Goal: Task Accomplishment & Management: Manage account settings

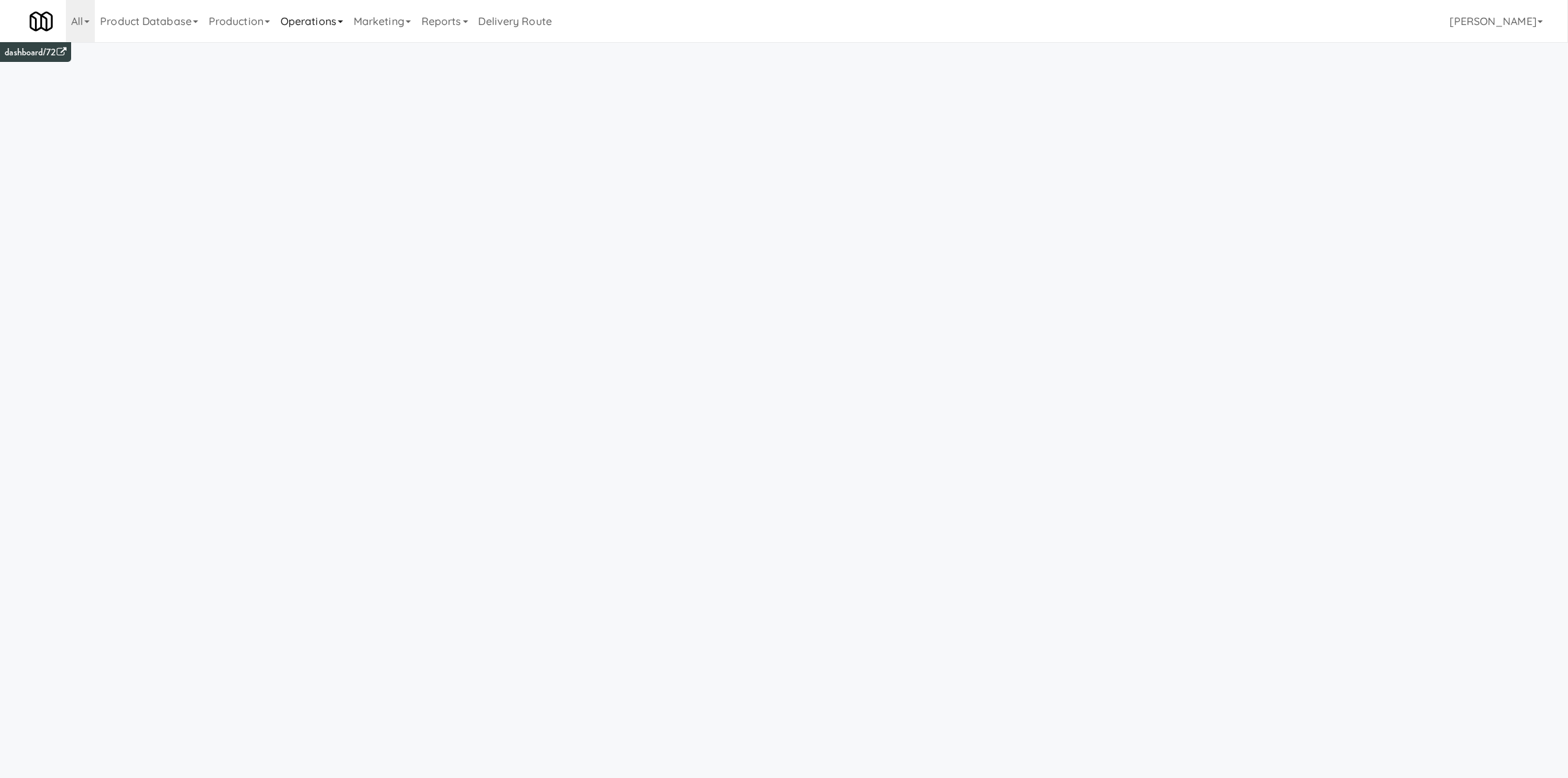
click at [293, 30] on link "Operations" at bounding box center [312, 21] width 73 height 42
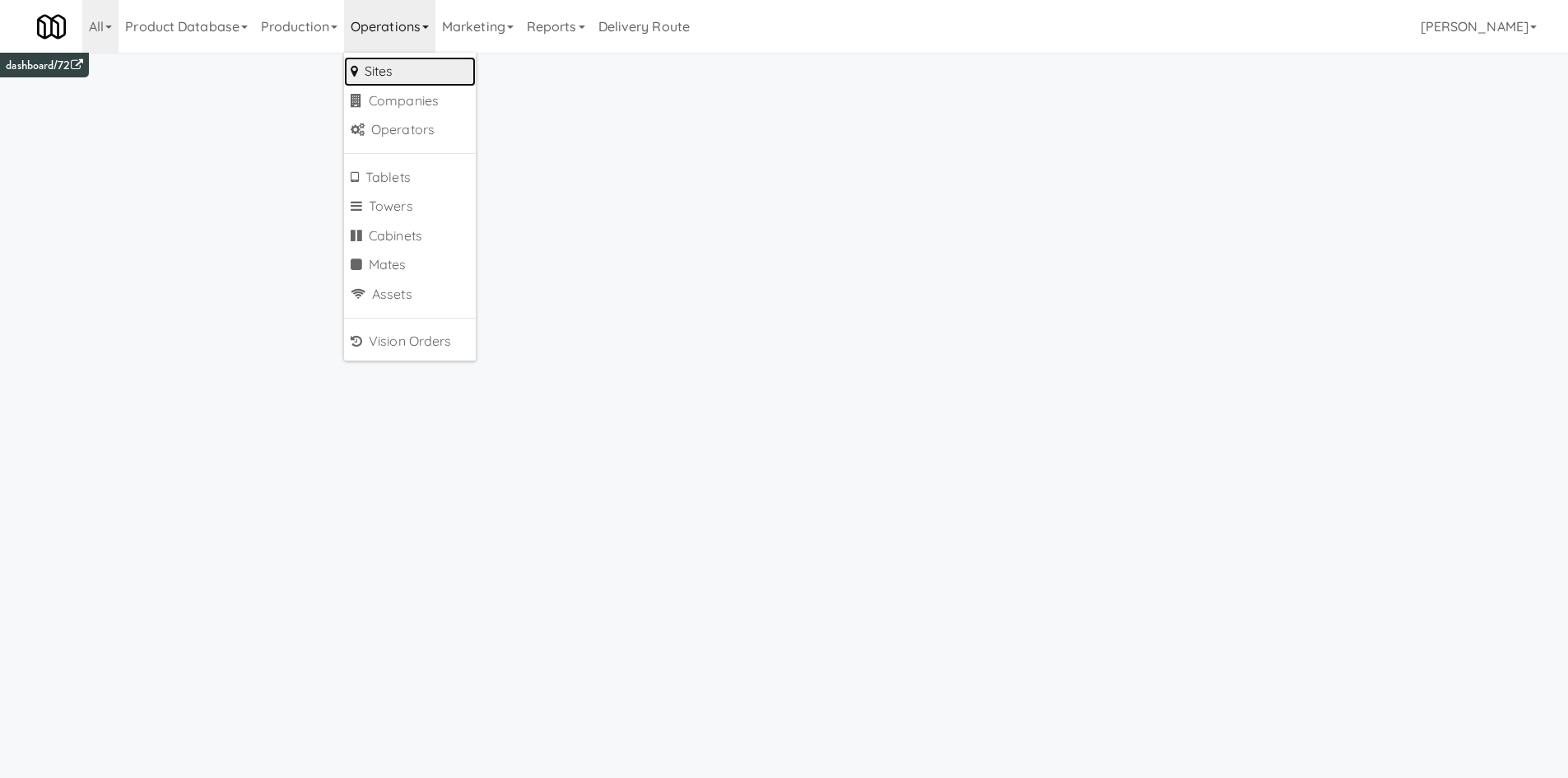
click at [397, 68] on link "Sites" at bounding box center [410, 72] width 131 height 30
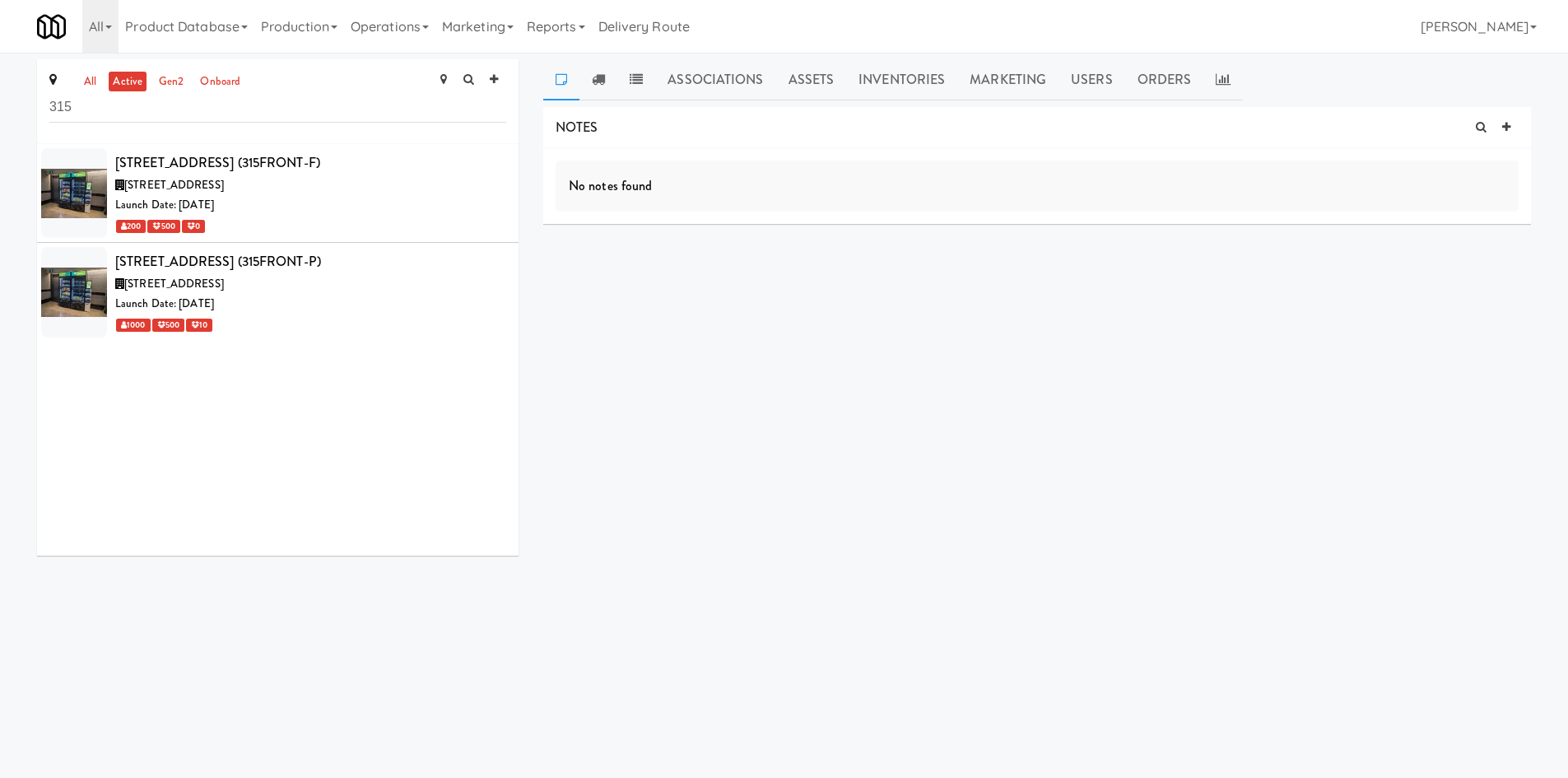
click at [396, 515] on div "315 Front St - Fridge (315FRONT-F) 315 Front St W, Toronto ON Launch Date: Aug …" at bounding box center [277, 349] width 481 height 411
click at [272, 106] on input "315" at bounding box center [277, 107] width 457 height 31
type input "325"
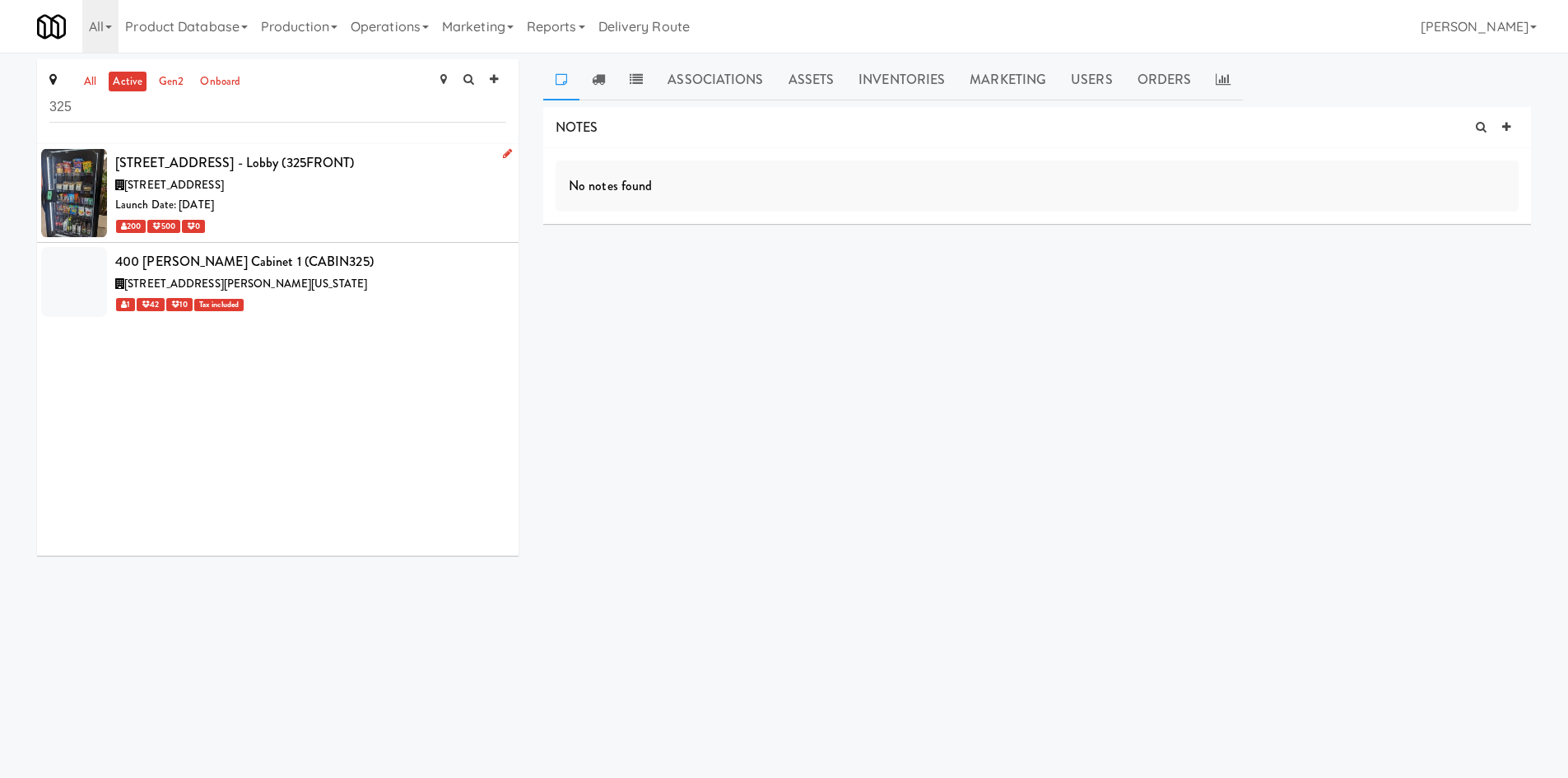
click at [348, 219] on div "200 500 0" at bounding box center [310, 225] width 391 height 21
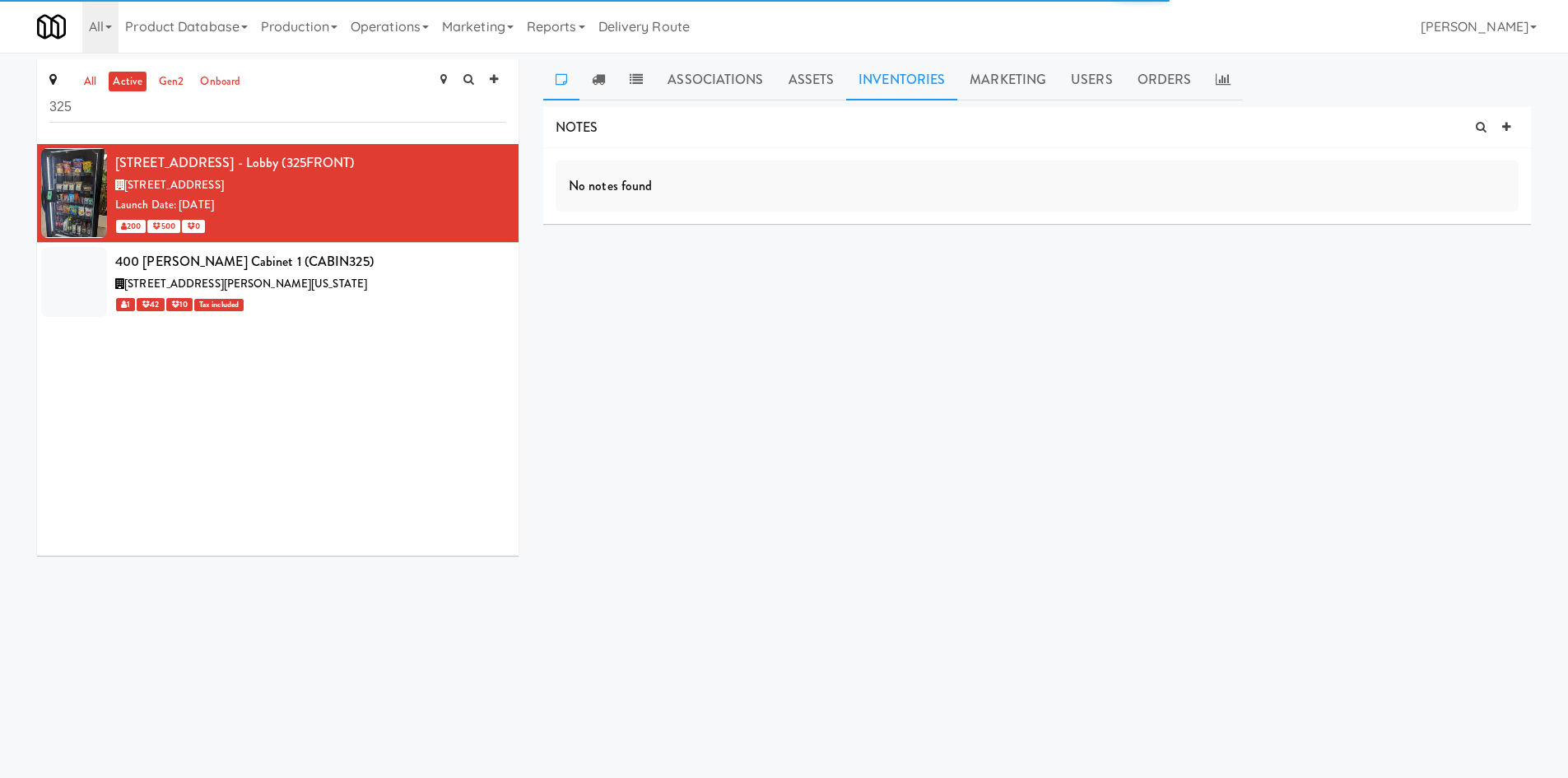
click at [904, 75] on link "Inventories" at bounding box center [902, 80] width 111 height 41
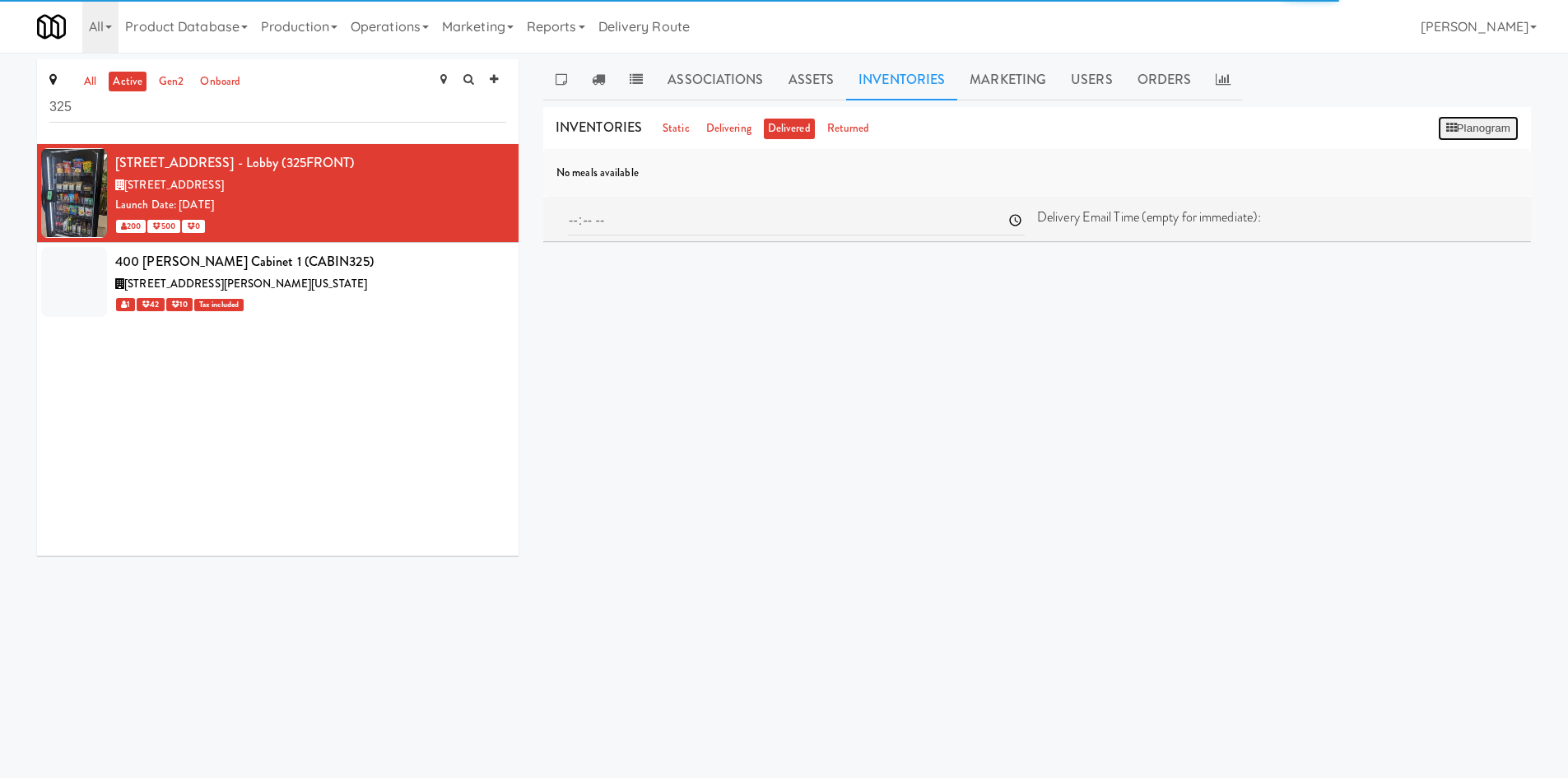
click at [983, 132] on button "Planogram" at bounding box center [1478, 129] width 81 height 25
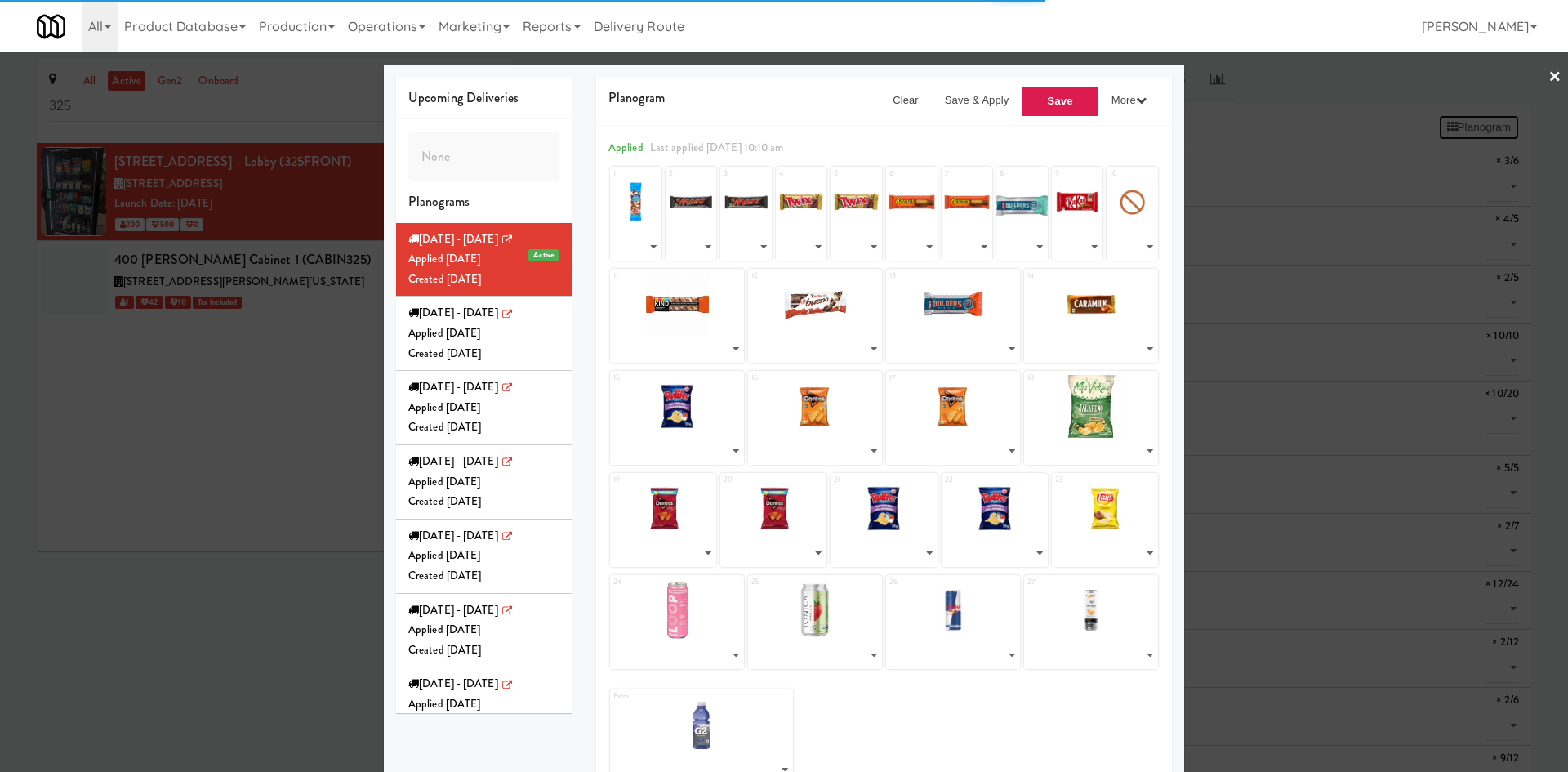
select select "number:211736"
select select "number:233642"
select select "number:231450"
select select "number:231448"
select select "number:226468"
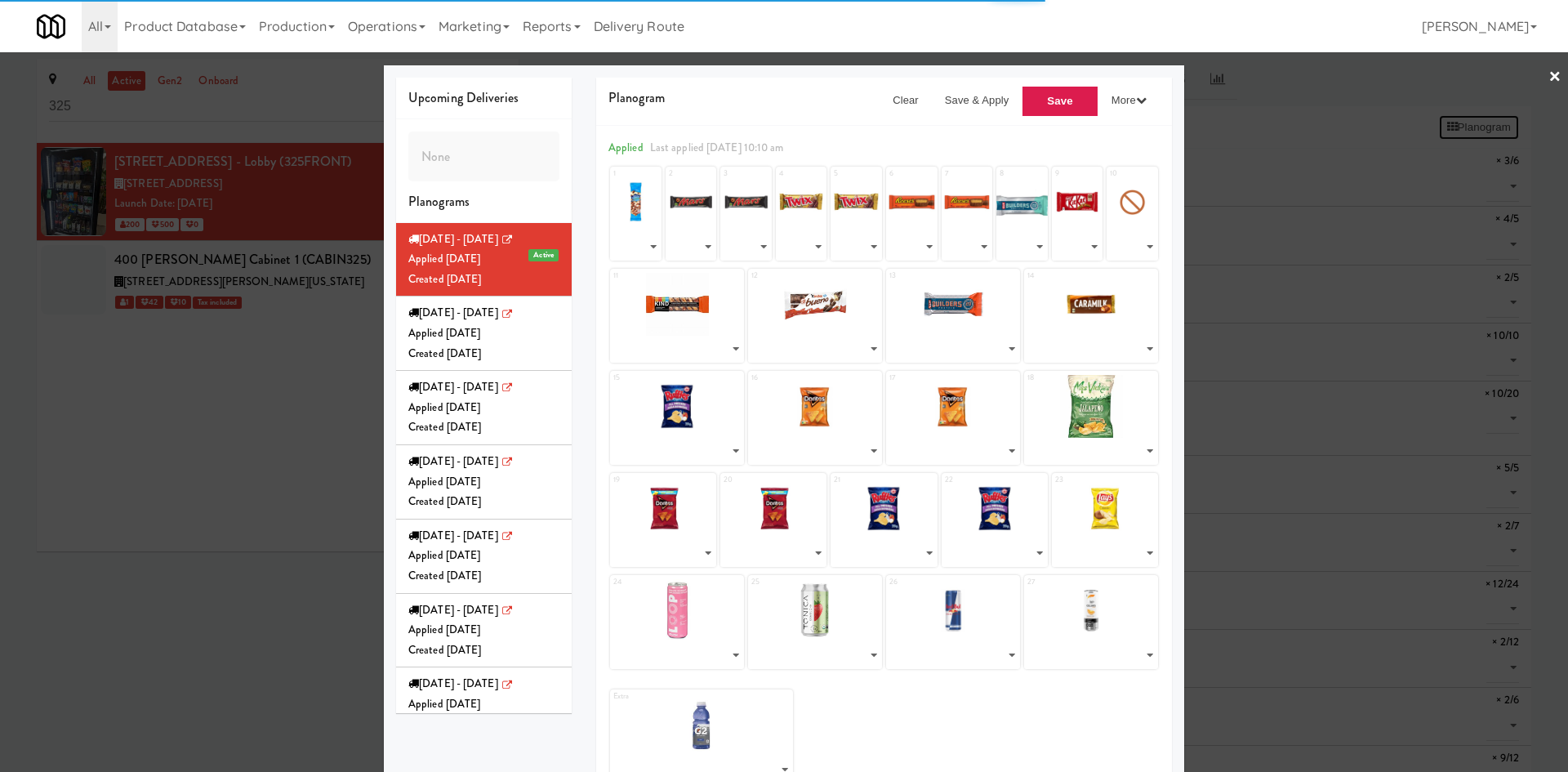
select select "number:244836"
select select "number:271616"
select select "number:271654"
select select "number:231422"
select select "number:216367"
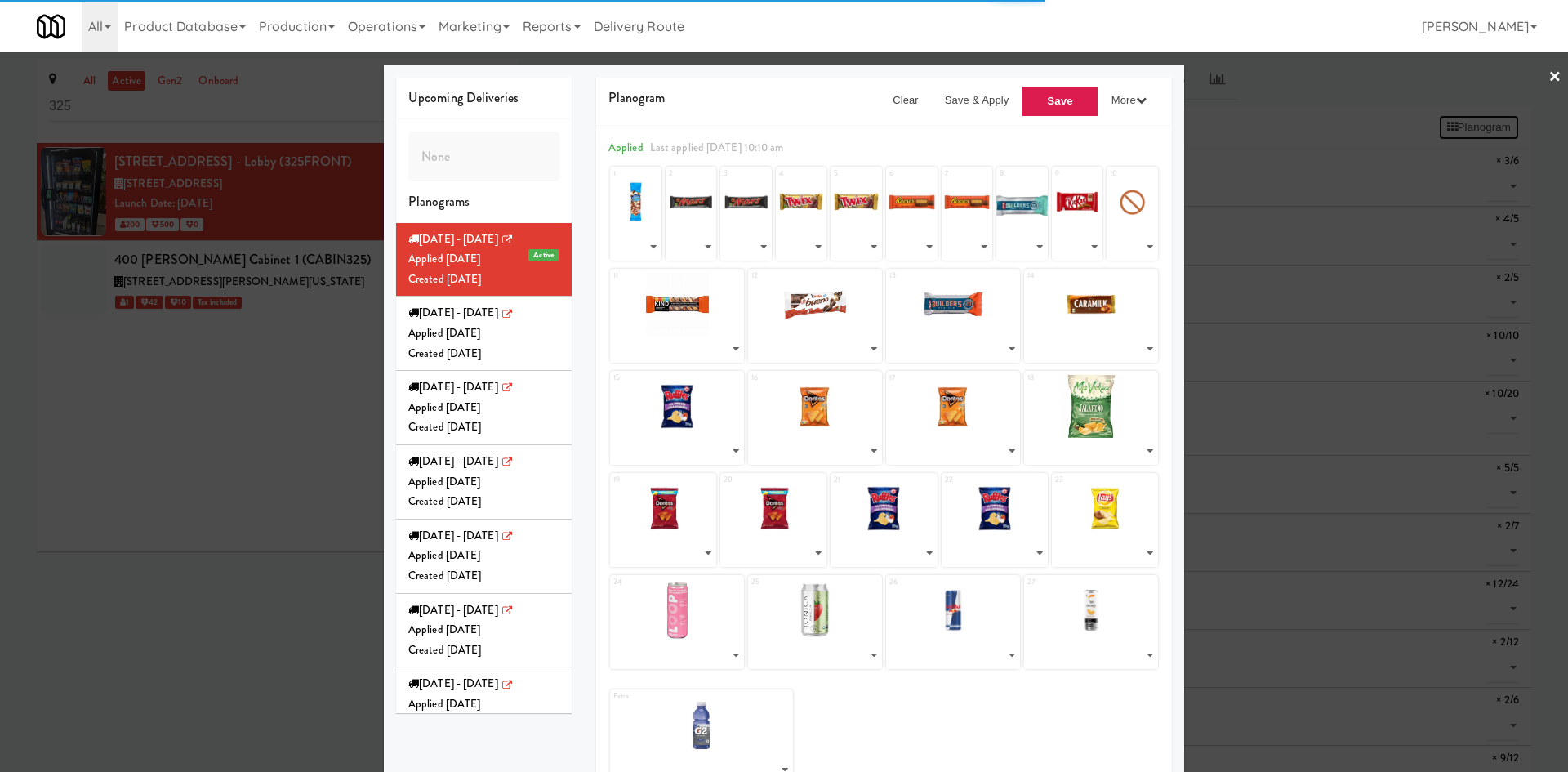
select select "number:264100"
select select "number:260689"
select select "number:271674"
select select "number:253625"
select select "number:260642"
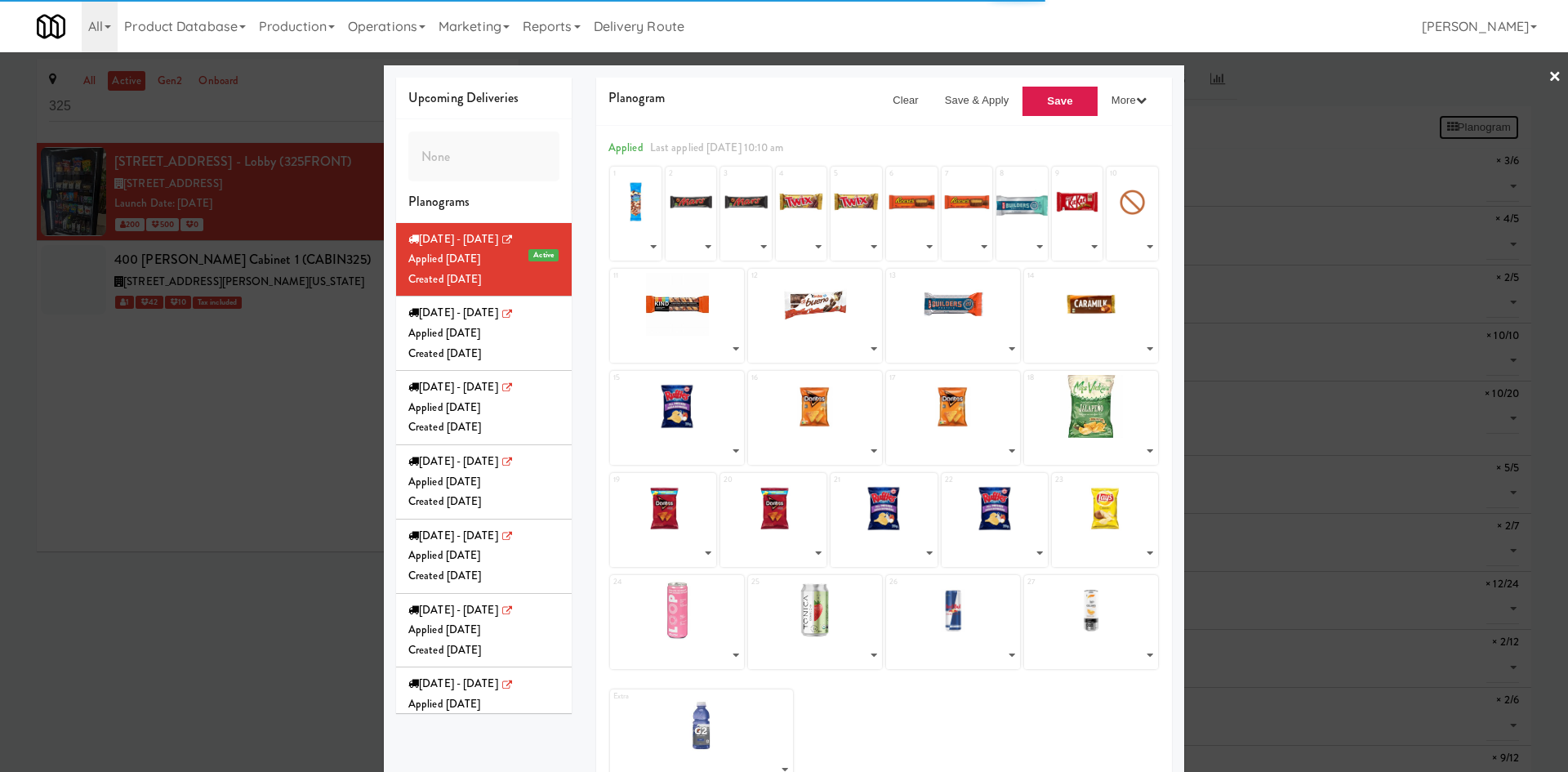
select select "number:247940"
select select "number:253727"
select select "number:247933"
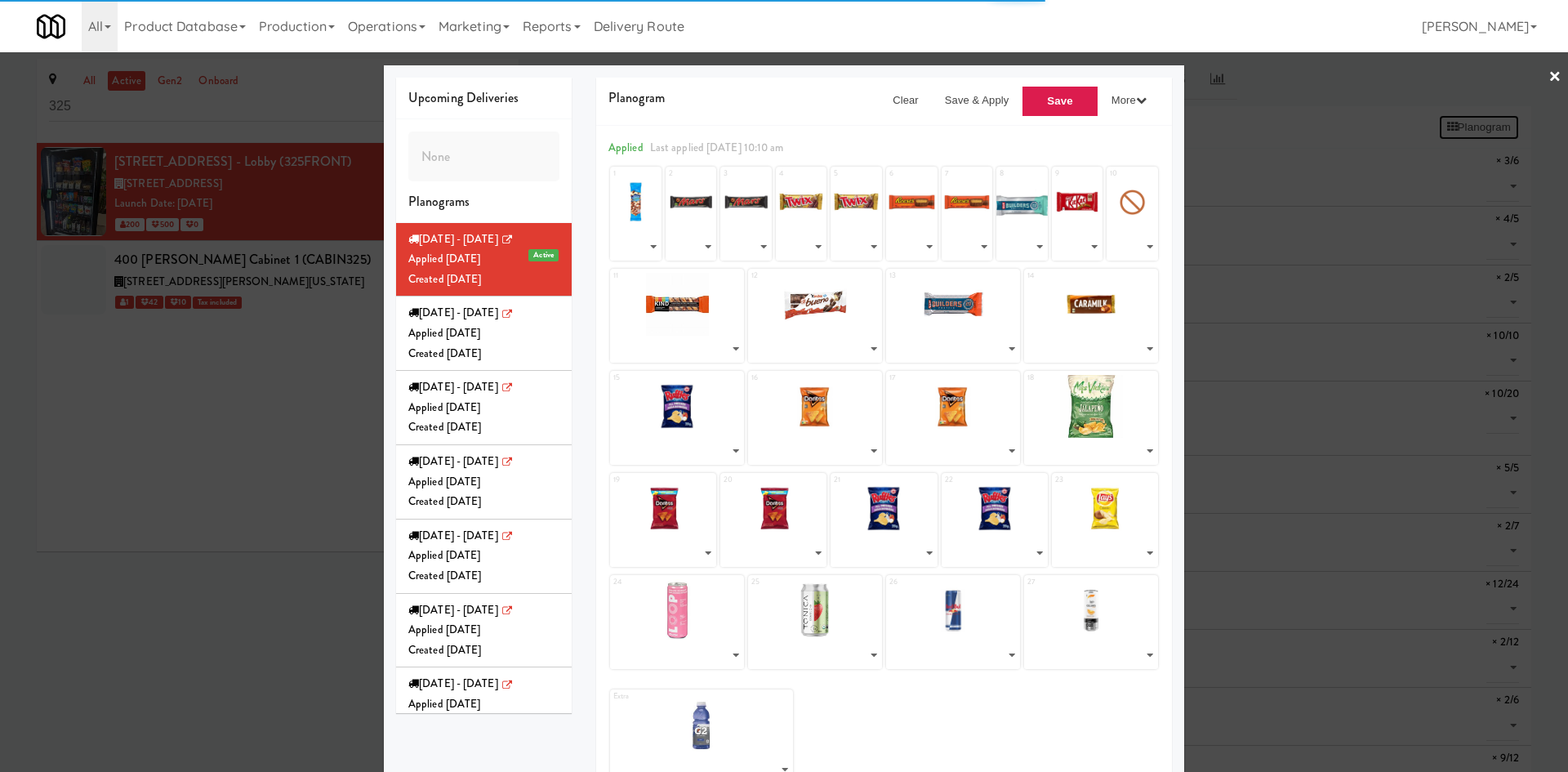
select select "number:260642"
select select "number:257246"
select select "number:226491"
select select "number:268366"
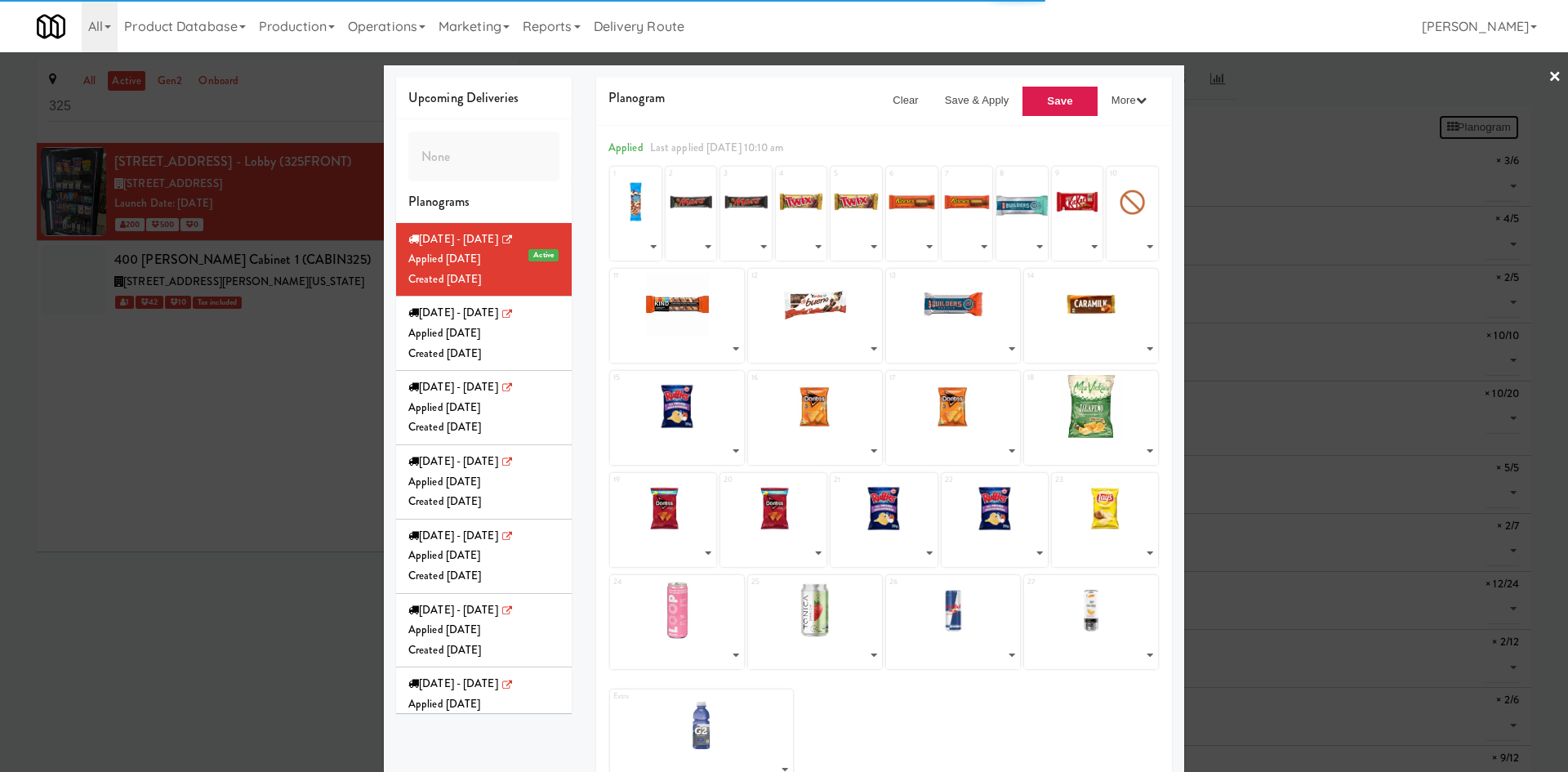
select select "number:238531"
select select "number:268155"
select select "number:271686"
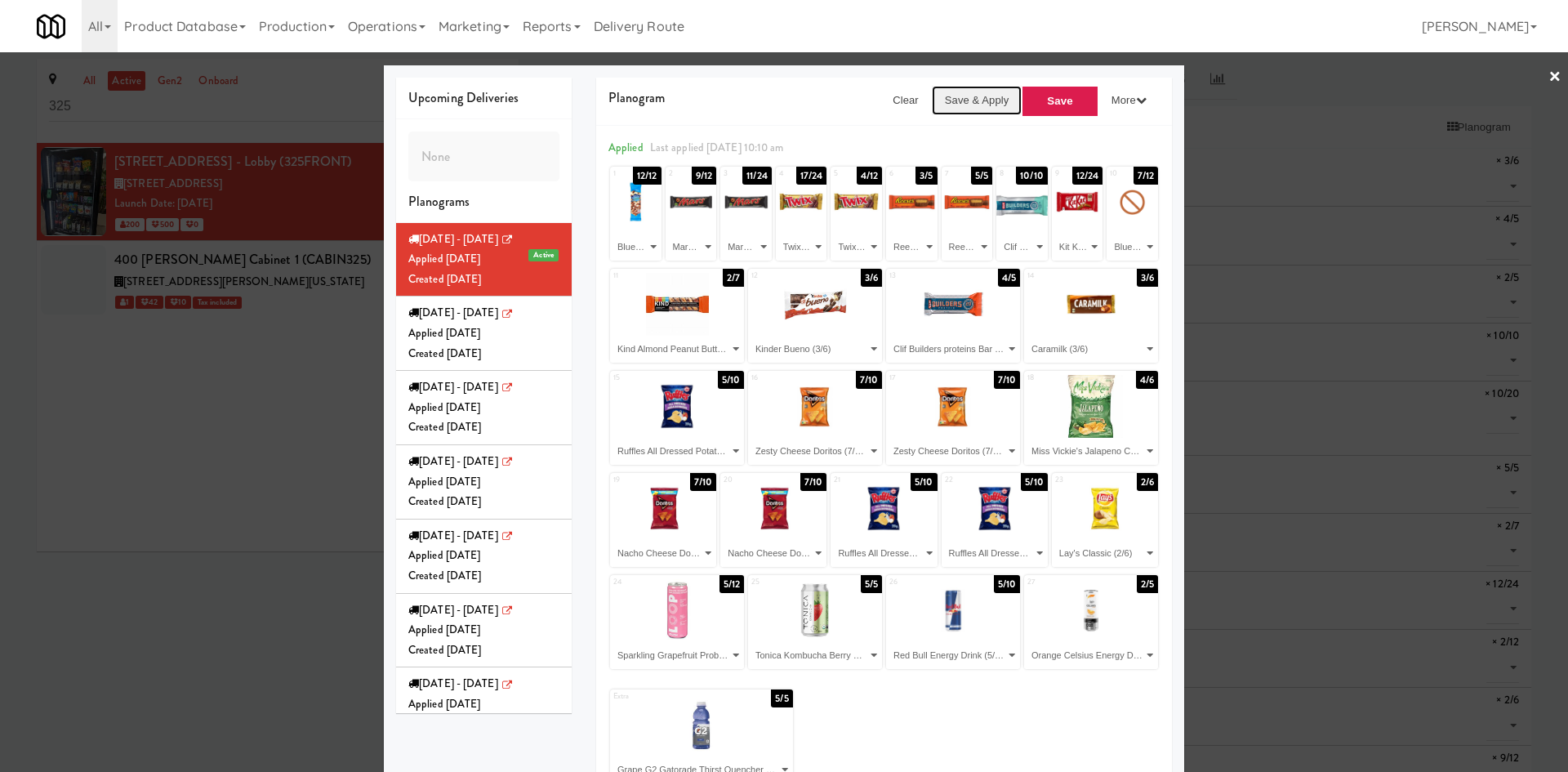
click at [963, 98] on button "Save & Apply" at bounding box center [977, 101] width 91 height 30
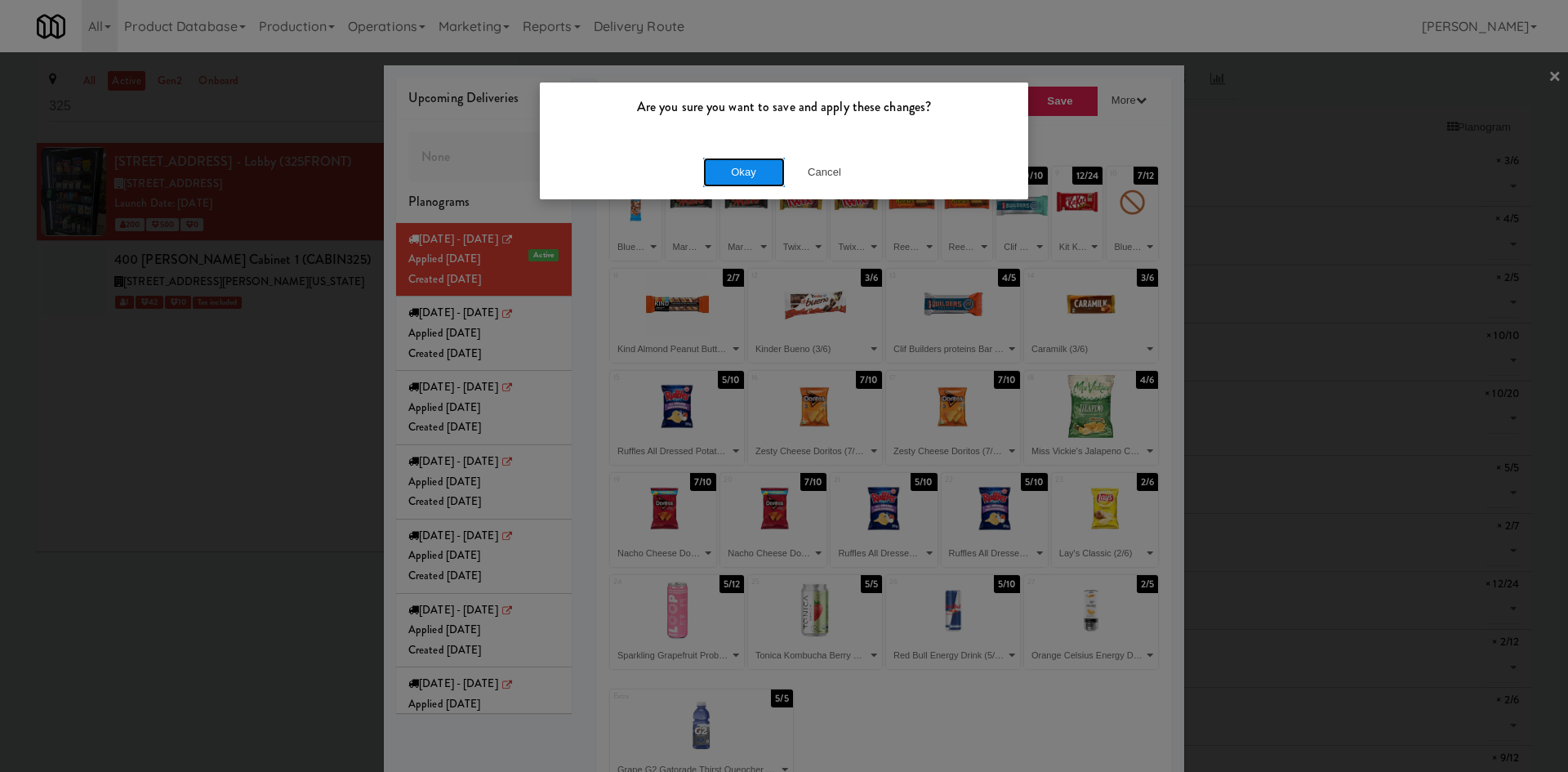
click at [751, 175] on button "Okay" at bounding box center [744, 172] width 82 height 30
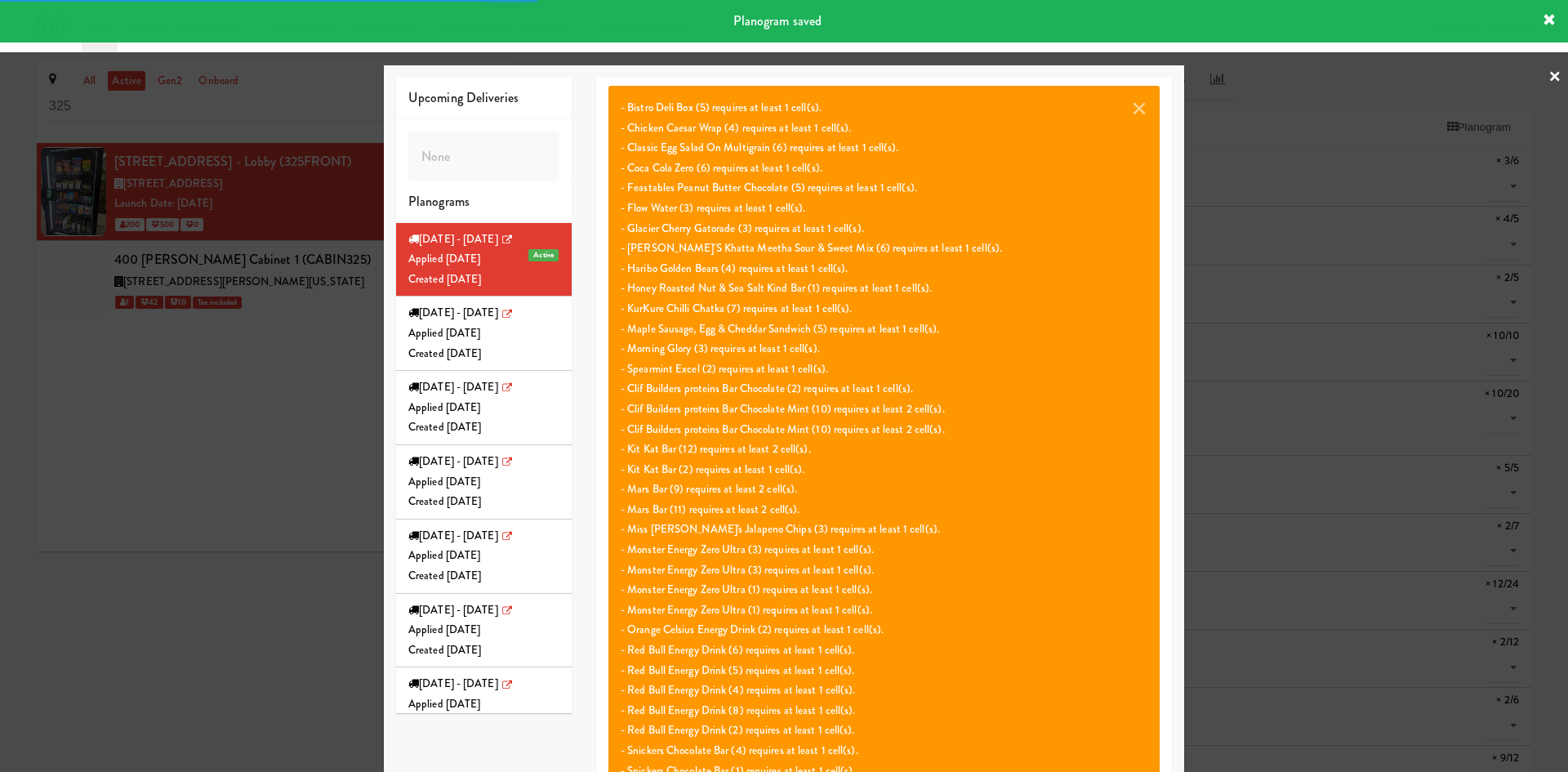
click at [159, 593] on div at bounding box center [784, 386] width 1568 height 772
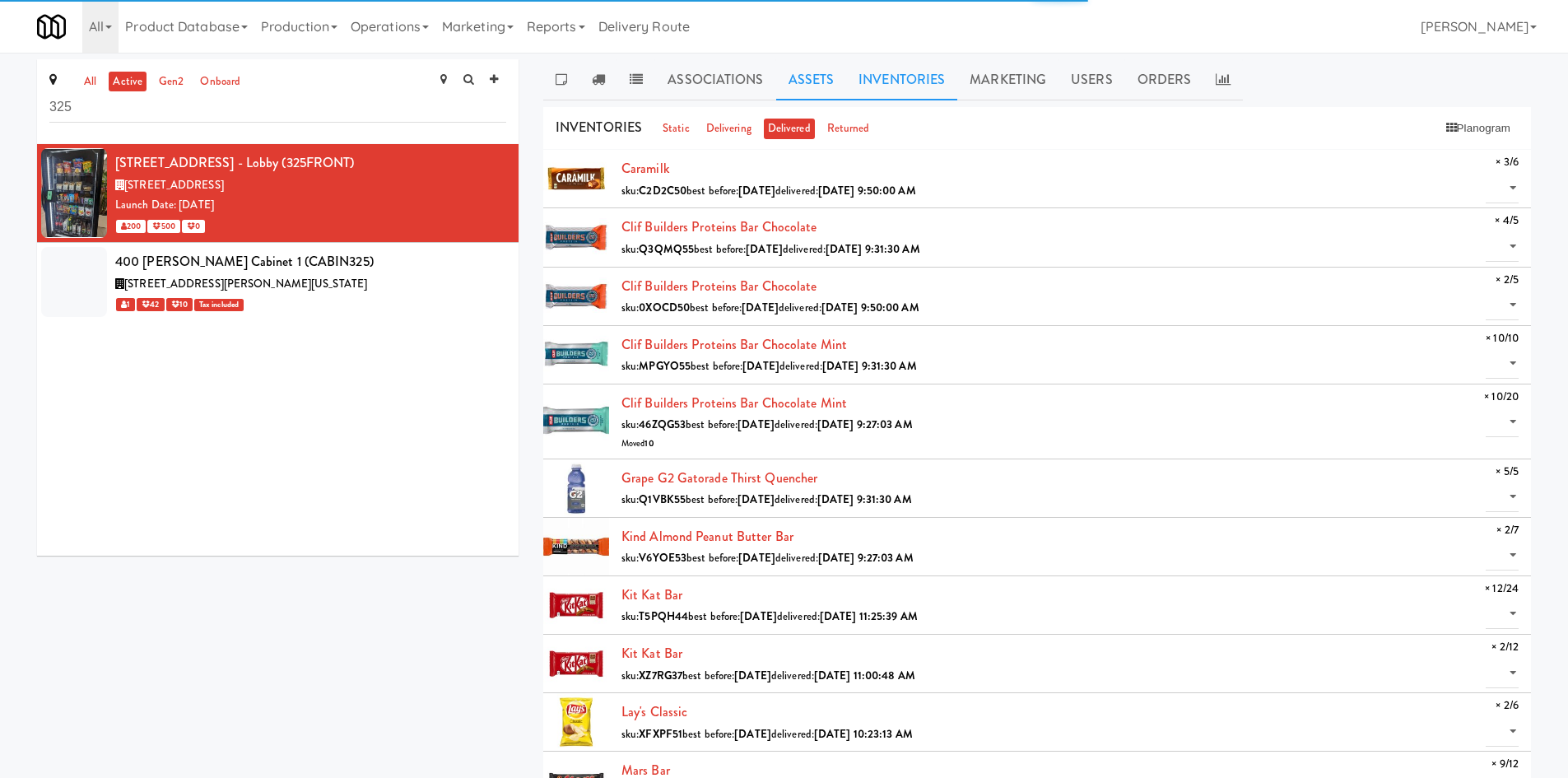
click at [807, 71] on link "Assets" at bounding box center [812, 80] width 71 height 41
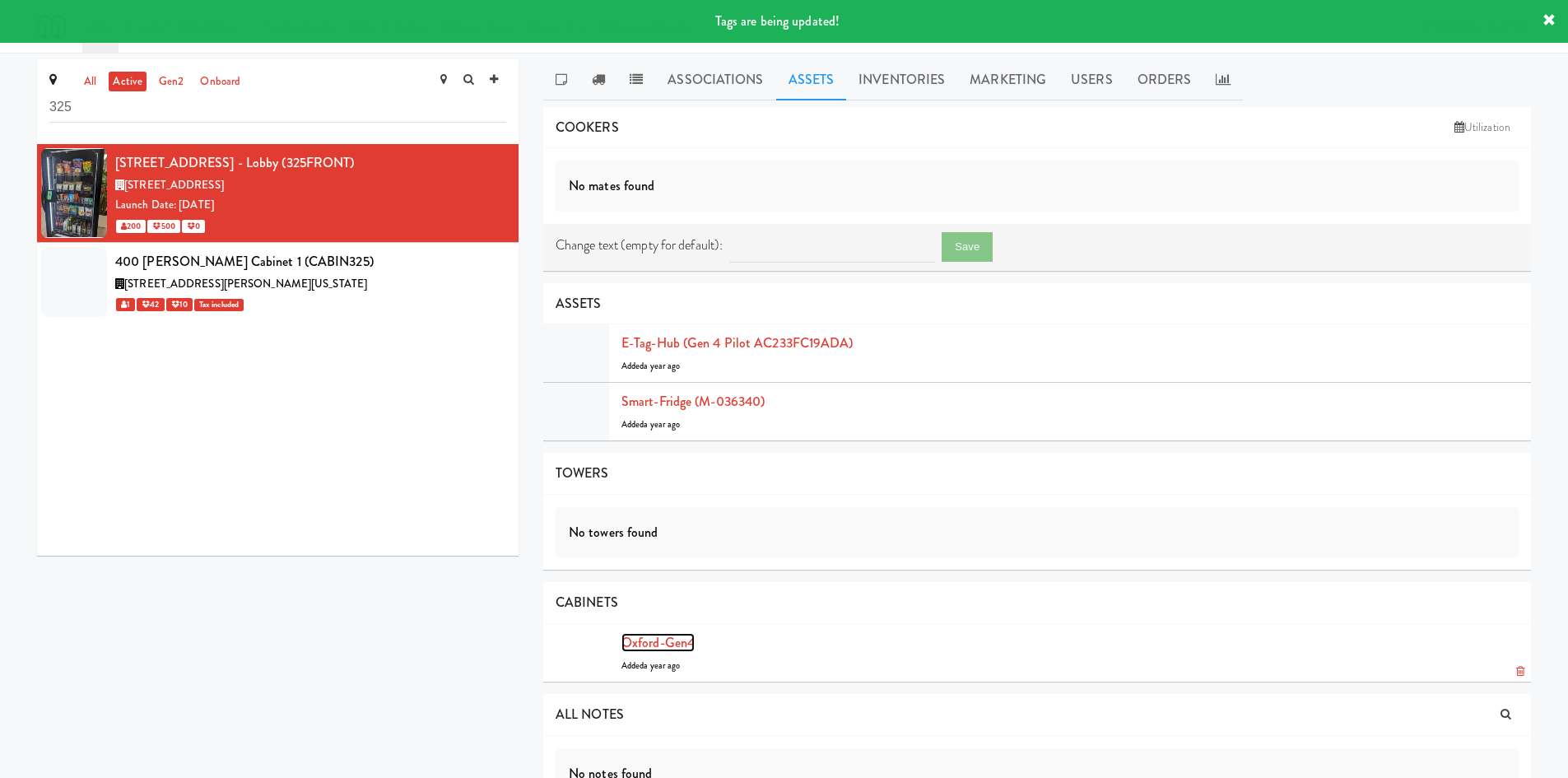
click at [663, 643] on link "Oxford-Gen4" at bounding box center [657, 642] width 73 height 19
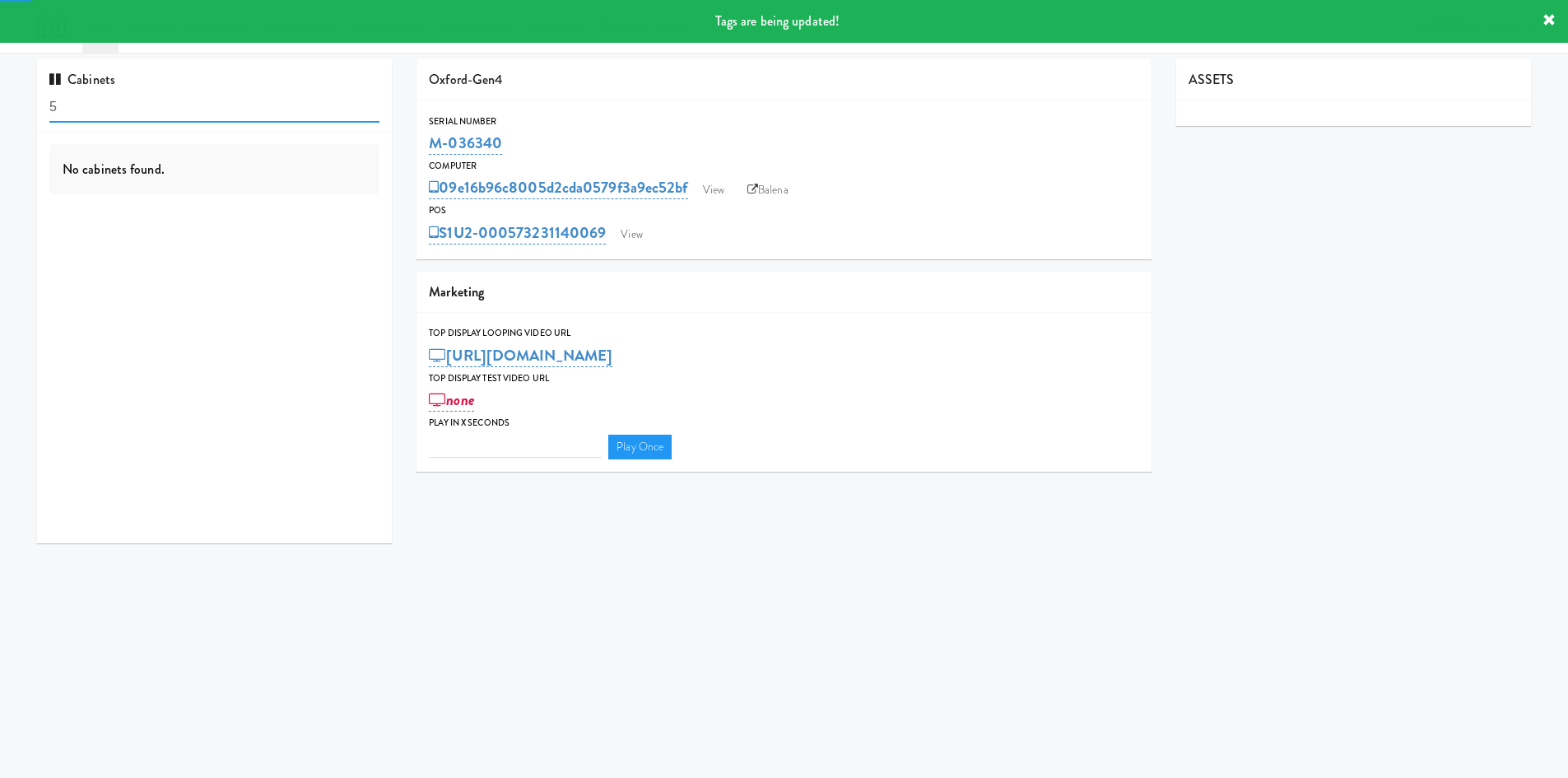
type input "3"
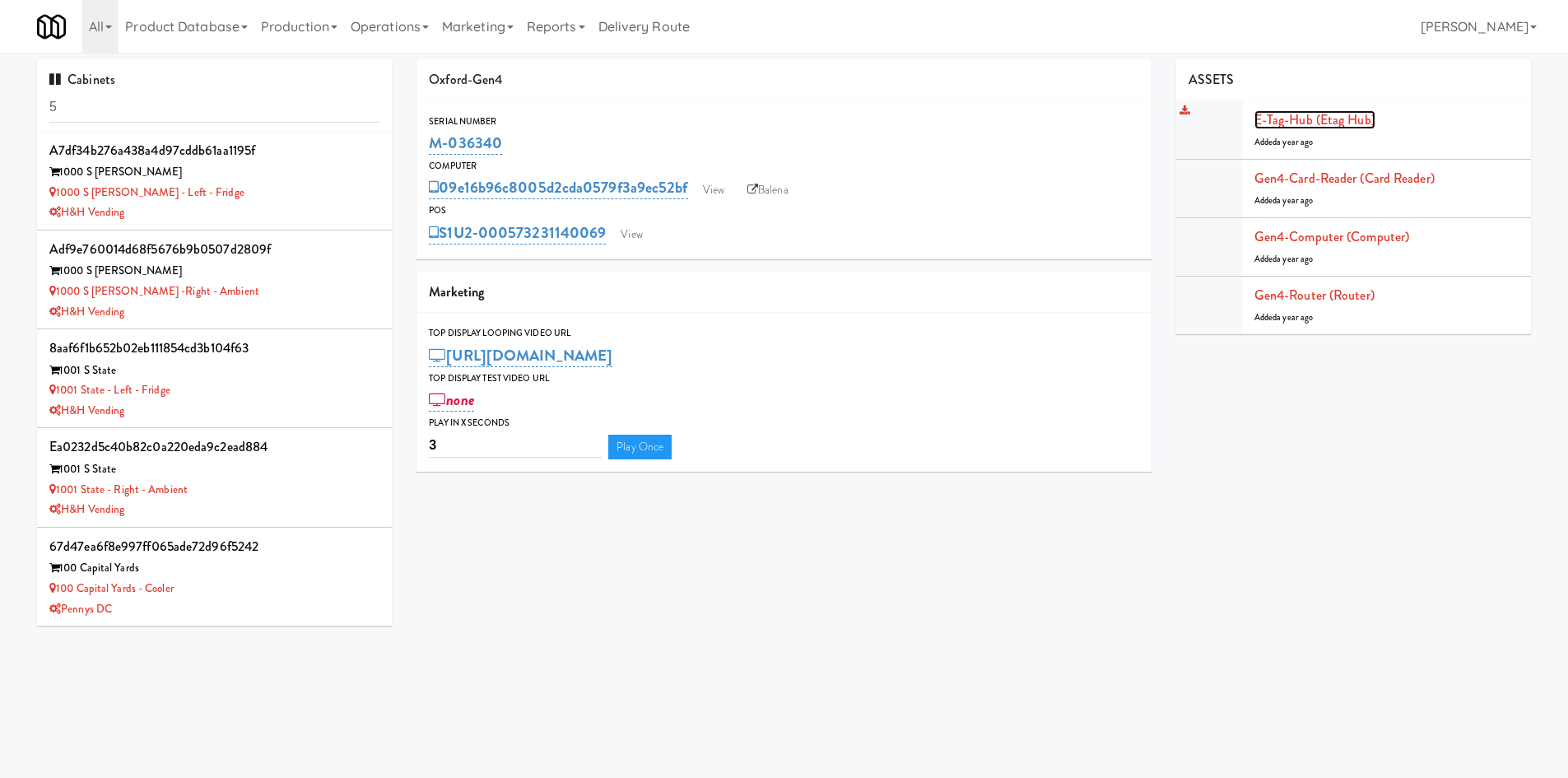
click at [983, 128] on link "E-tag-hub (Etag Hub)" at bounding box center [1315, 120] width 121 height 19
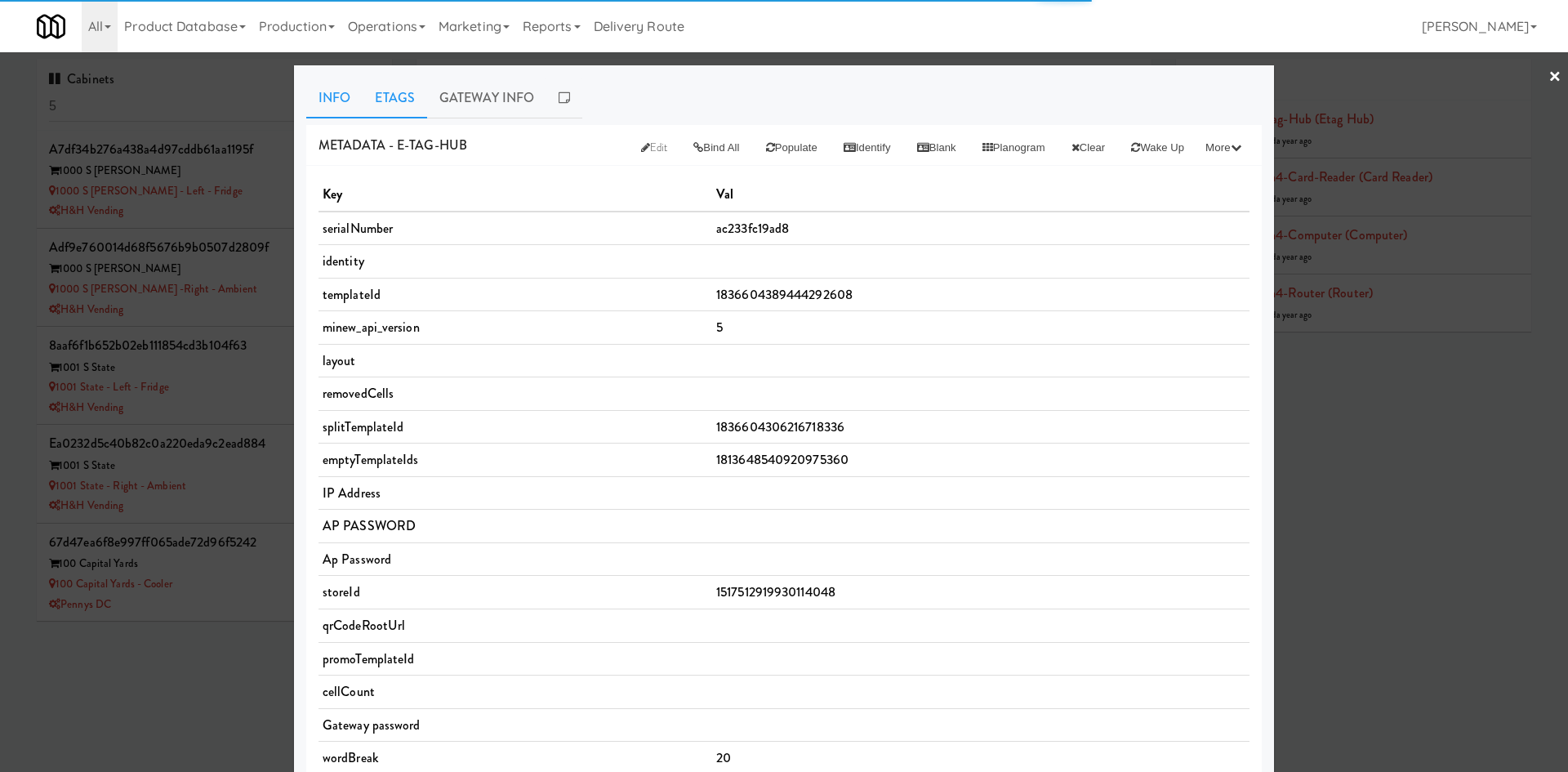
click at [410, 95] on link "Etags" at bounding box center [395, 98] width 65 height 41
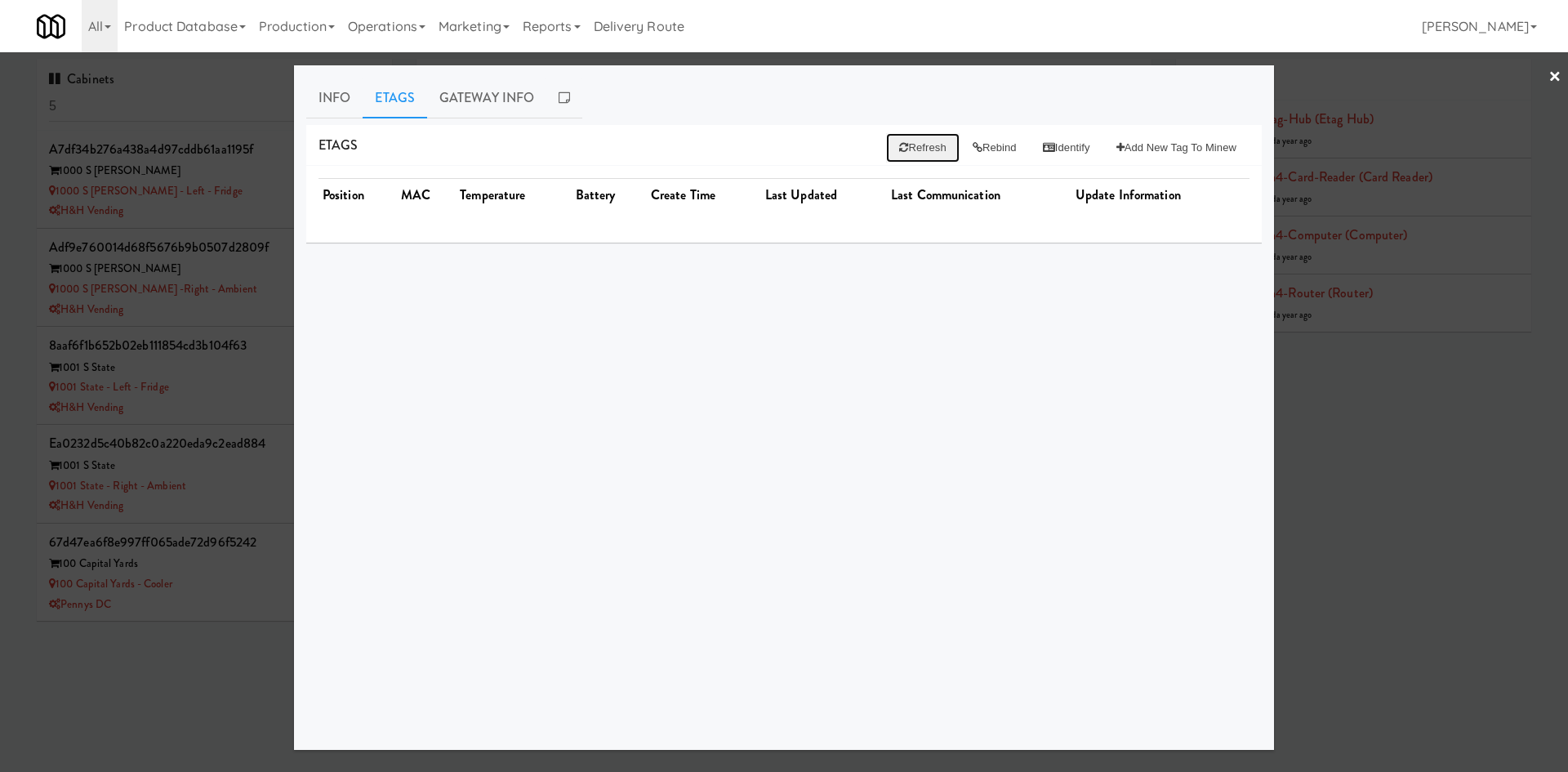
click at [927, 147] on button "Refresh" at bounding box center [922, 148] width 73 height 30
click at [931, 157] on button "Refresh" at bounding box center [922, 148] width 73 height 30
click at [347, 97] on link "Info" at bounding box center [334, 98] width 57 height 41
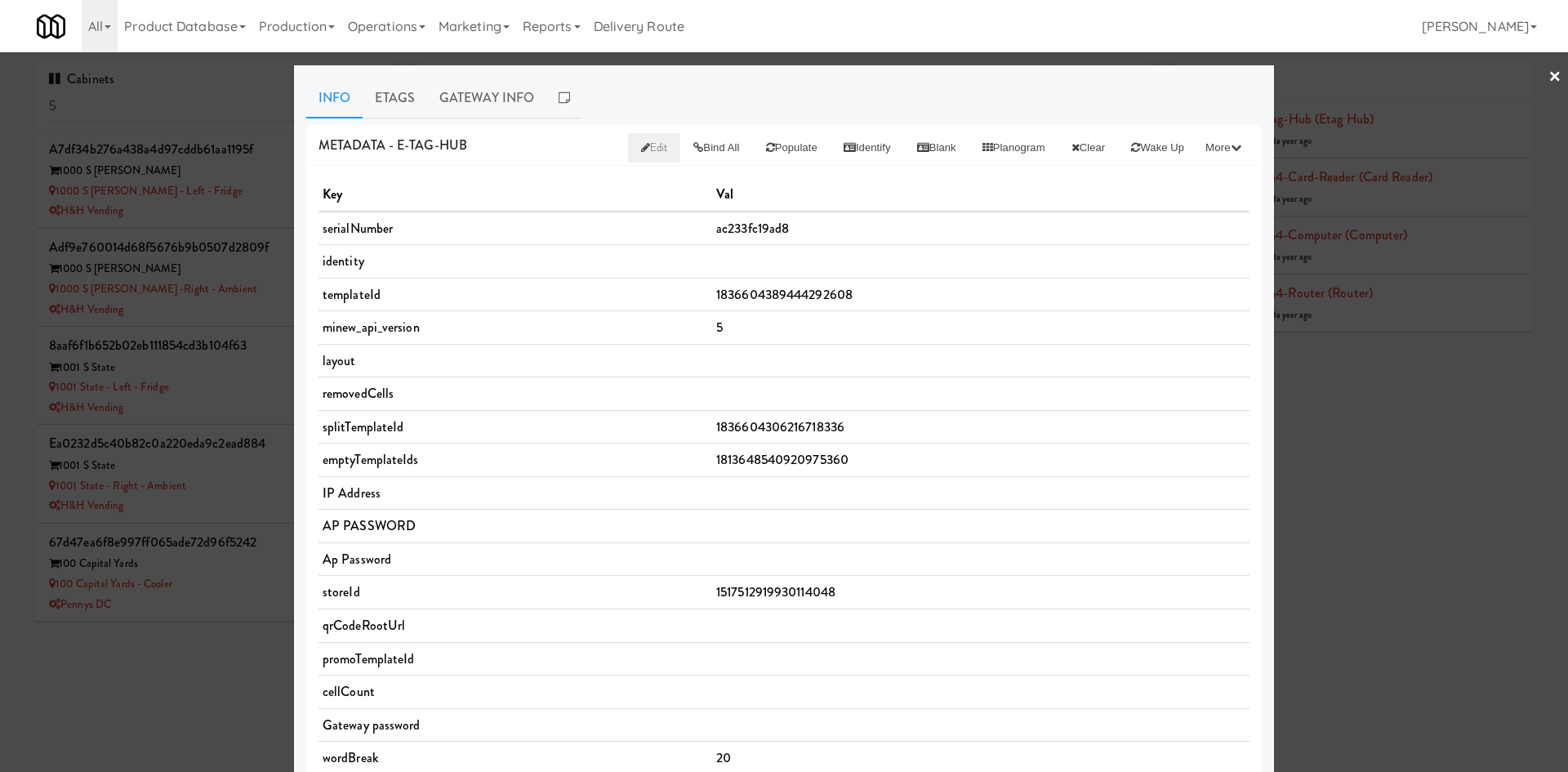
click at [641, 153] on span "Edit" at bounding box center [654, 147] width 27 height 16
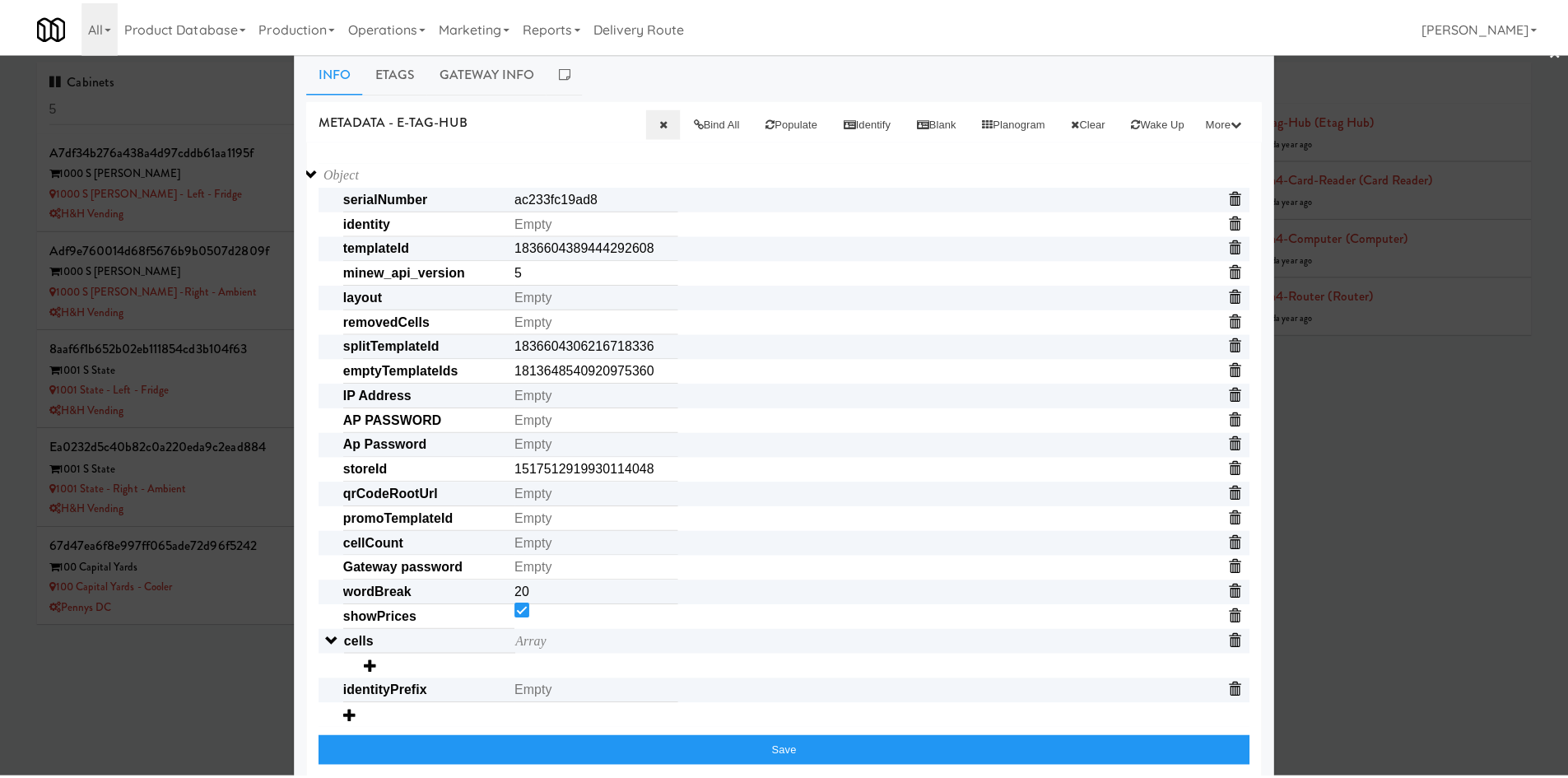
scroll to position [40, 0]
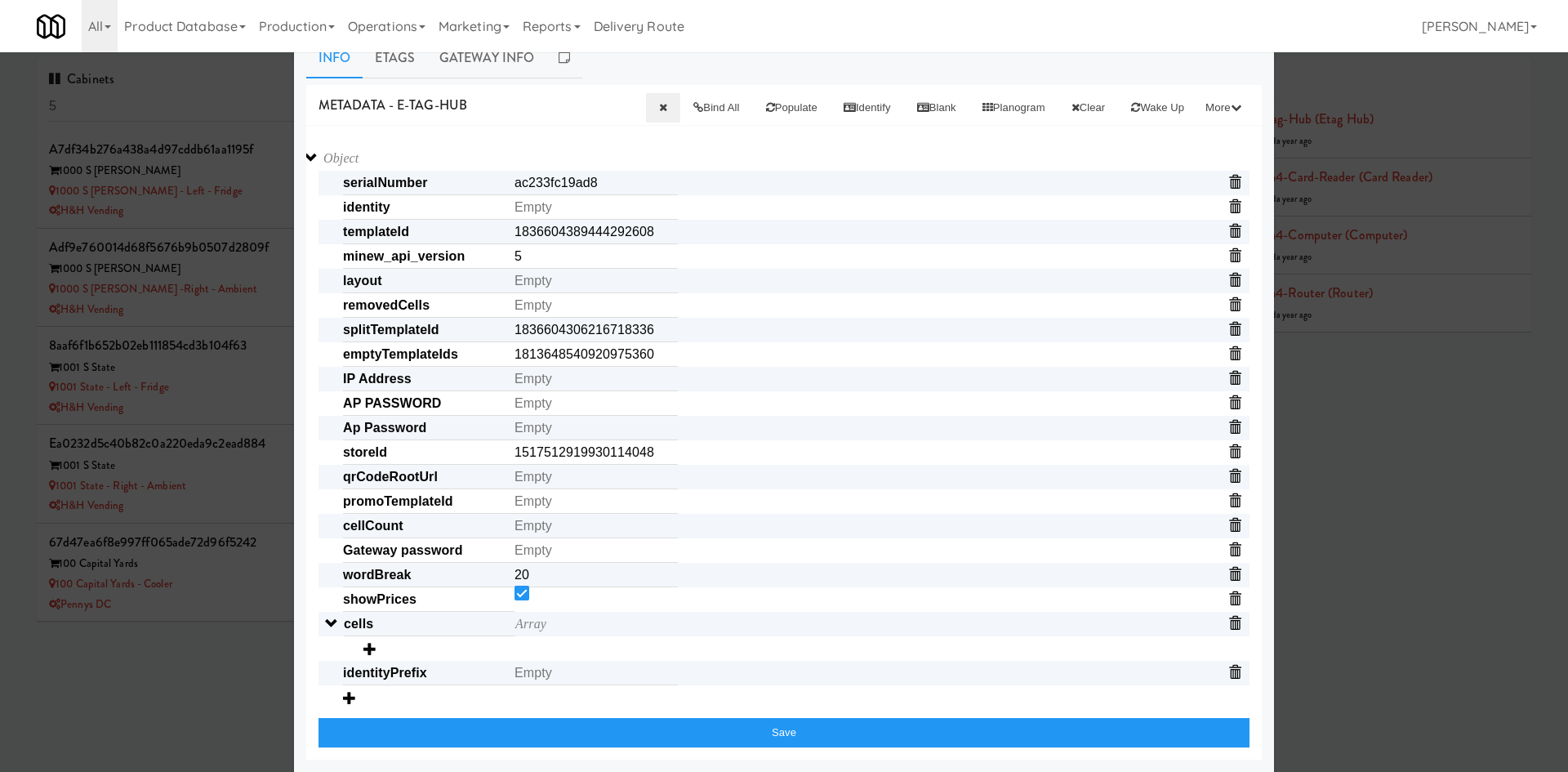
click at [976, 503] on div at bounding box center [784, 386] width 1568 height 772
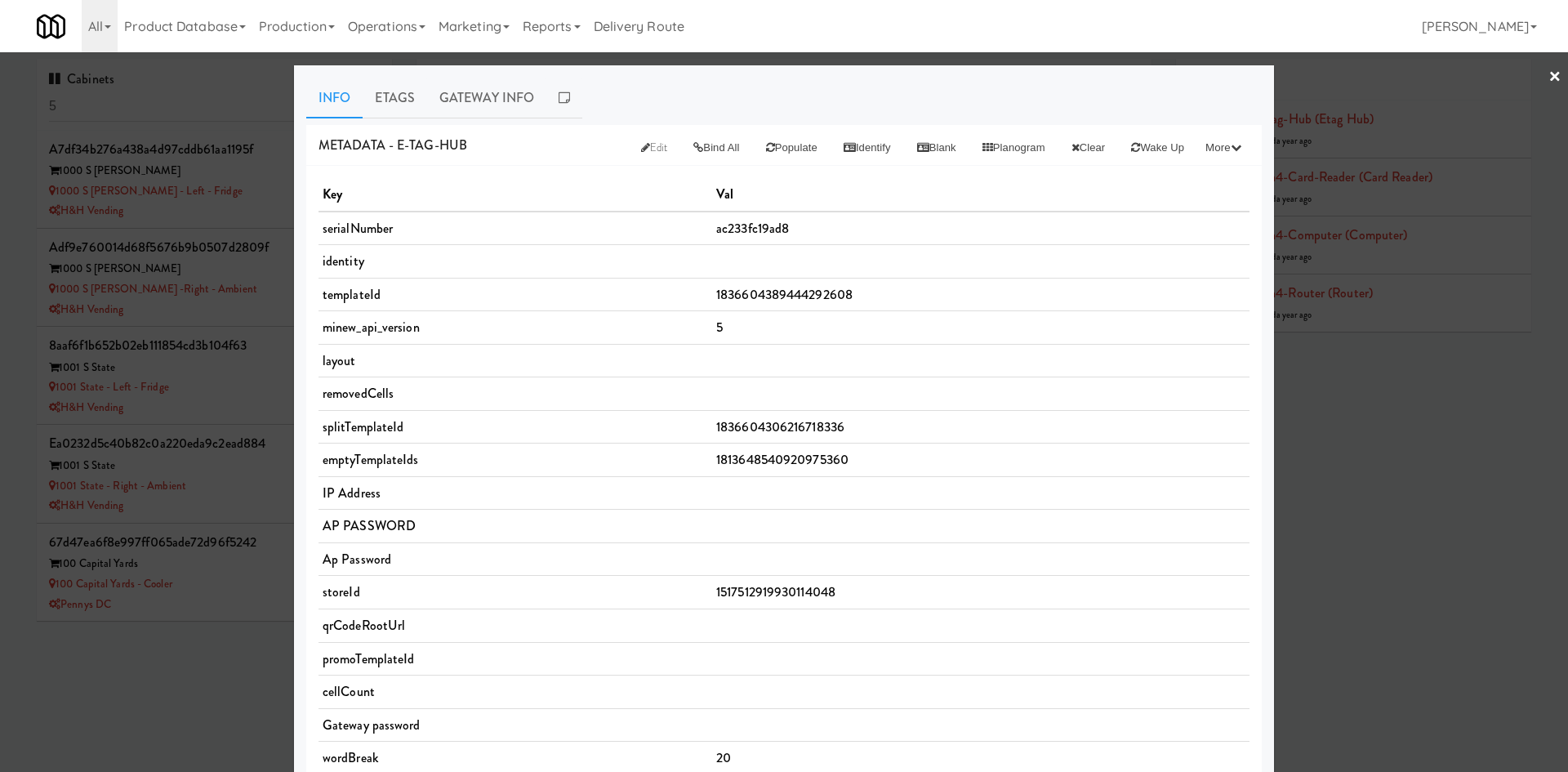
click at [165, 711] on div at bounding box center [784, 386] width 1568 height 772
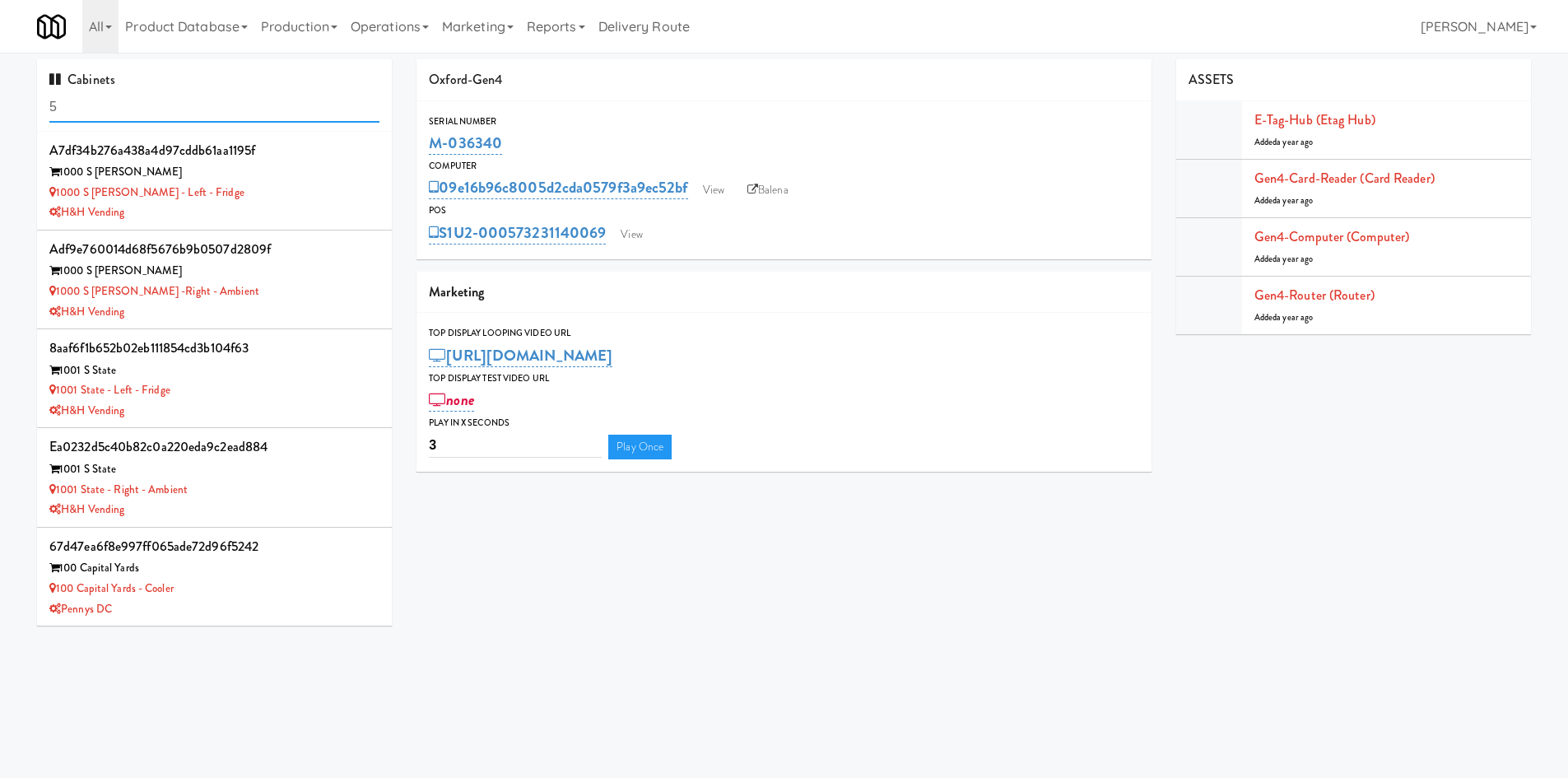
click at [78, 97] on input "5" at bounding box center [215, 107] width 330 height 31
click at [78, 97] on input "5" at bounding box center [215, 107] width 330 height 31
type input "315"
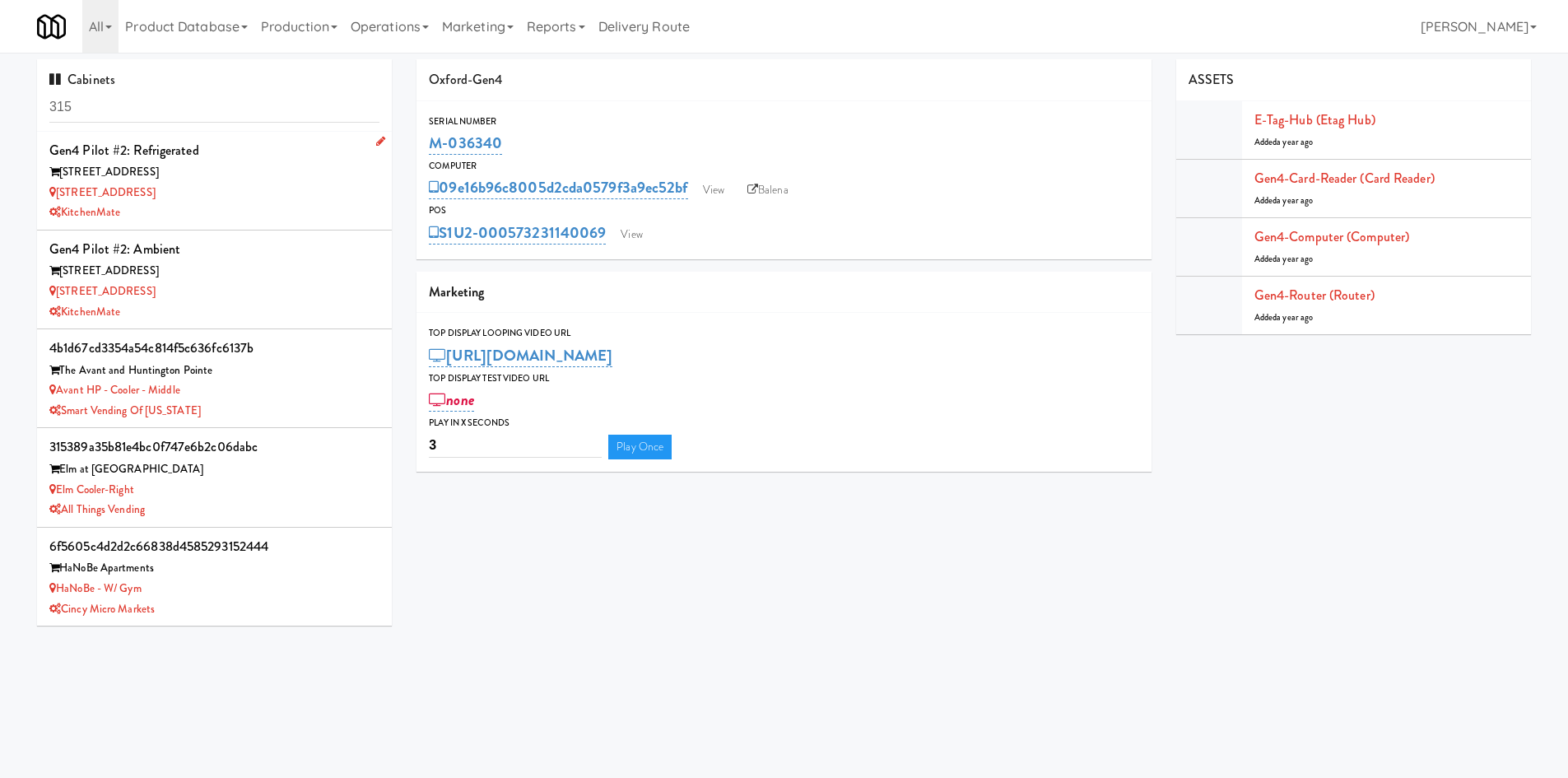
click at [275, 206] on div "KitchenMate" at bounding box center [215, 212] width 330 height 21
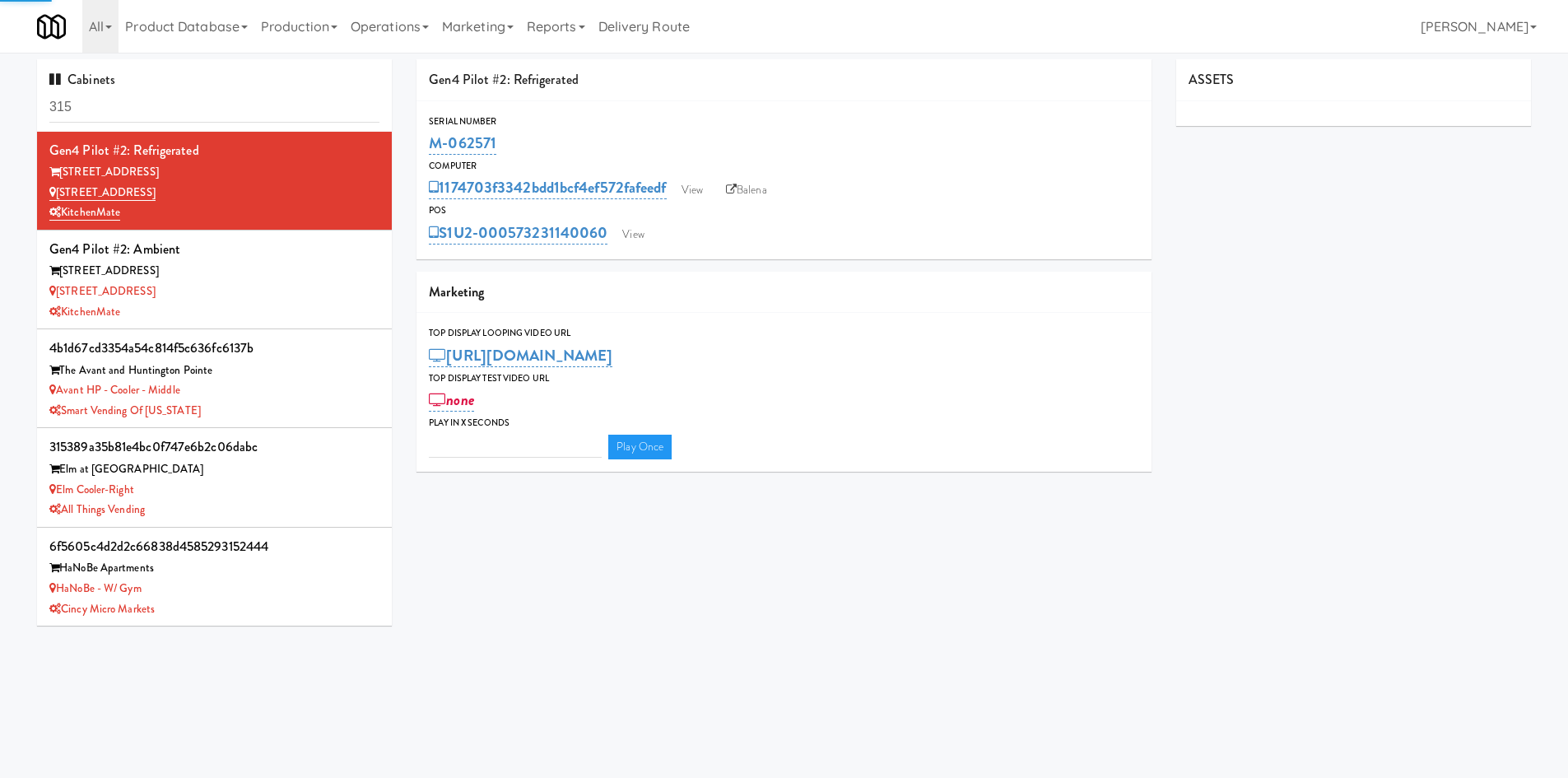
type input "3"
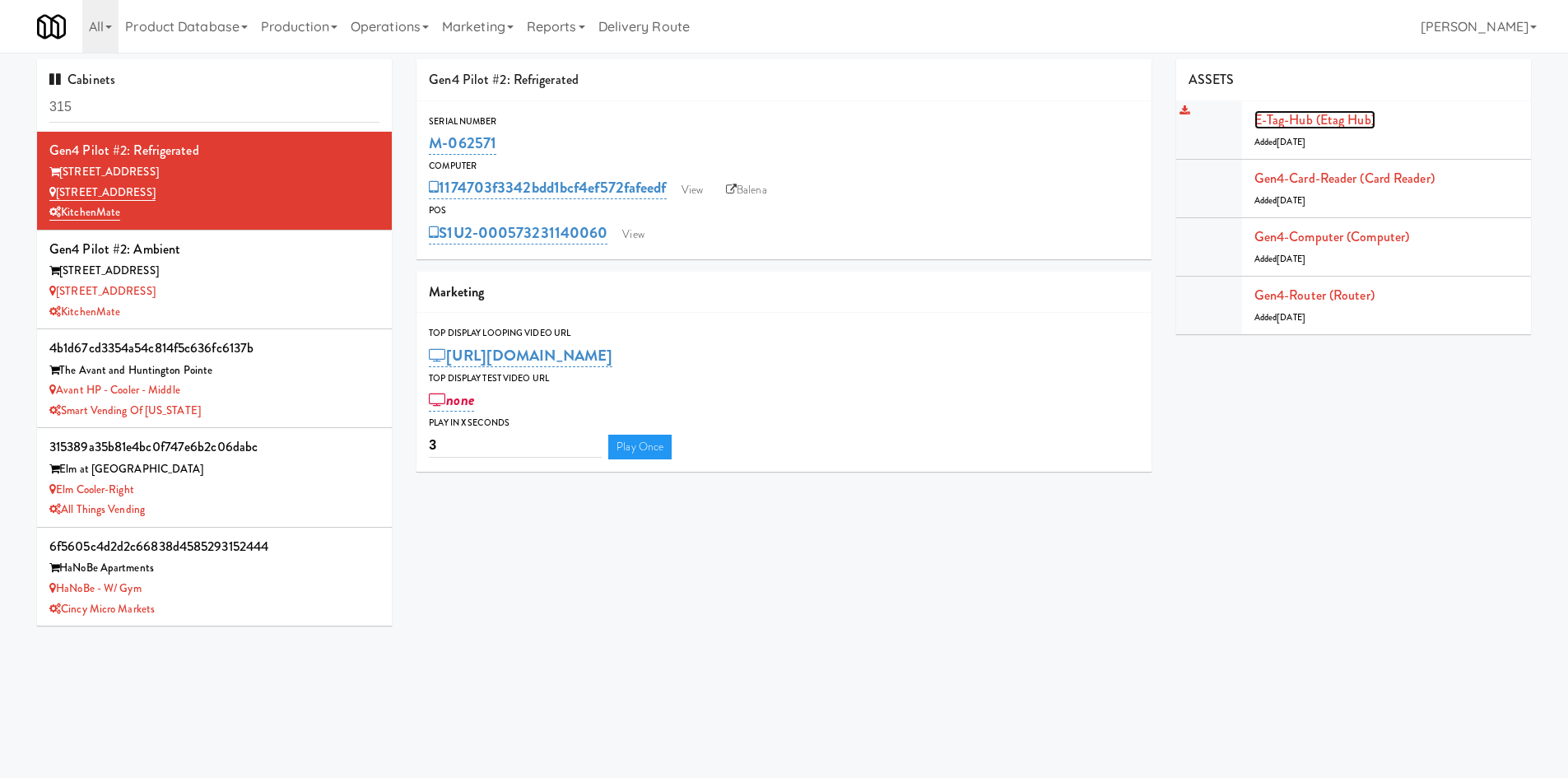
click at [983, 125] on link "E-tag-hub (Etag Hub)" at bounding box center [1315, 120] width 121 height 19
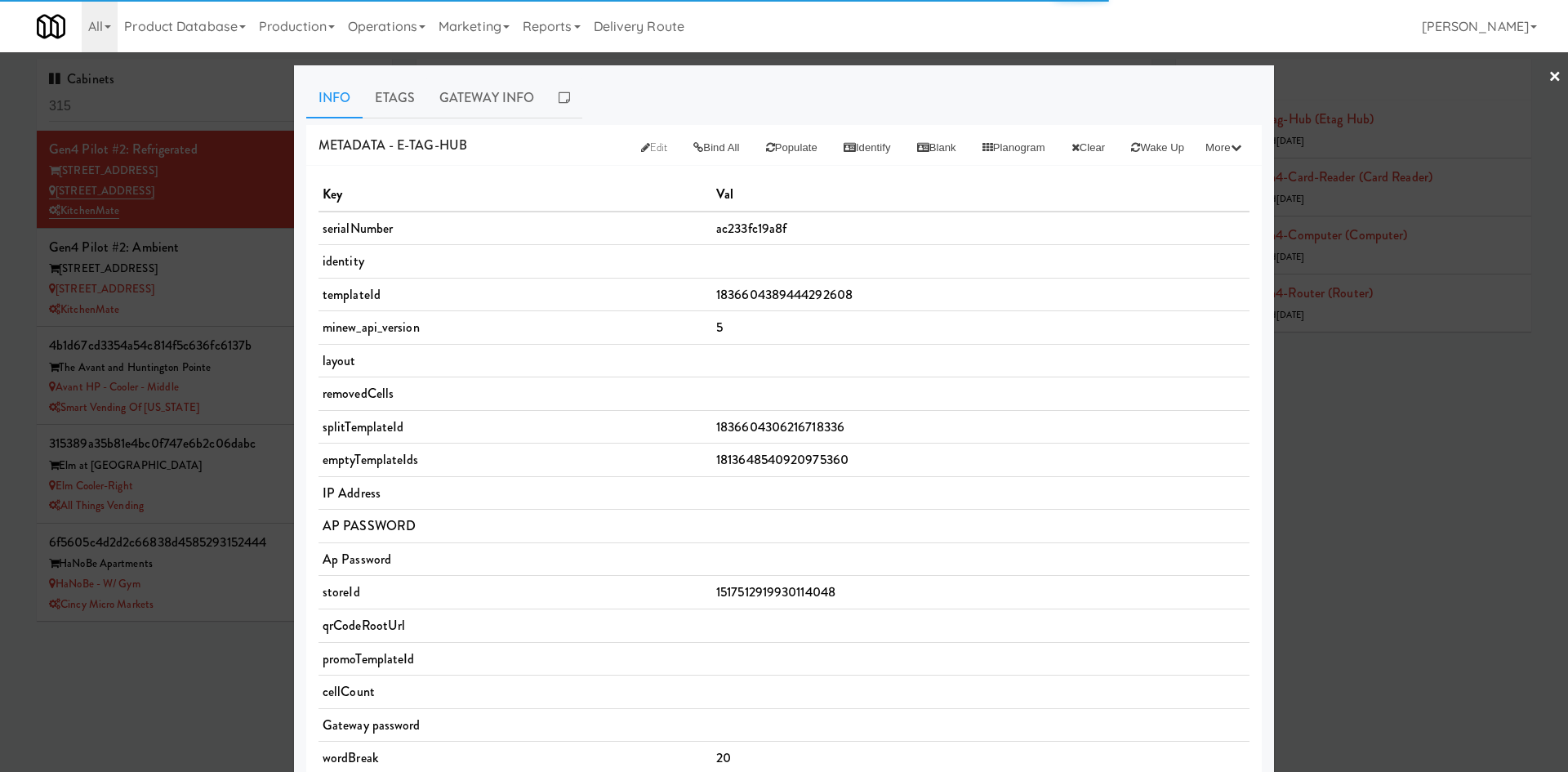
click at [188, 319] on div at bounding box center [784, 386] width 1568 height 772
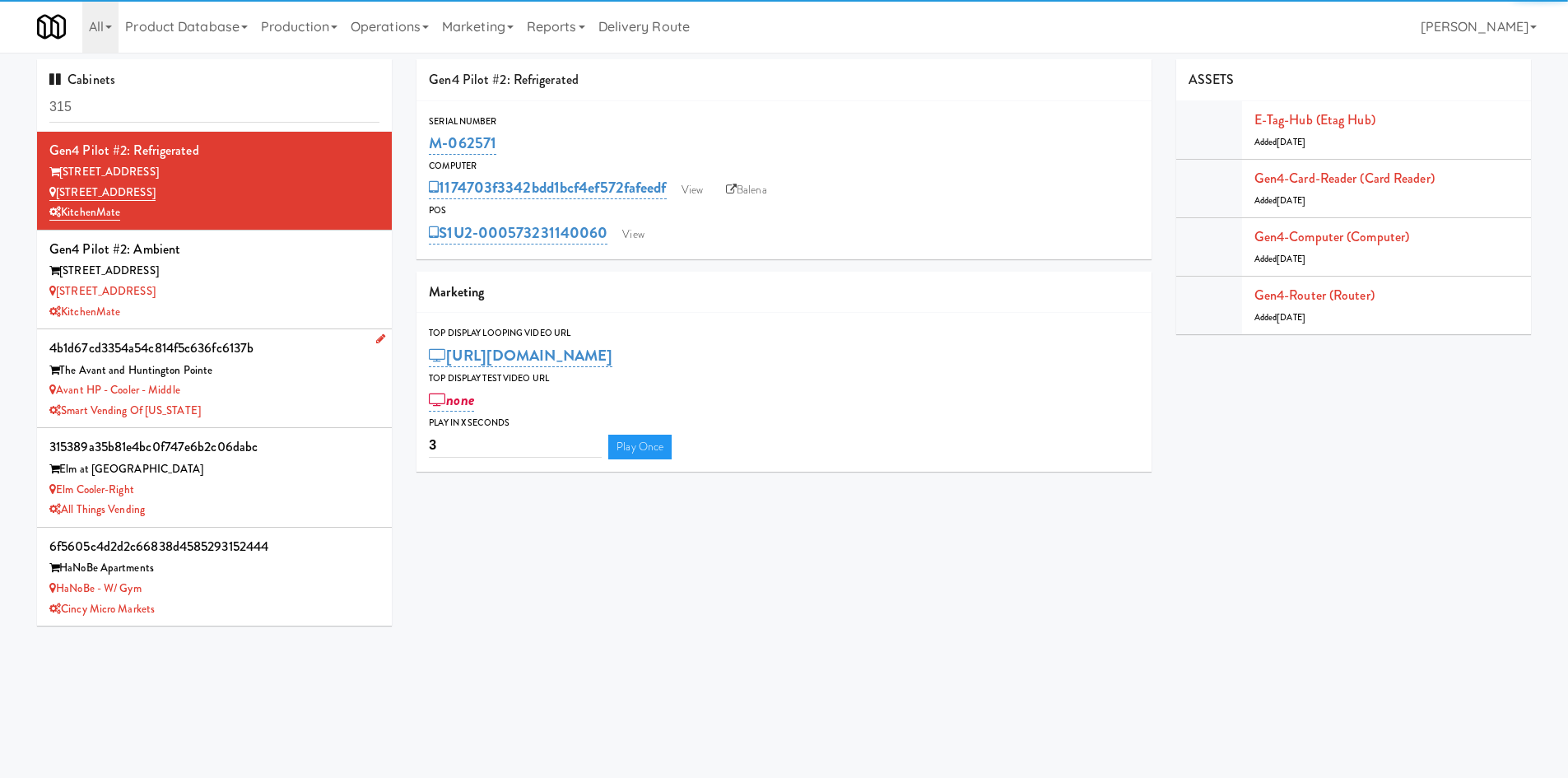
click at [228, 402] on div "Smart Vending of [US_STATE]" at bounding box center [215, 410] width 330 height 21
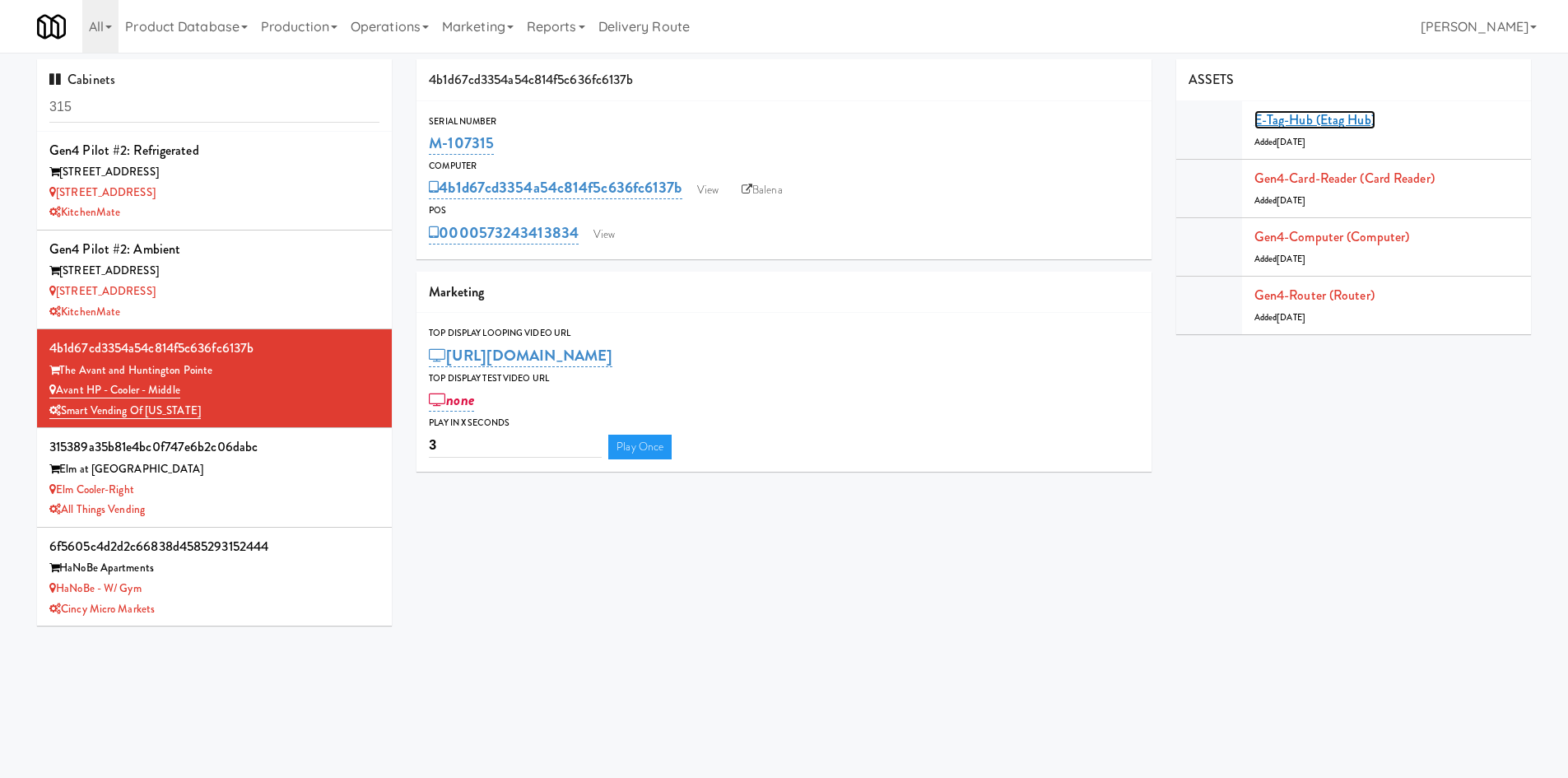
click at [983, 128] on link "E-tag-hub (Etag Hub)" at bounding box center [1315, 120] width 121 height 19
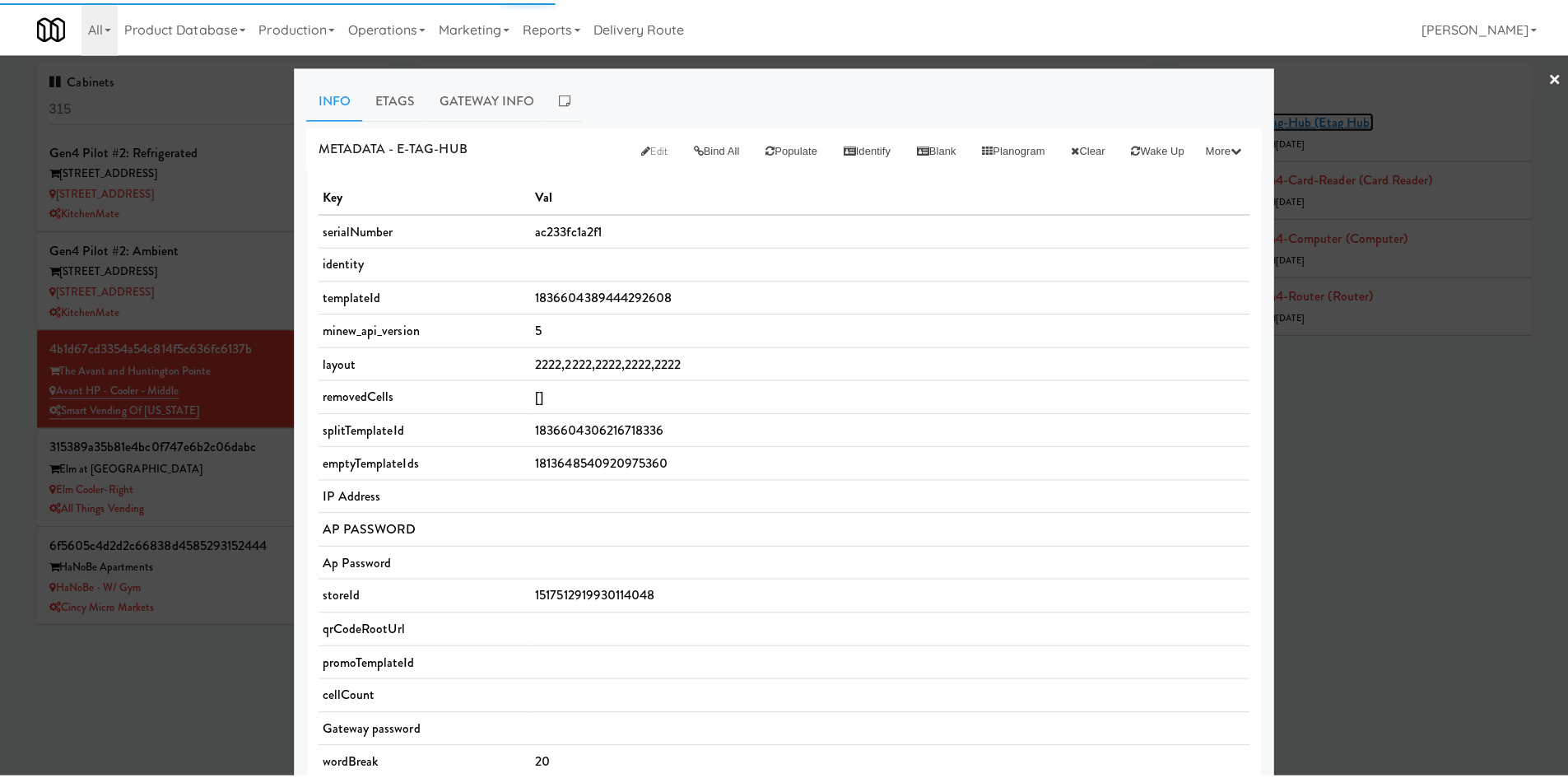
scroll to position [383, 0]
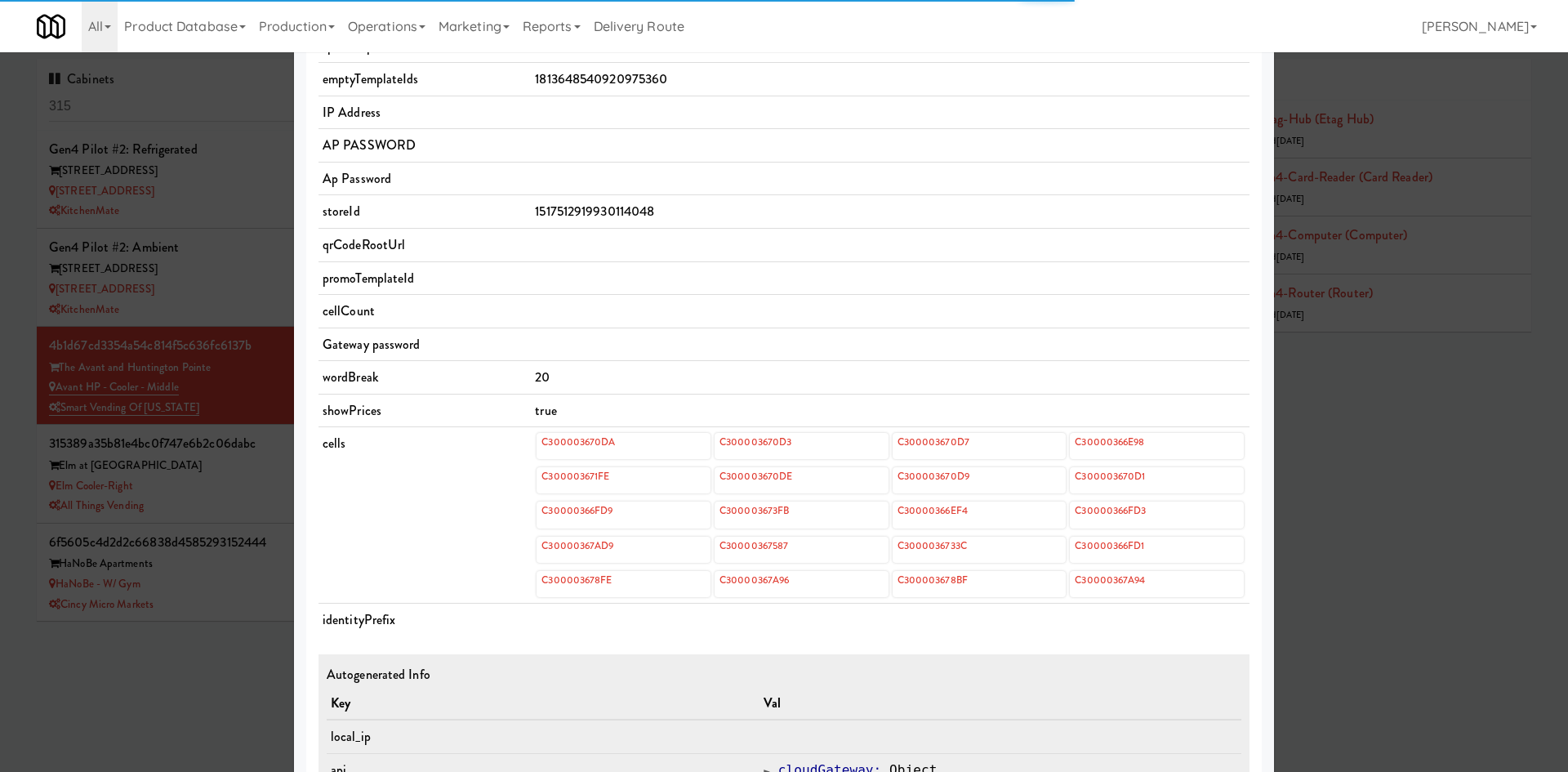
click at [207, 326] on div at bounding box center [784, 386] width 1568 height 772
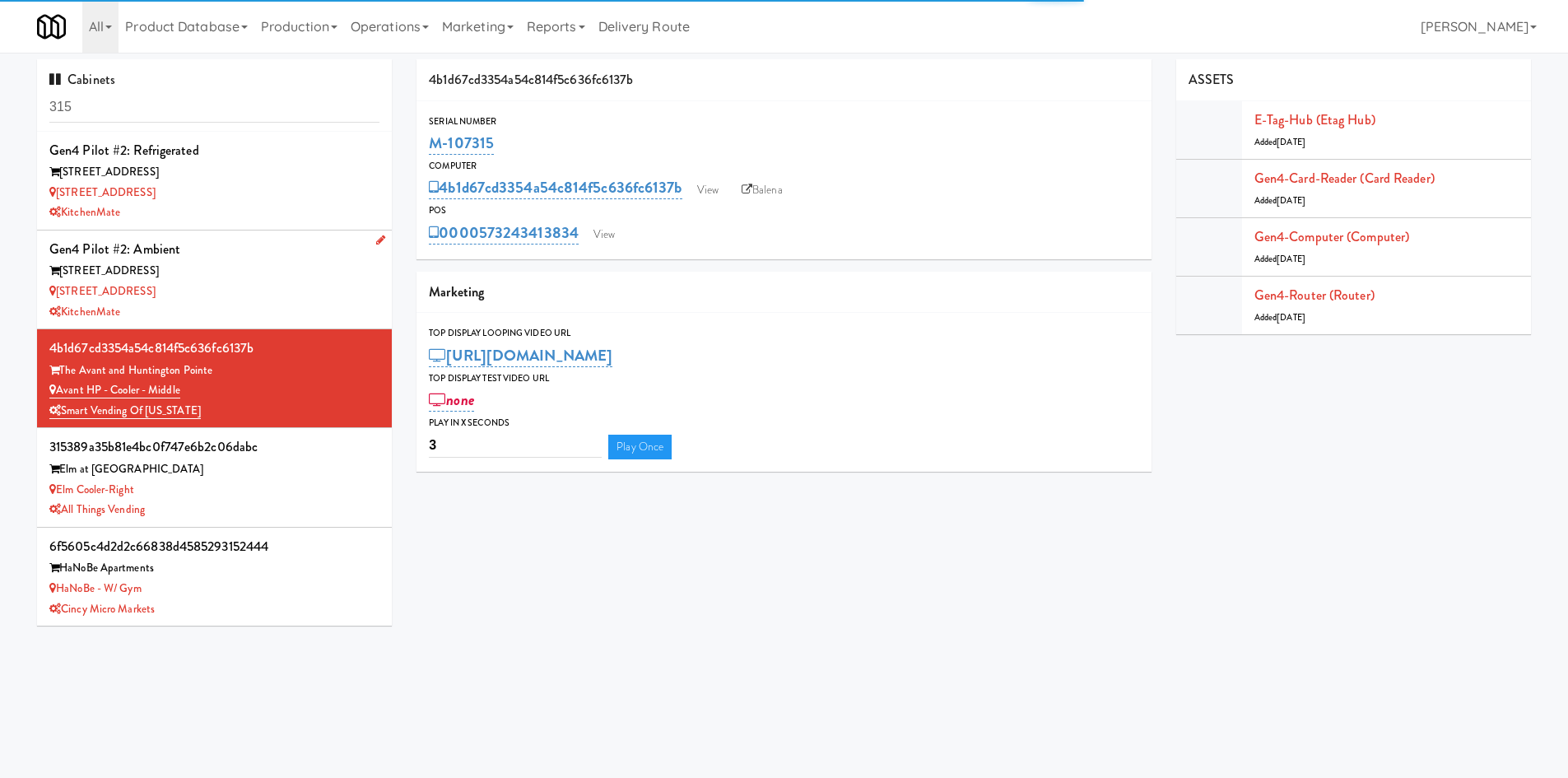
click at [214, 317] on div "KitchenMate" at bounding box center [215, 312] width 330 height 21
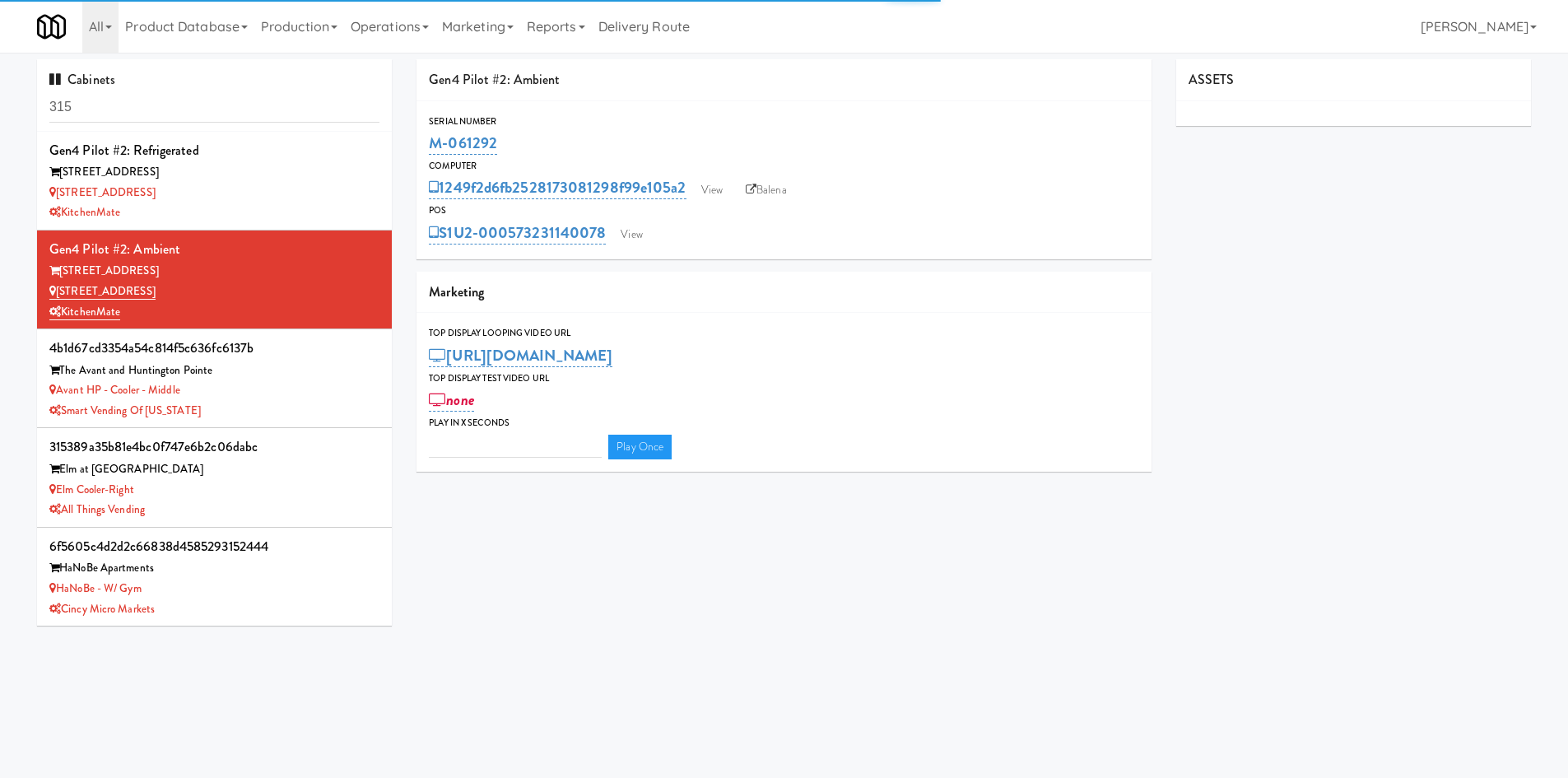
type input "3"
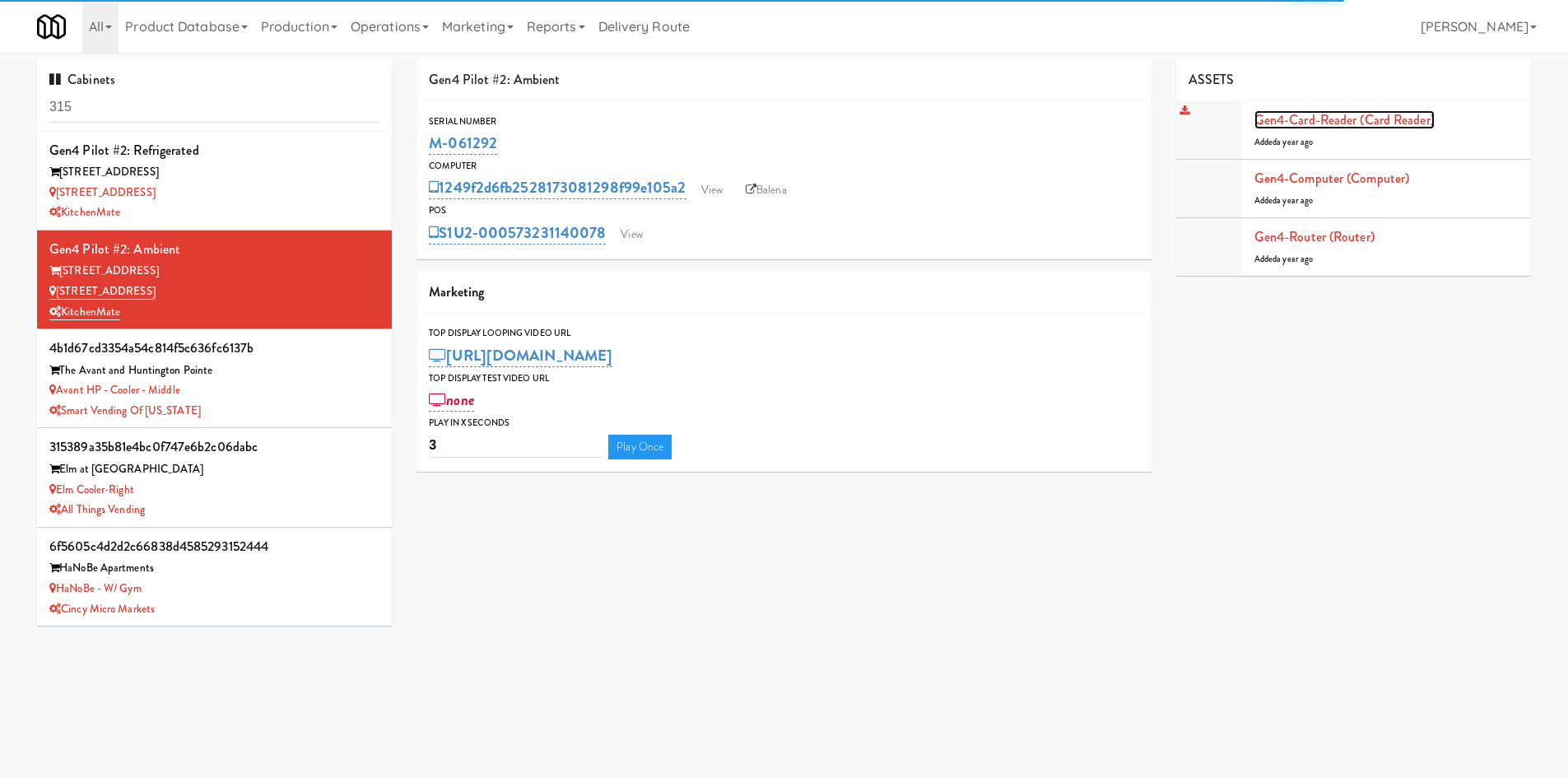
click at [983, 111] on link "Gen4-card-reader (Card Reader)" at bounding box center [1344, 120] width 180 height 19
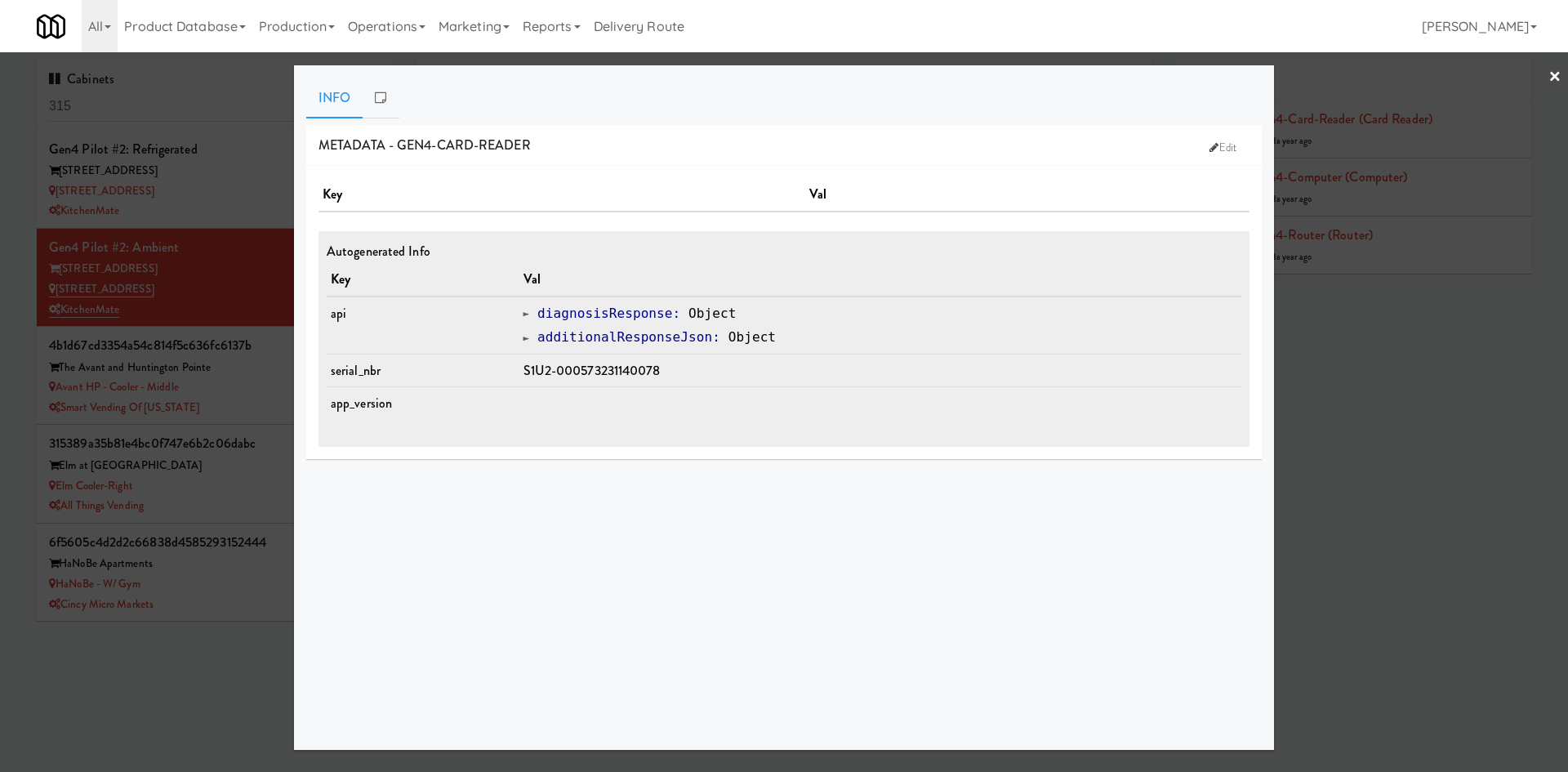
click at [976, 383] on div at bounding box center [784, 386] width 1568 height 772
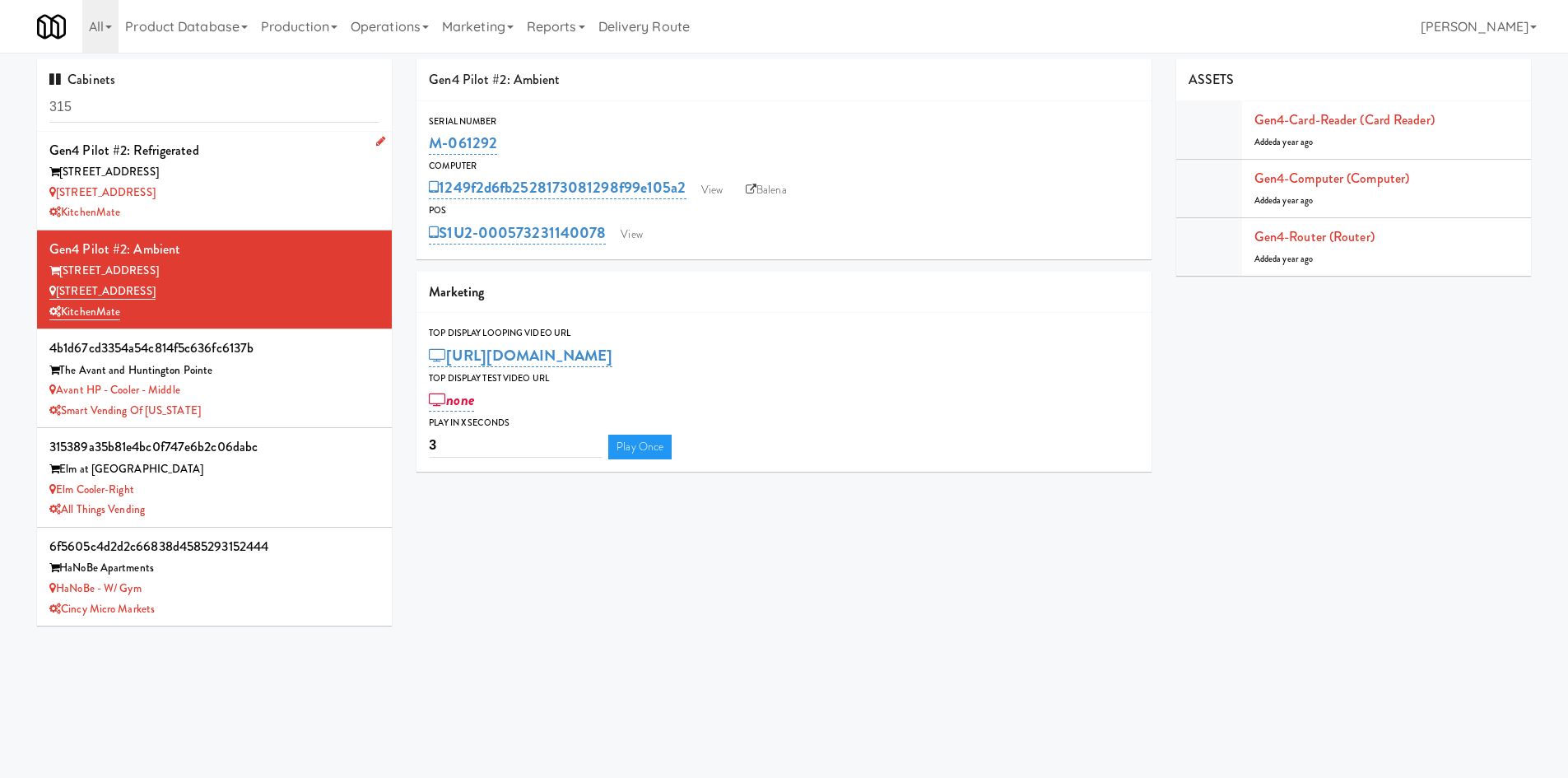
click at [241, 192] on div "[STREET_ADDRESS]" at bounding box center [215, 192] width 330 height 21
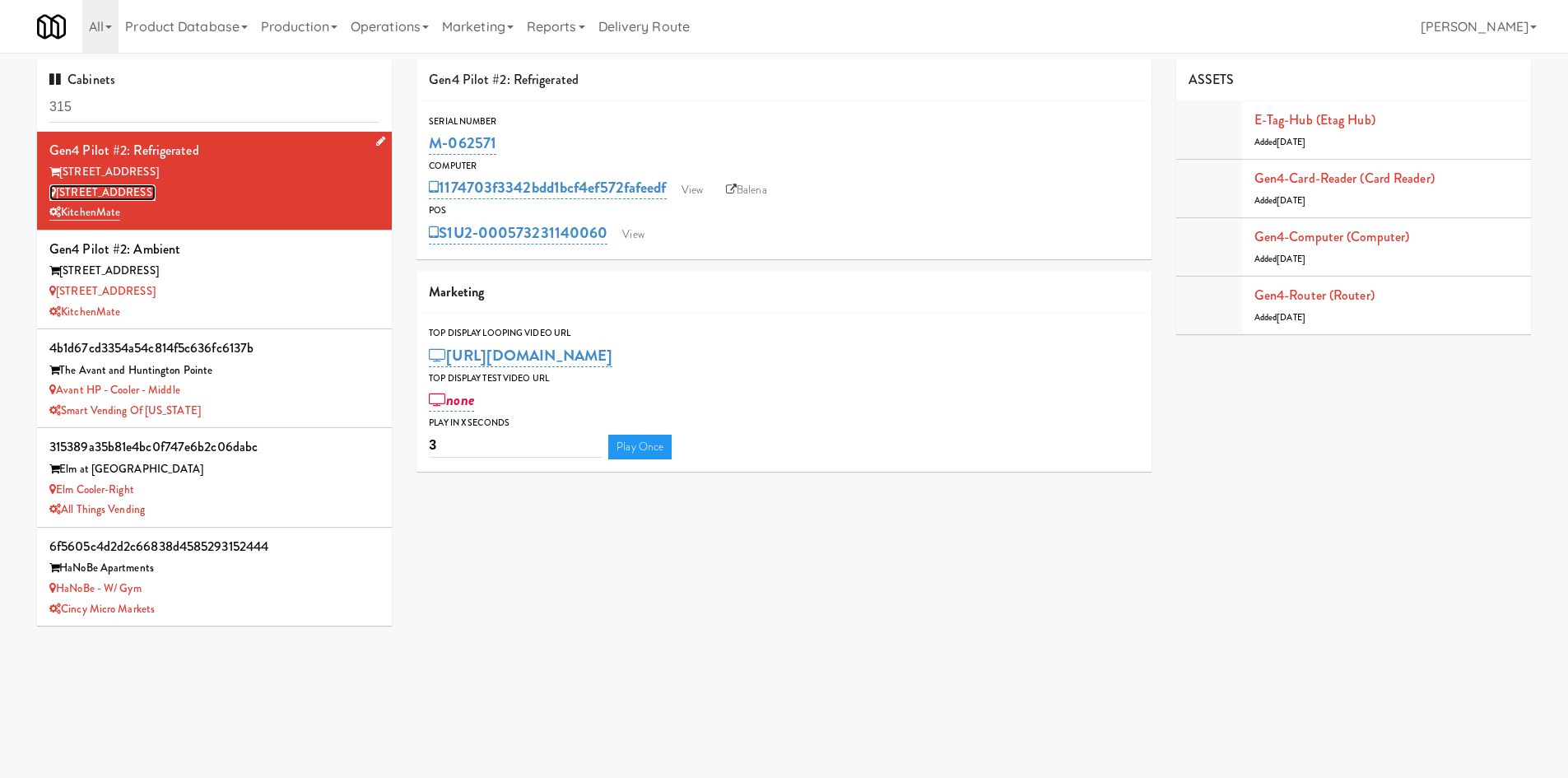
click at [110, 192] on link "[STREET_ADDRESS]" at bounding box center [102, 192] width 107 height 17
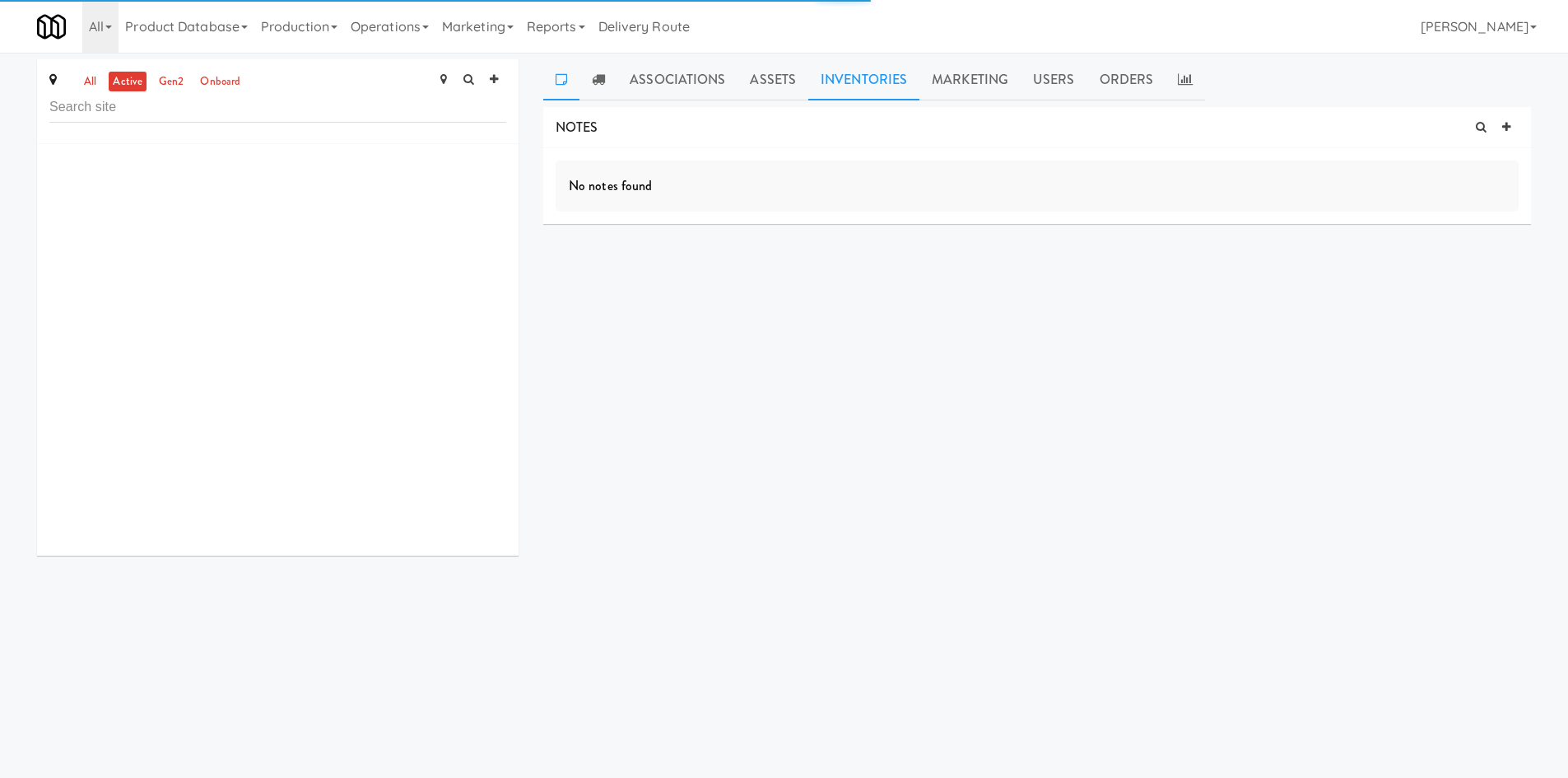
click at [808, 92] on link "Inventories" at bounding box center [864, 80] width 111 height 41
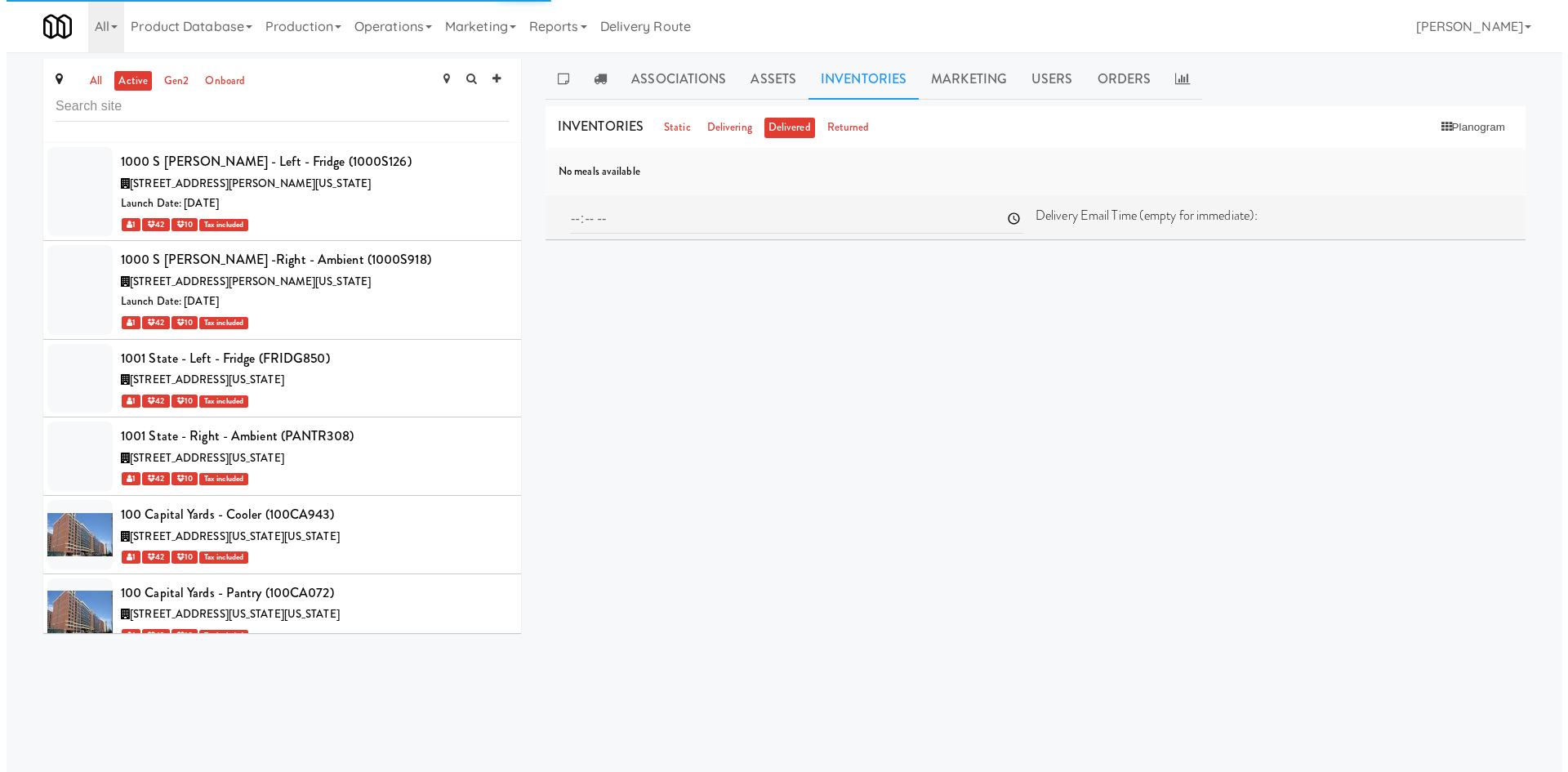
scroll to position [4931, 0]
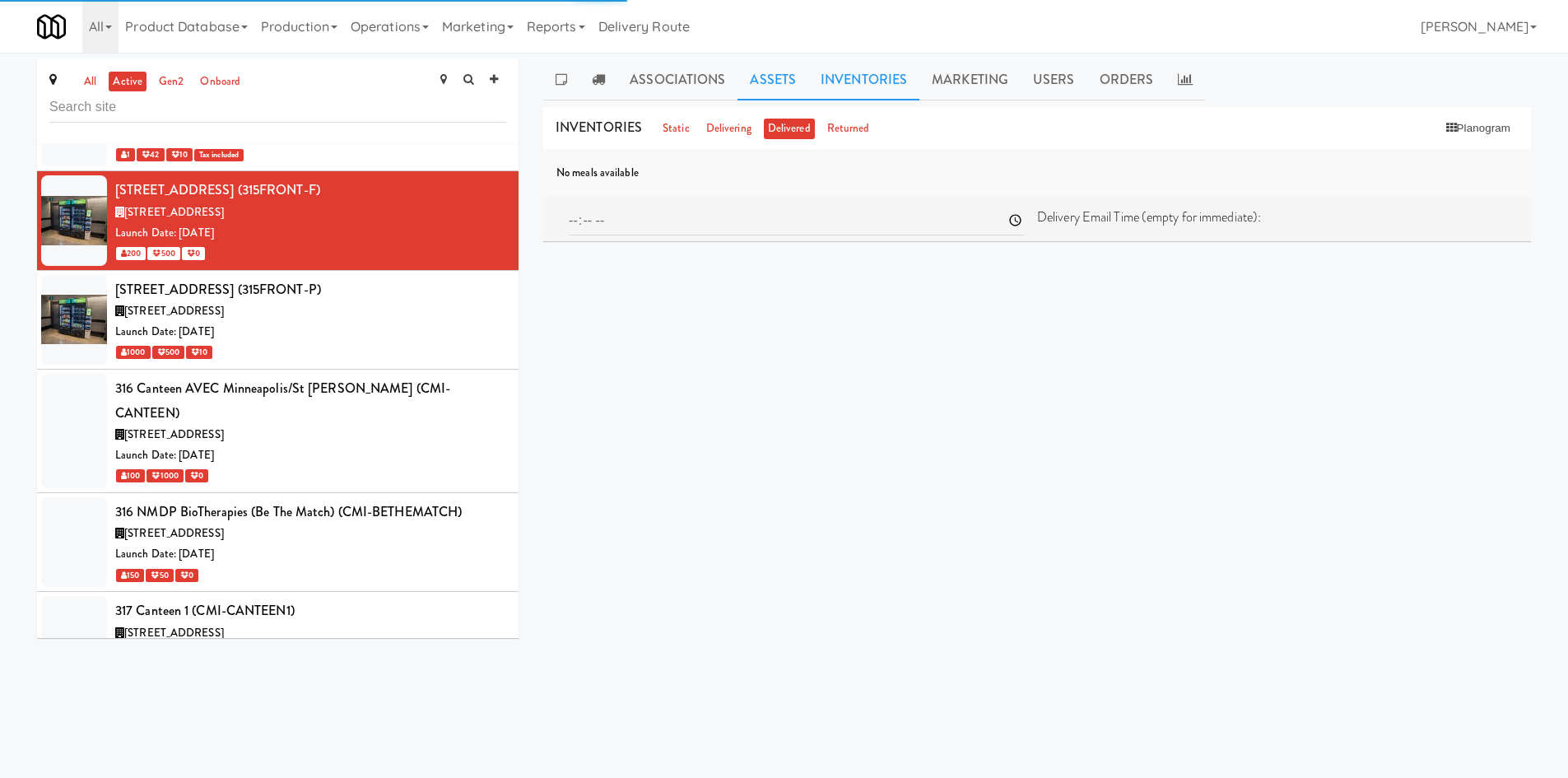
click at [784, 95] on link "Assets" at bounding box center [773, 80] width 71 height 41
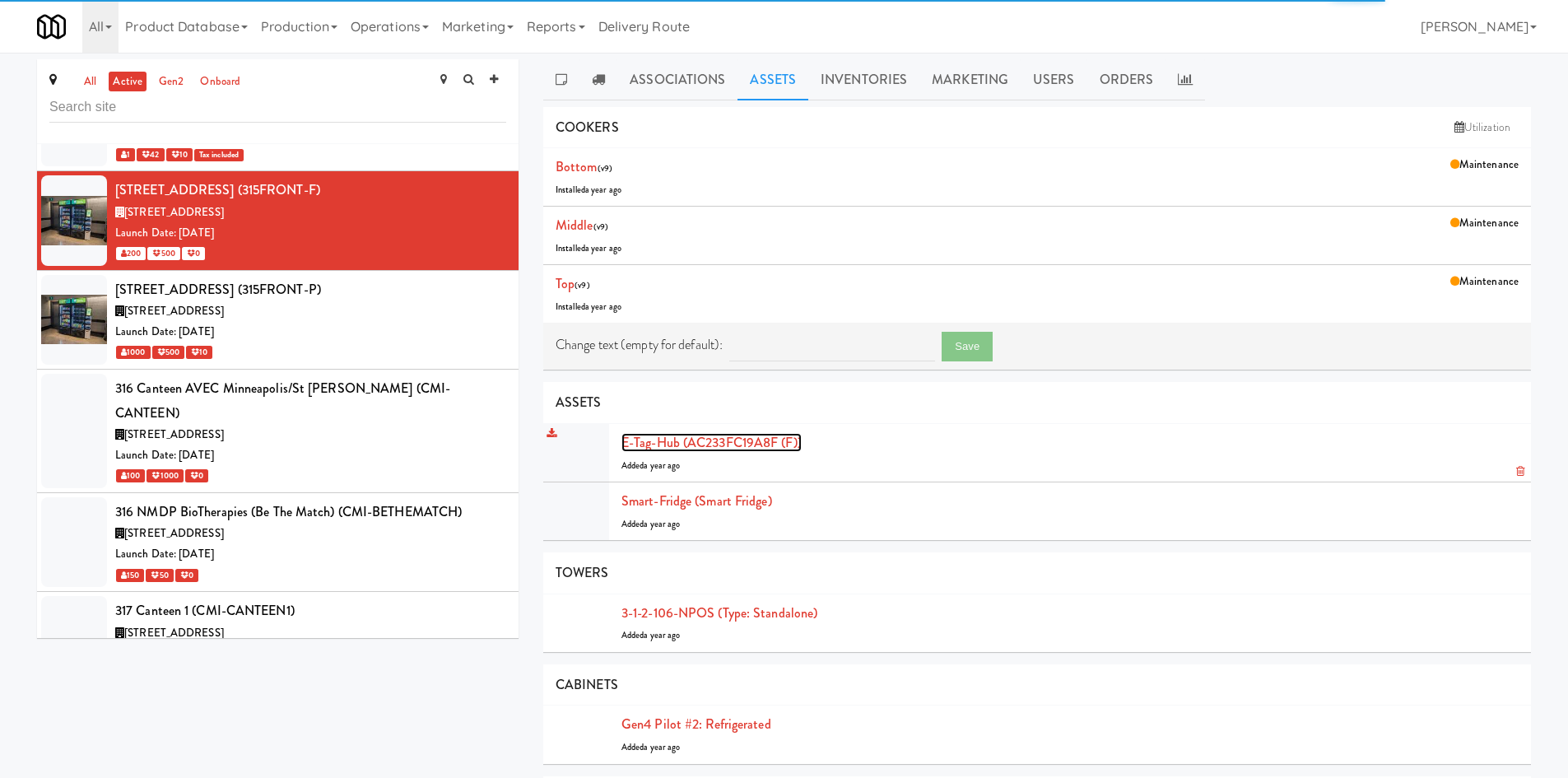
click at [729, 439] on link "E-tag-hub (AC233FC19A8F (F))" at bounding box center [711, 442] width 180 height 19
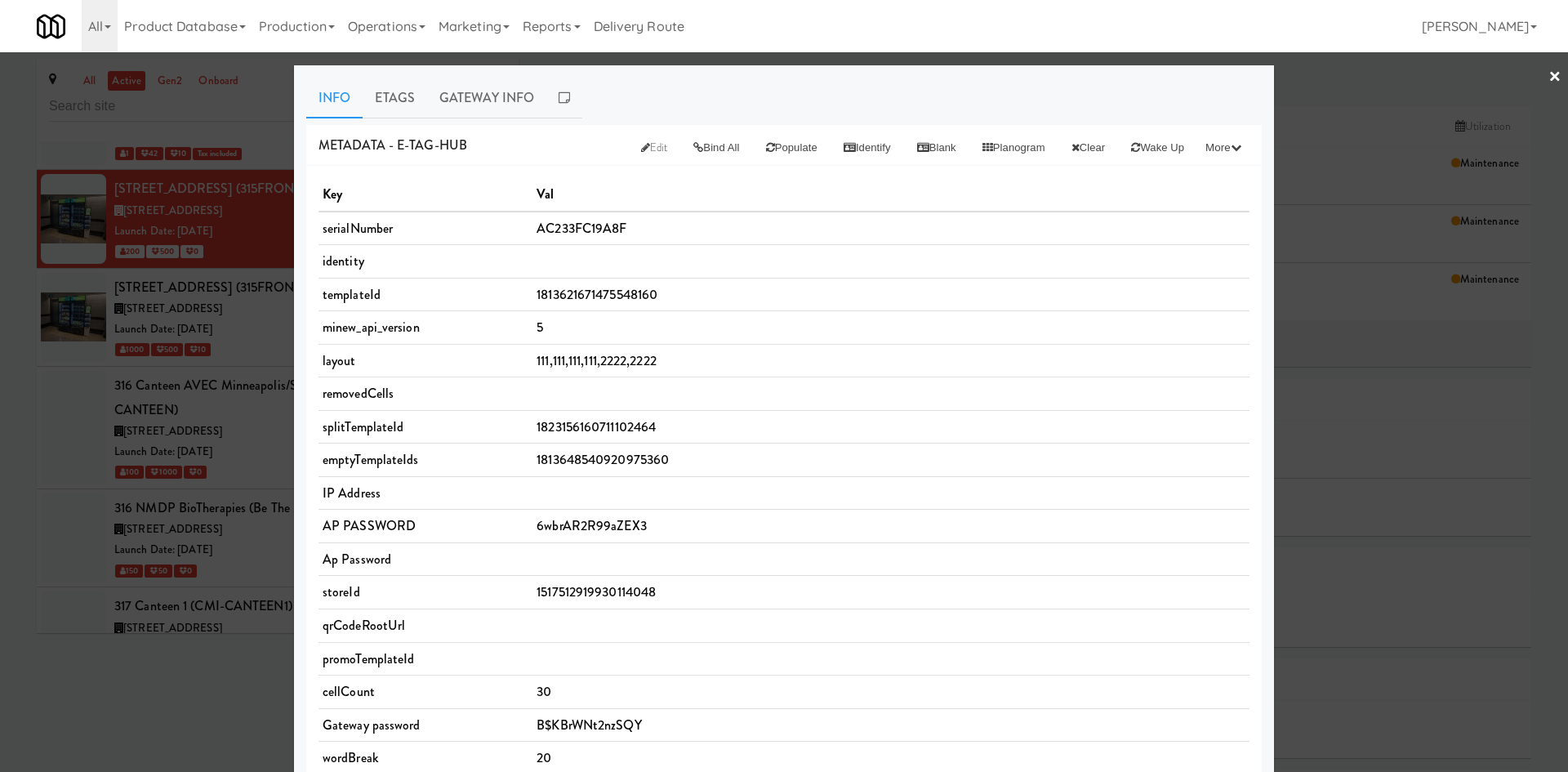
click at [162, 668] on div at bounding box center [784, 386] width 1568 height 772
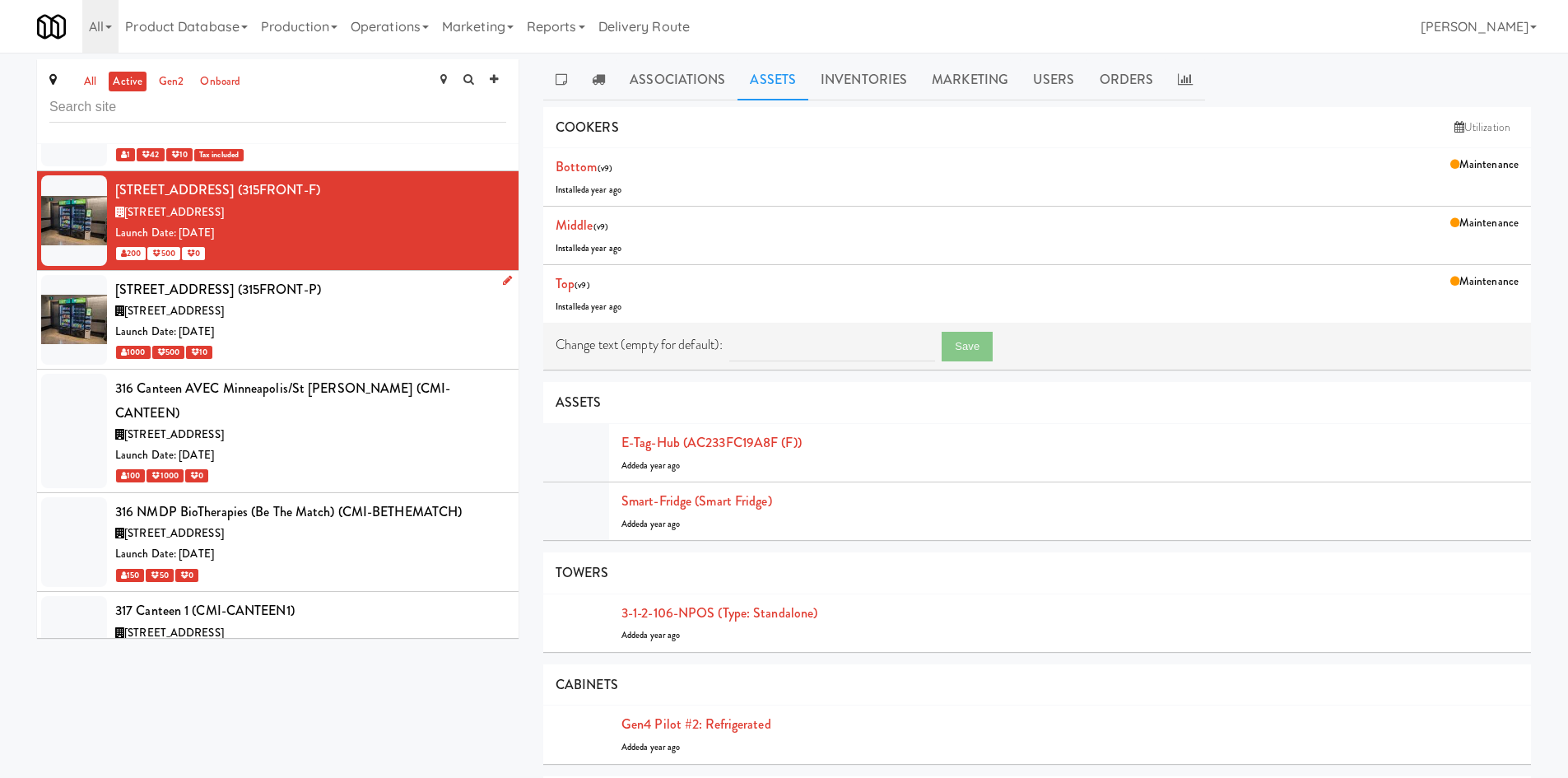
click at [326, 322] on div "Launch Date: [DATE]" at bounding box center [310, 332] width 391 height 21
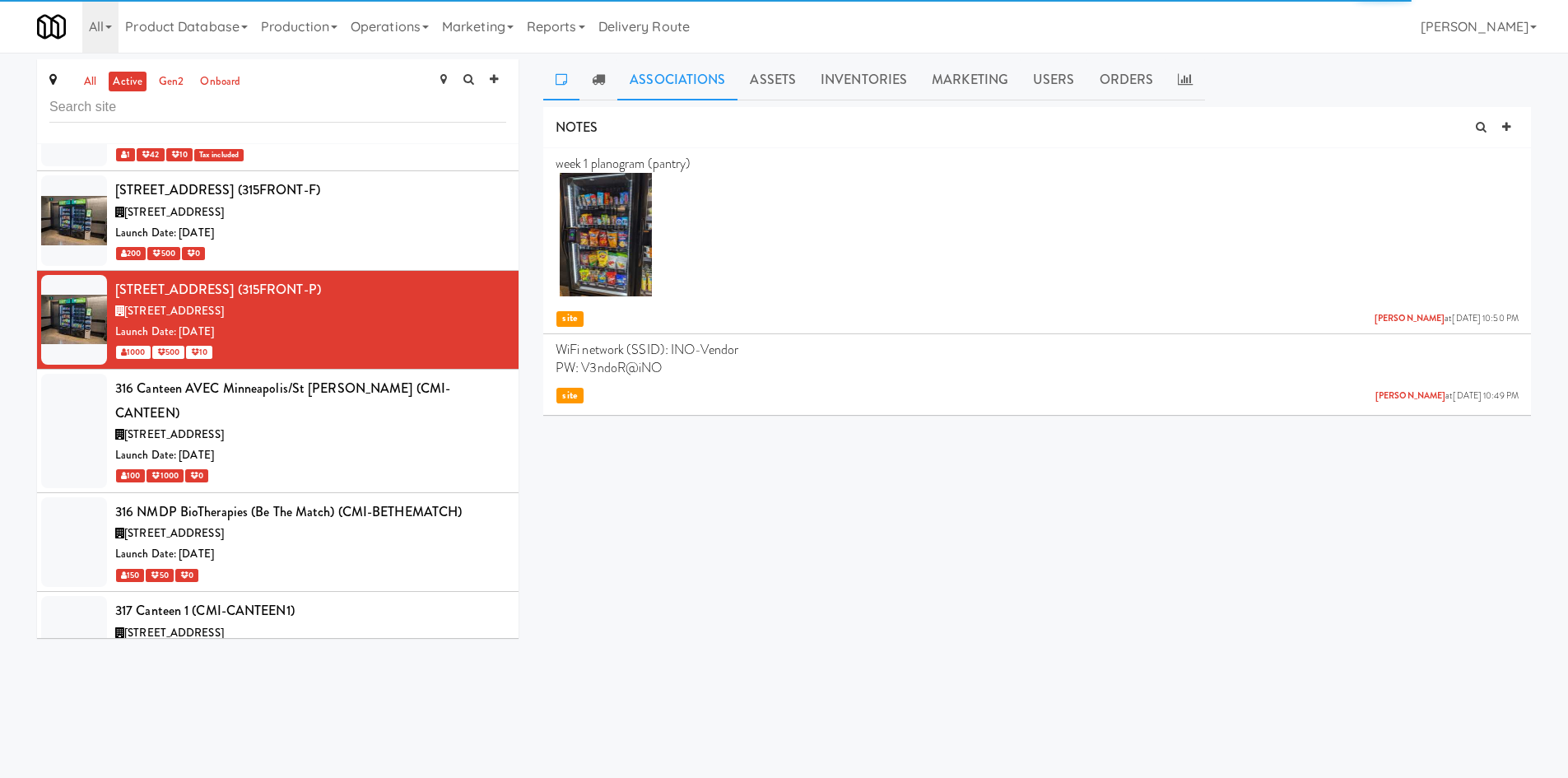
click at [695, 78] on link "Associations" at bounding box center [677, 80] width 121 height 41
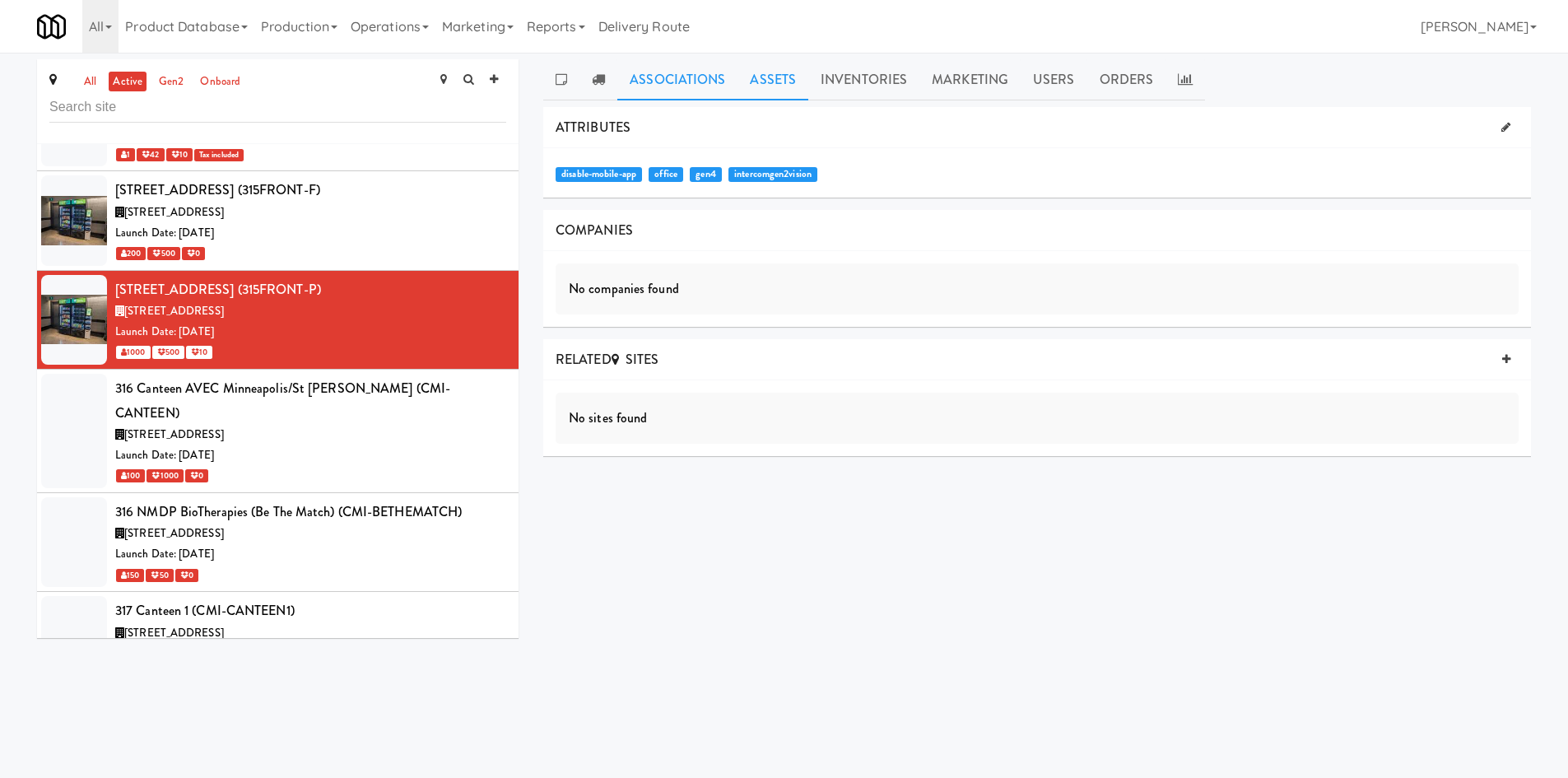
click at [789, 83] on link "Assets" at bounding box center [773, 80] width 71 height 41
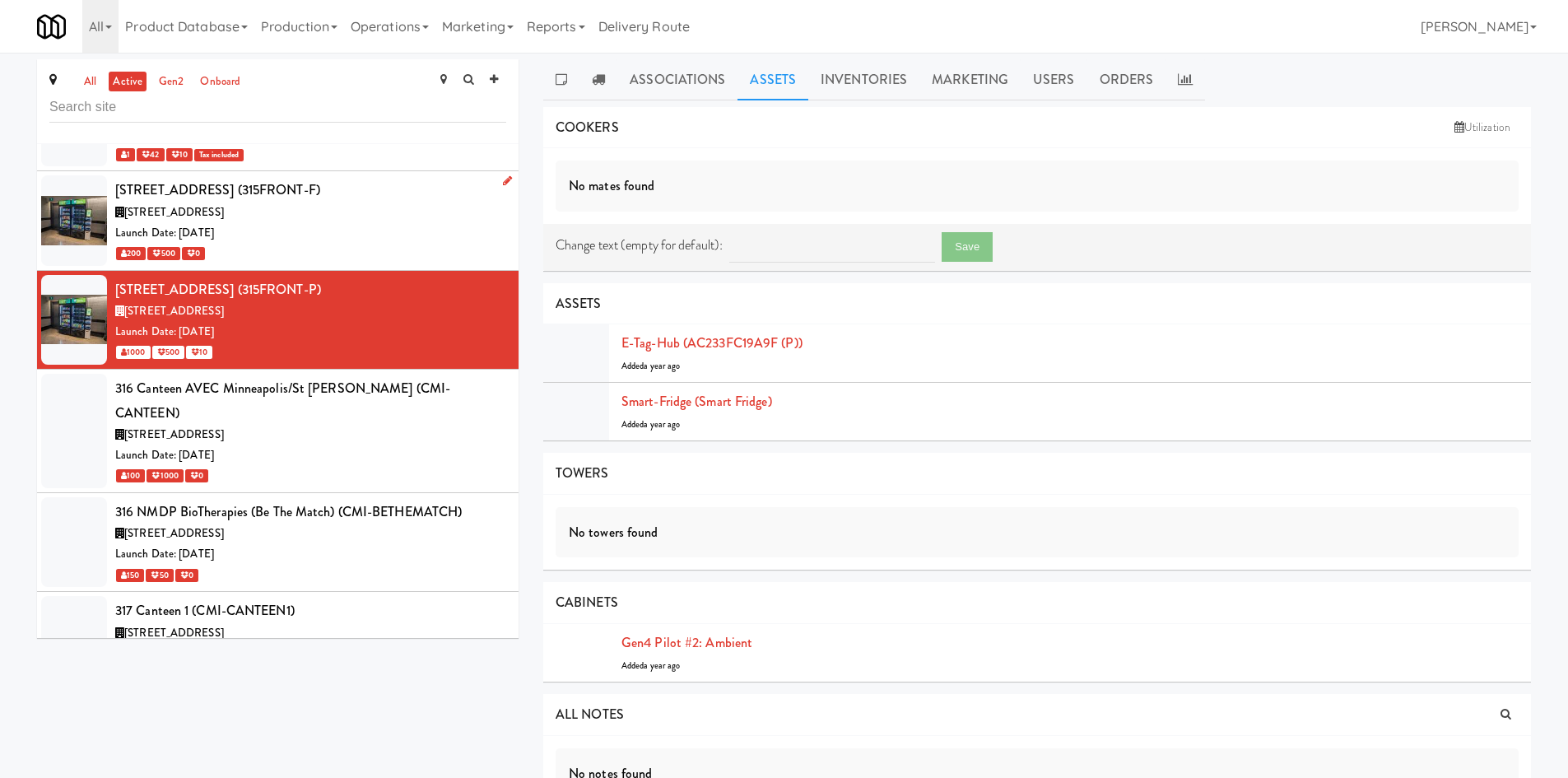
click at [312, 223] on div "Launch Date: [DATE]" at bounding box center [310, 233] width 391 height 21
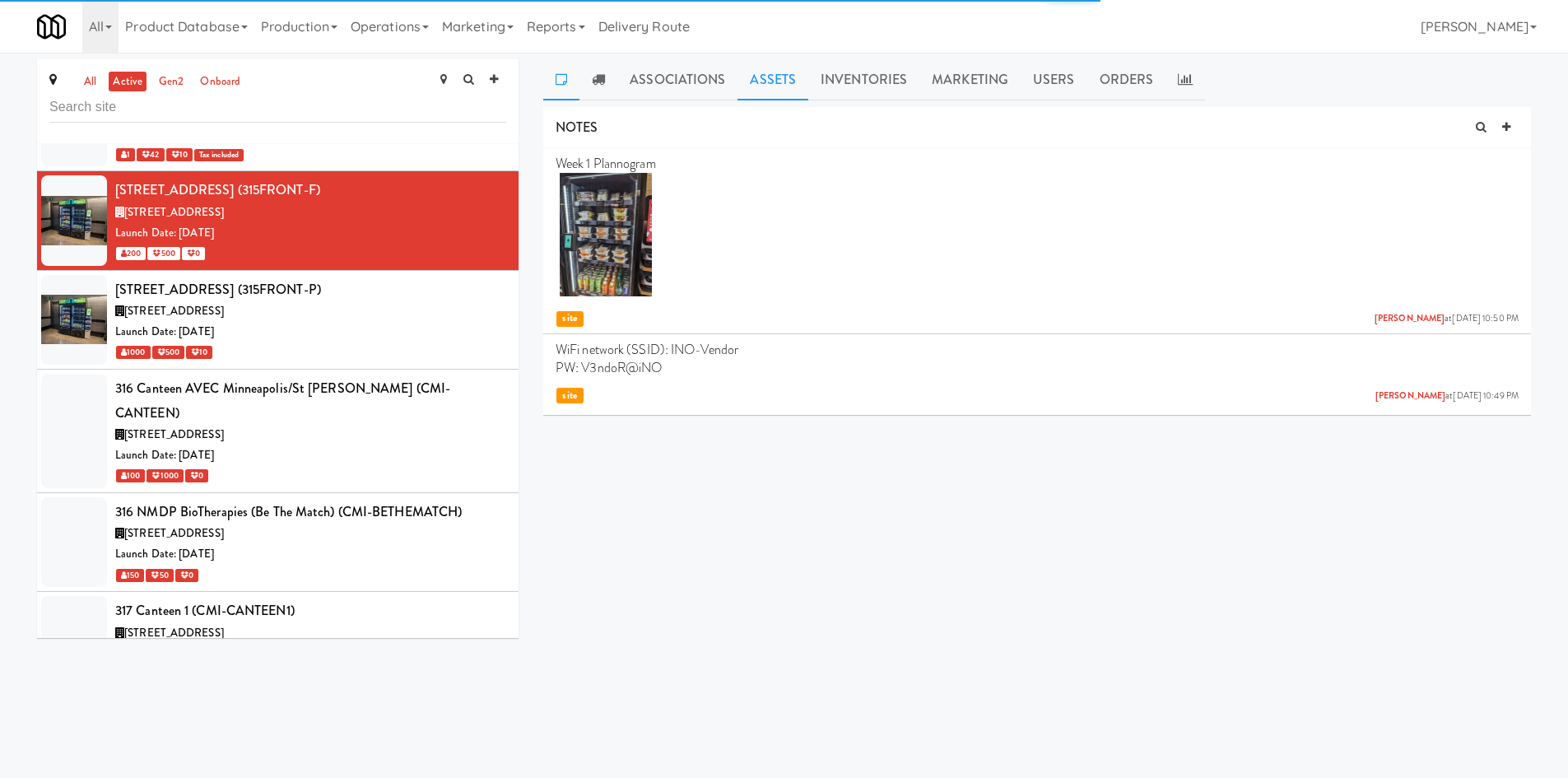
drag, startPoint x: 708, startPoint y: 62, endPoint x: 738, endPoint y: 85, distance: 37.8
click at [708, 65] on link "Associations" at bounding box center [677, 80] width 121 height 41
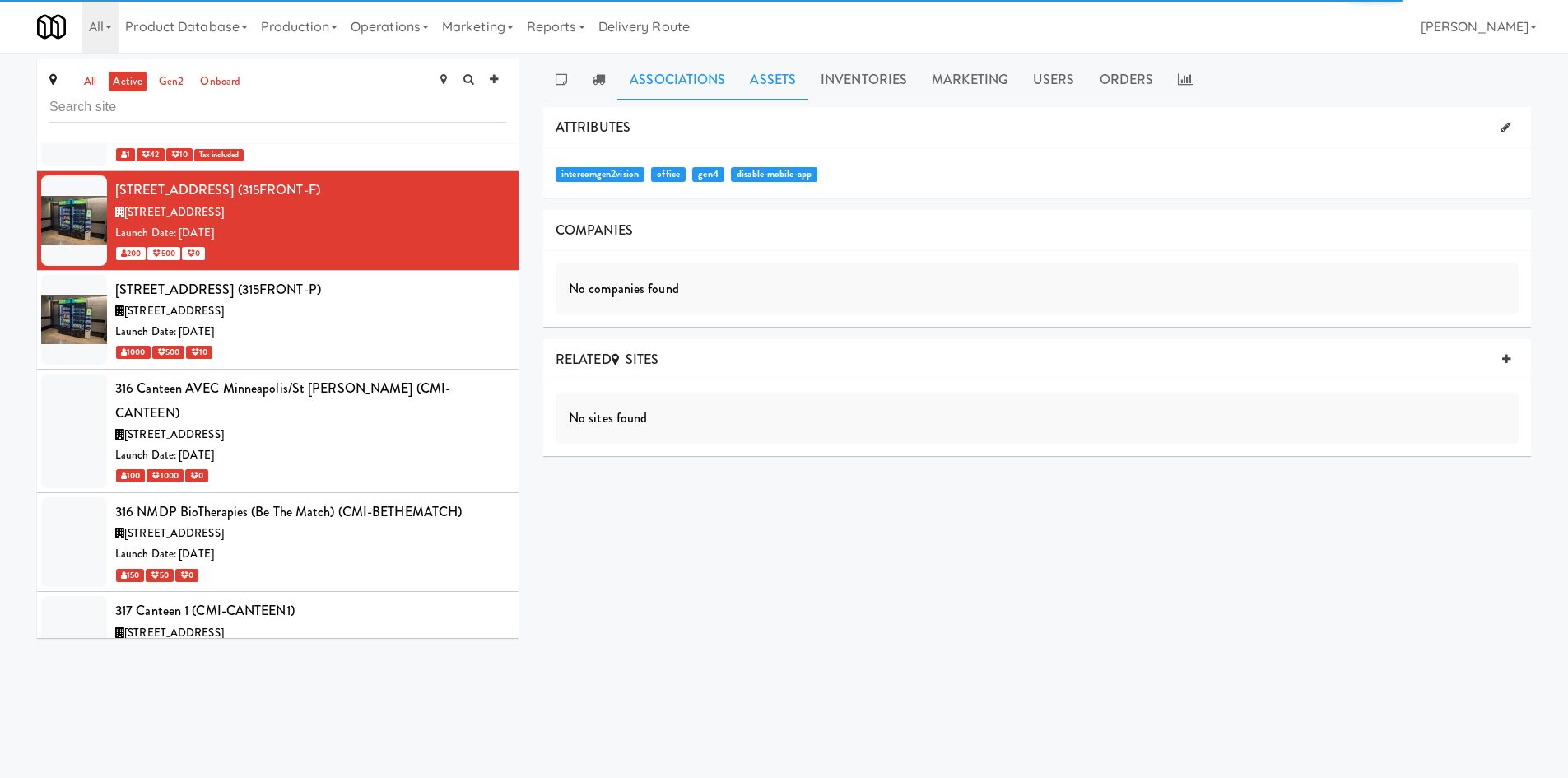
click at [754, 85] on link "Assets" at bounding box center [773, 80] width 71 height 41
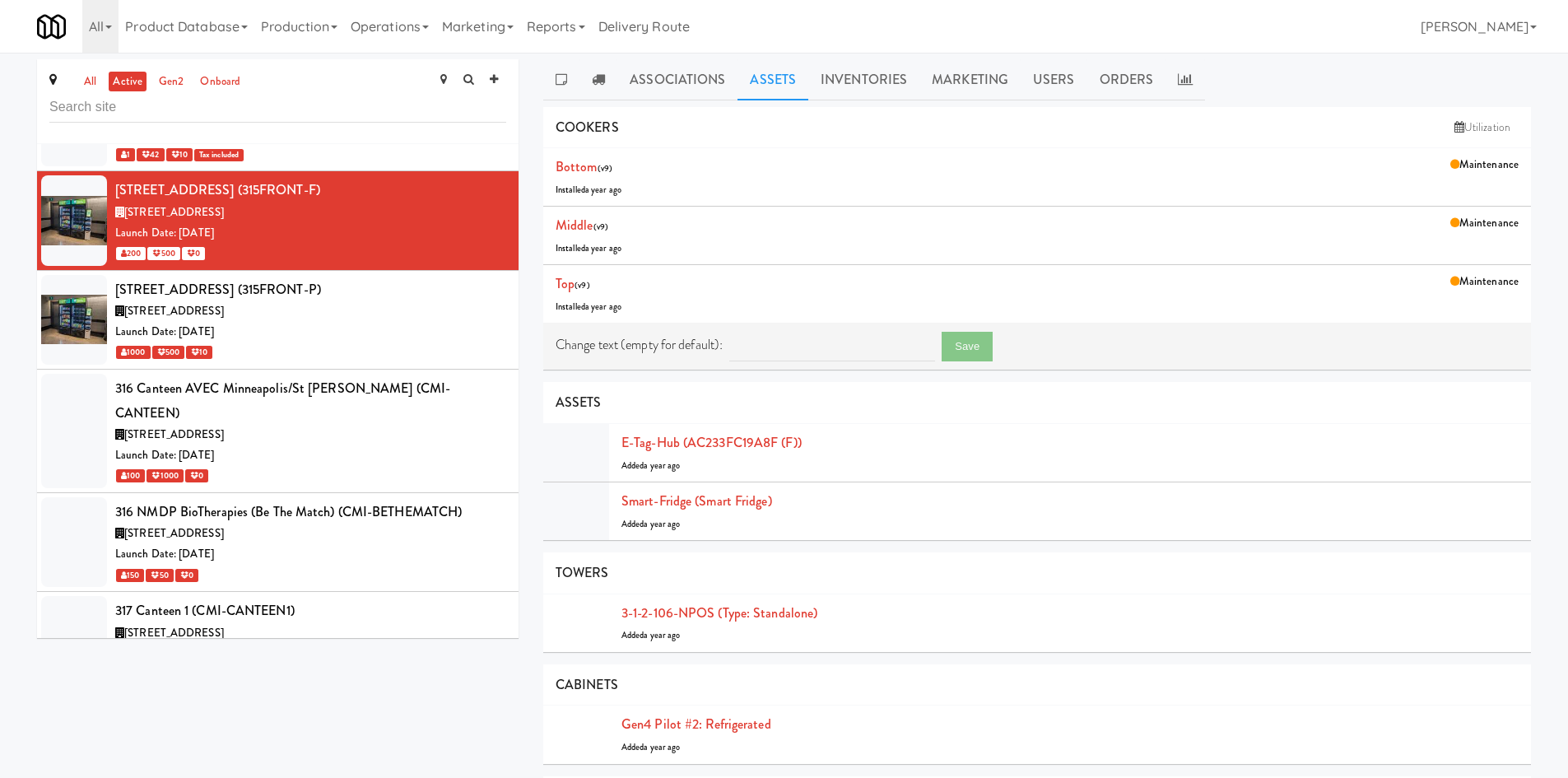
click at [211, 706] on div "all active gen2 onboard 1000 S Clark - Left - Fridge (1000S126) 1000 South Clar…" at bounding box center [784, 482] width 1518 height 847
click at [158, 111] on input "text" at bounding box center [277, 107] width 457 height 31
type input "325"
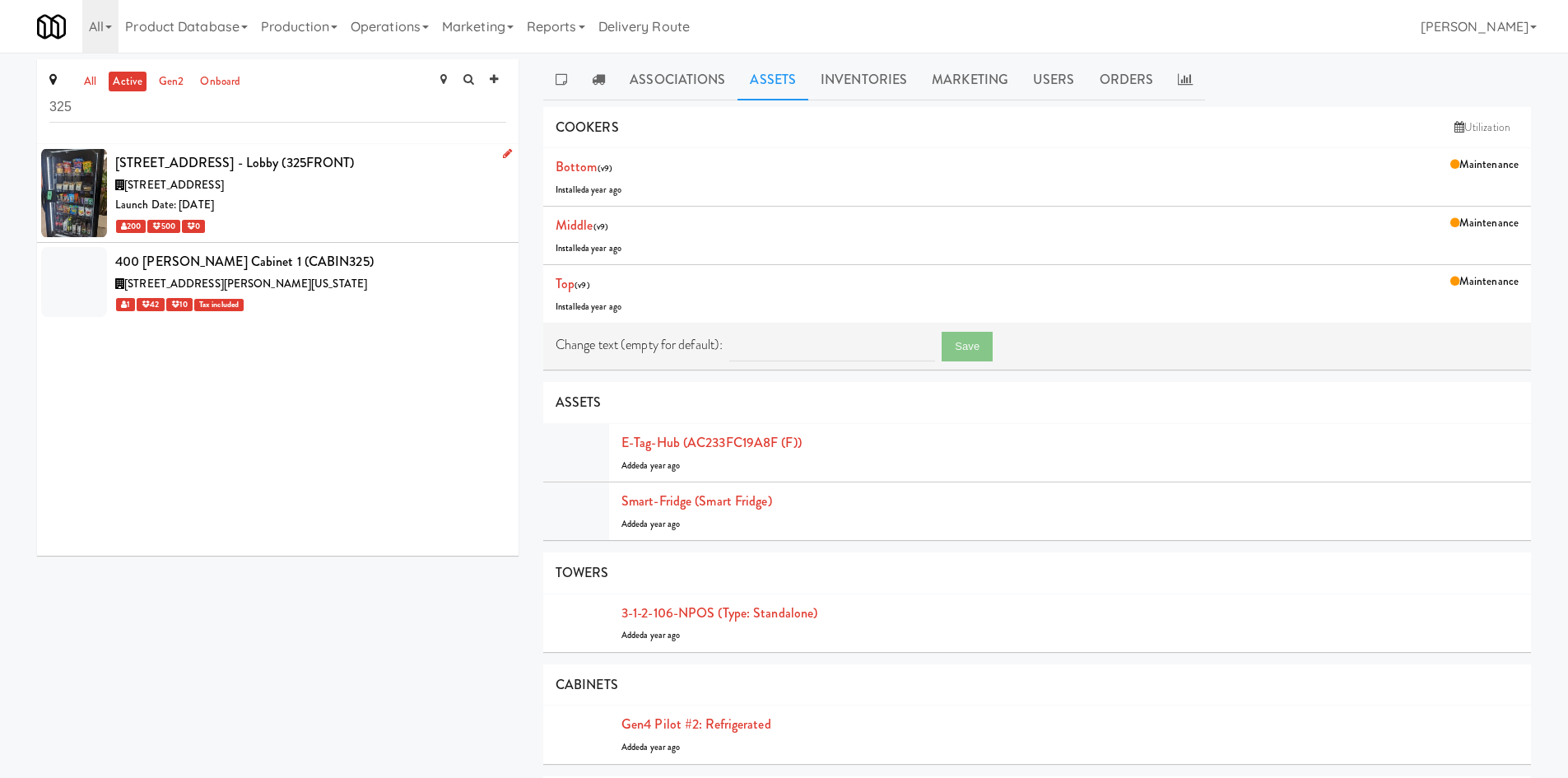
click at [343, 208] on div "Launch Date: [DATE]" at bounding box center [310, 205] width 391 height 21
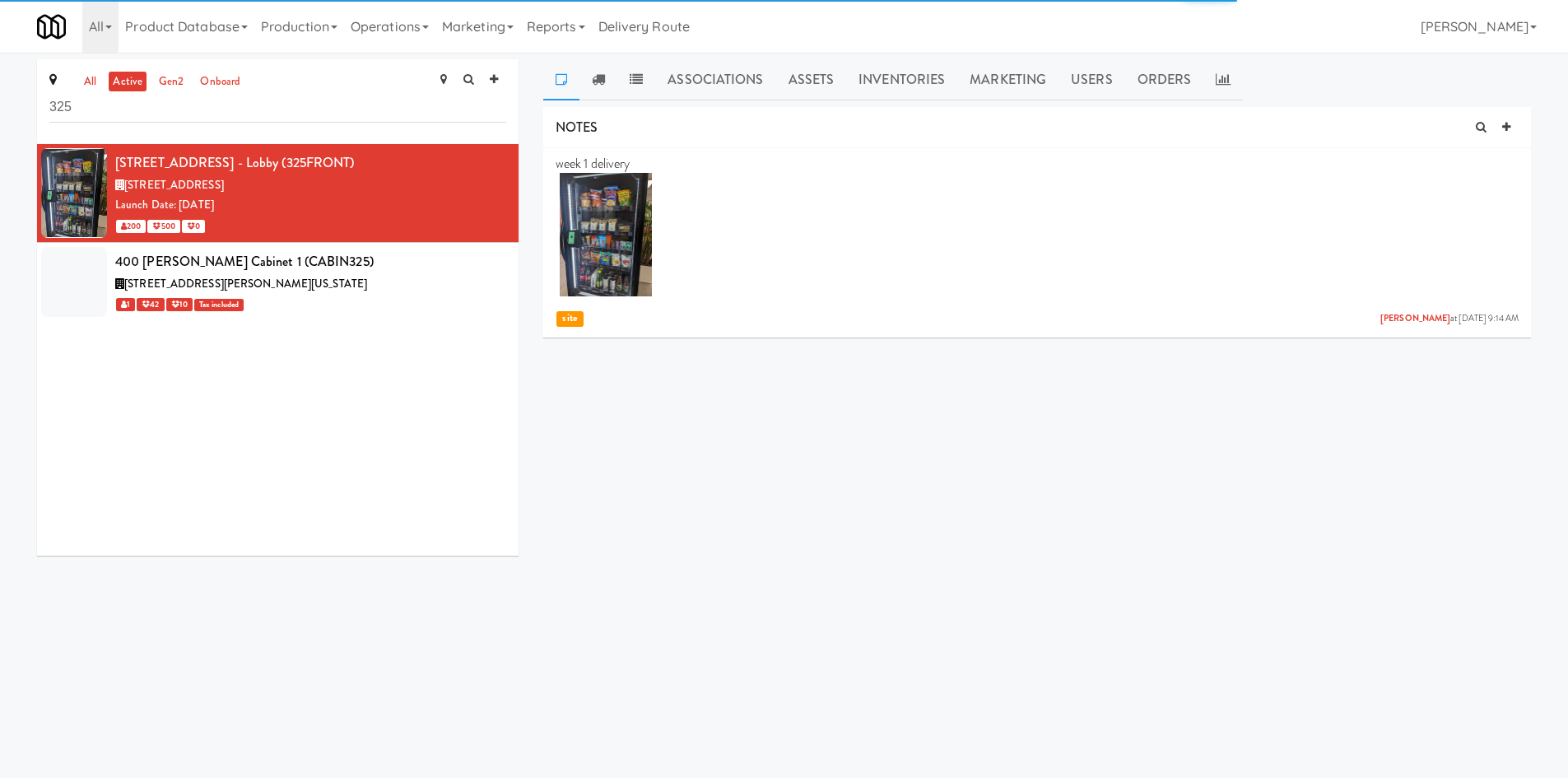
click at [733, 106] on div "Associations Assets Inventories Marketing Users Orders NOTES week 1 delivery Ad…" at bounding box center [1037, 289] width 988 height 459
click at [820, 75] on link "Assets" at bounding box center [812, 80] width 71 height 41
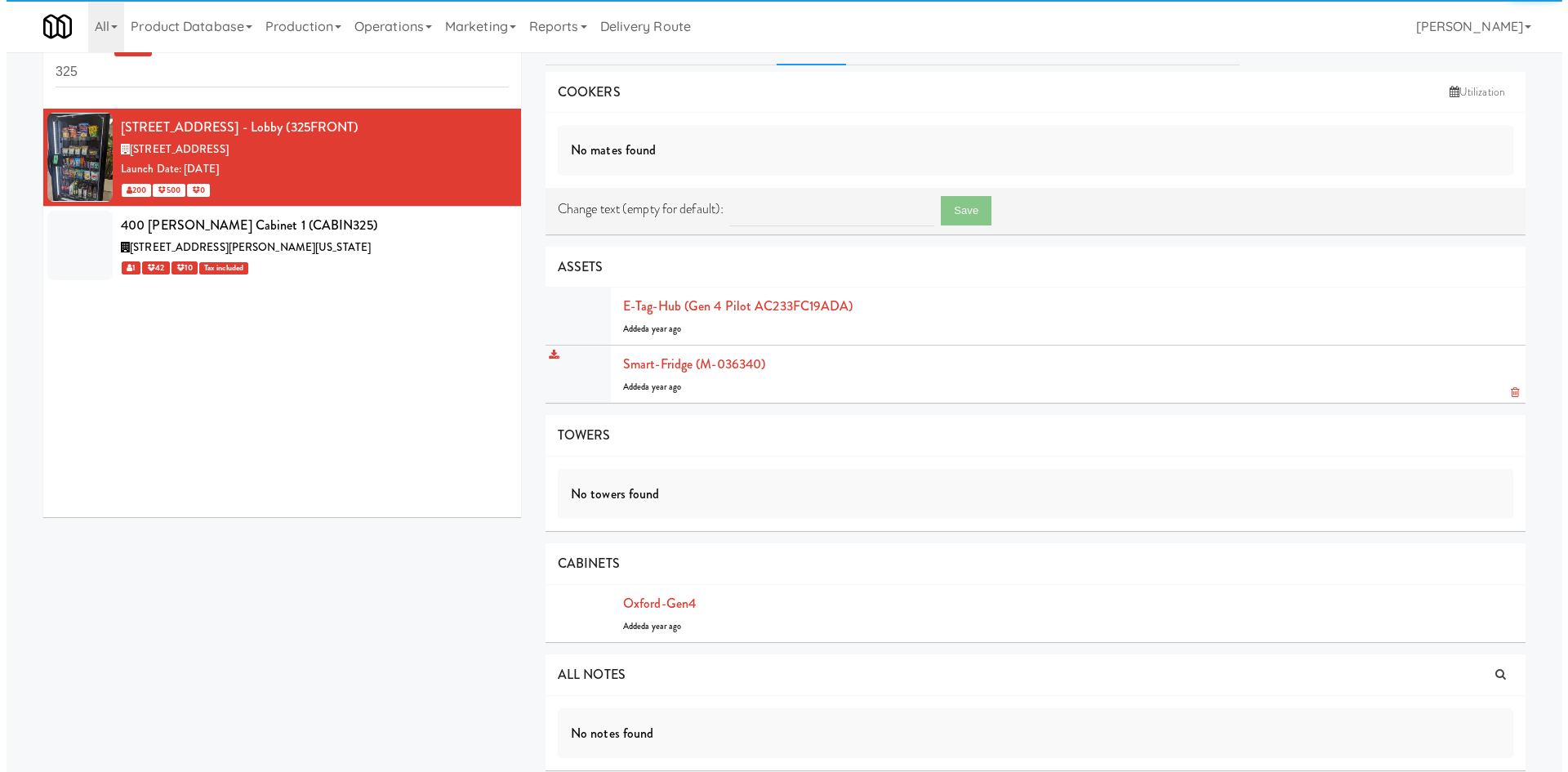
scroll to position [52, 0]
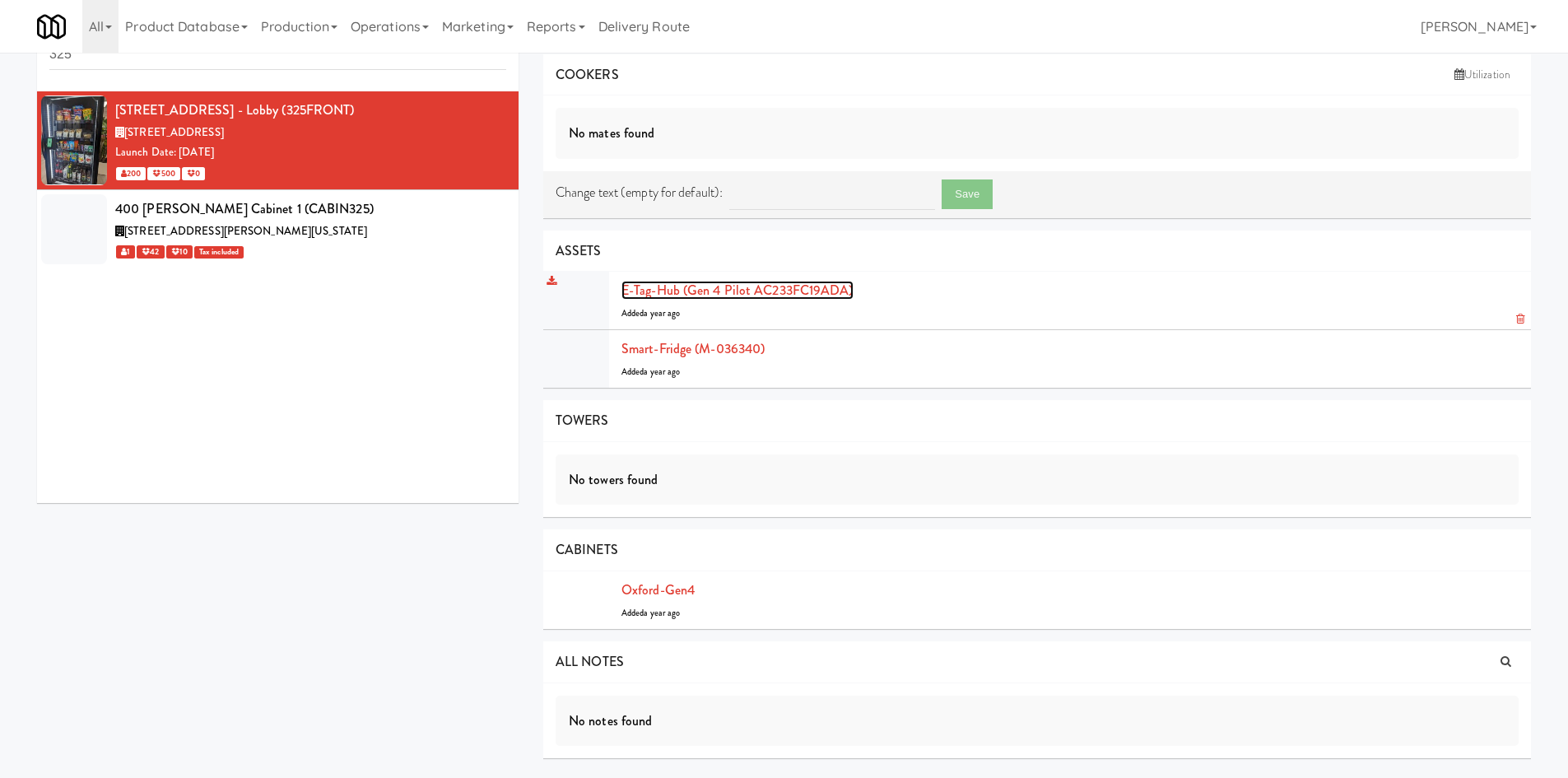
click at [746, 287] on link "E-tag-hub (gen 4 pilot AC233FC19ADA)" at bounding box center [737, 290] width 232 height 19
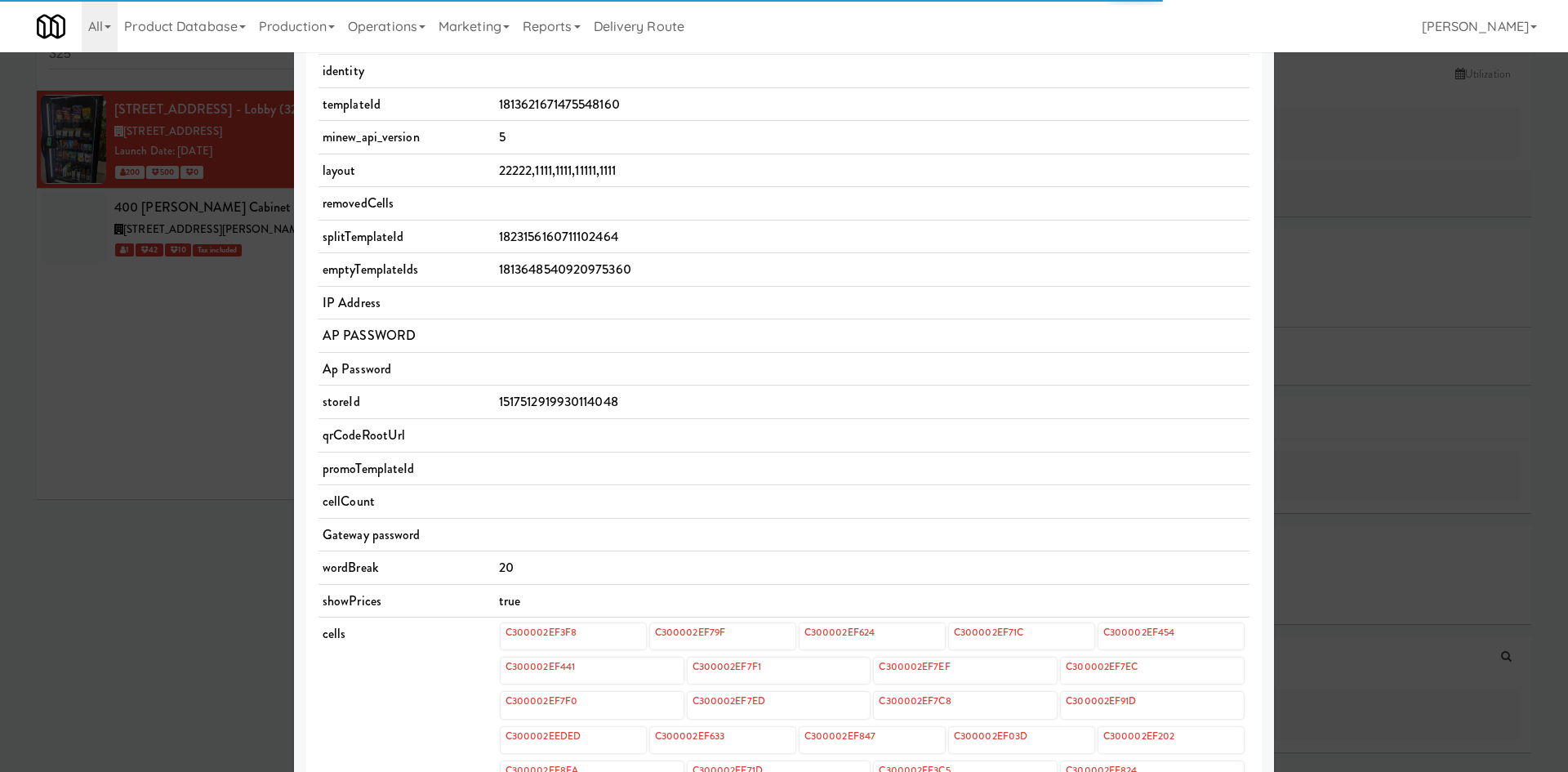
scroll to position [546, 0]
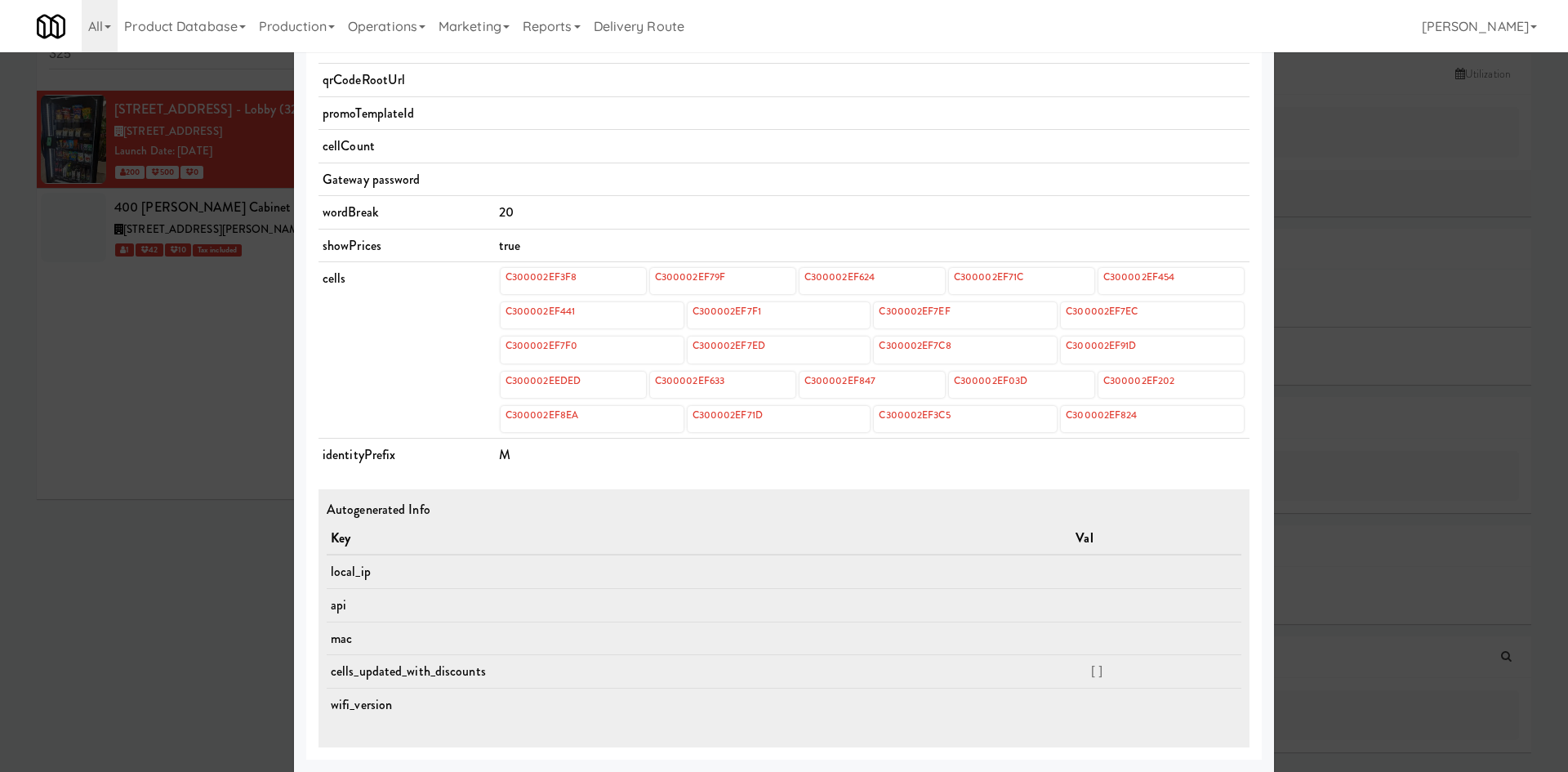
click at [360, 382] on td "cells" at bounding box center [406, 350] width 176 height 176
click at [680, 280] on link "C300002EF79F" at bounding box center [690, 277] width 74 height 18
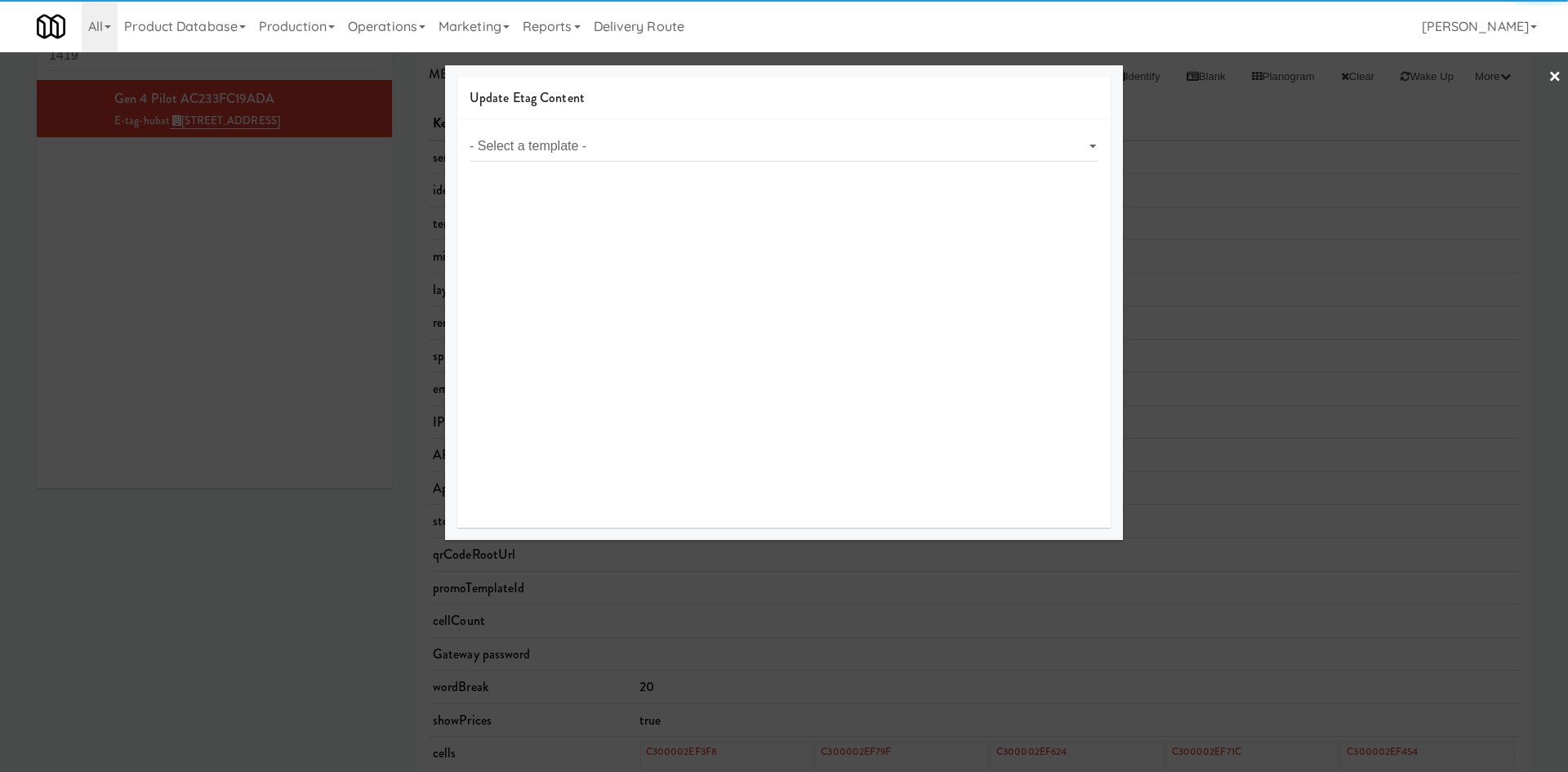
select select "object:14377"
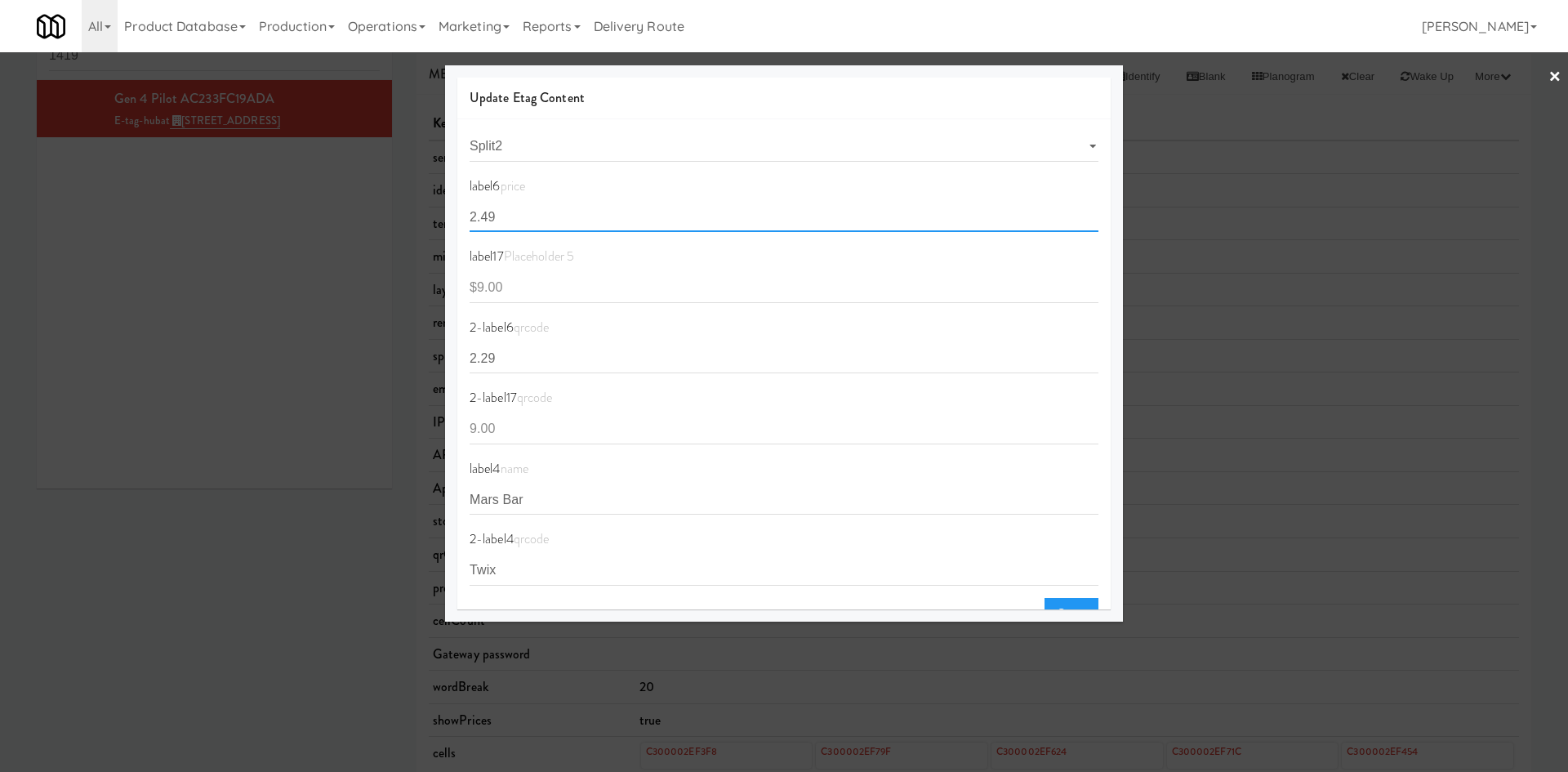
click at [868, 219] on input "2.49" at bounding box center [783, 216] width 628 height 30
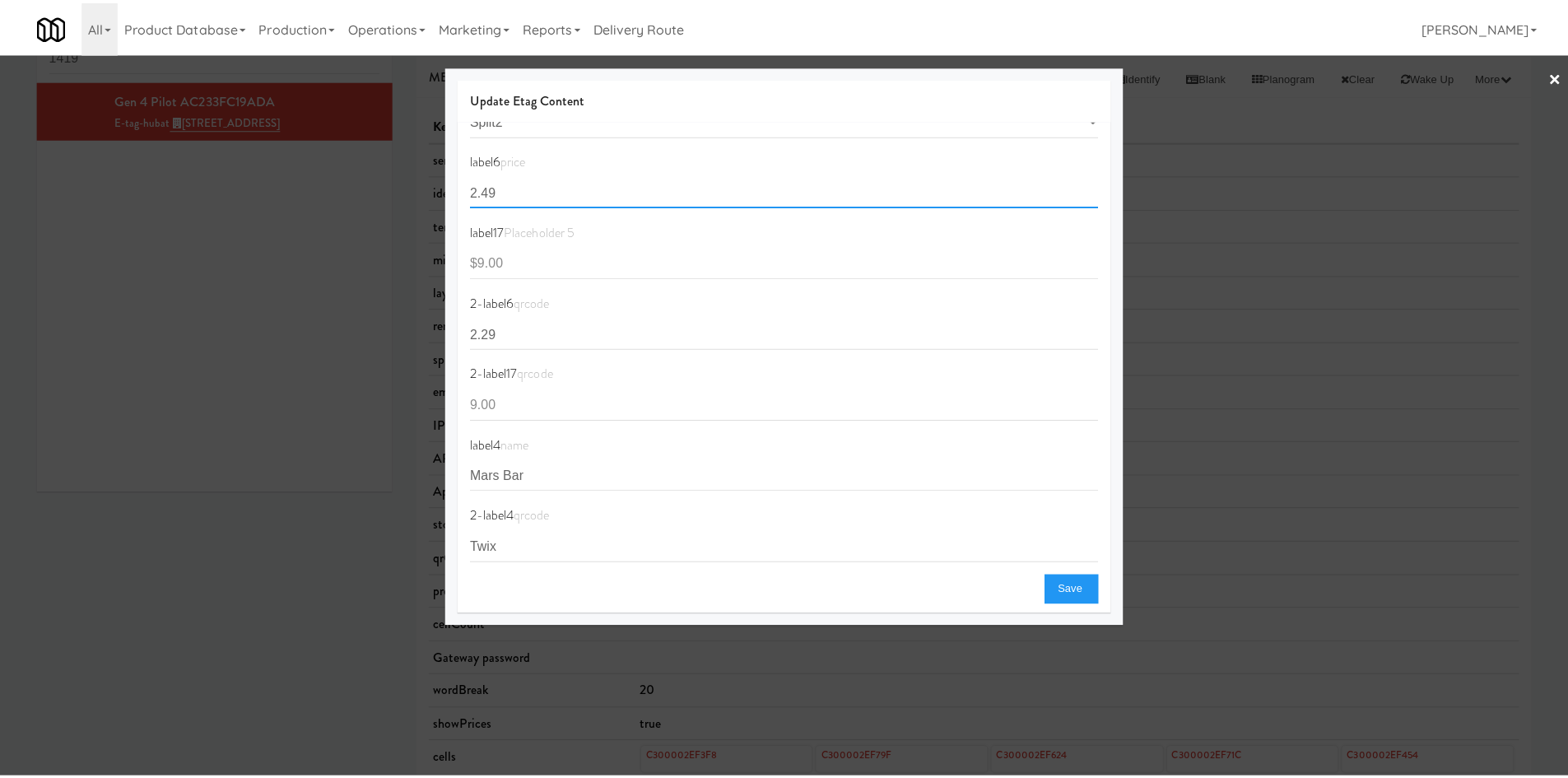
scroll to position [43, 0]
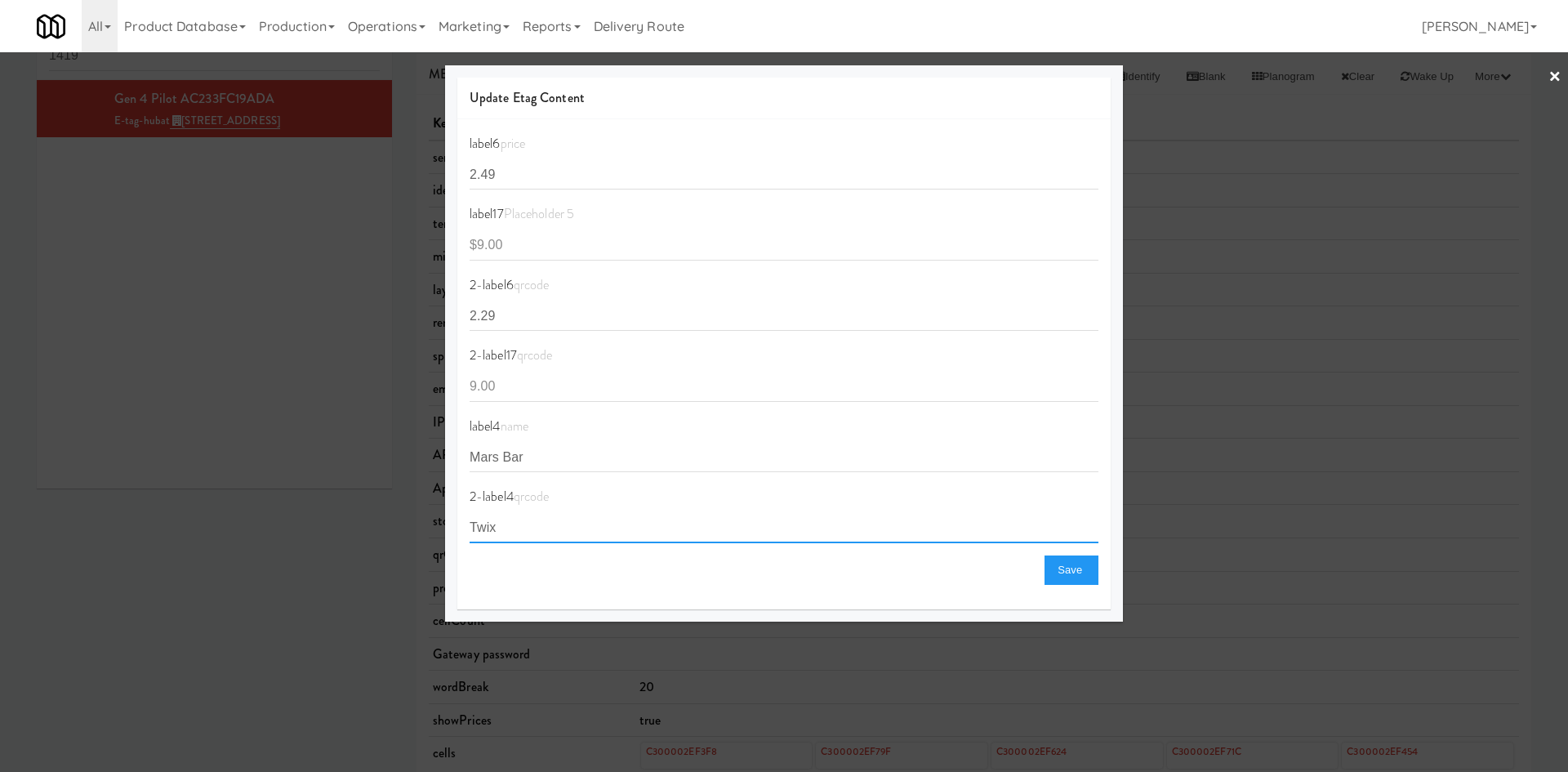
click at [677, 526] on input "Twix" at bounding box center [783, 528] width 628 height 30
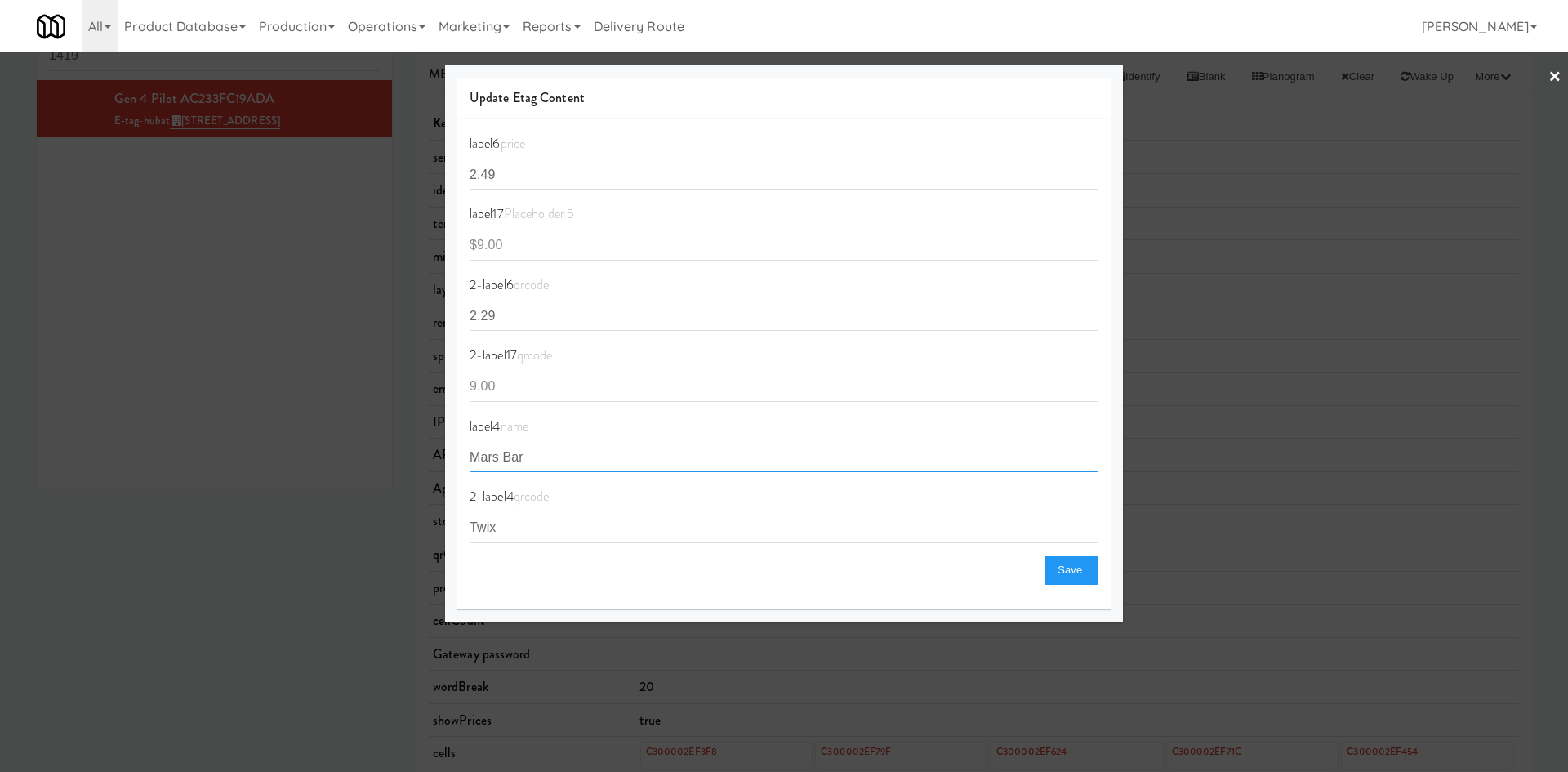
click at [664, 460] on input "Mars Bar" at bounding box center [783, 456] width 628 height 30
click at [333, 584] on div at bounding box center [784, 386] width 1568 height 772
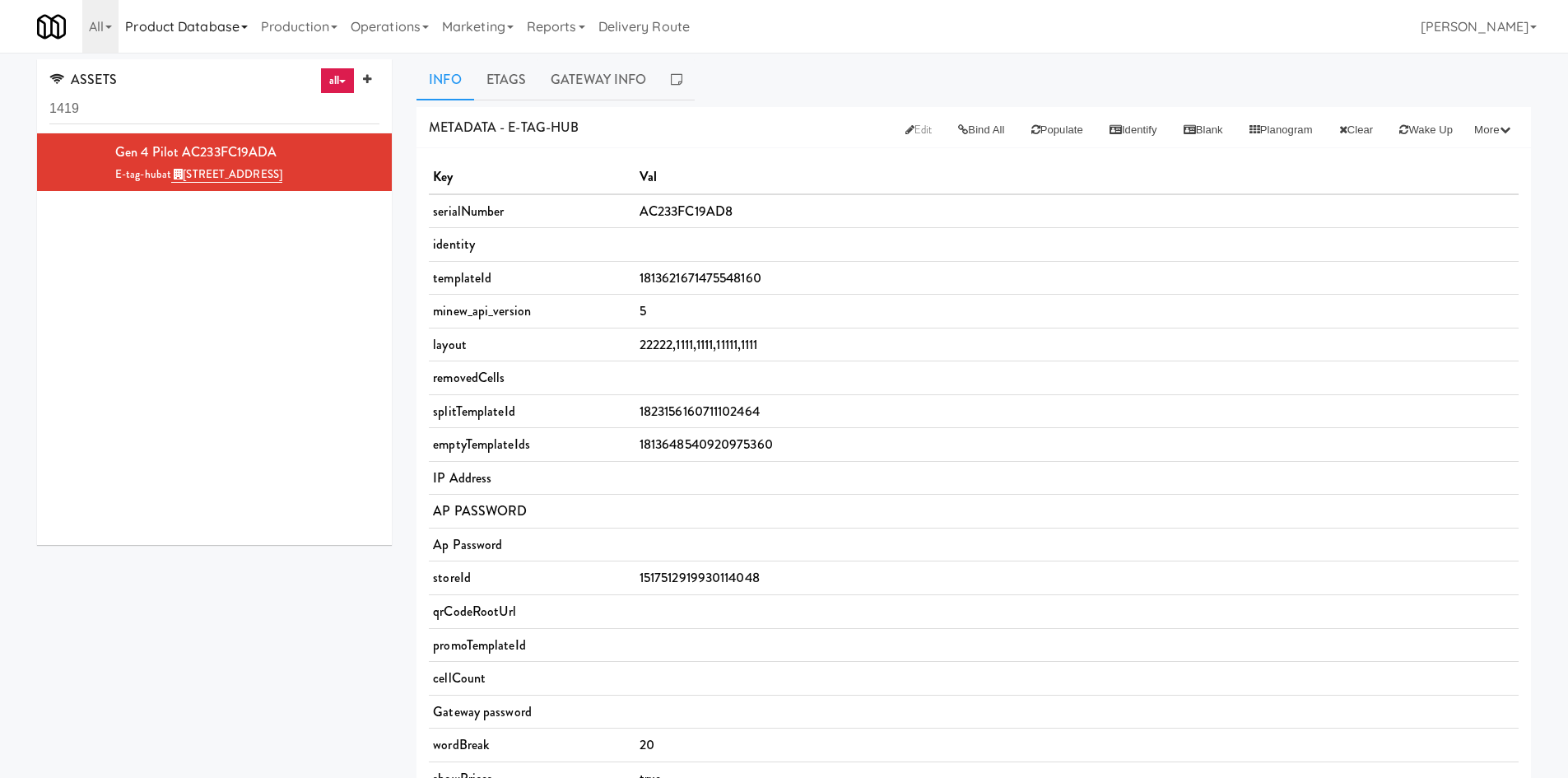
scroll to position [53, 0]
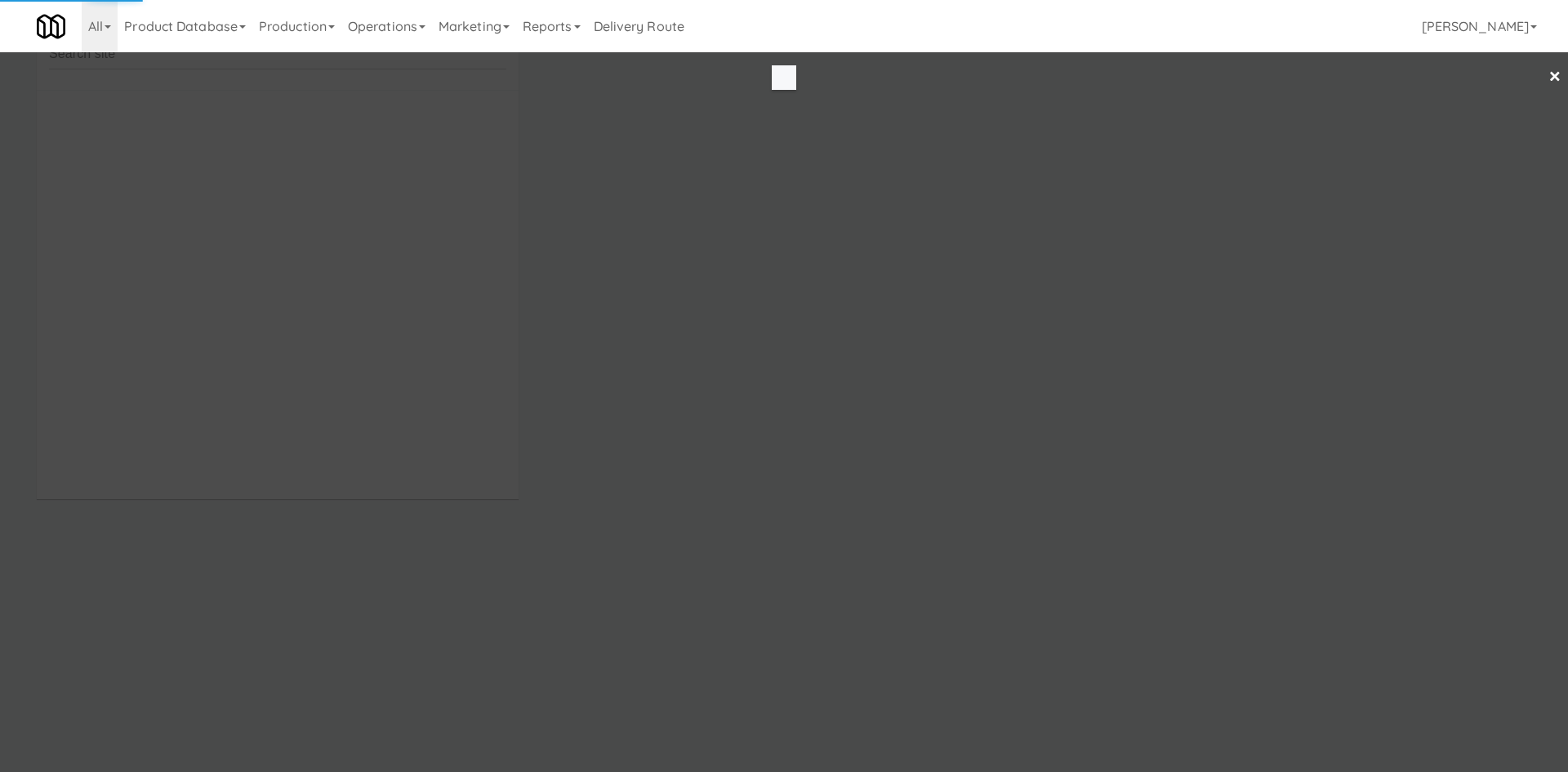
click at [160, 295] on div at bounding box center [784, 386] width 1568 height 772
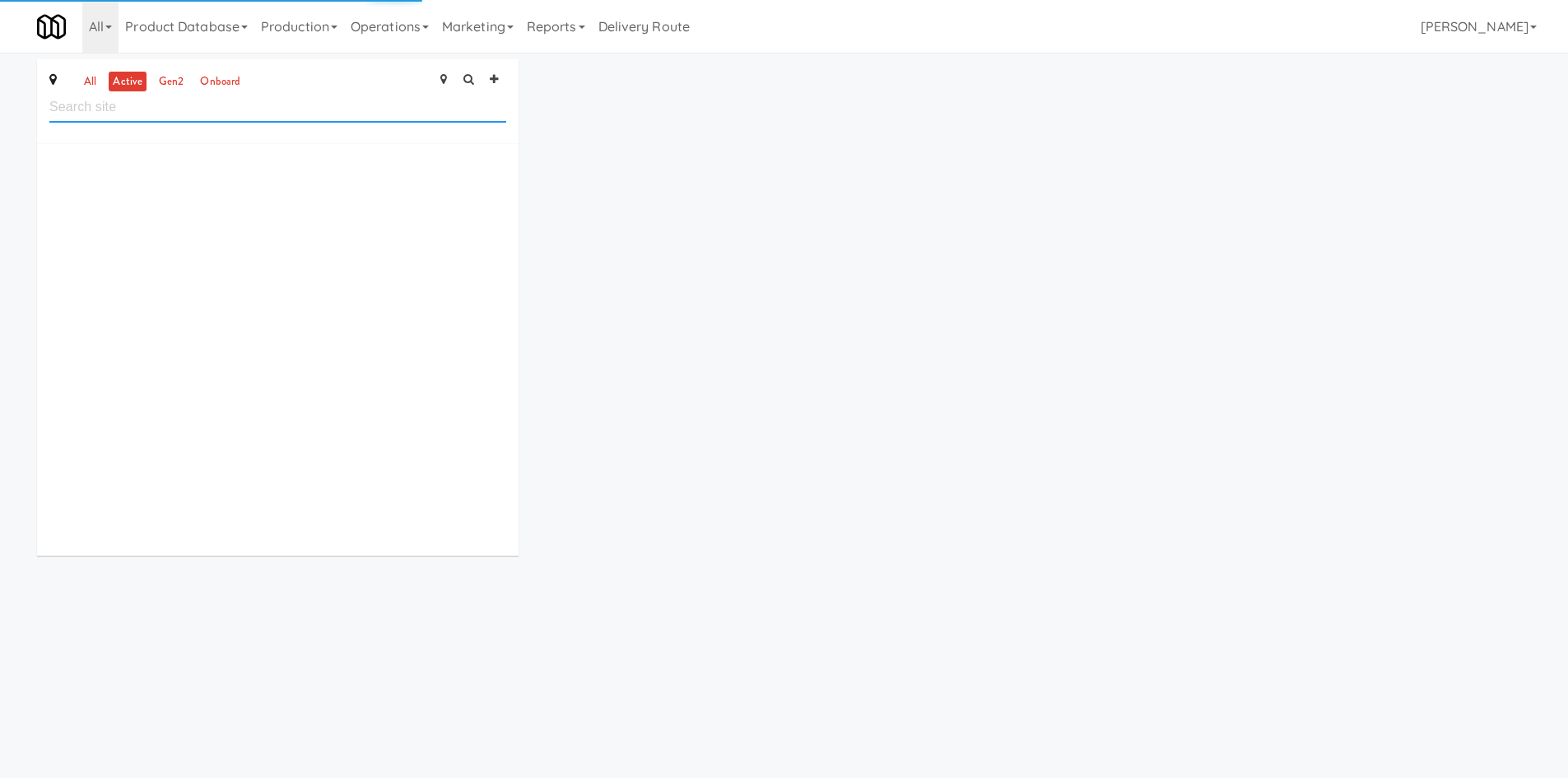
click at [174, 97] on input "text" at bounding box center [277, 107] width 457 height 31
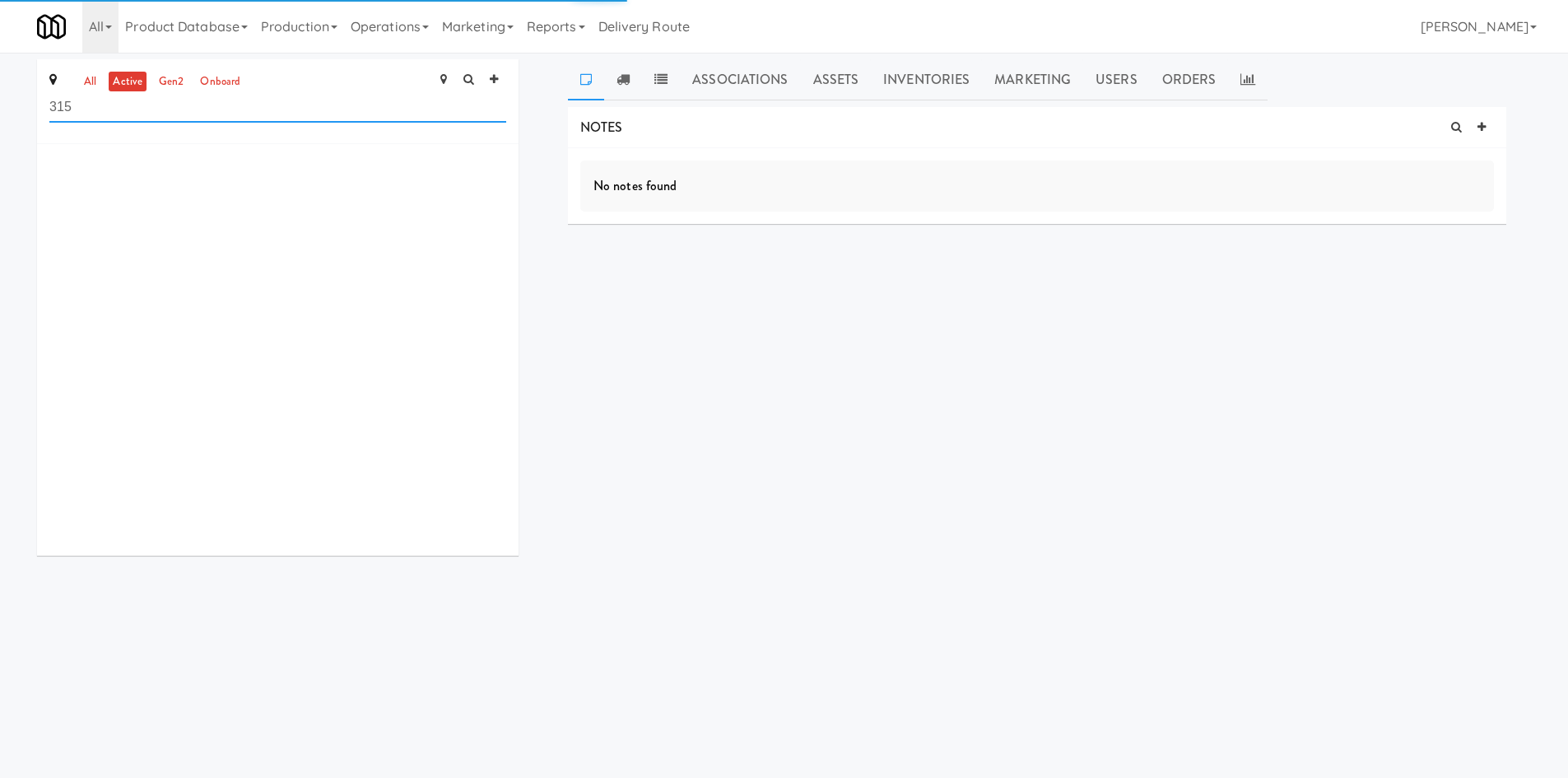
type input "315"
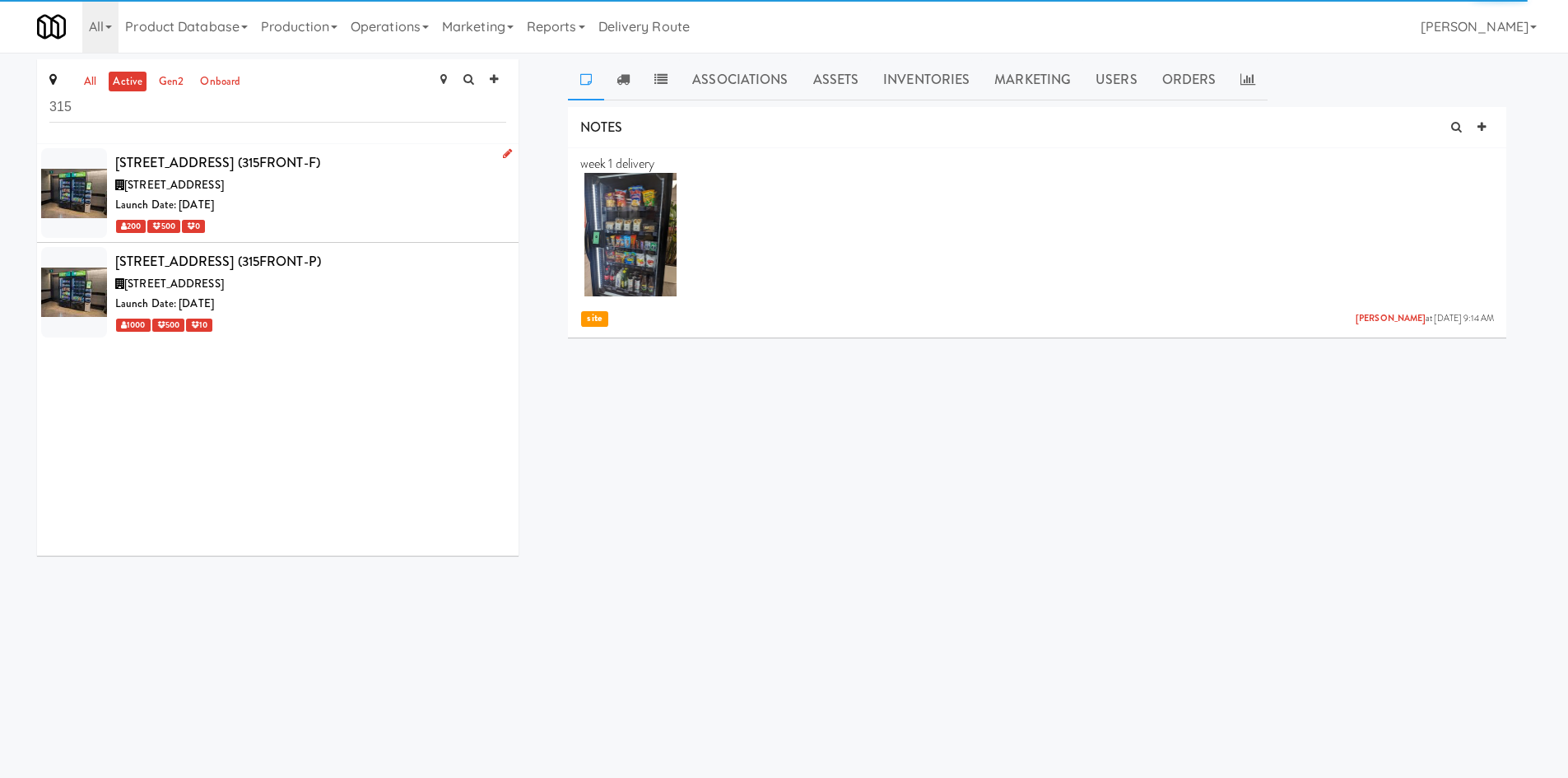
click at [316, 191] on div "[STREET_ADDRESS]" at bounding box center [310, 185] width 391 height 21
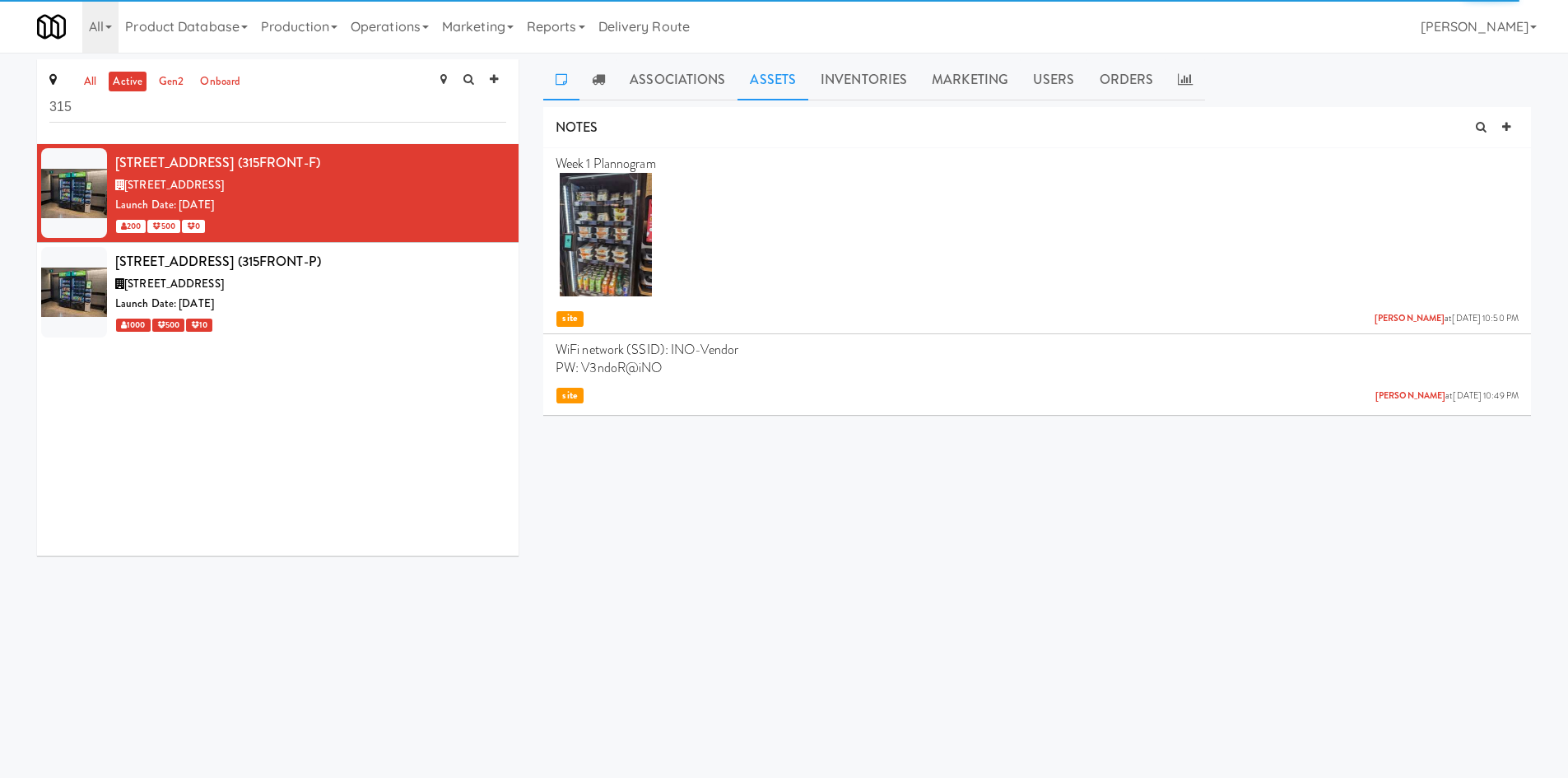
click at [768, 69] on link "Assets" at bounding box center [773, 80] width 71 height 41
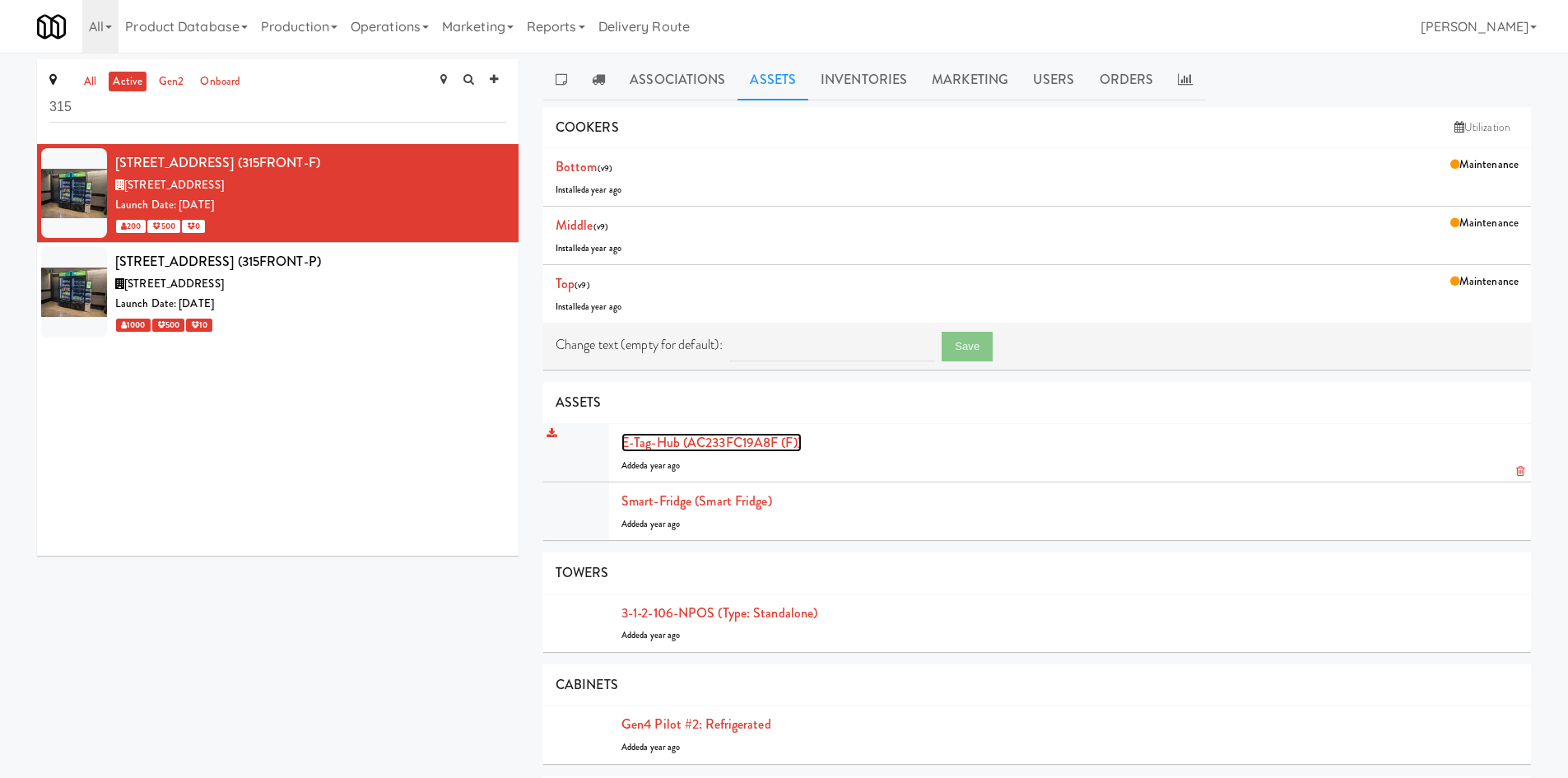
click at [724, 444] on link "E-tag-hub (AC233FC19A8F (F))" at bounding box center [711, 442] width 180 height 19
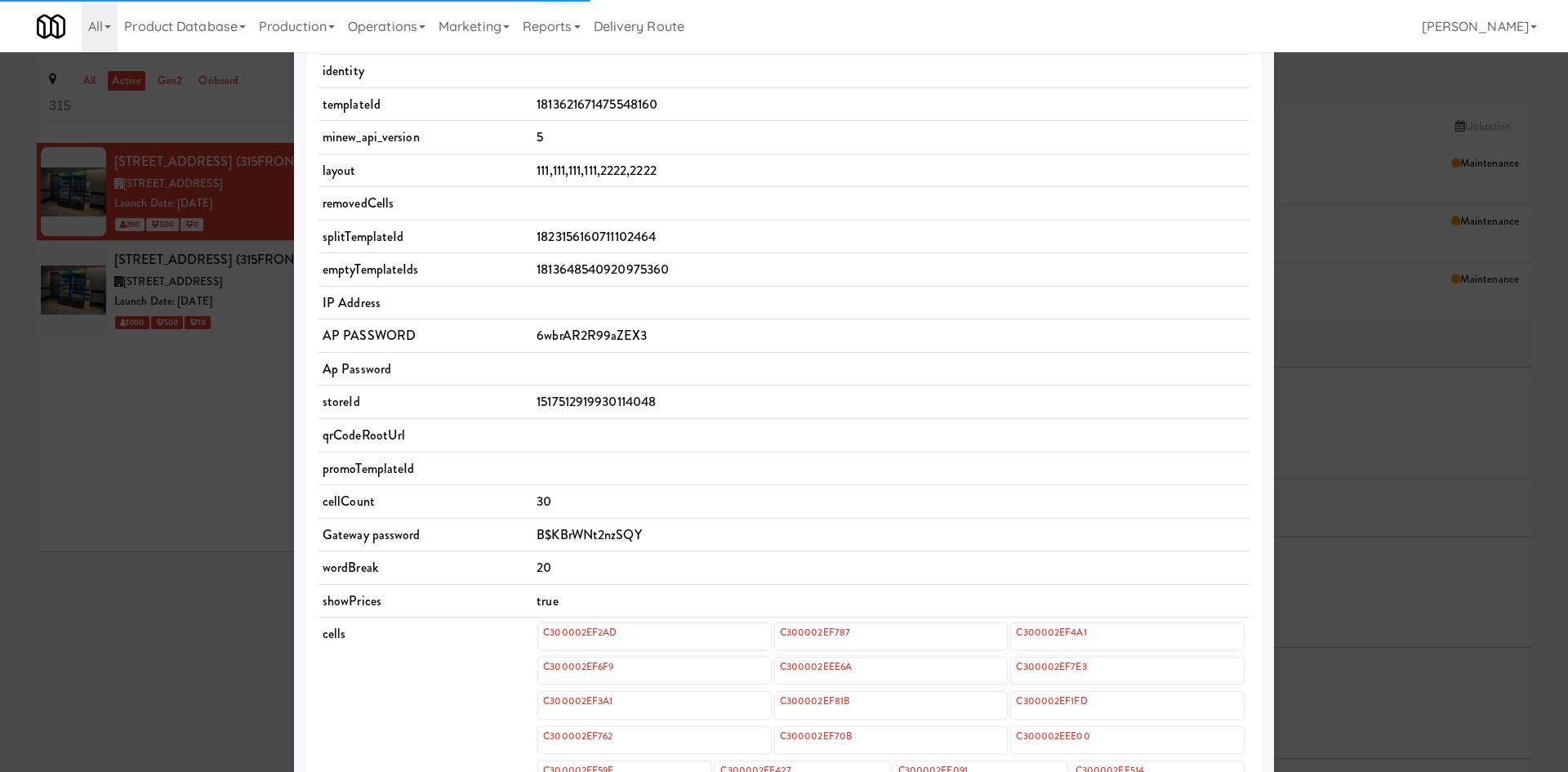
scroll to position [380, 0]
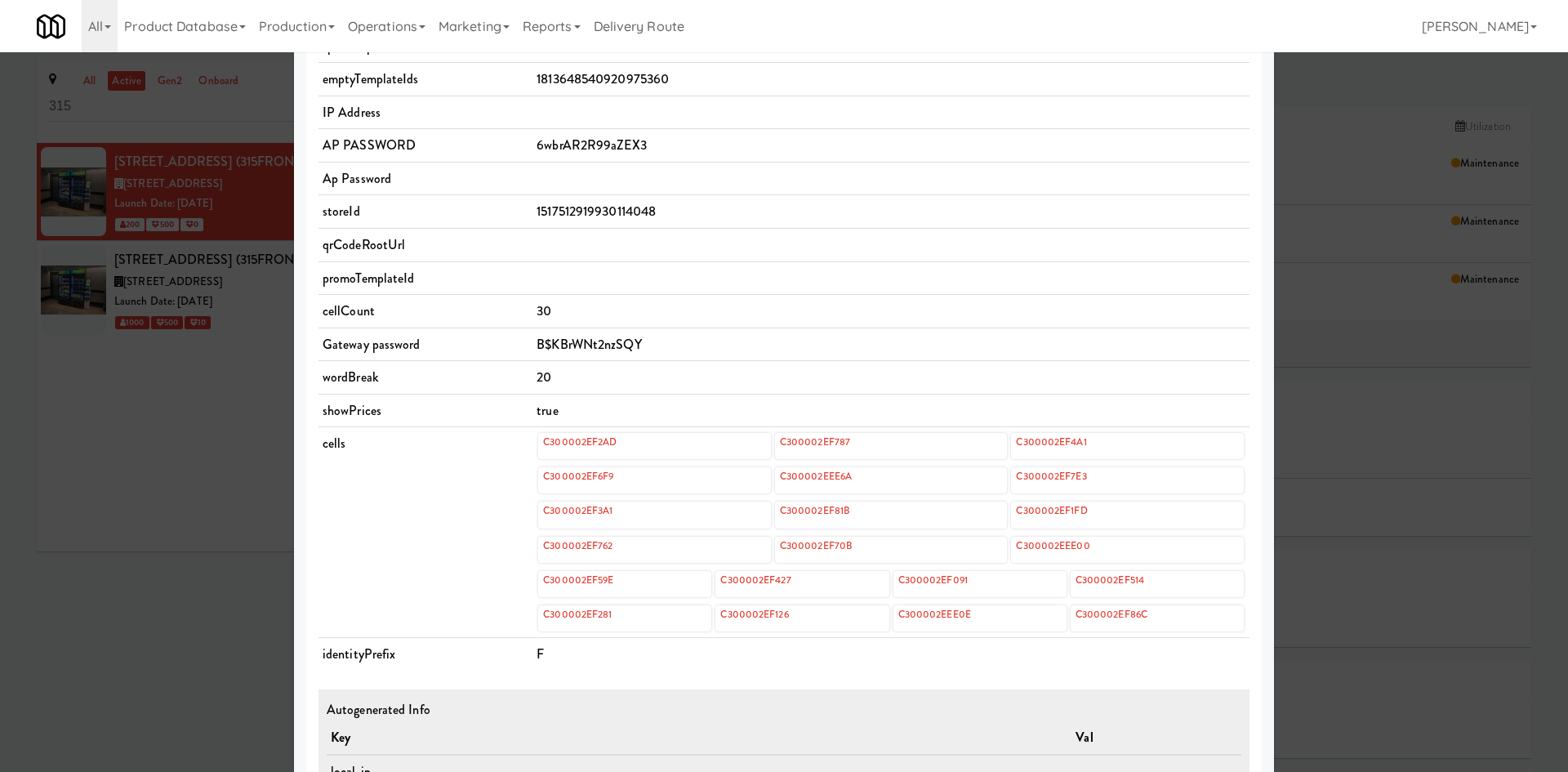
click at [106, 435] on div at bounding box center [784, 386] width 1568 height 772
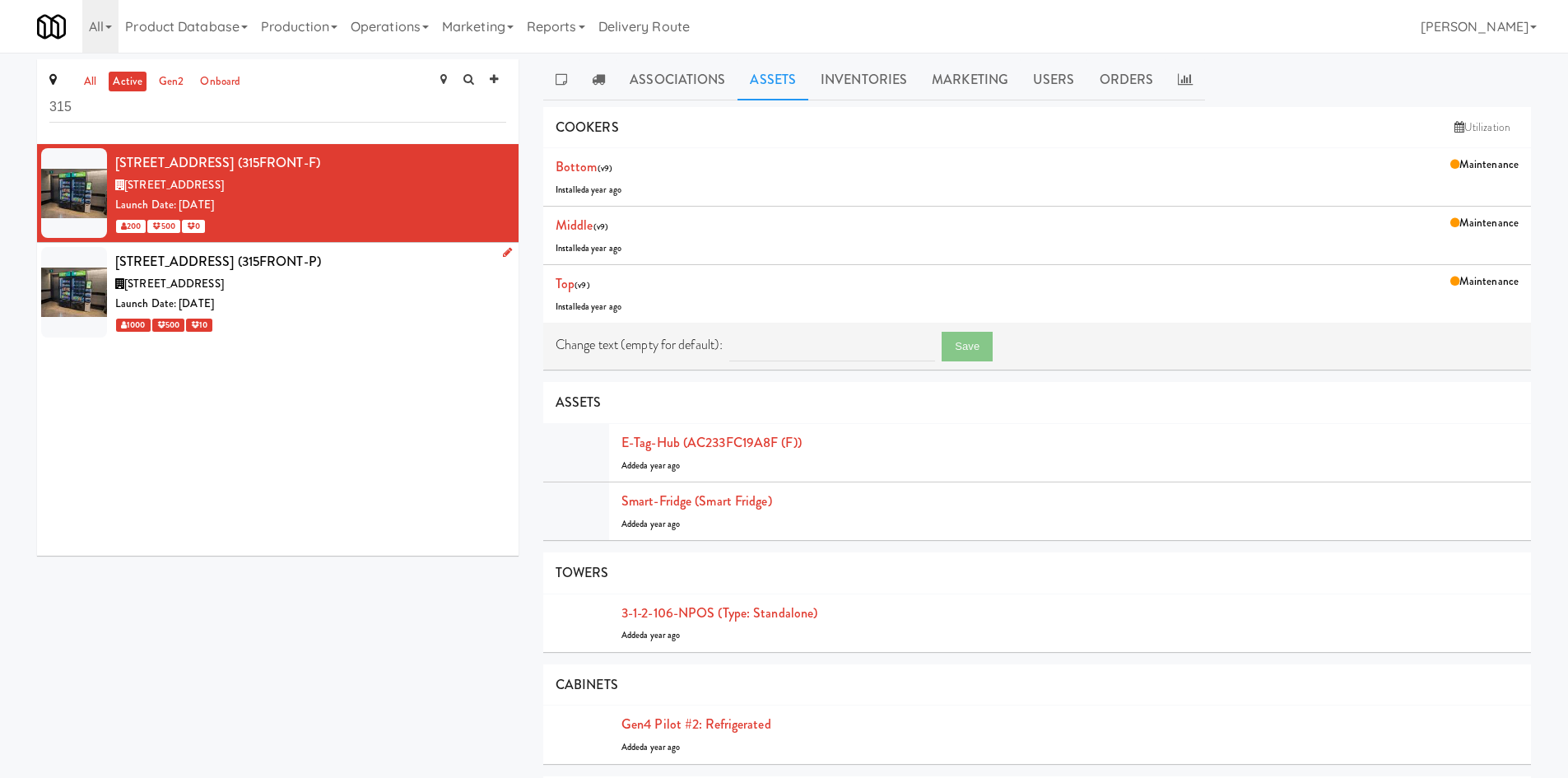
click at [393, 306] on div "Launch Date: [DATE]" at bounding box center [310, 304] width 391 height 21
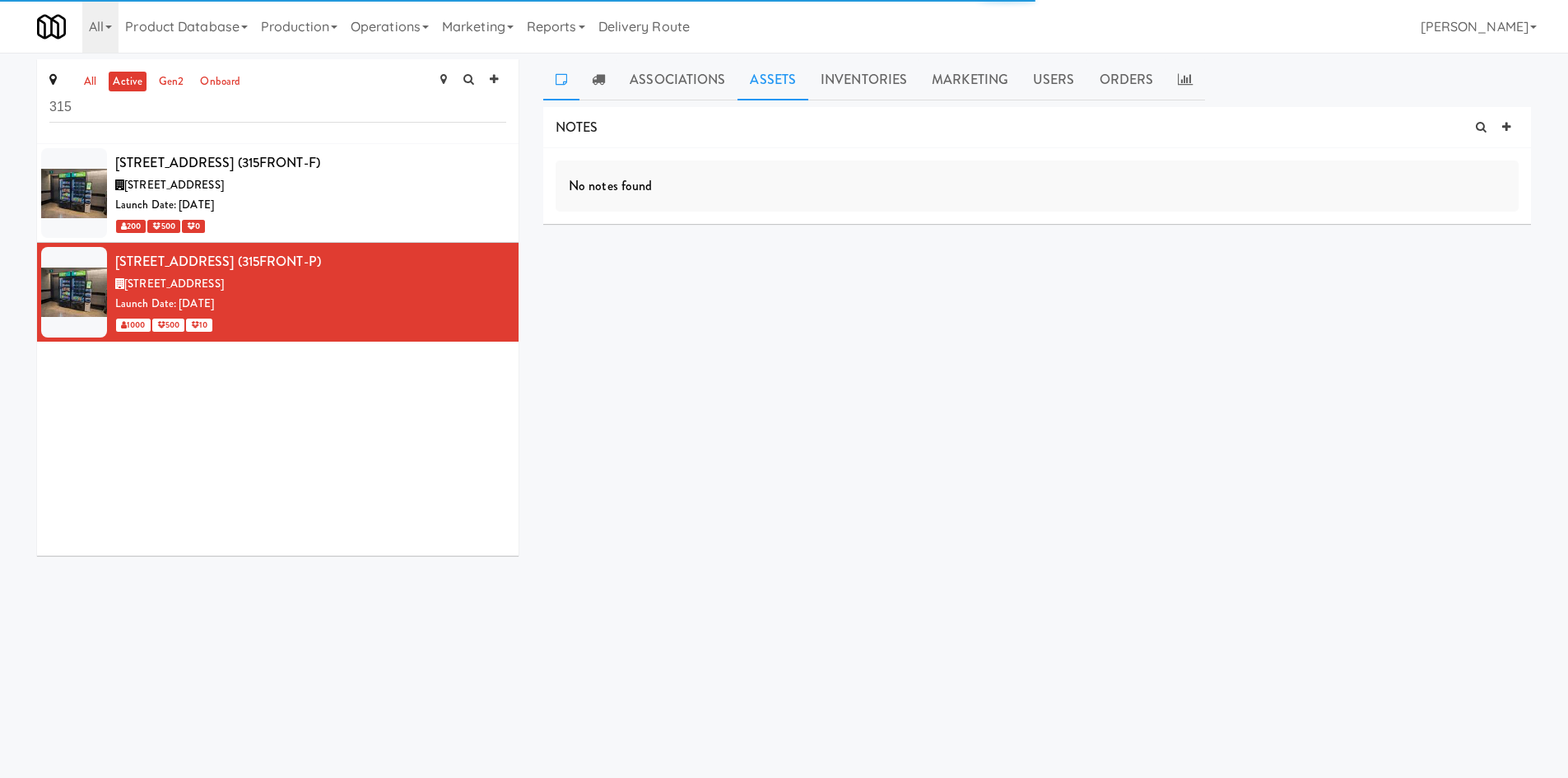
click at [795, 69] on link "Assets" at bounding box center [773, 80] width 71 height 41
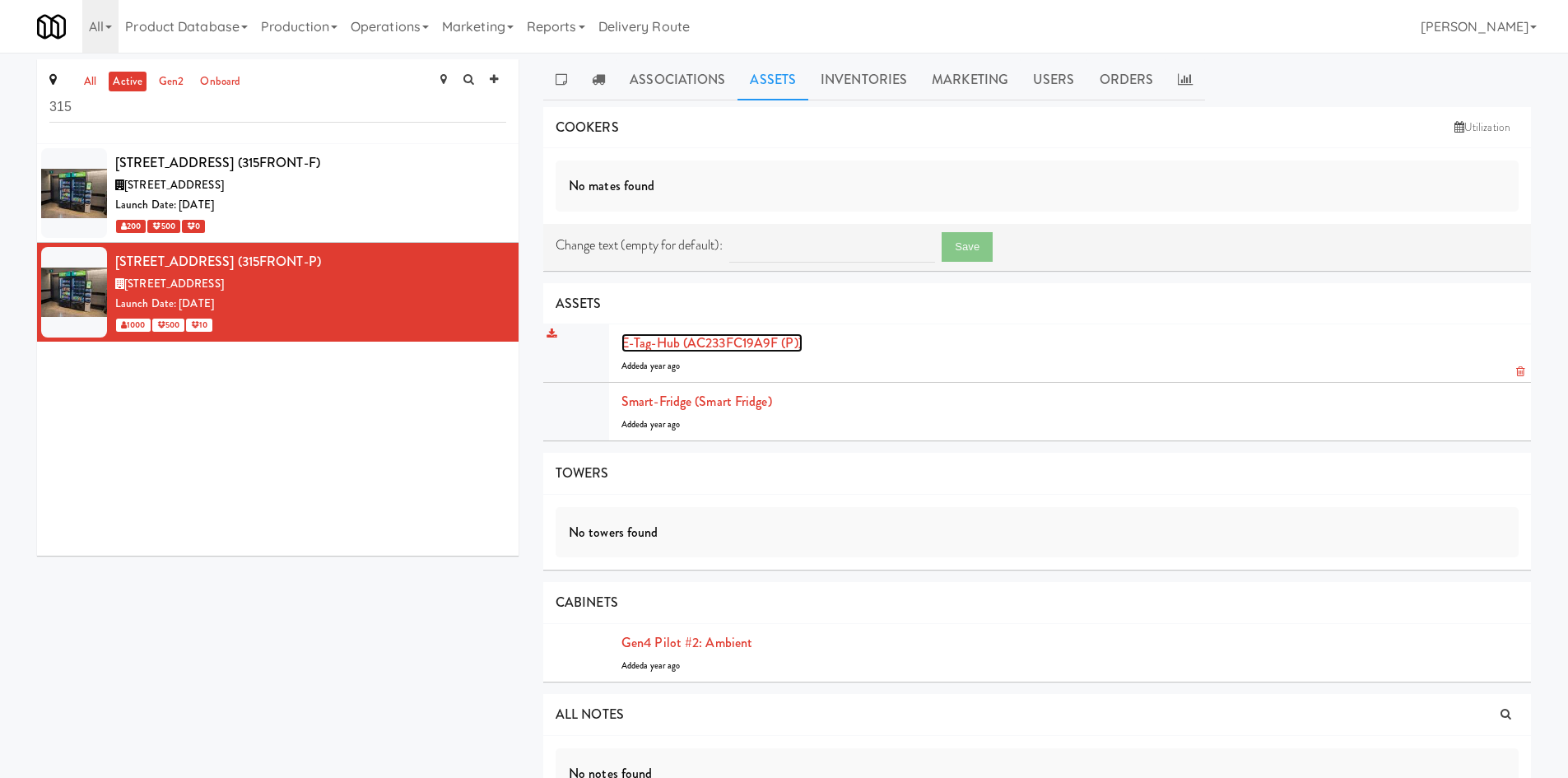
click at [759, 345] on link "E-tag-hub (AC233FC19A9F (P))" at bounding box center [711, 343] width 181 height 19
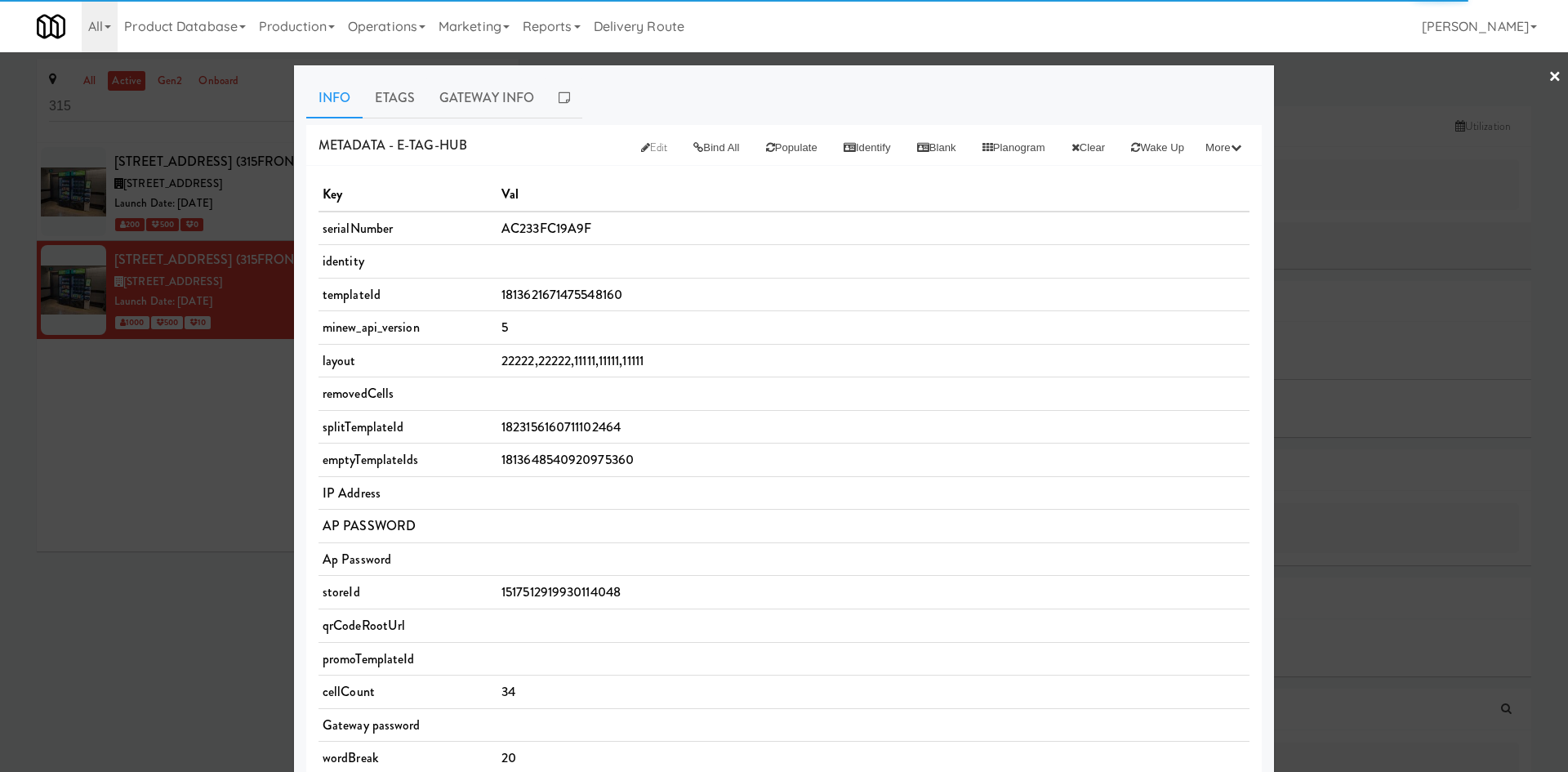
click at [156, 420] on div at bounding box center [784, 386] width 1568 height 772
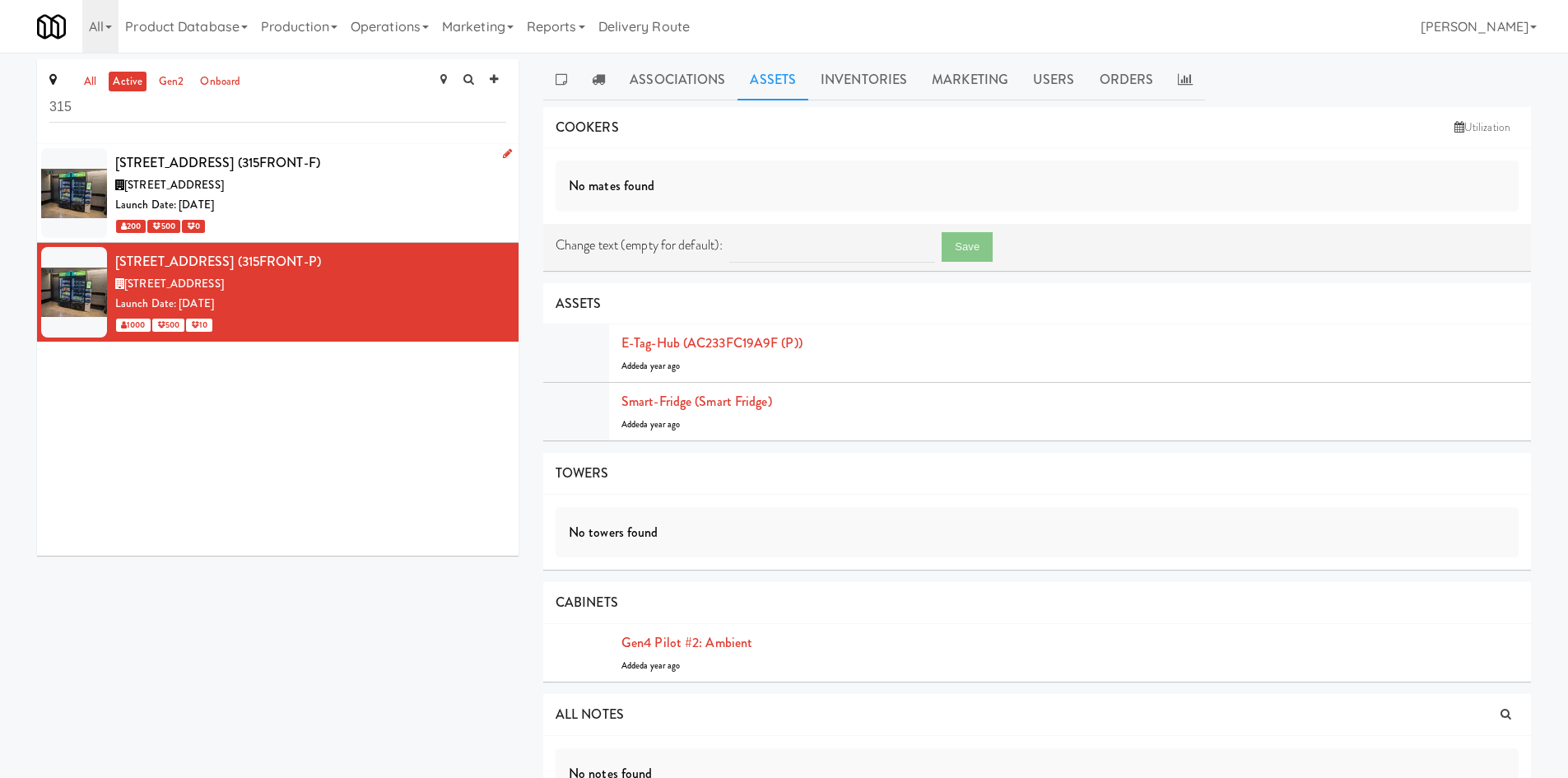
click at [314, 211] on div "Launch Date: [DATE]" at bounding box center [310, 205] width 391 height 21
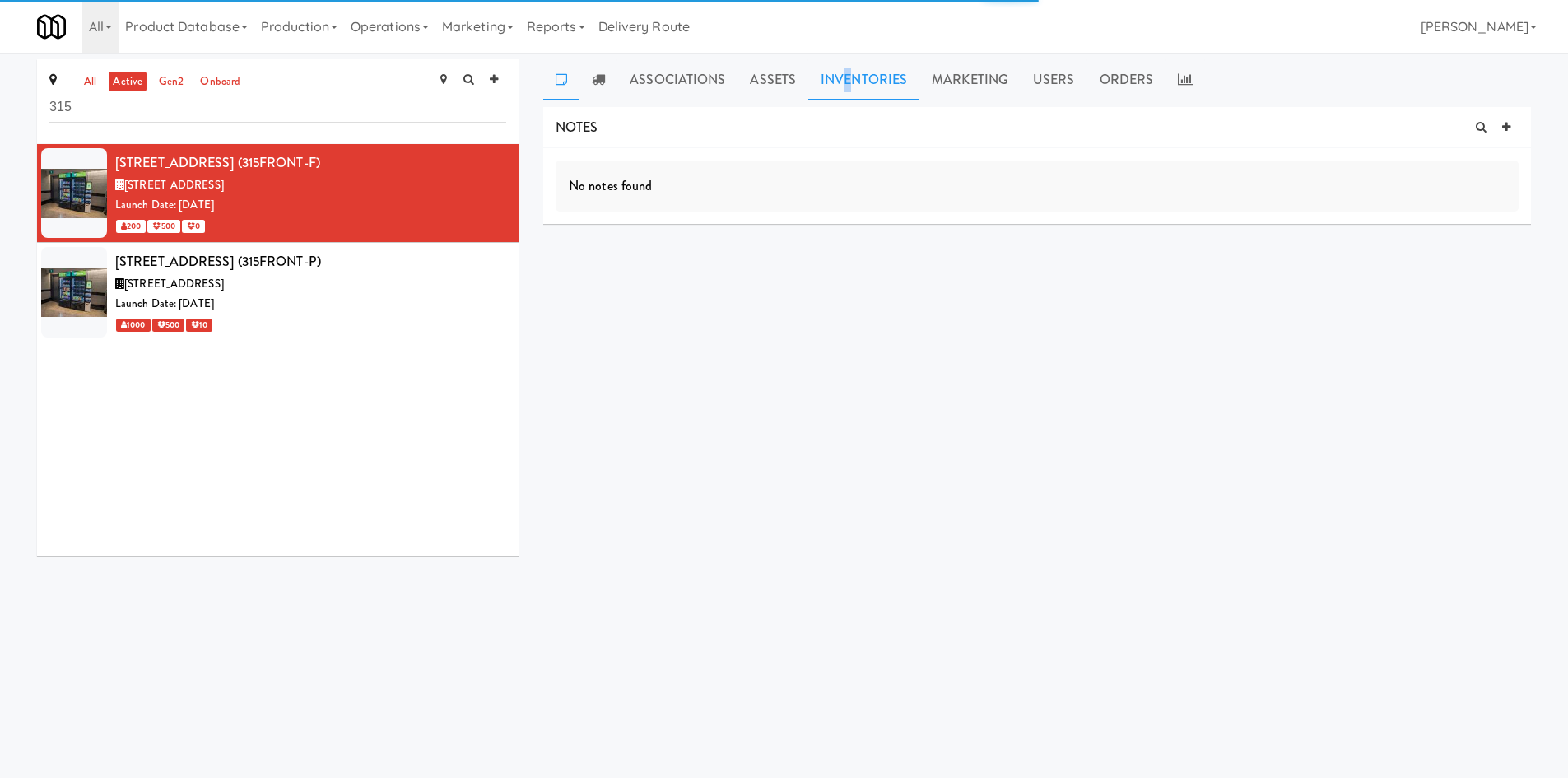
click at [845, 90] on link "Inventories" at bounding box center [864, 80] width 111 height 41
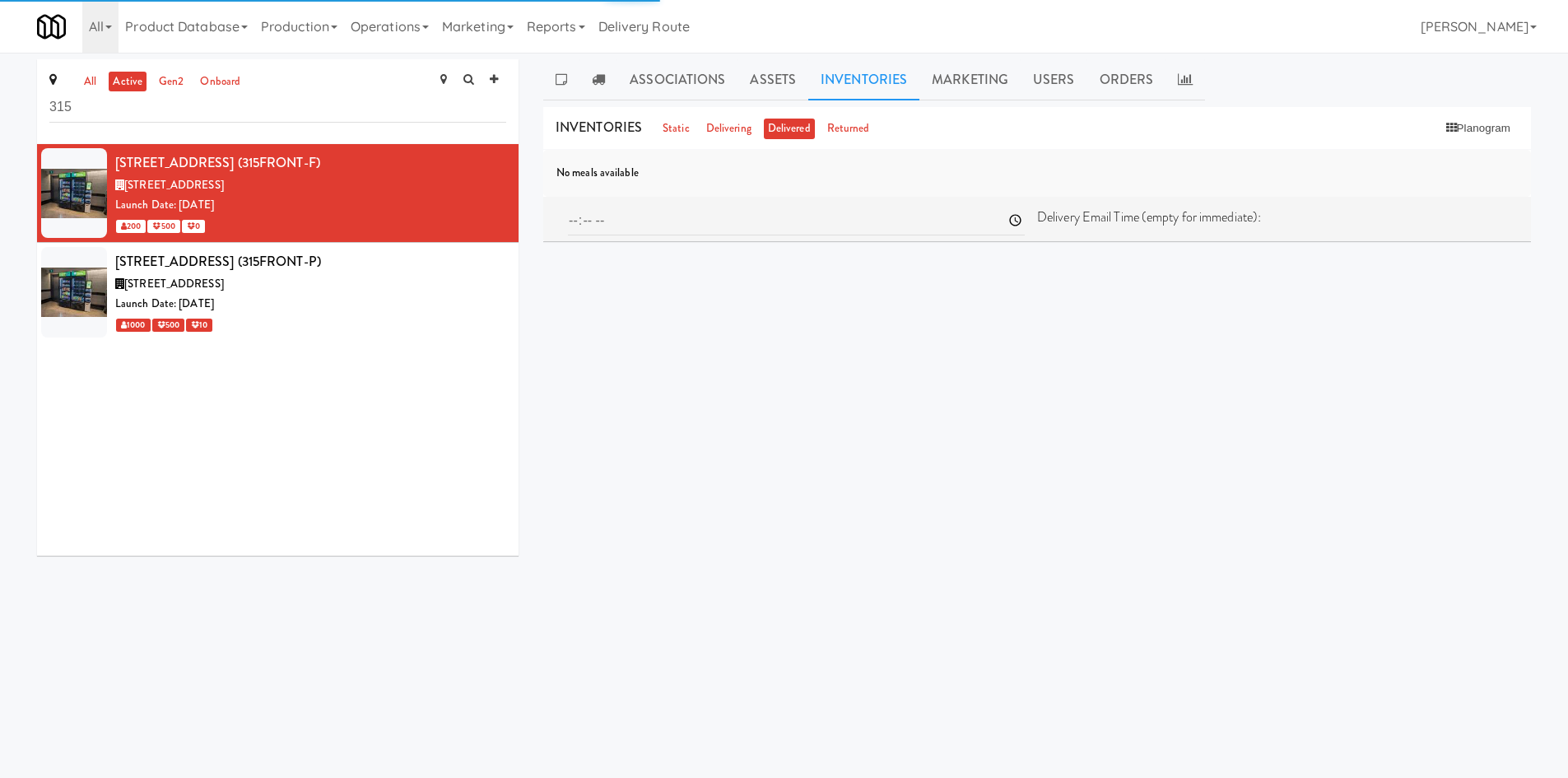
click at [858, 78] on link "Inventories" at bounding box center [864, 80] width 111 height 41
click at [983, 130] on button "Planogram" at bounding box center [1478, 129] width 81 height 25
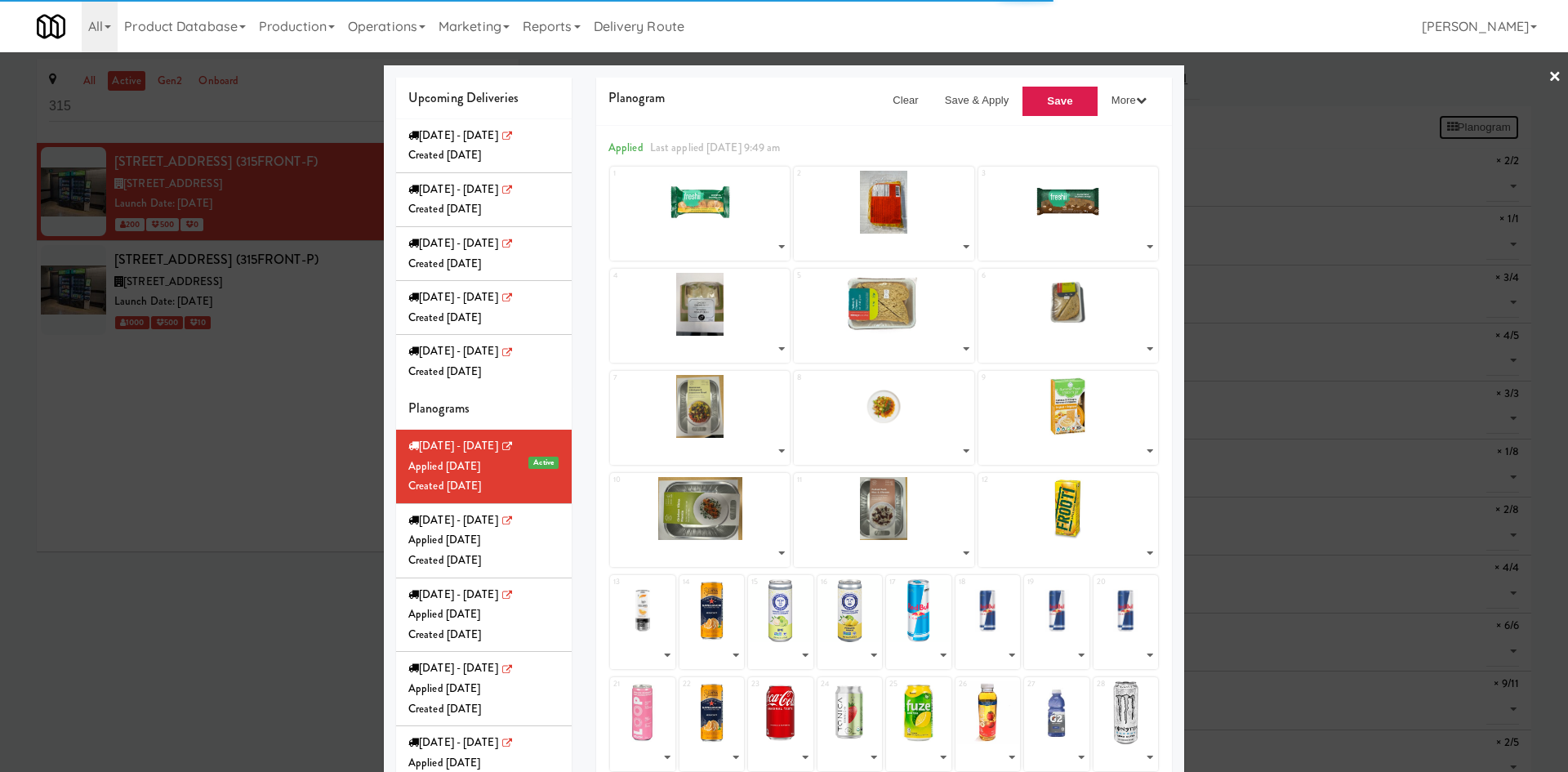
select select "number:272139"
select select "number:272090"
select select "number:271970"
select select "number:271750"
select select "number:272037"
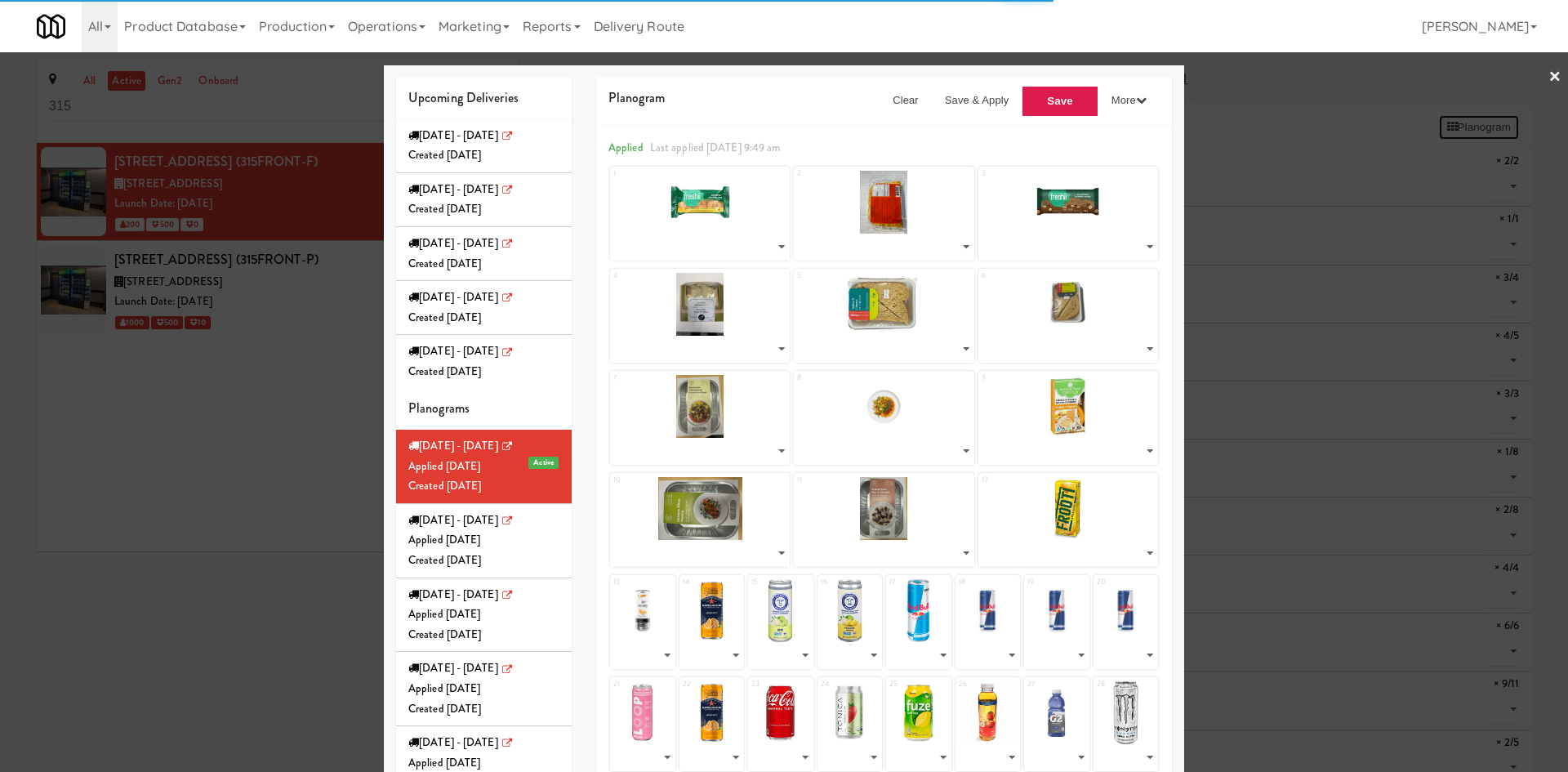
select select "number:272172"
select select "number:270334"
select select "number:270391"
select select "number:271906"
select select "number:270458"
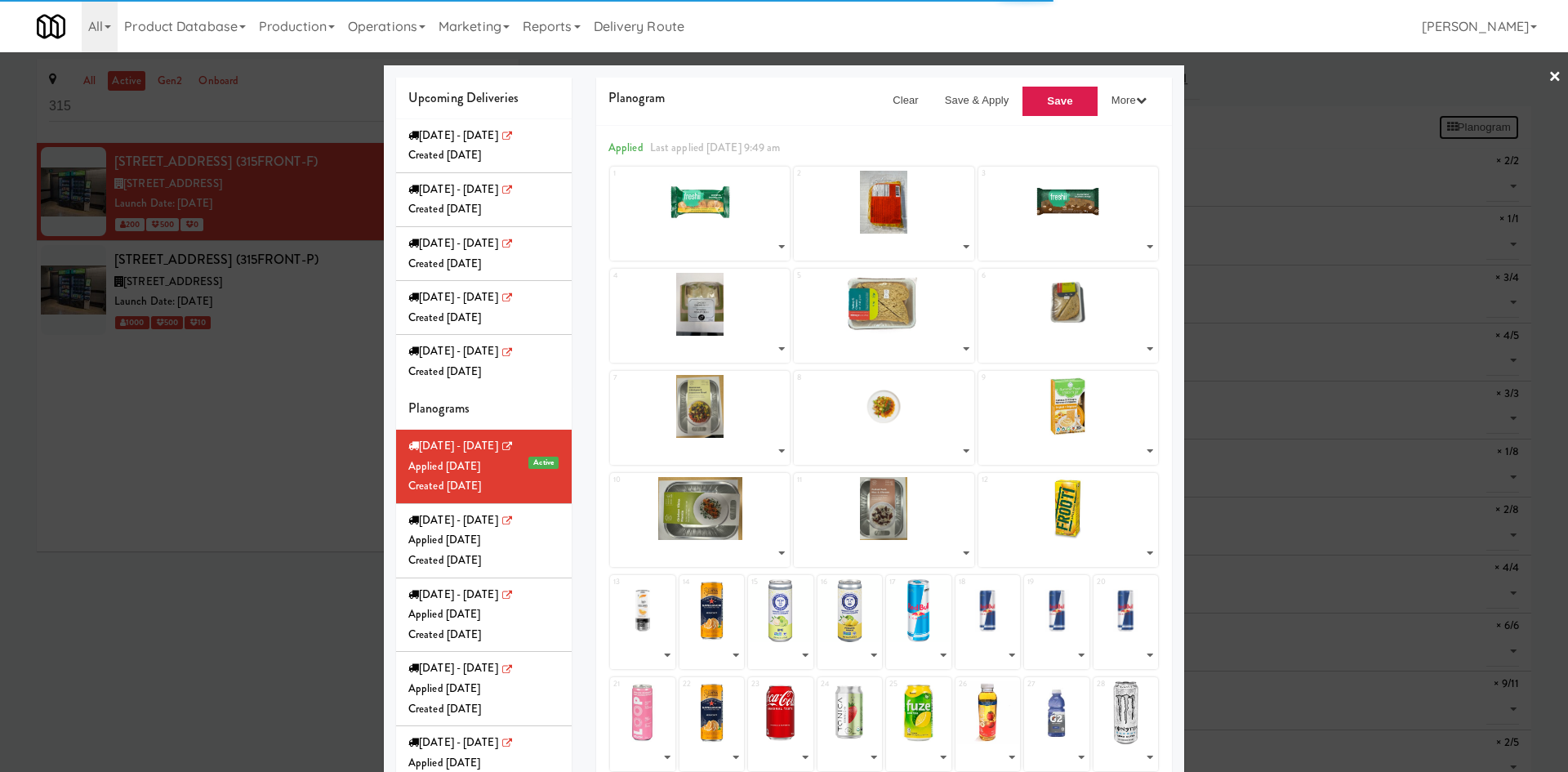
select select "number:270519"
select select "number:268227"
select select "number:260760"
select select "number:268263"
select select "number:271643"
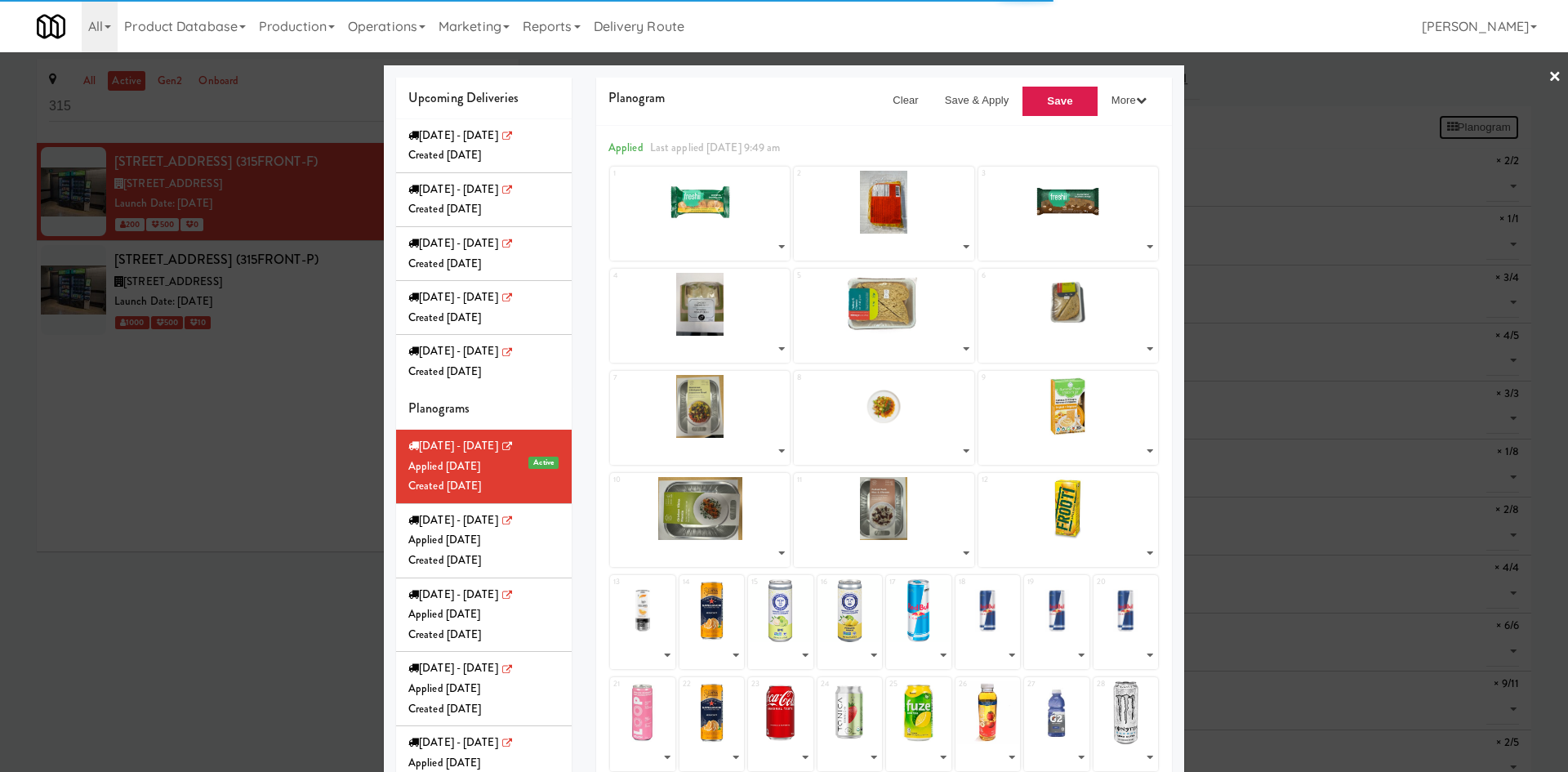
select select "number:271668"
select select "number:271693"
select select "number:253538"
select select "number:260607"
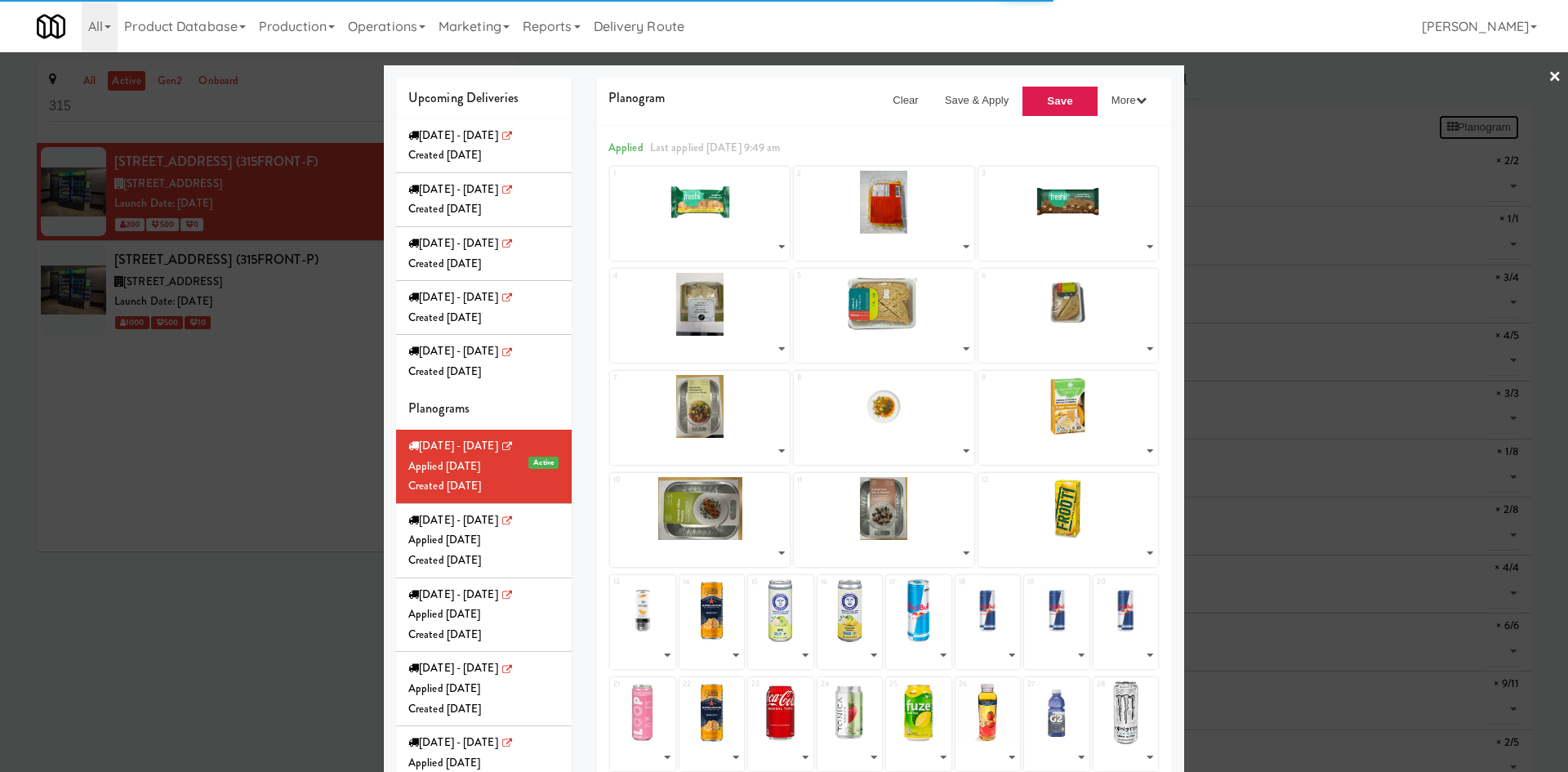
select select "number:238581"
select select "number:241039"
select select "number:268280"
select select "number:268444"
select select "number:268272"
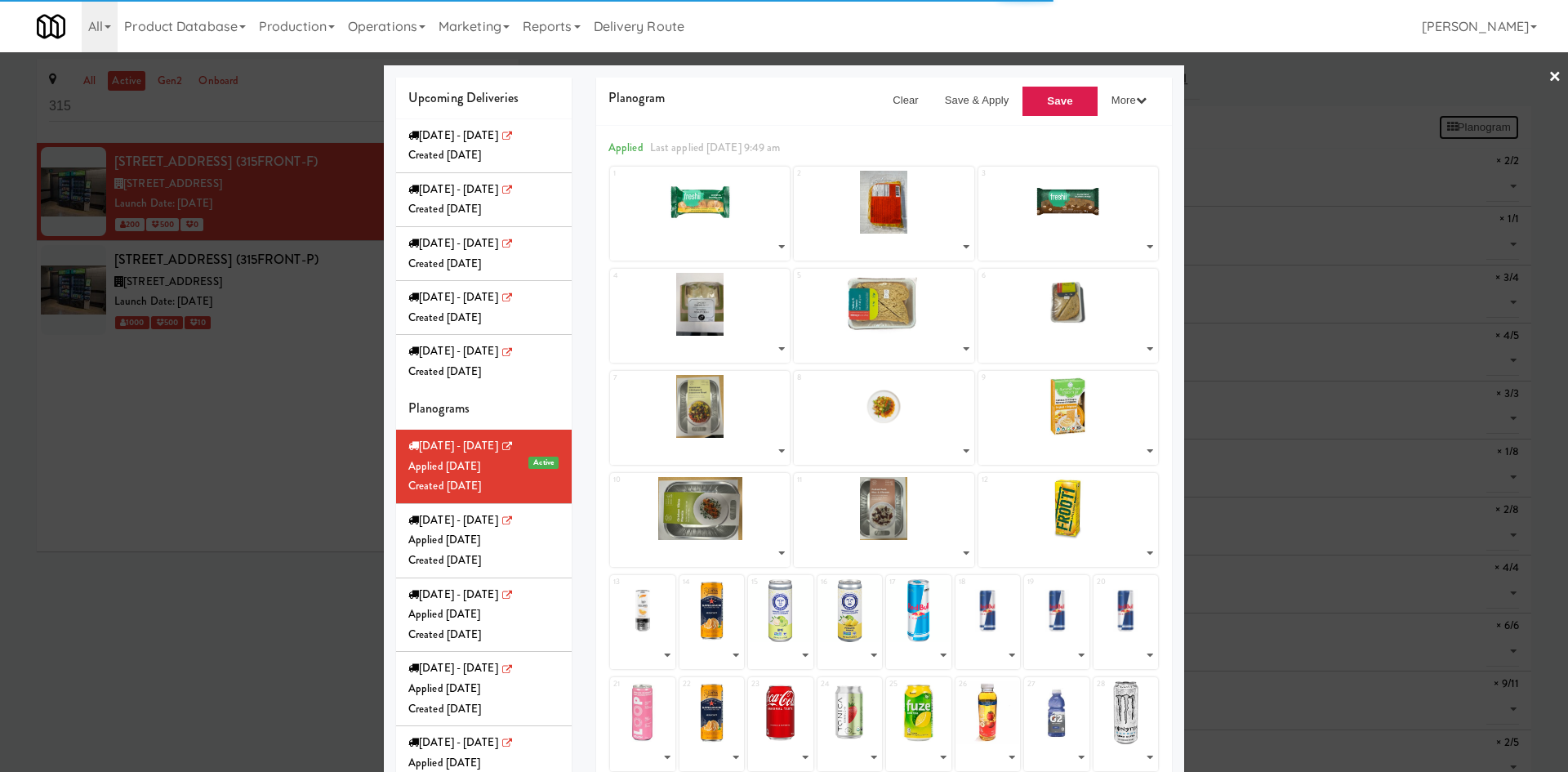
select select "number:271682"
select select "number:271701"
select select "number:271602"
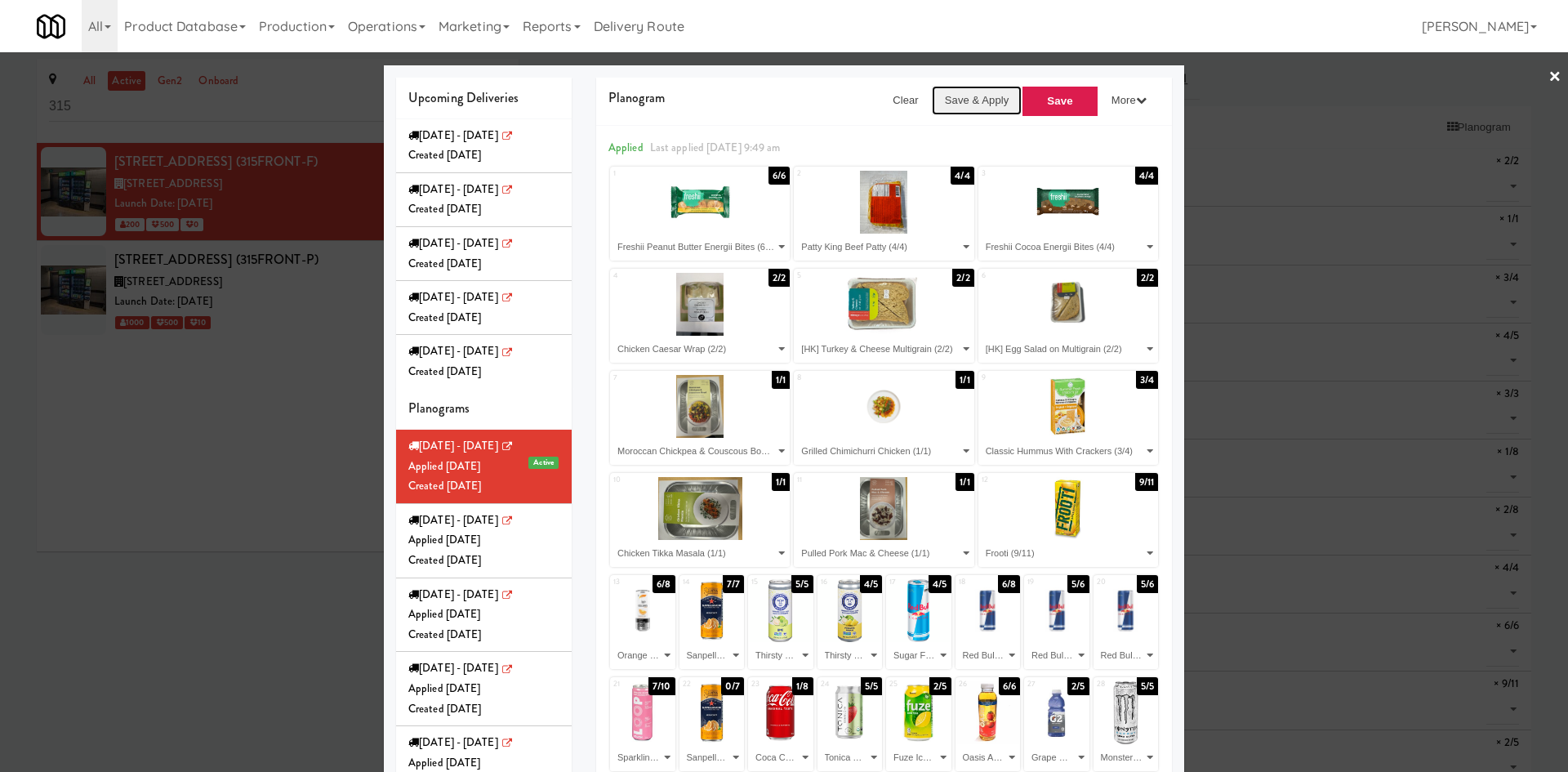
click at [968, 93] on button "Save & Apply" at bounding box center [977, 101] width 91 height 30
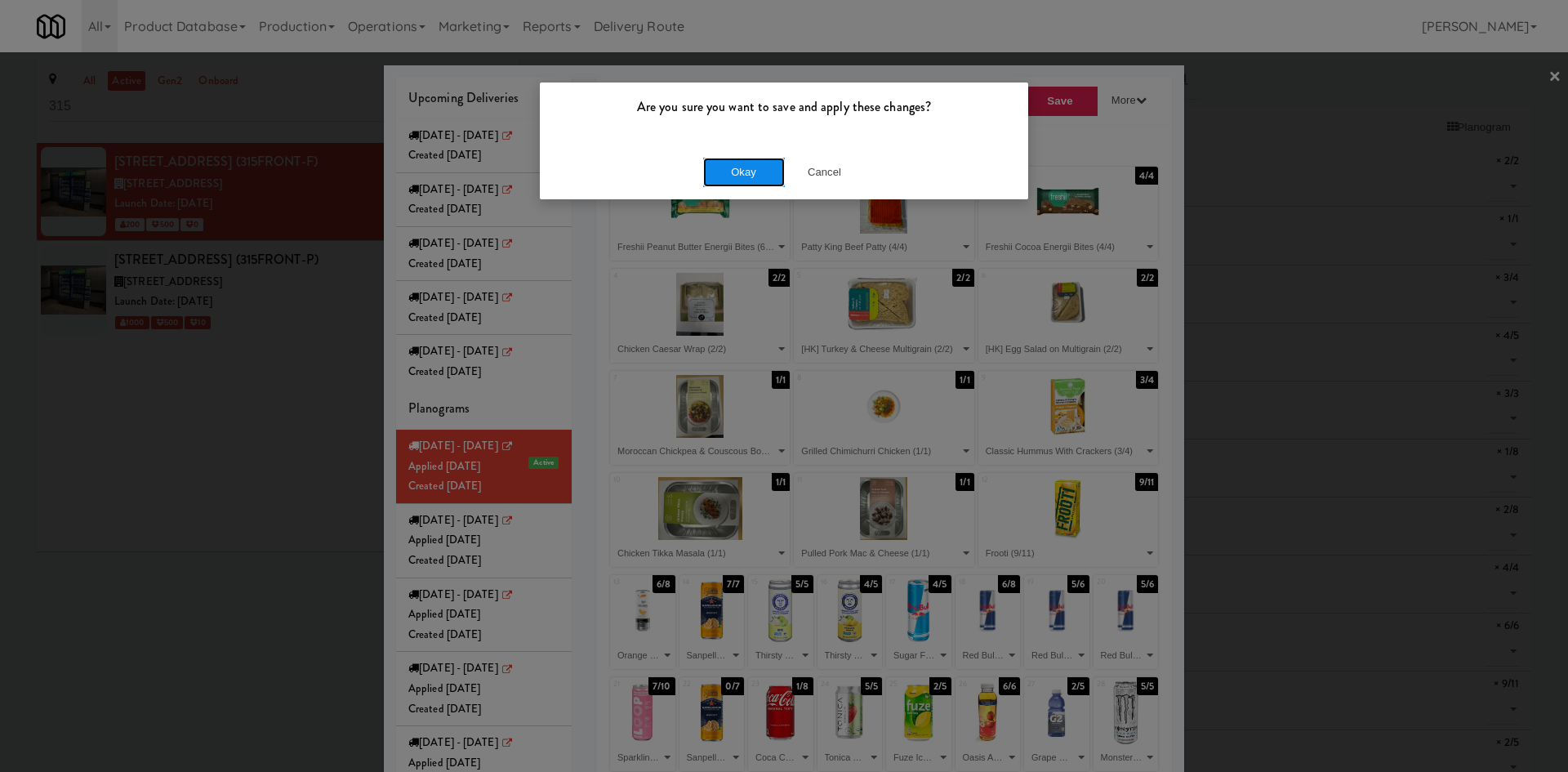
click at [733, 170] on button "Okay" at bounding box center [744, 172] width 82 height 30
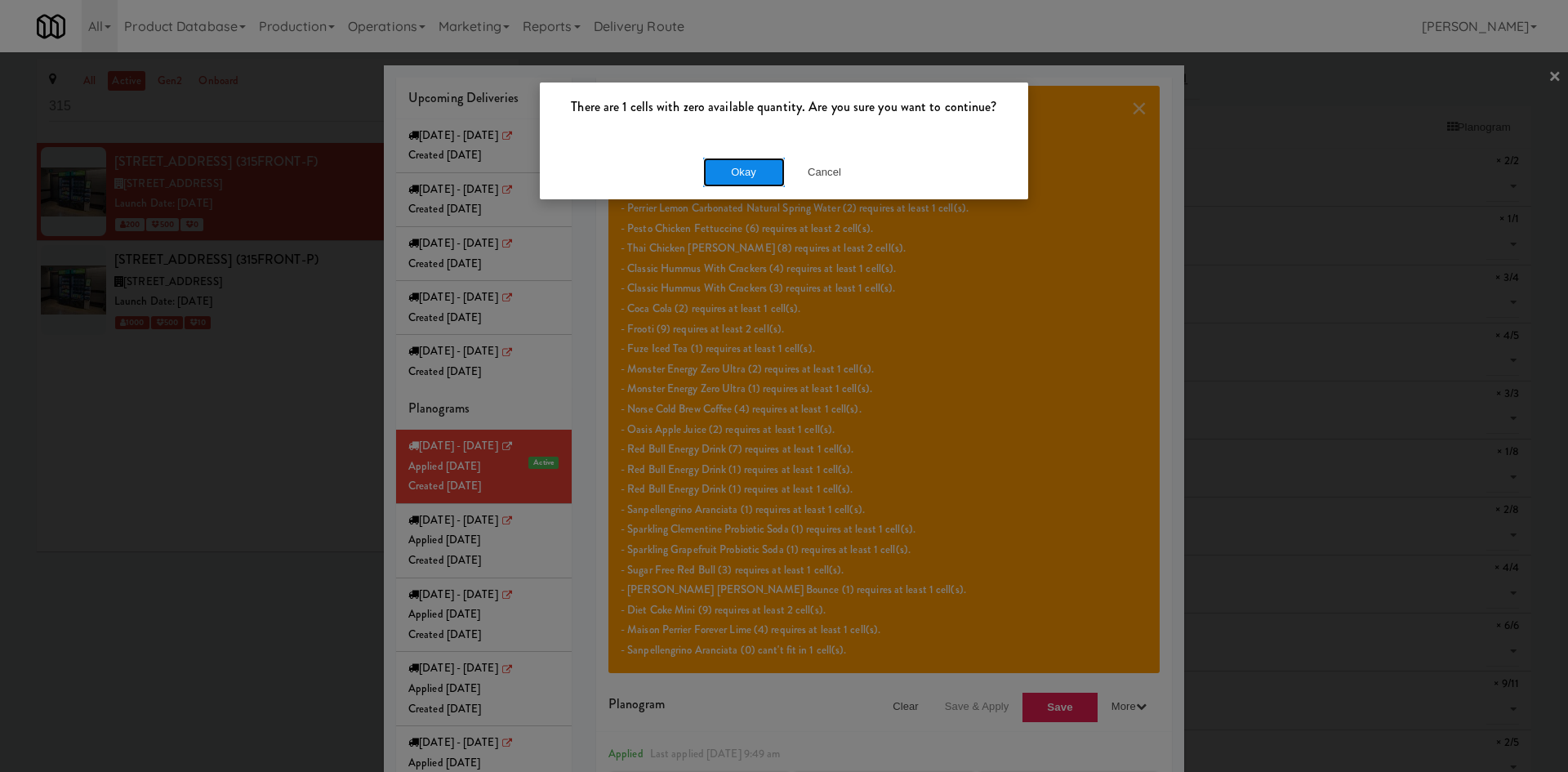
click at [767, 170] on button "Okay" at bounding box center [744, 172] width 82 height 30
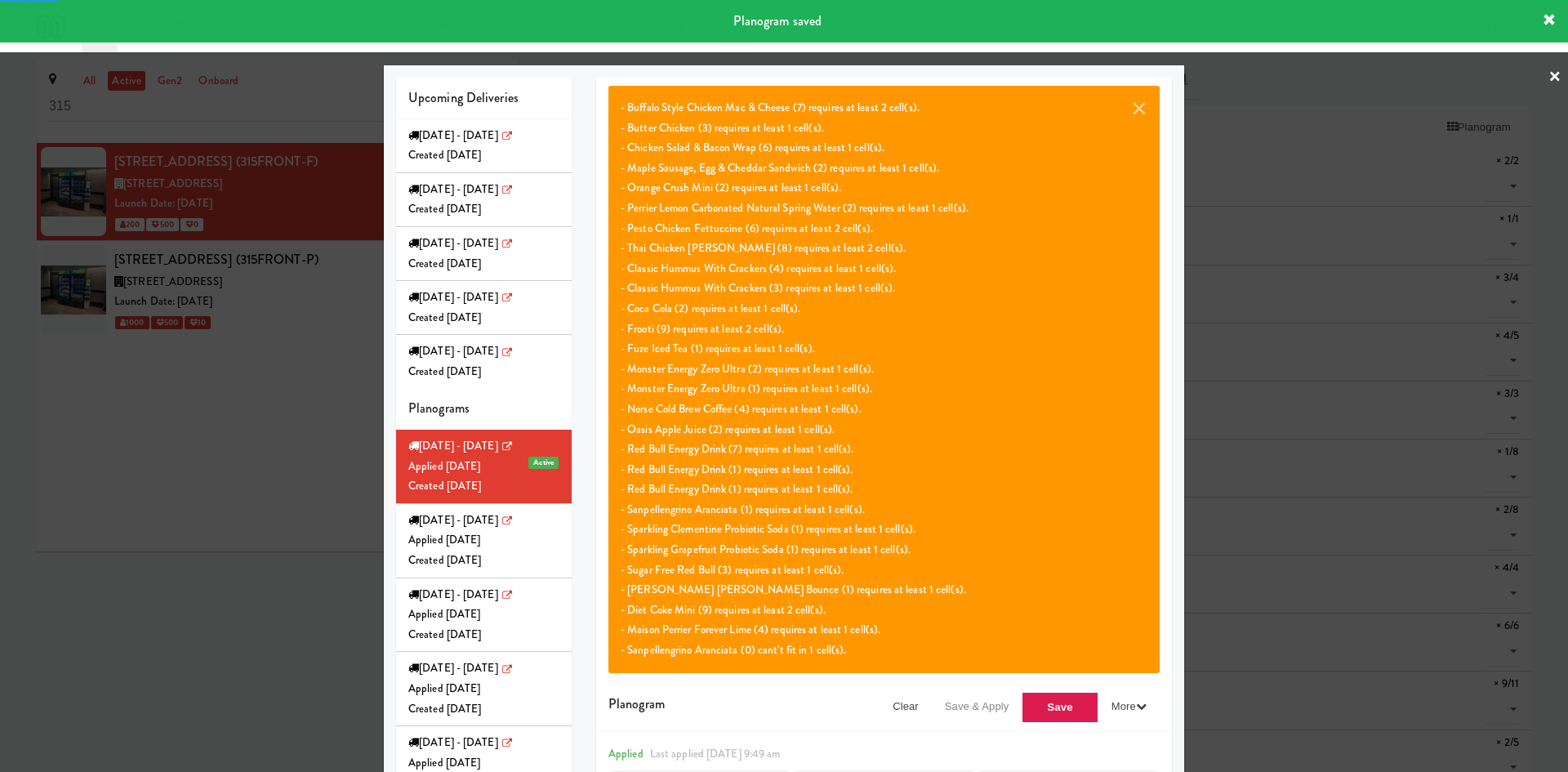
click at [278, 317] on div at bounding box center [784, 386] width 1568 height 772
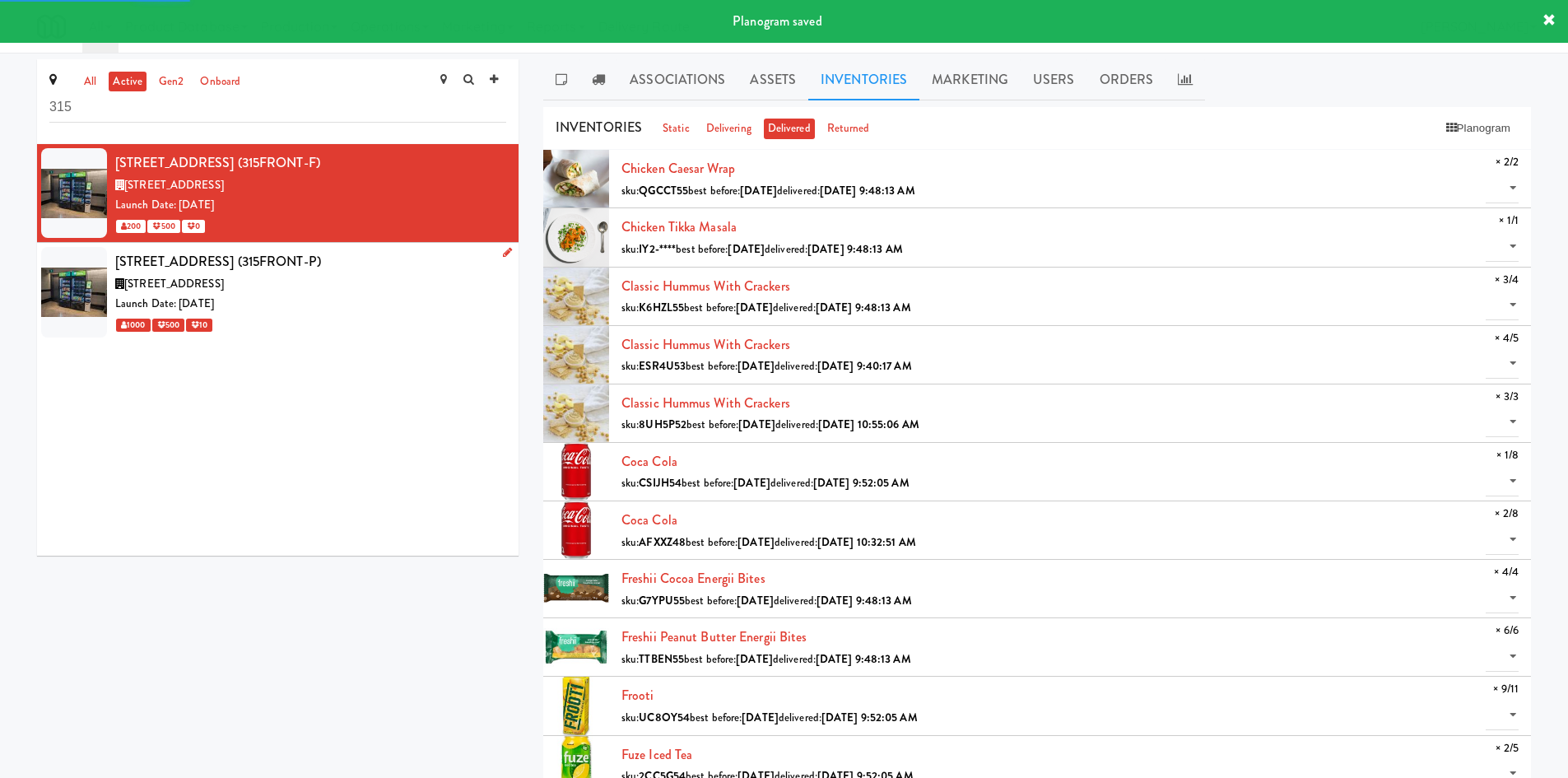
click at [287, 316] on div "1000 500 10" at bounding box center [310, 325] width 391 height 21
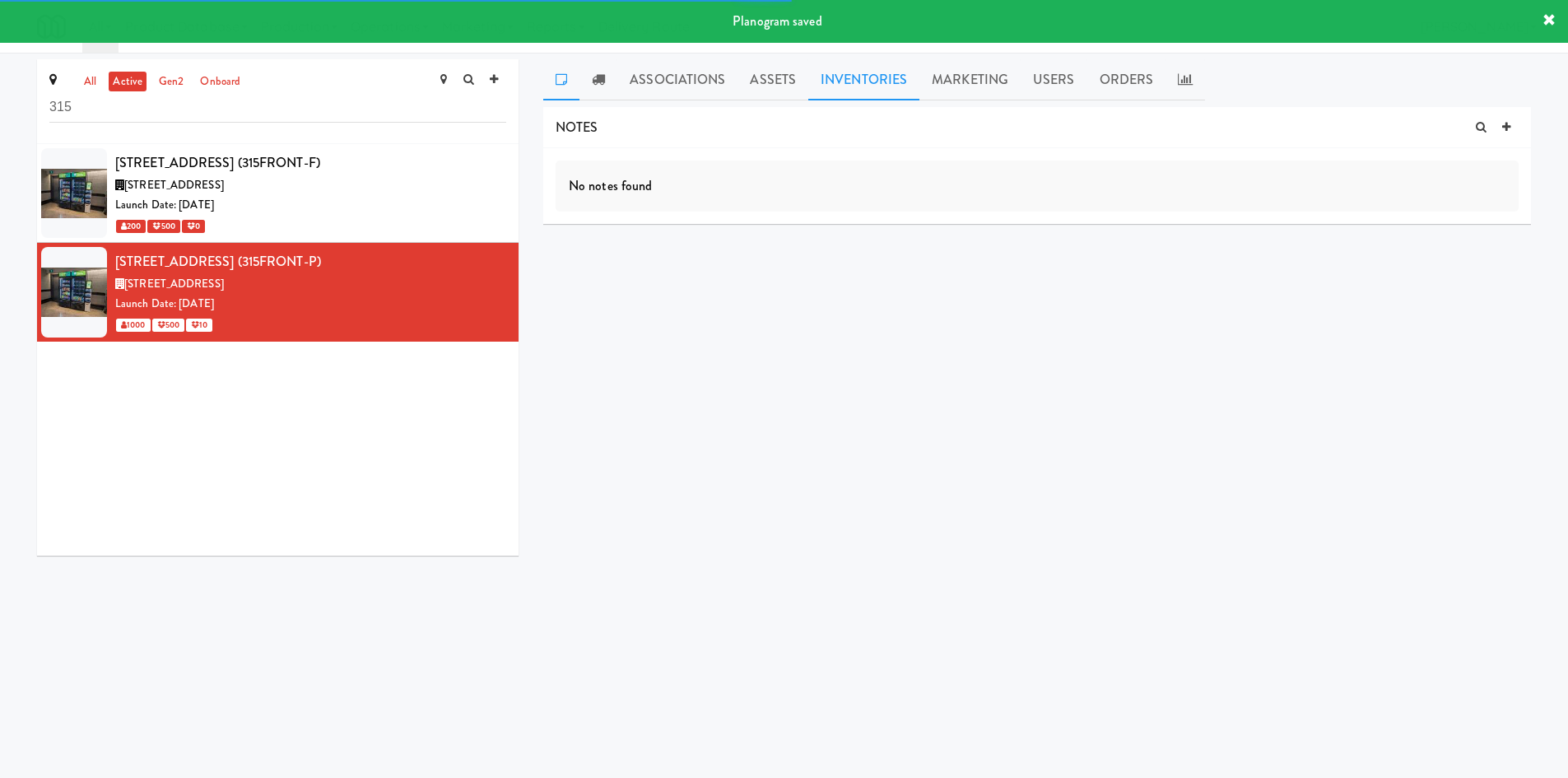
click at [842, 77] on link "Inventories" at bounding box center [864, 80] width 111 height 41
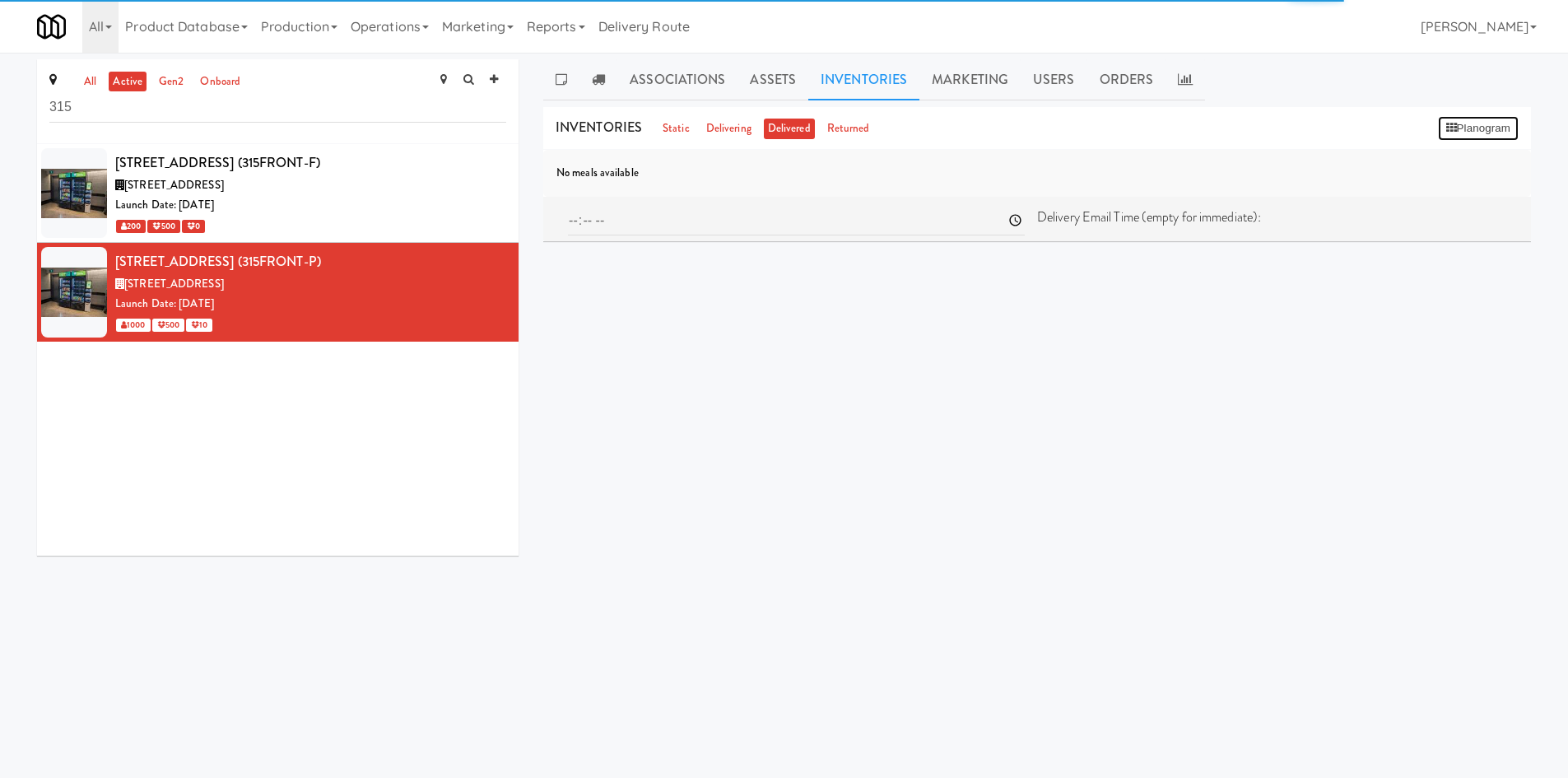
click at [983, 126] on button "Planogram" at bounding box center [1478, 129] width 81 height 25
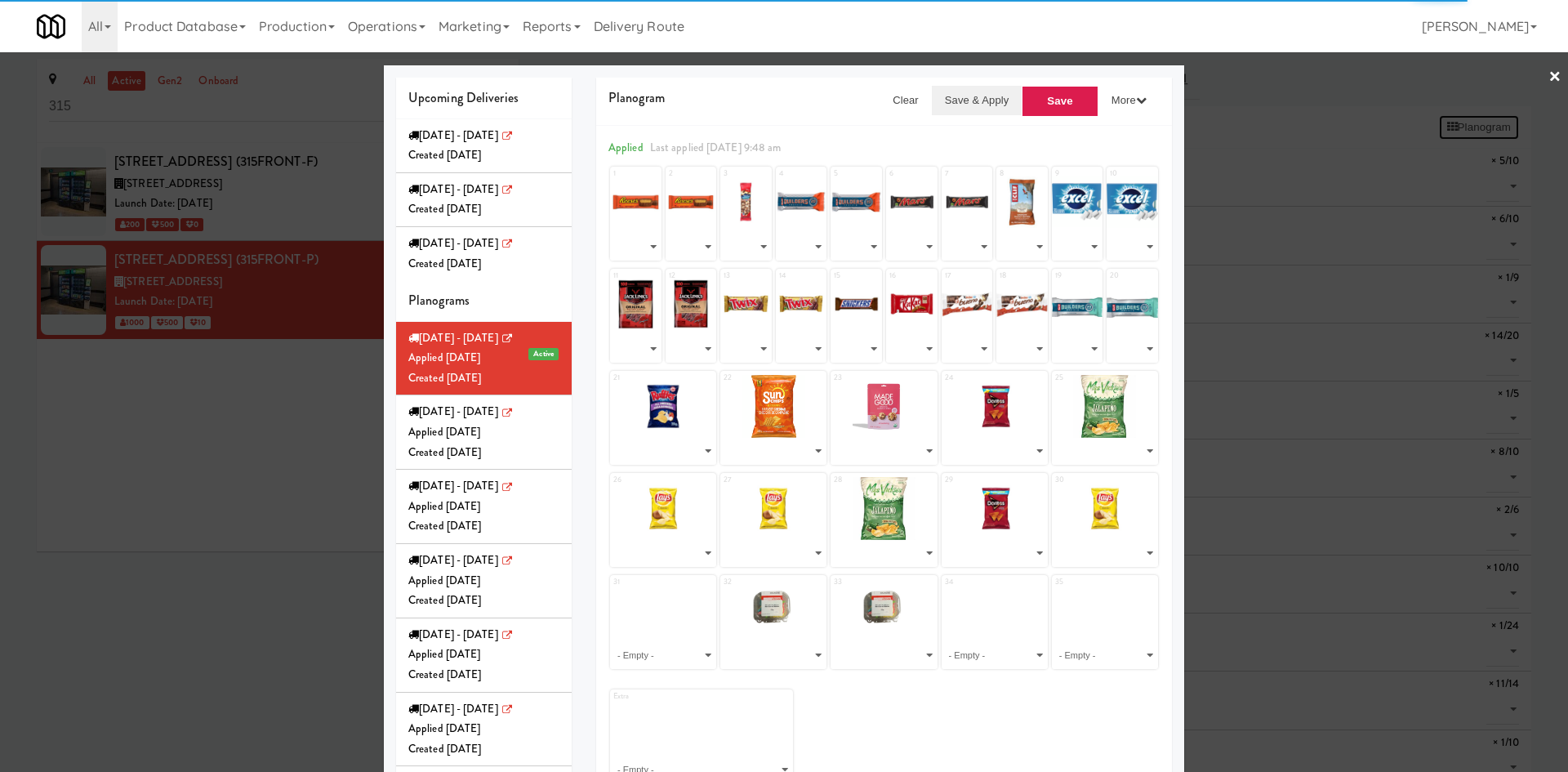
select select "number:268279"
select select "number:253639"
select select "number:151240"
select select "number:253706"
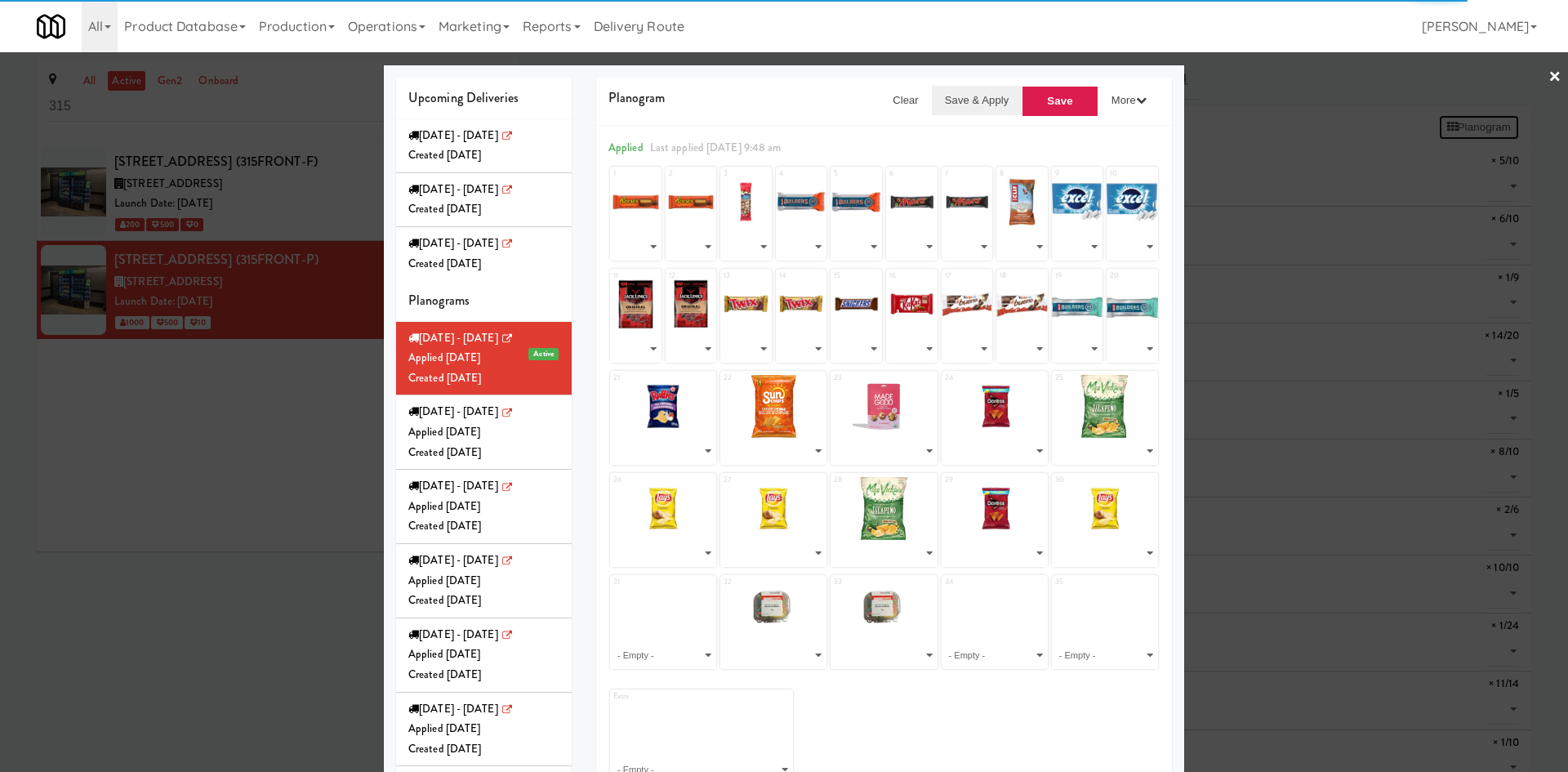
select select "number:253636"
select select "number:253640"
select select "number:256758"
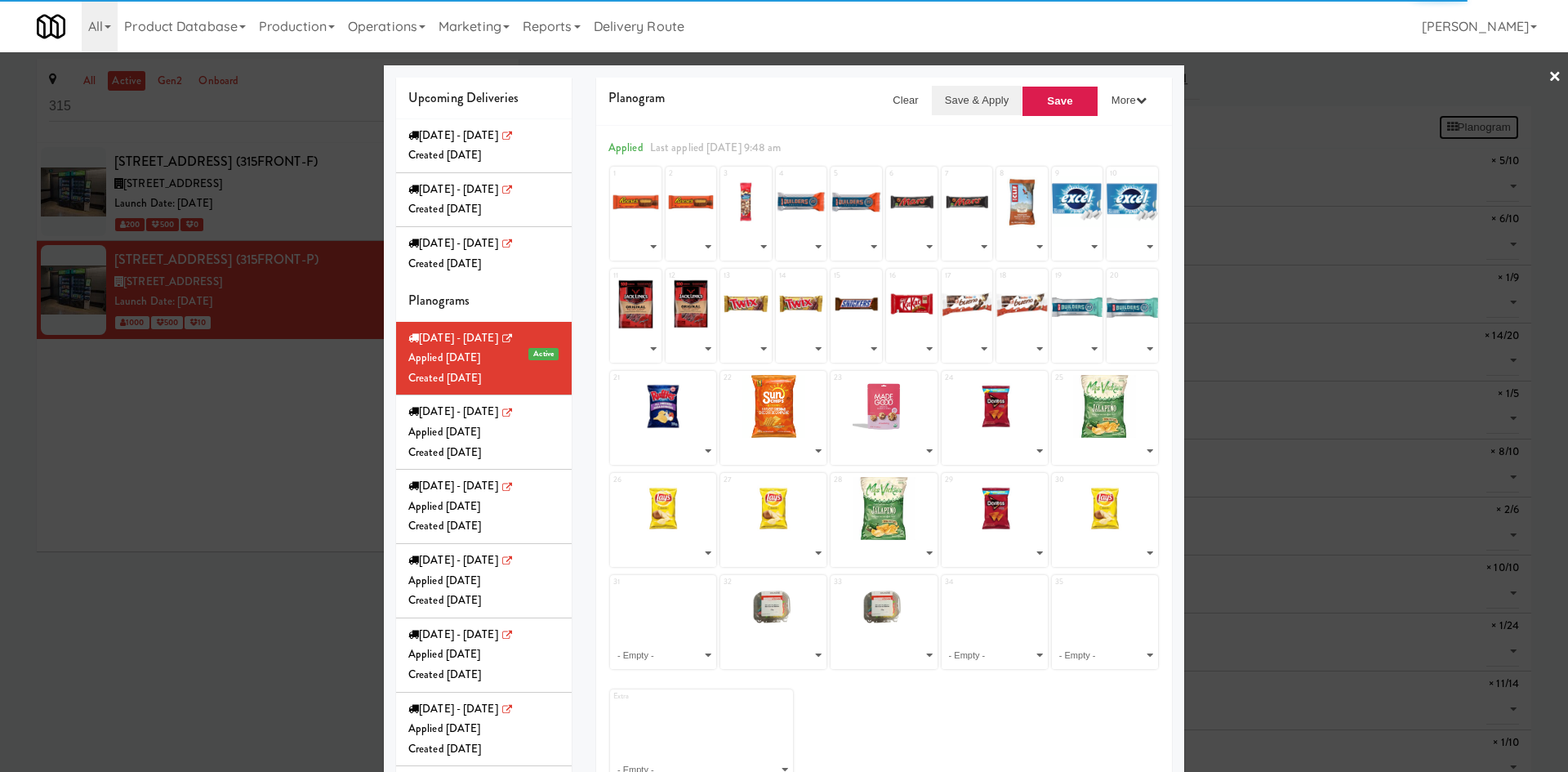
select select "number:268151"
select select "number:253623"
select select "number:268262"
select select "number:271687"
select select "number:268271"
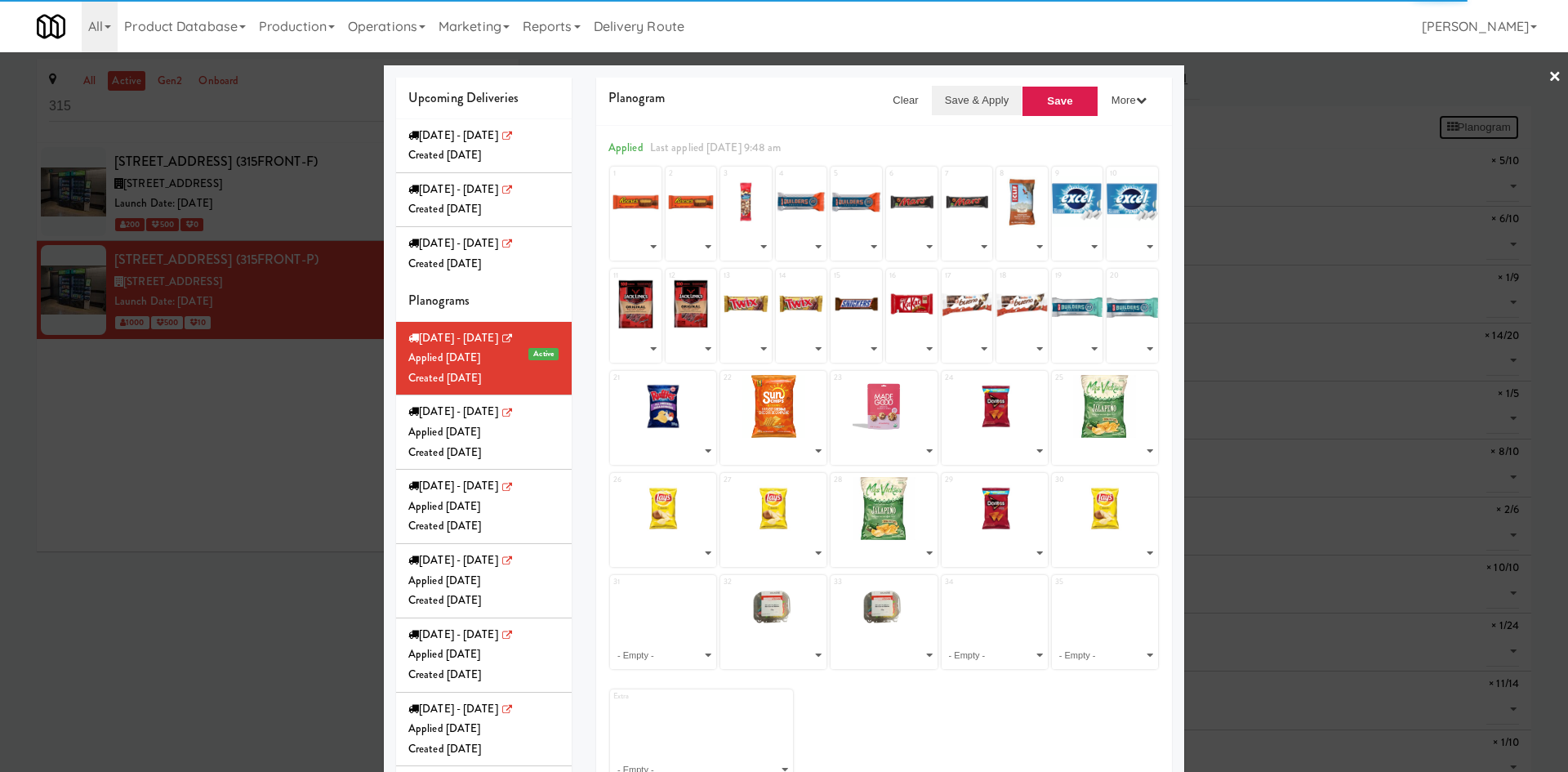
select select "number:271617"
select select "number:268247"
select select "number:268226"
select select "number:260688"
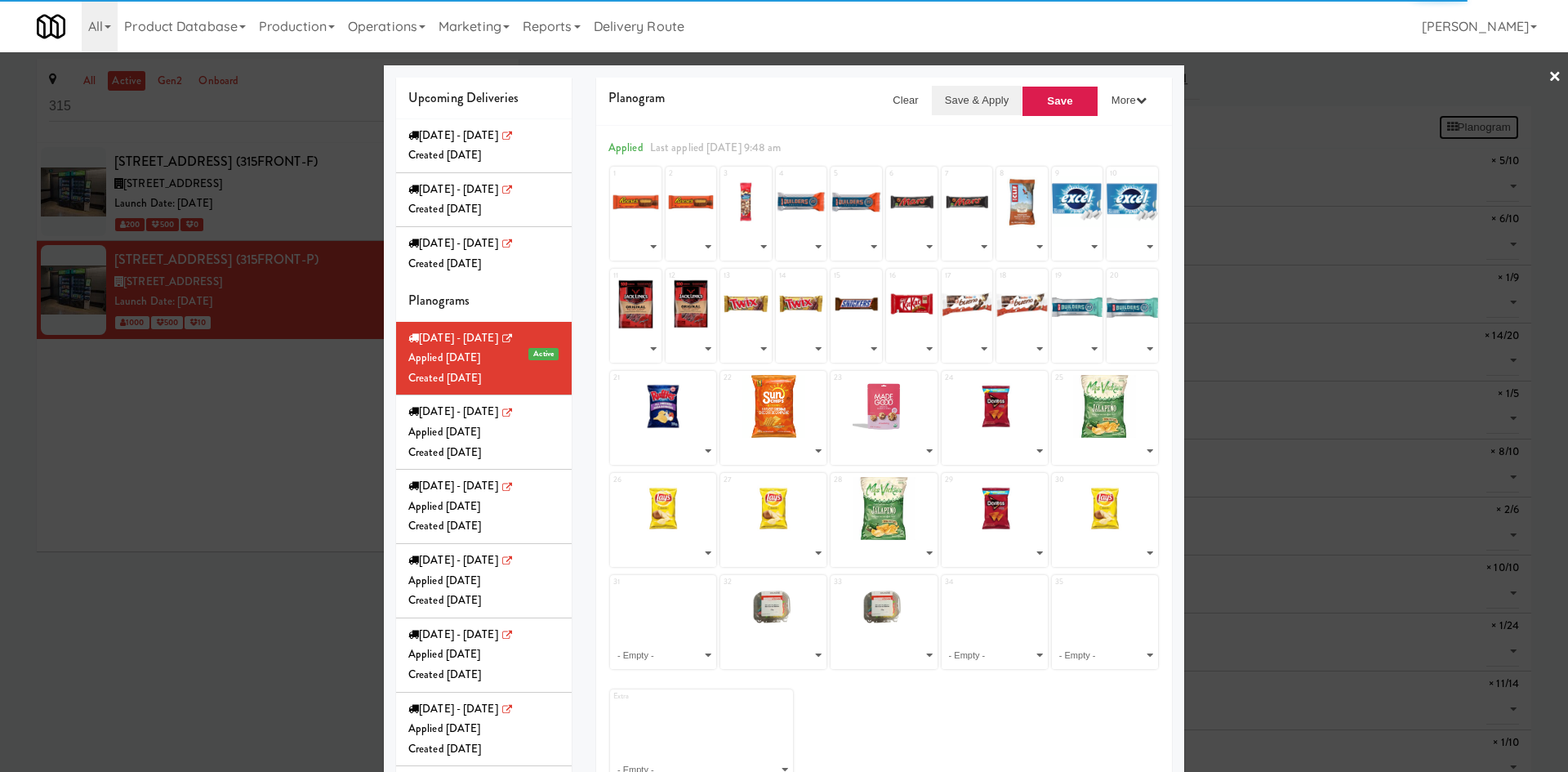
select select "number:151219"
select select "number:271675"
select select "number:271655"
select select "number:271696"
select select "number:264079"
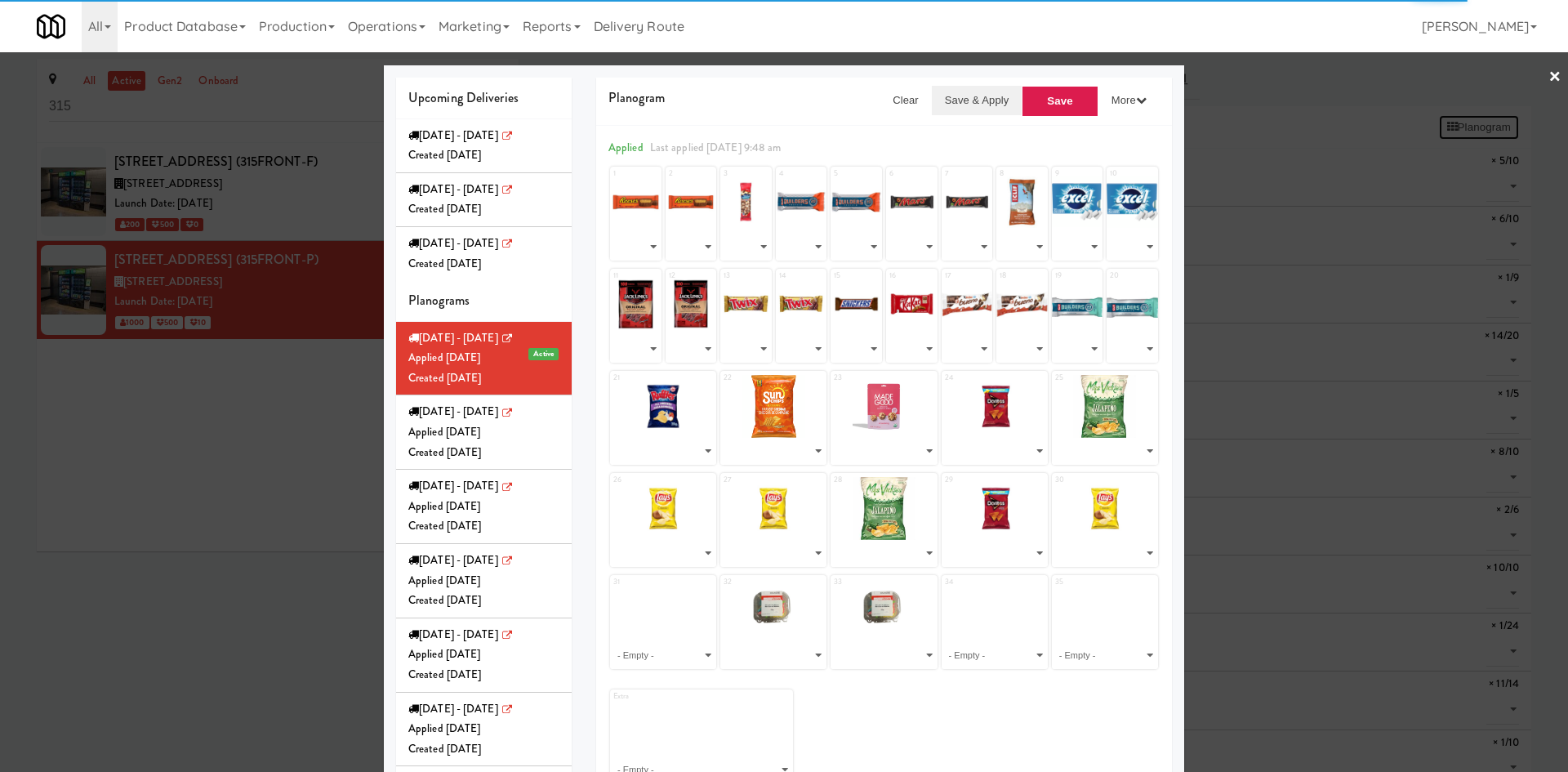
select select "number:264102"
select select "number:247929"
select select "number:247689"
select select "number:264041"
select select "number:250753"
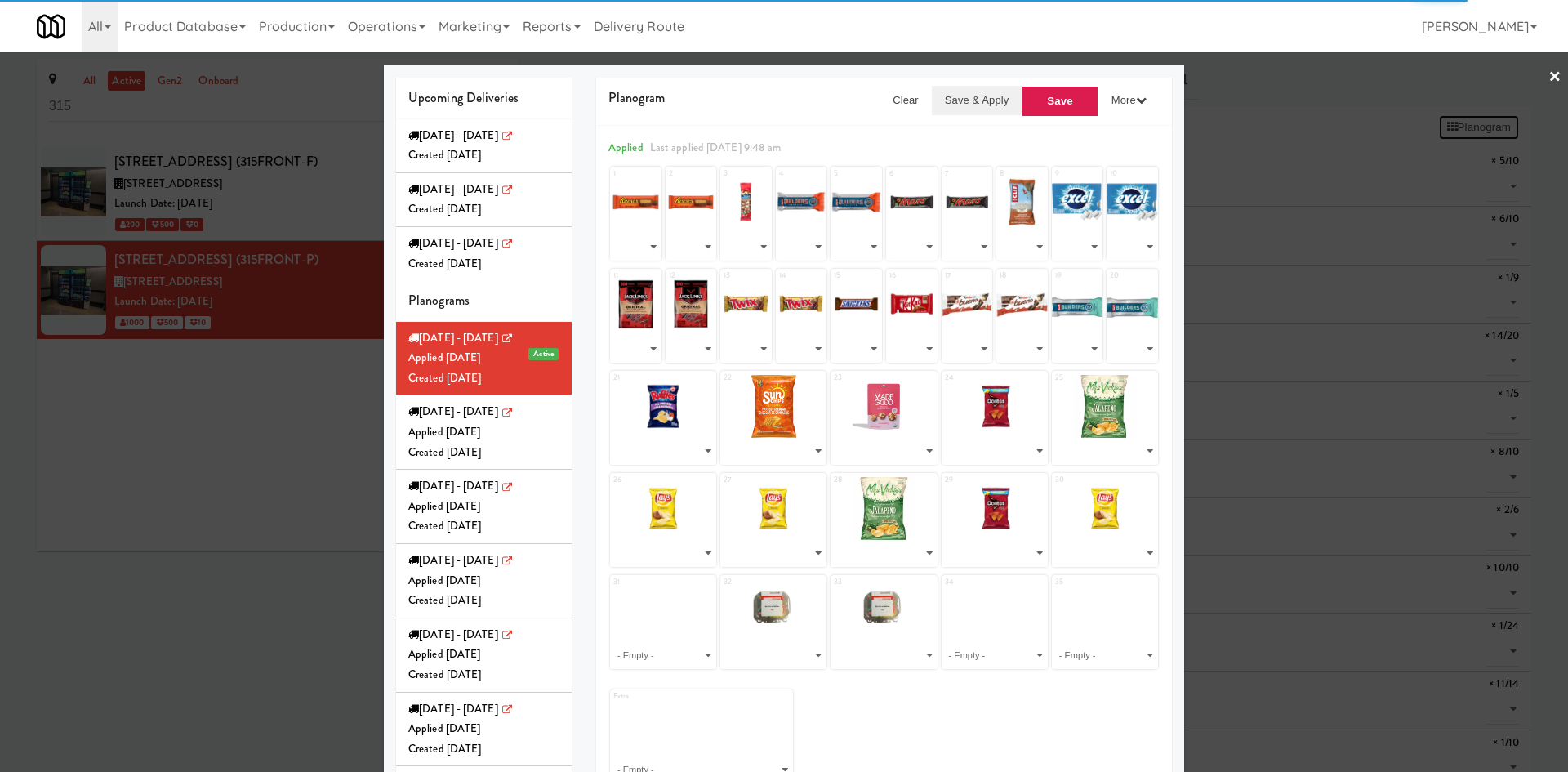
select select "number:260738"
select select "number:244949"
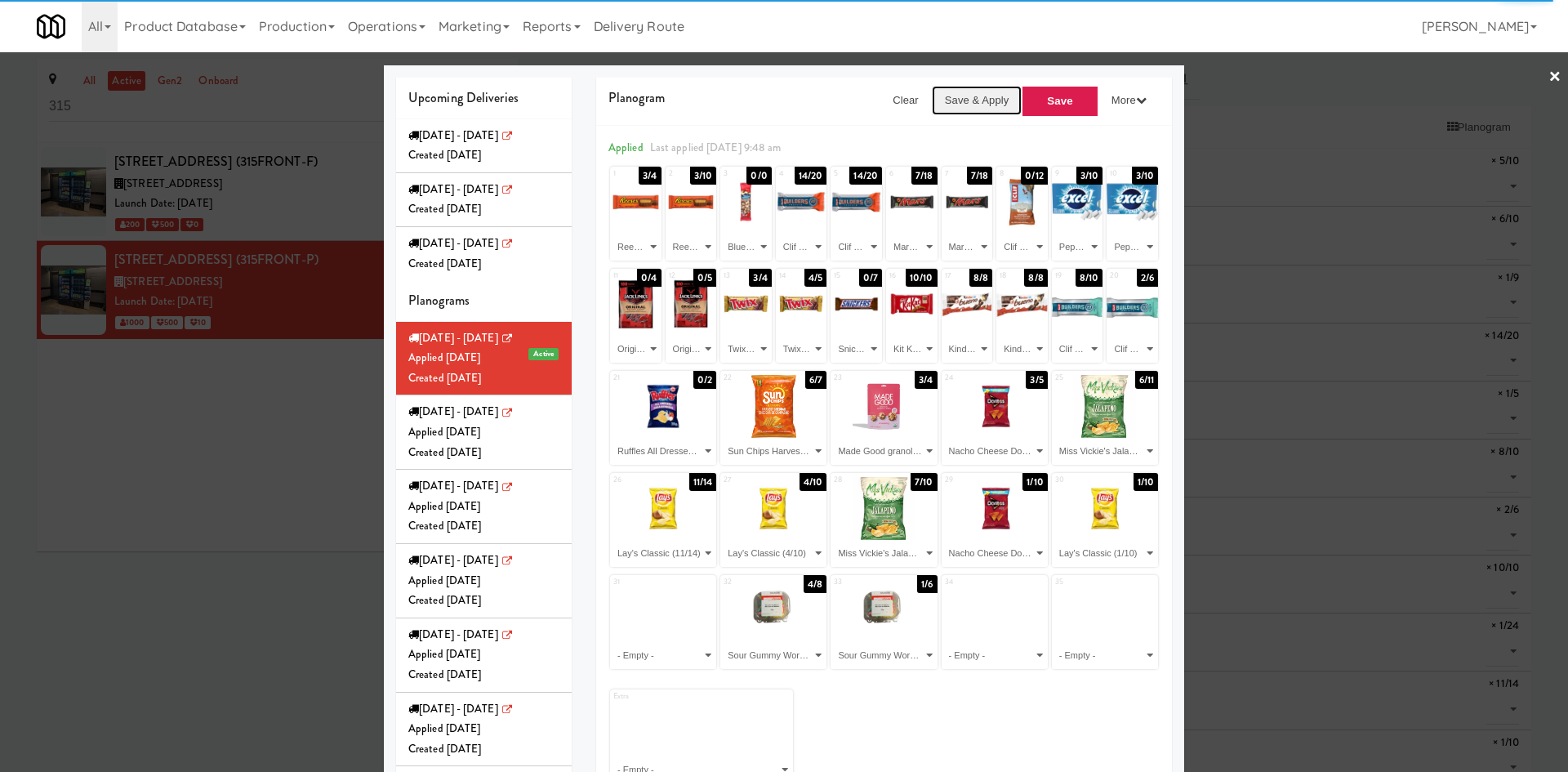
click at [970, 102] on button "Save & Apply" at bounding box center [977, 101] width 91 height 30
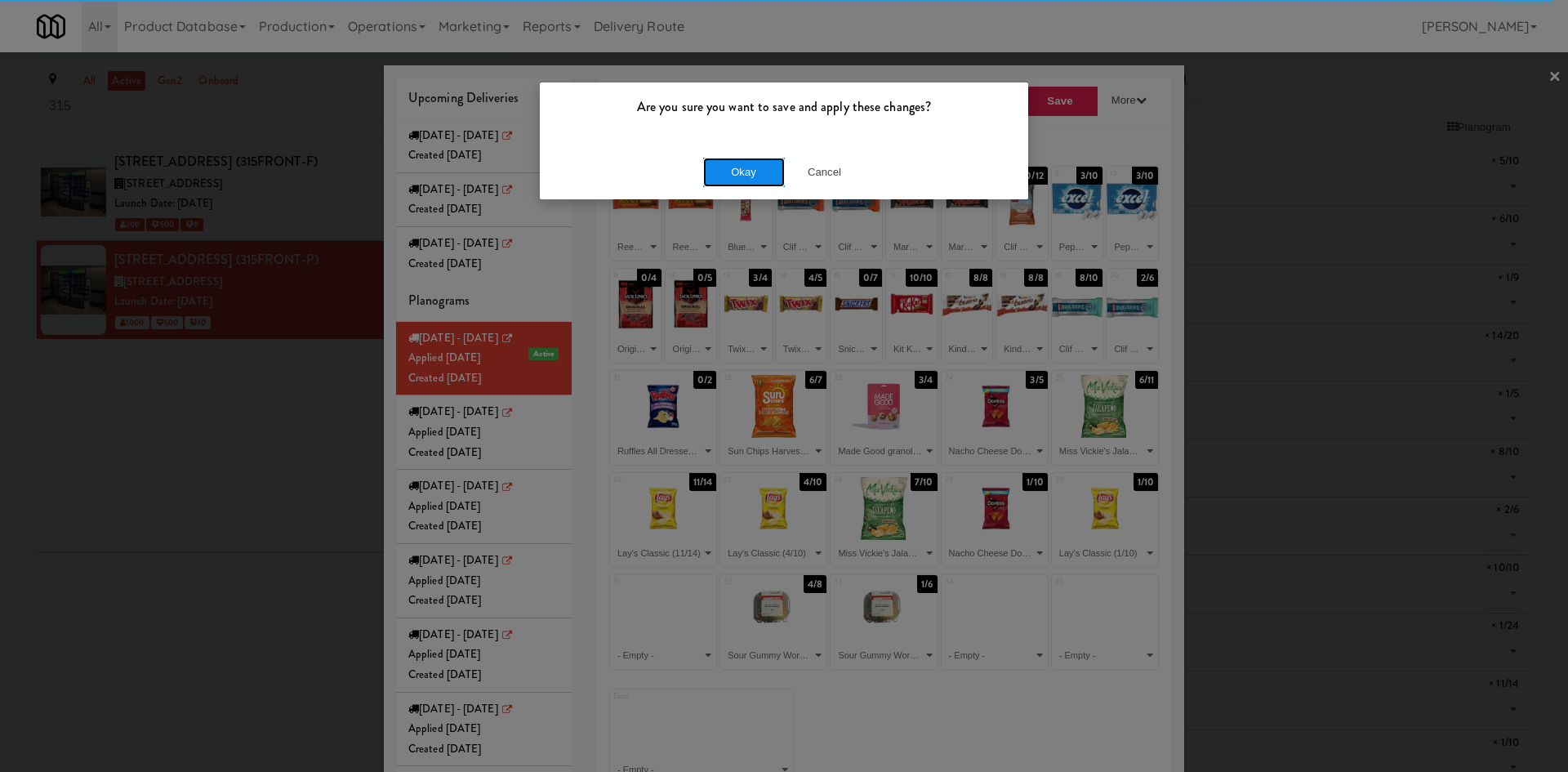
click at [750, 168] on button "Okay" at bounding box center [744, 172] width 82 height 30
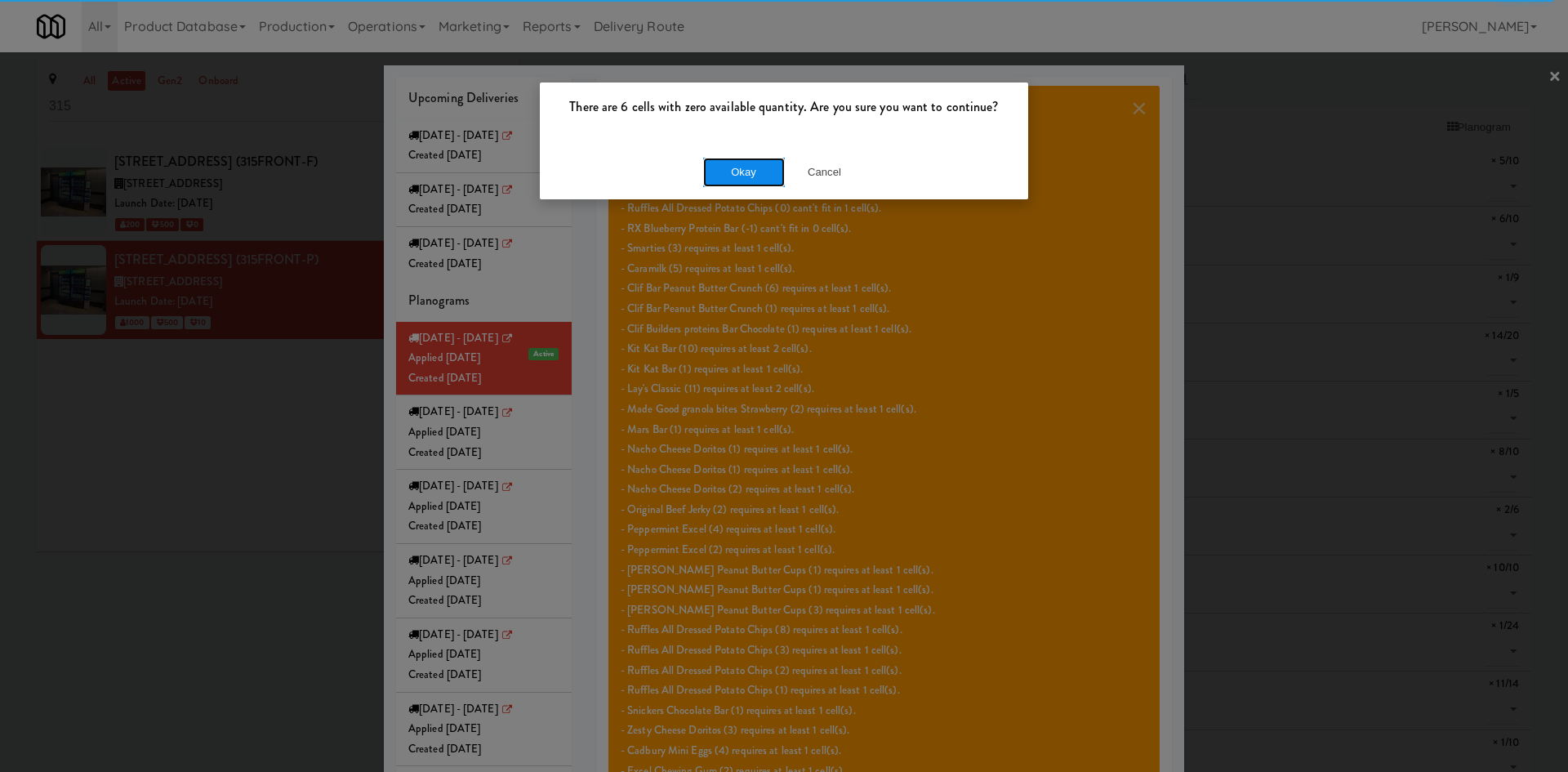
click at [758, 161] on button "Okay" at bounding box center [744, 172] width 82 height 30
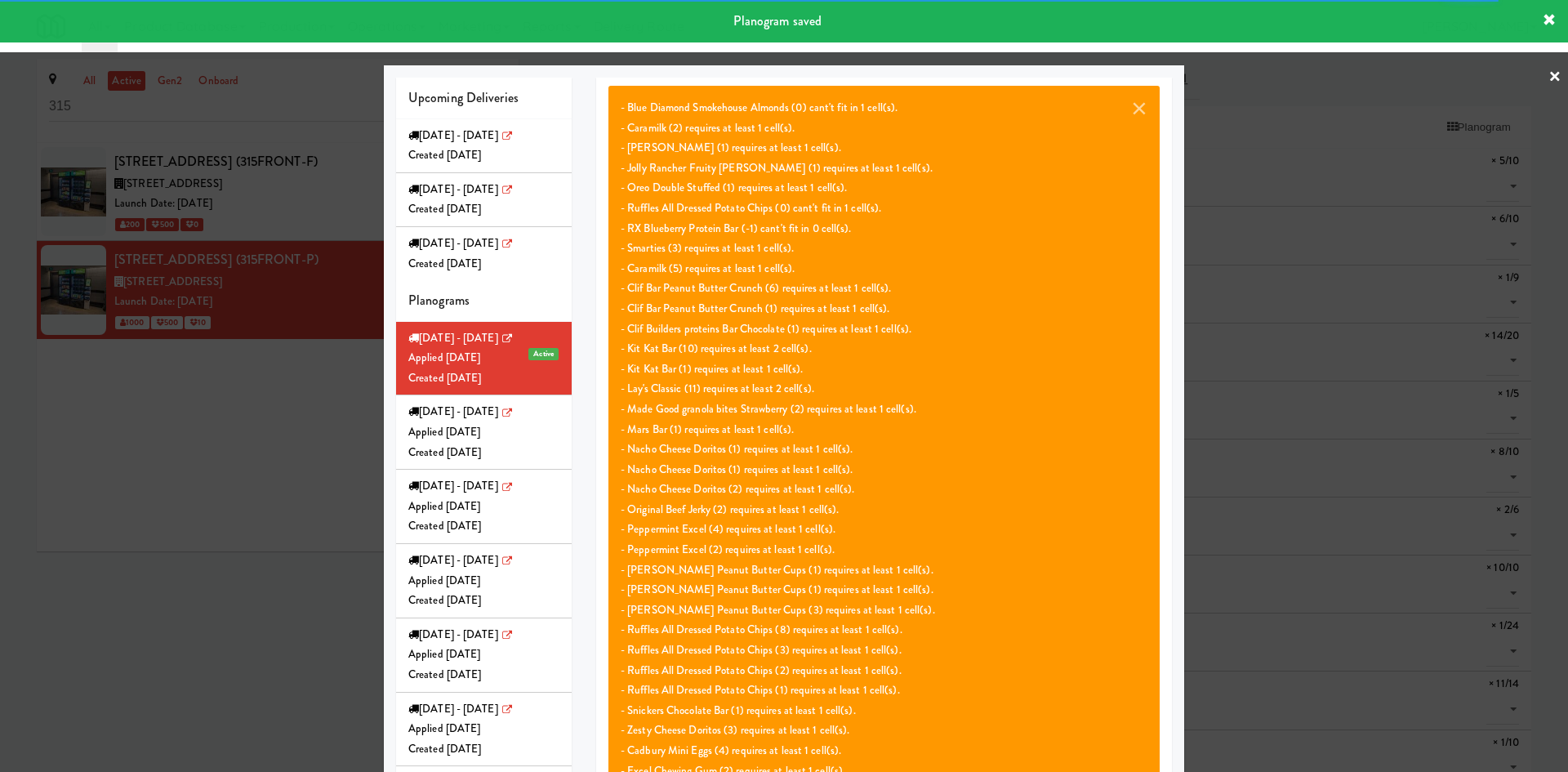
click at [287, 518] on div at bounding box center [784, 386] width 1568 height 772
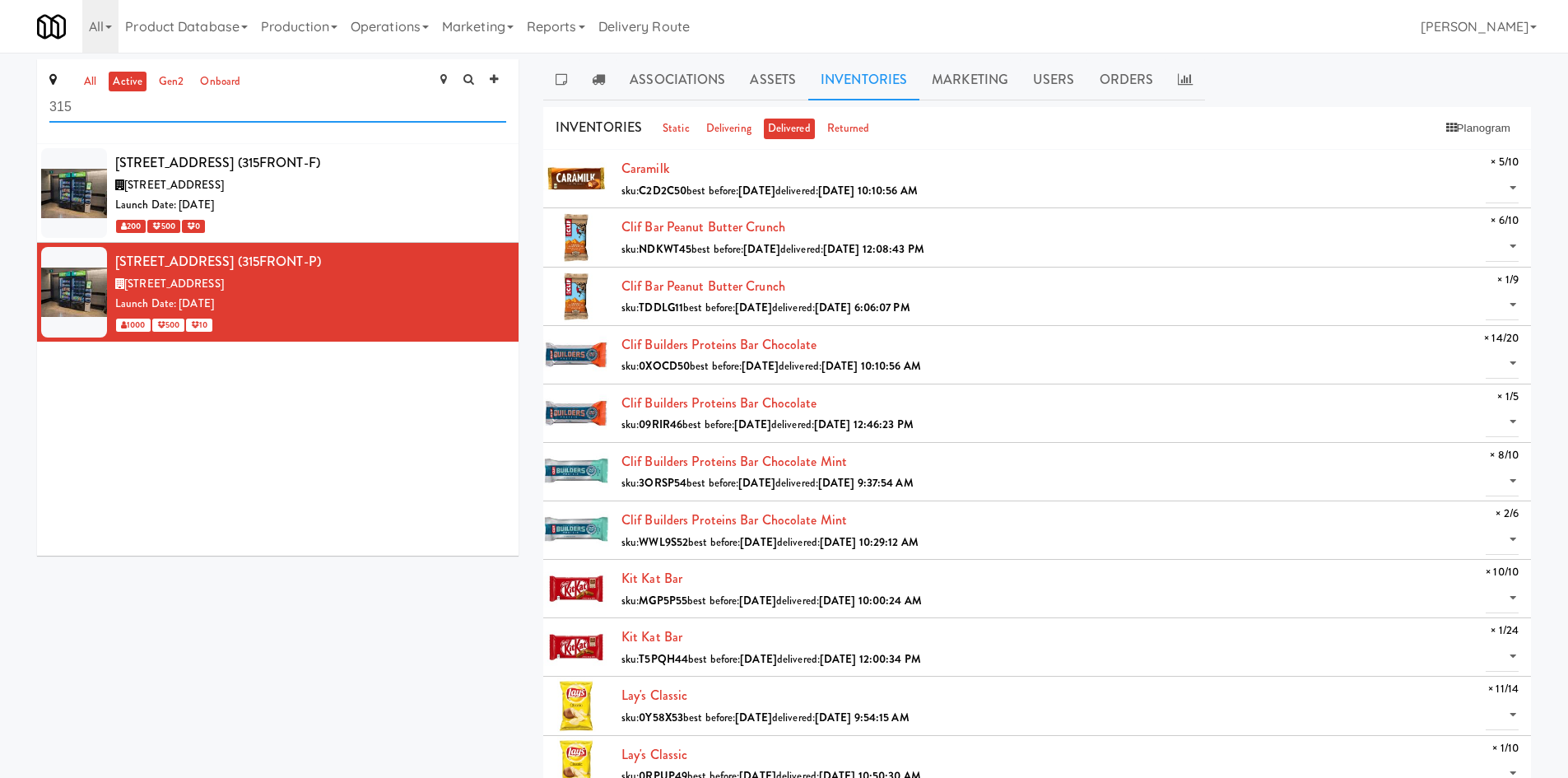
click at [305, 116] on input "315" at bounding box center [277, 107] width 457 height 31
click at [304, 116] on input "315" at bounding box center [277, 107] width 457 height 31
type input "325"
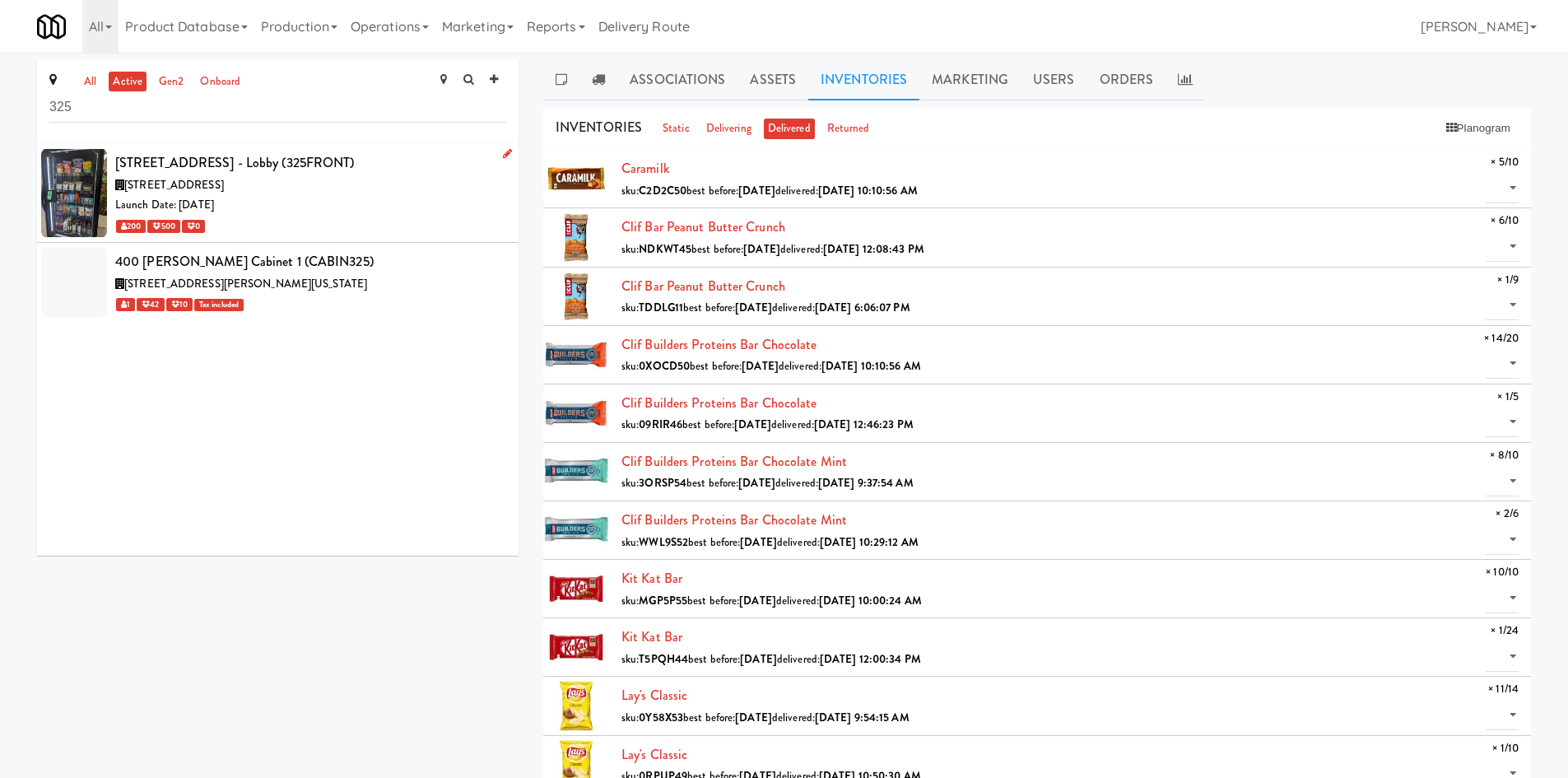
click at [332, 208] on div "Launch Date: [DATE]" at bounding box center [310, 205] width 391 height 21
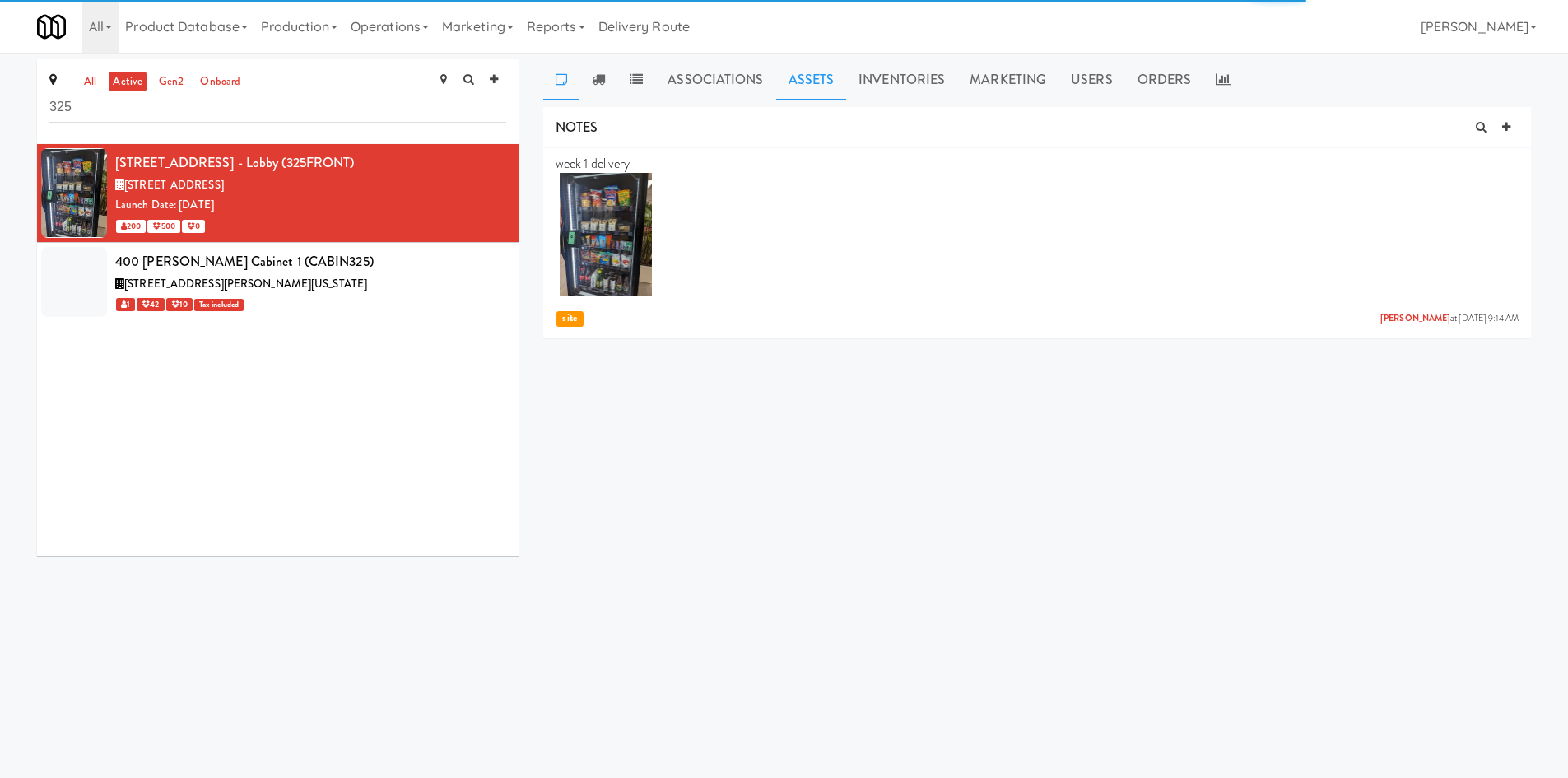
click at [817, 64] on link "Assets" at bounding box center [812, 80] width 71 height 41
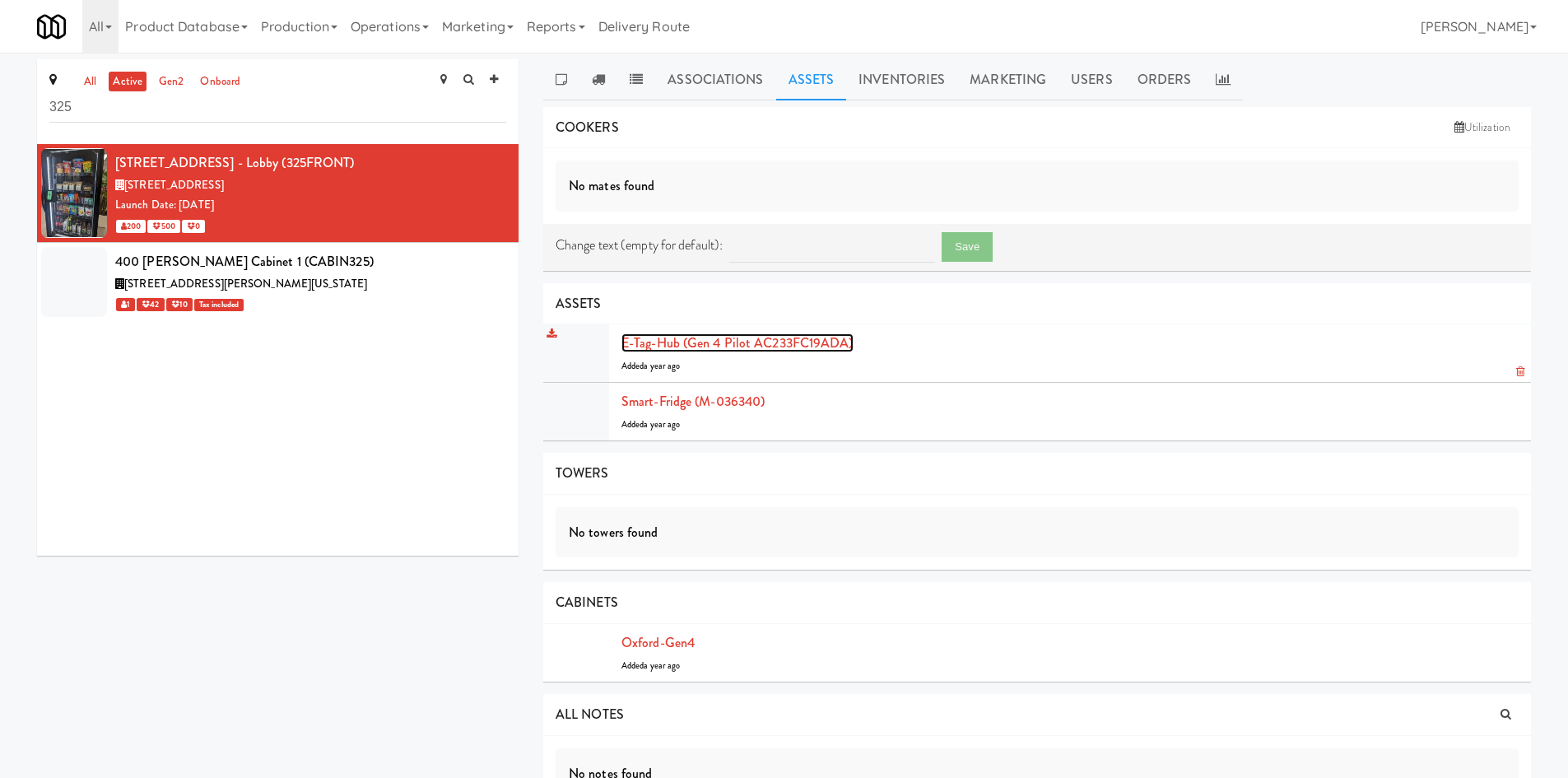
click at [708, 347] on link "E-tag-hub (gen 4 pilot AC233FC19ADA)" at bounding box center [737, 343] width 232 height 19
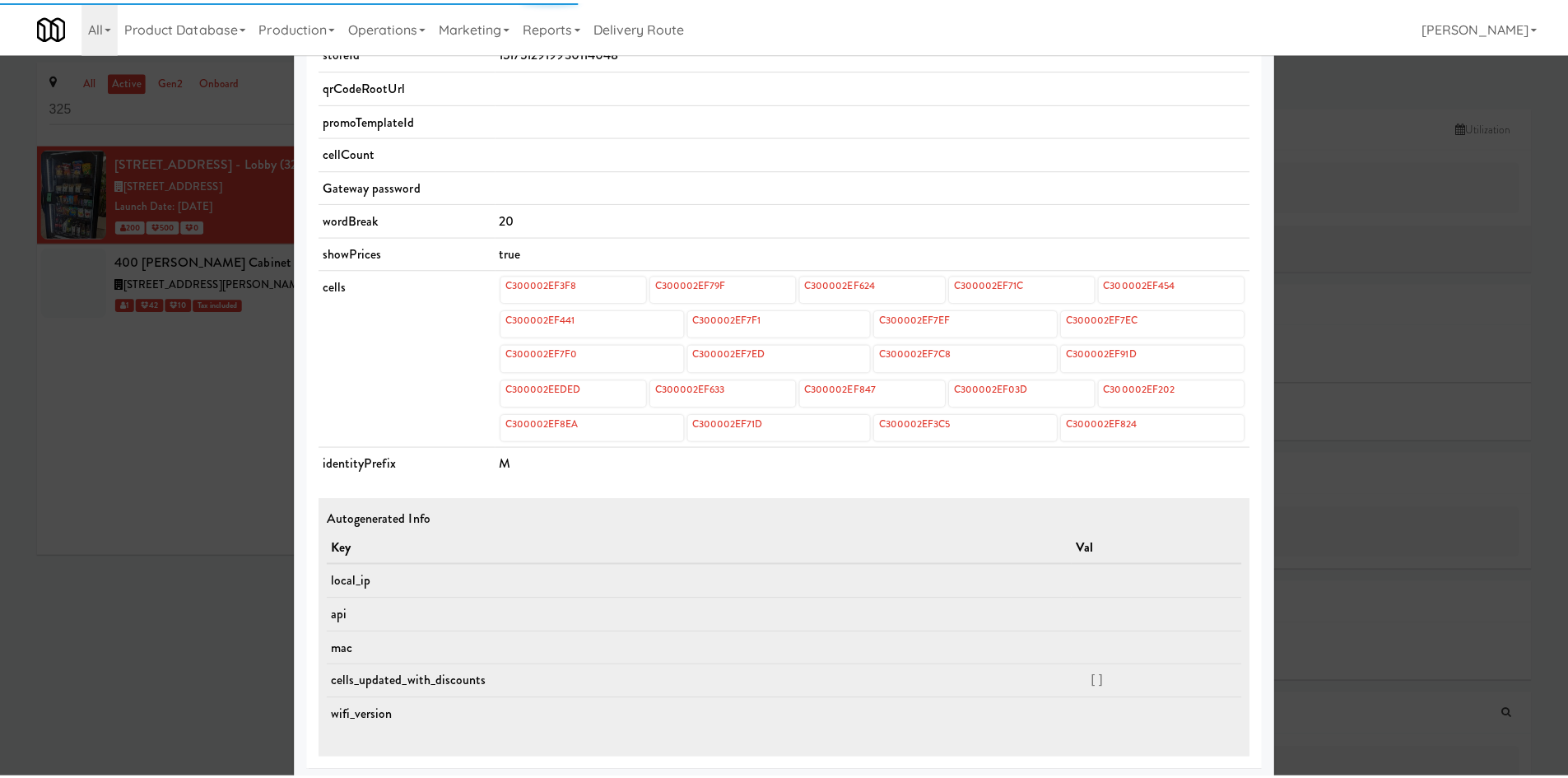
scroll to position [550, 0]
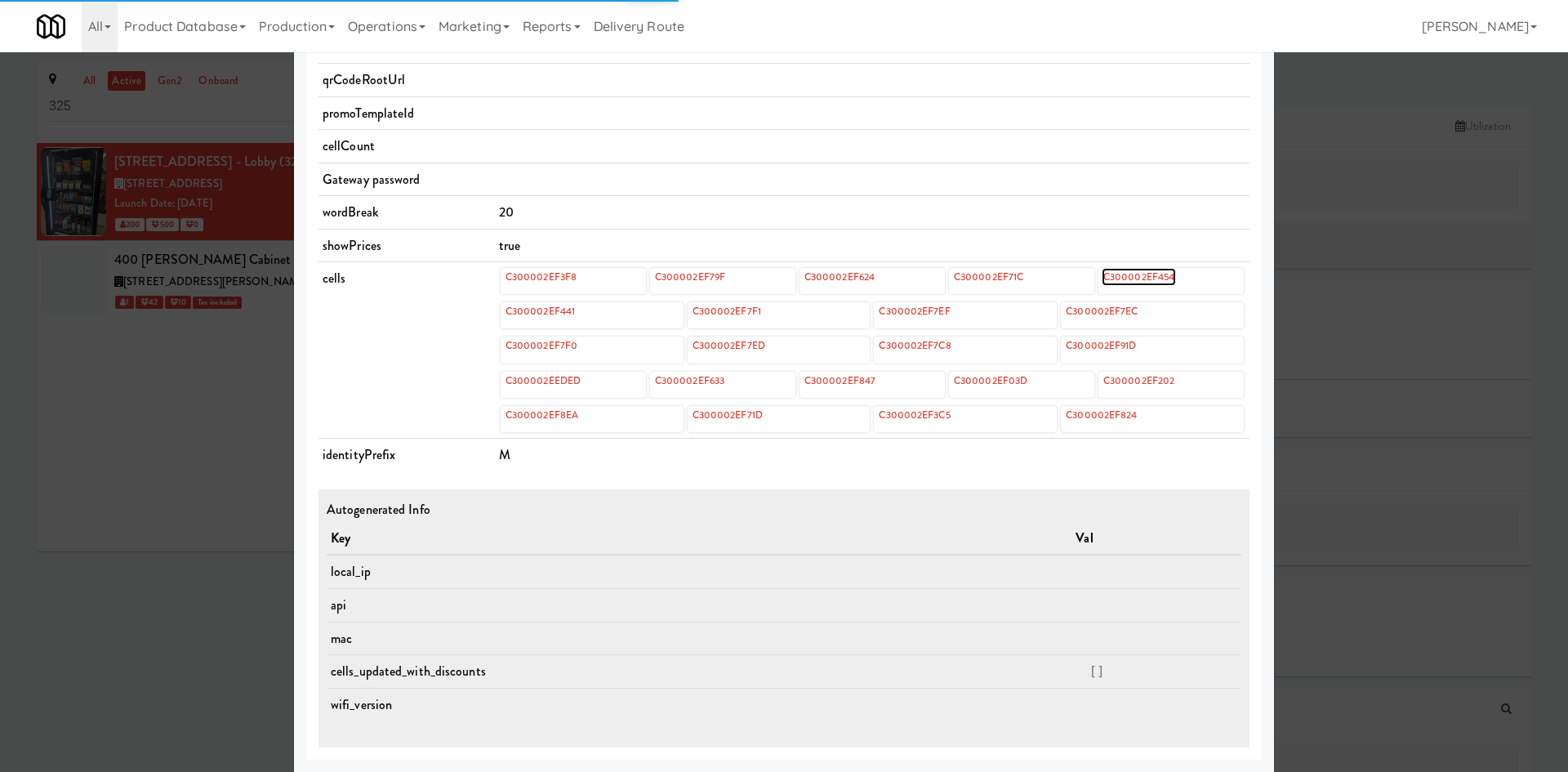
click at [976, 283] on link "C300002EF454" at bounding box center [1138, 277] width 75 height 18
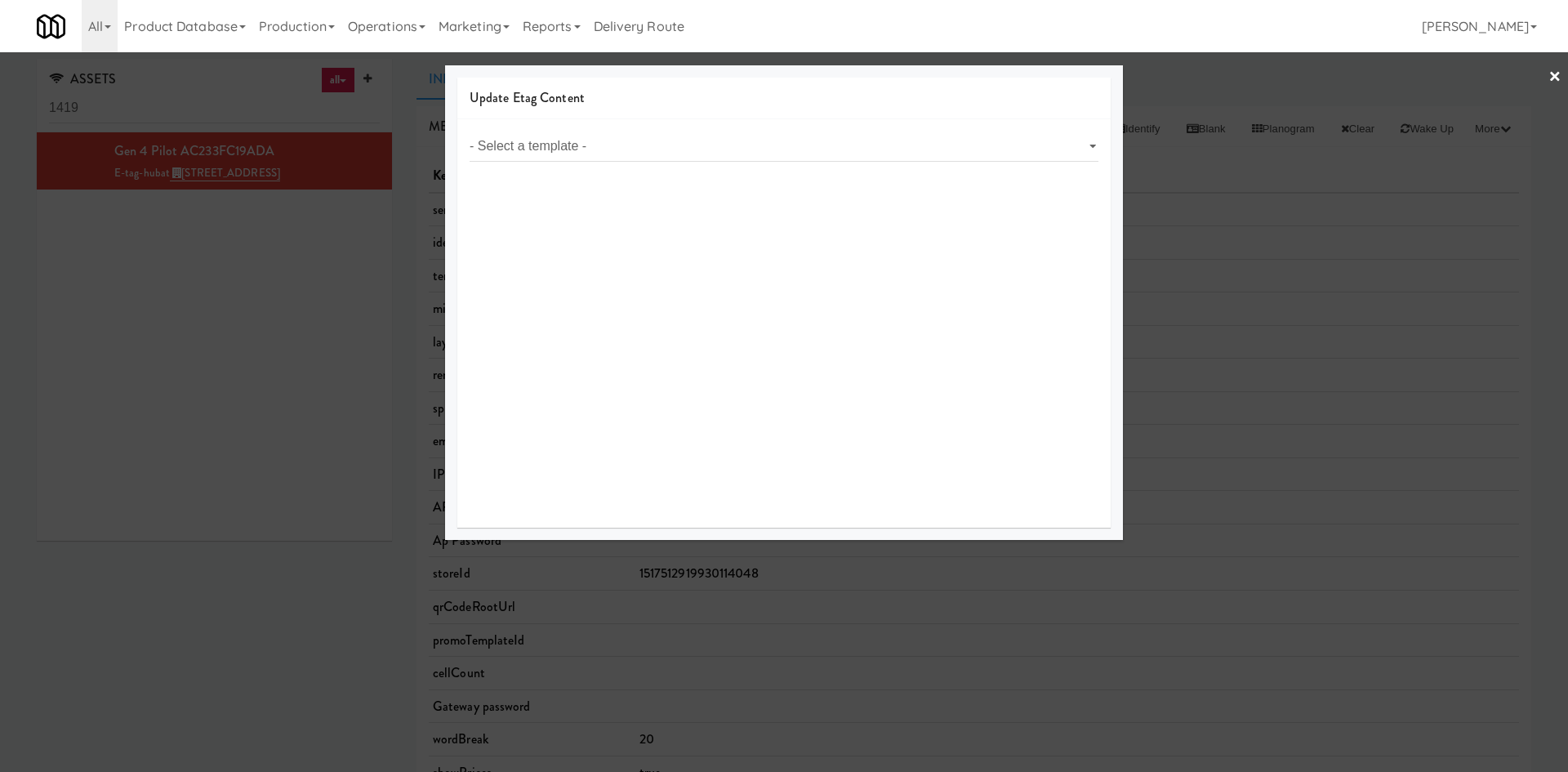
click at [976, 75] on link "×" at bounding box center [1555, 78] width 13 height 51
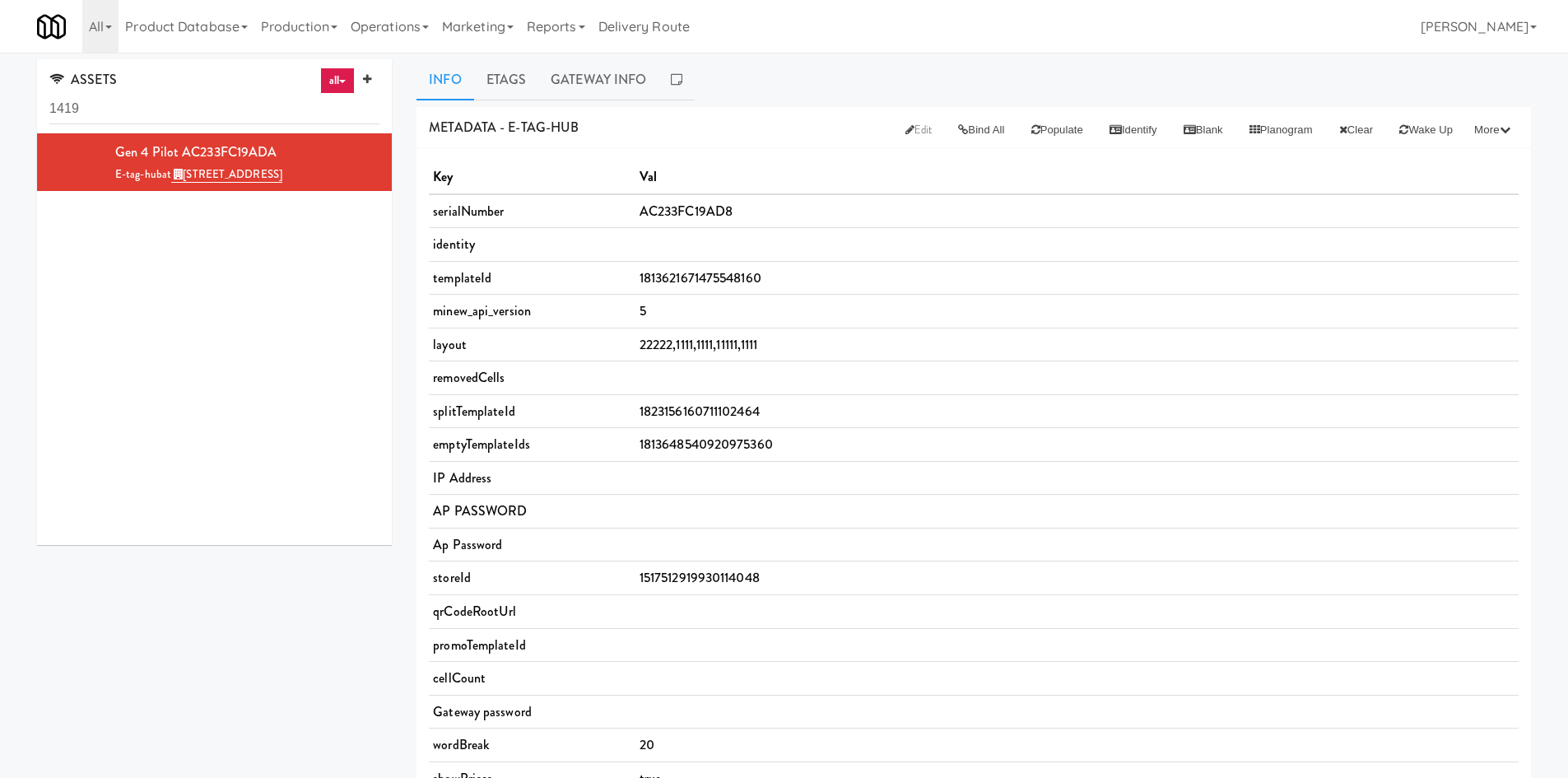
scroll to position [531, 0]
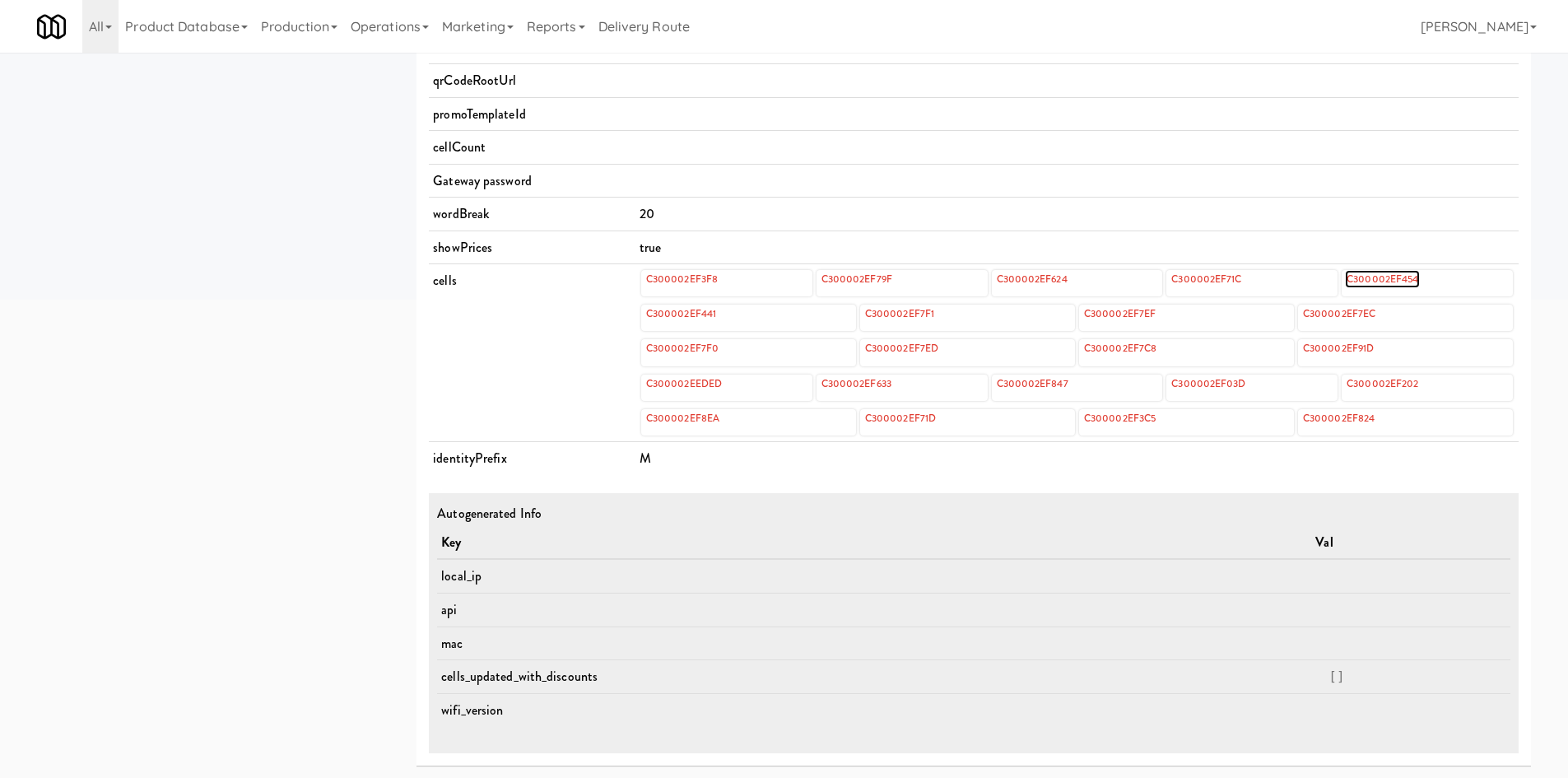
click at [983, 278] on link "C300002EF454" at bounding box center [1382, 279] width 75 height 18
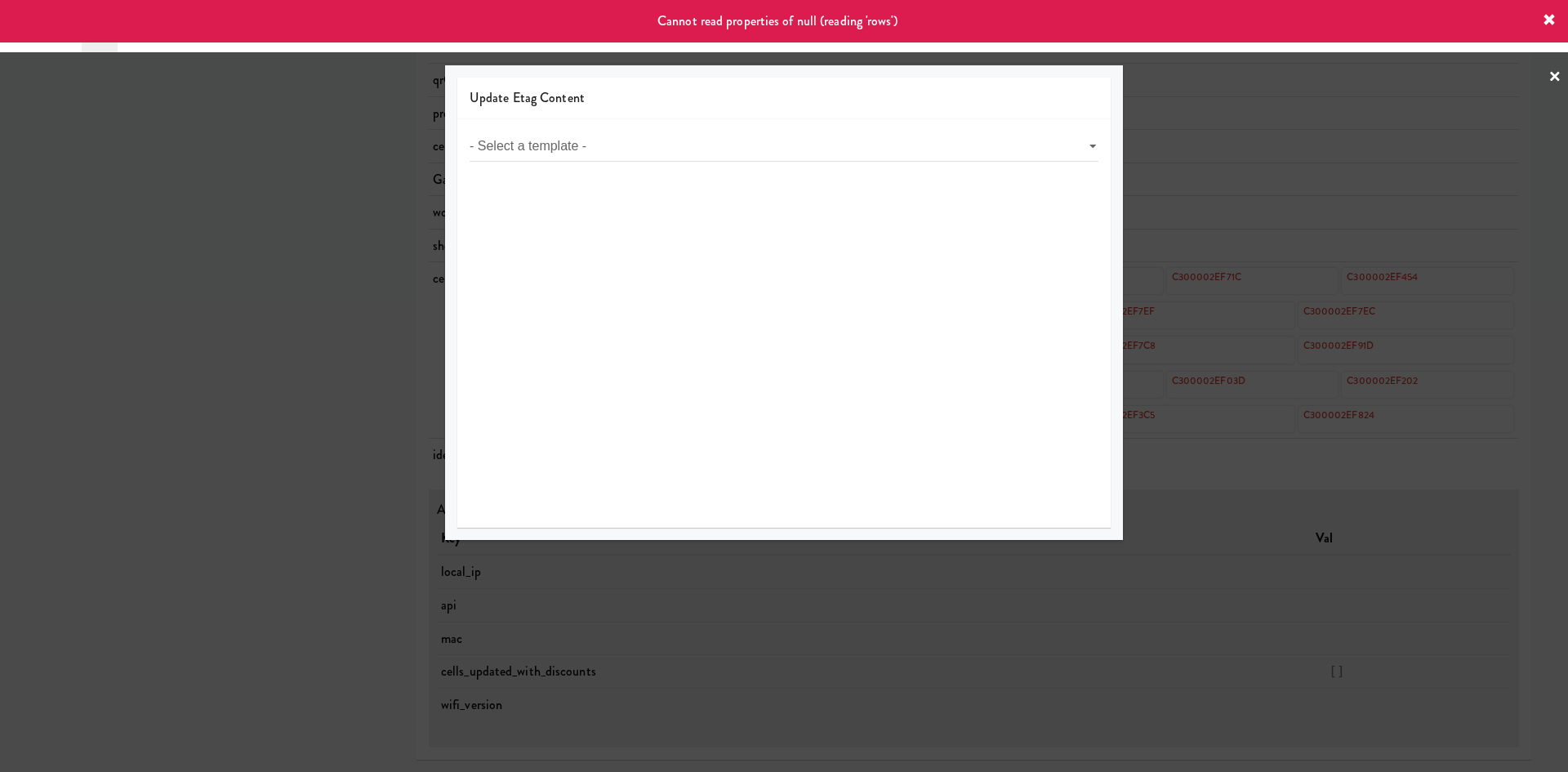
click at [976, 82] on link "×" at bounding box center [1555, 78] width 13 height 51
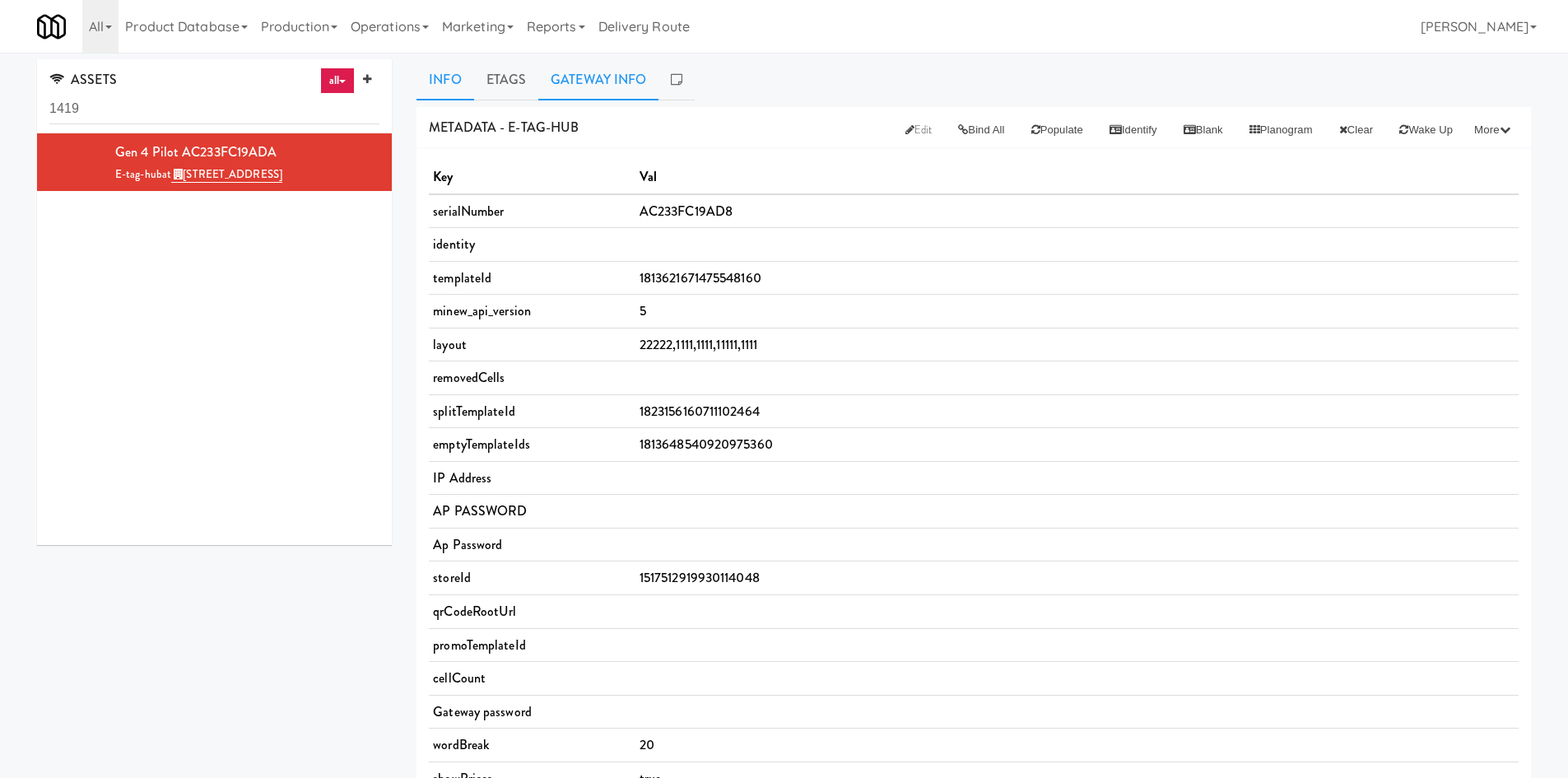
click at [637, 91] on link "Gateway Info" at bounding box center [599, 80] width 121 height 41
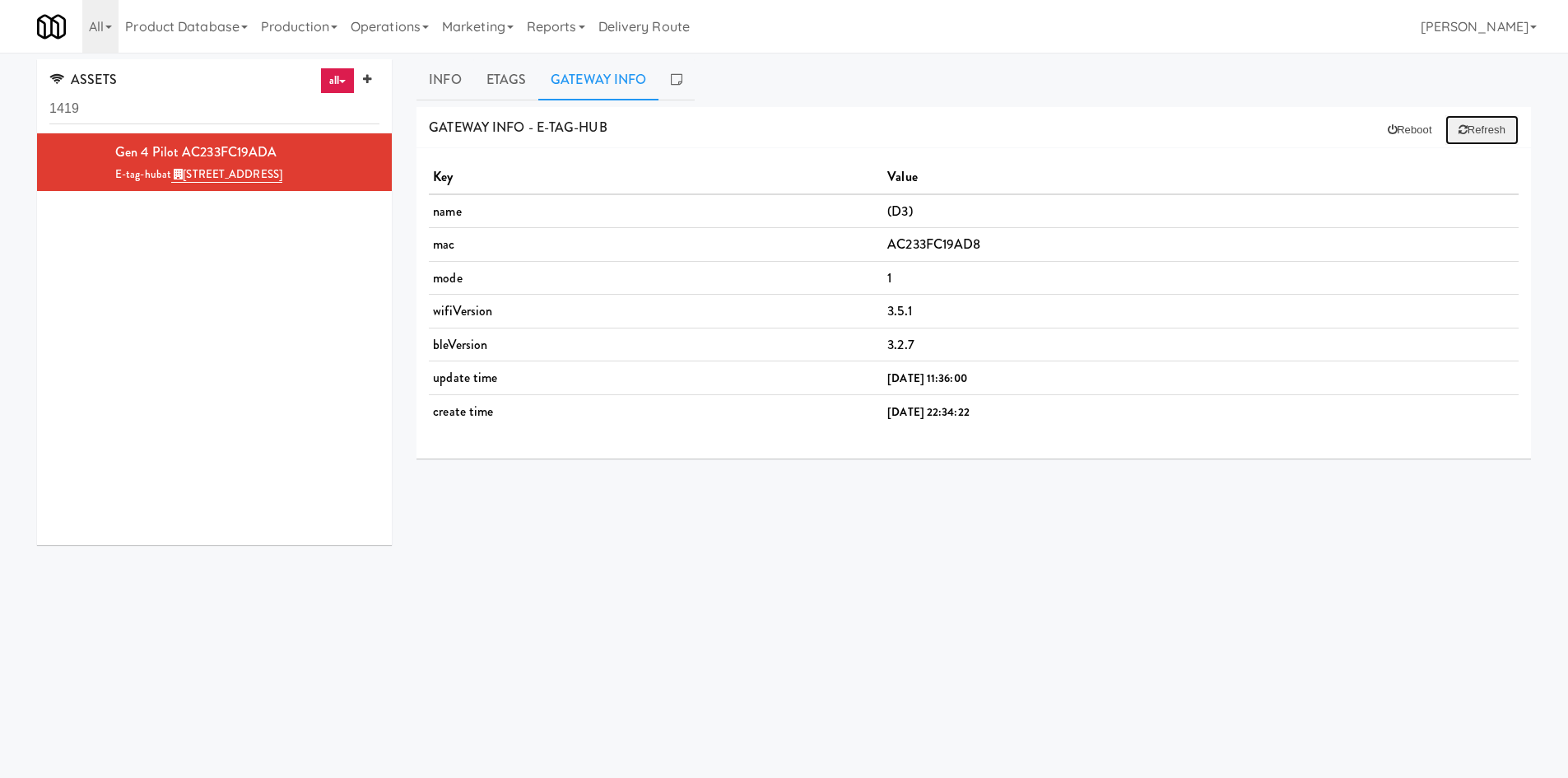
click at [983, 136] on button "Refresh" at bounding box center [1481, 130] width 73 height 30
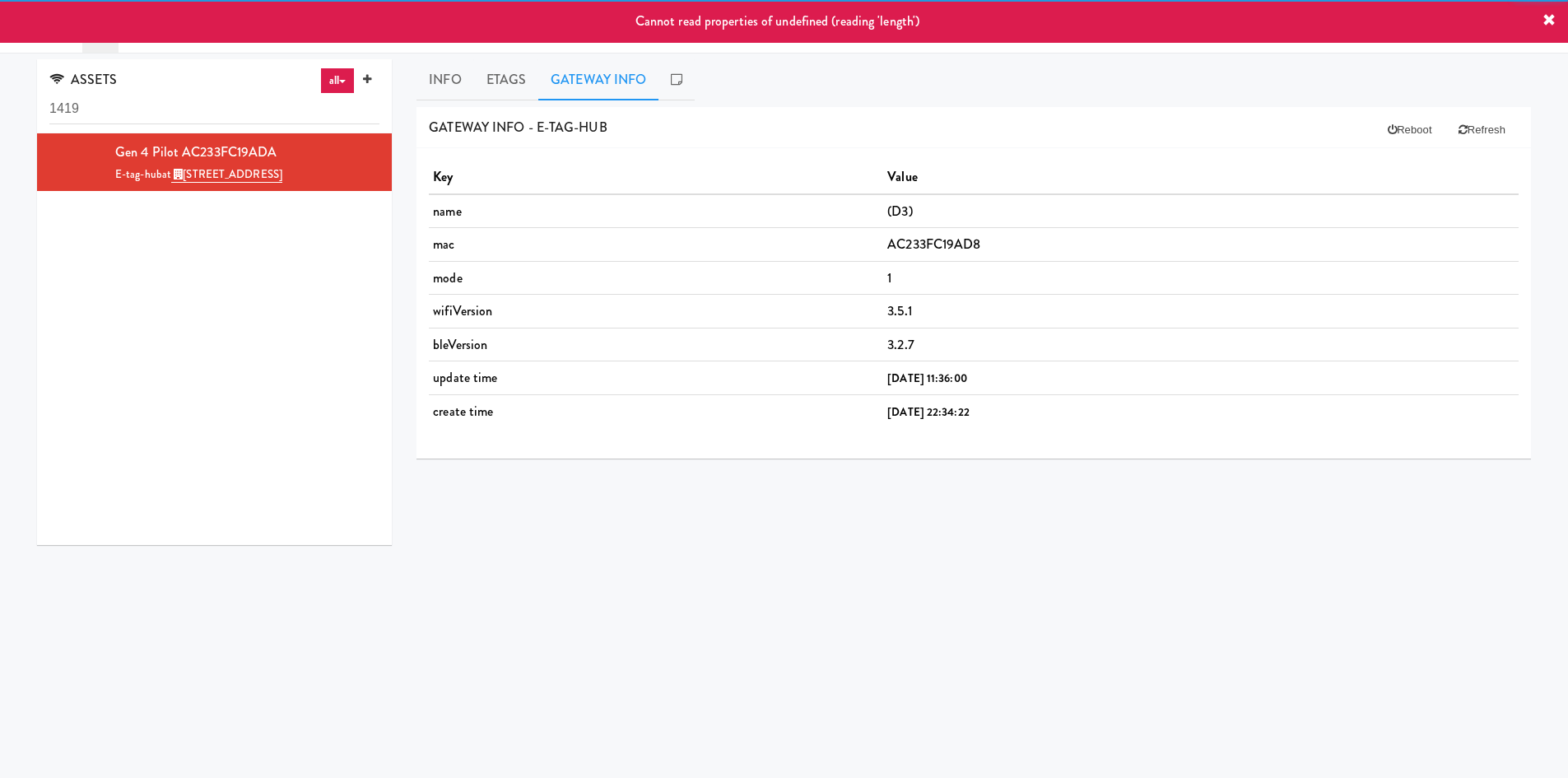
click at [538, 92] on link "Gateway Info" at bounding box center [599, 80] width 121 height 41
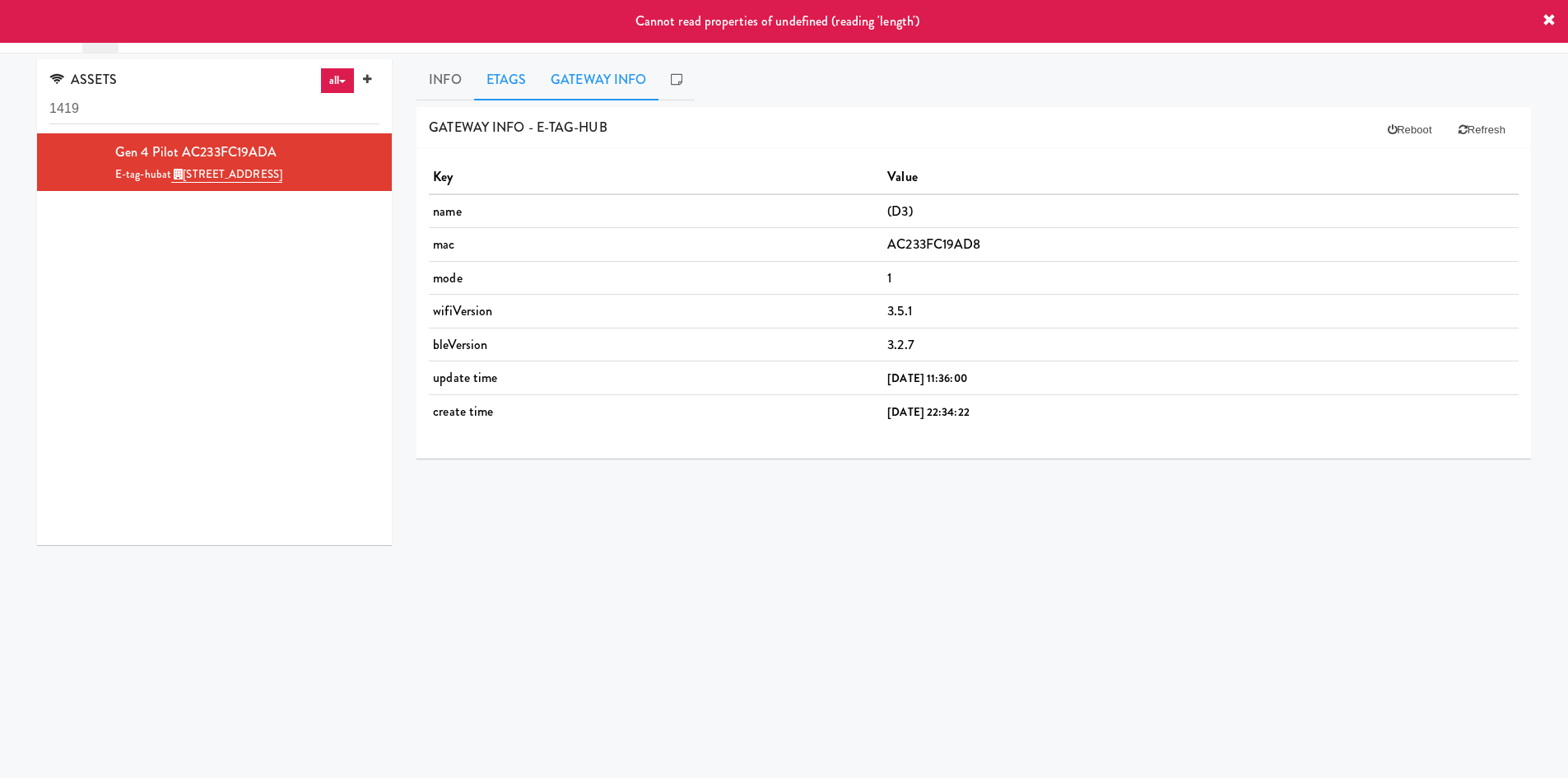
click at [485, 80] on link "Etags" at bounding box center [506, 80] width 65 height 41
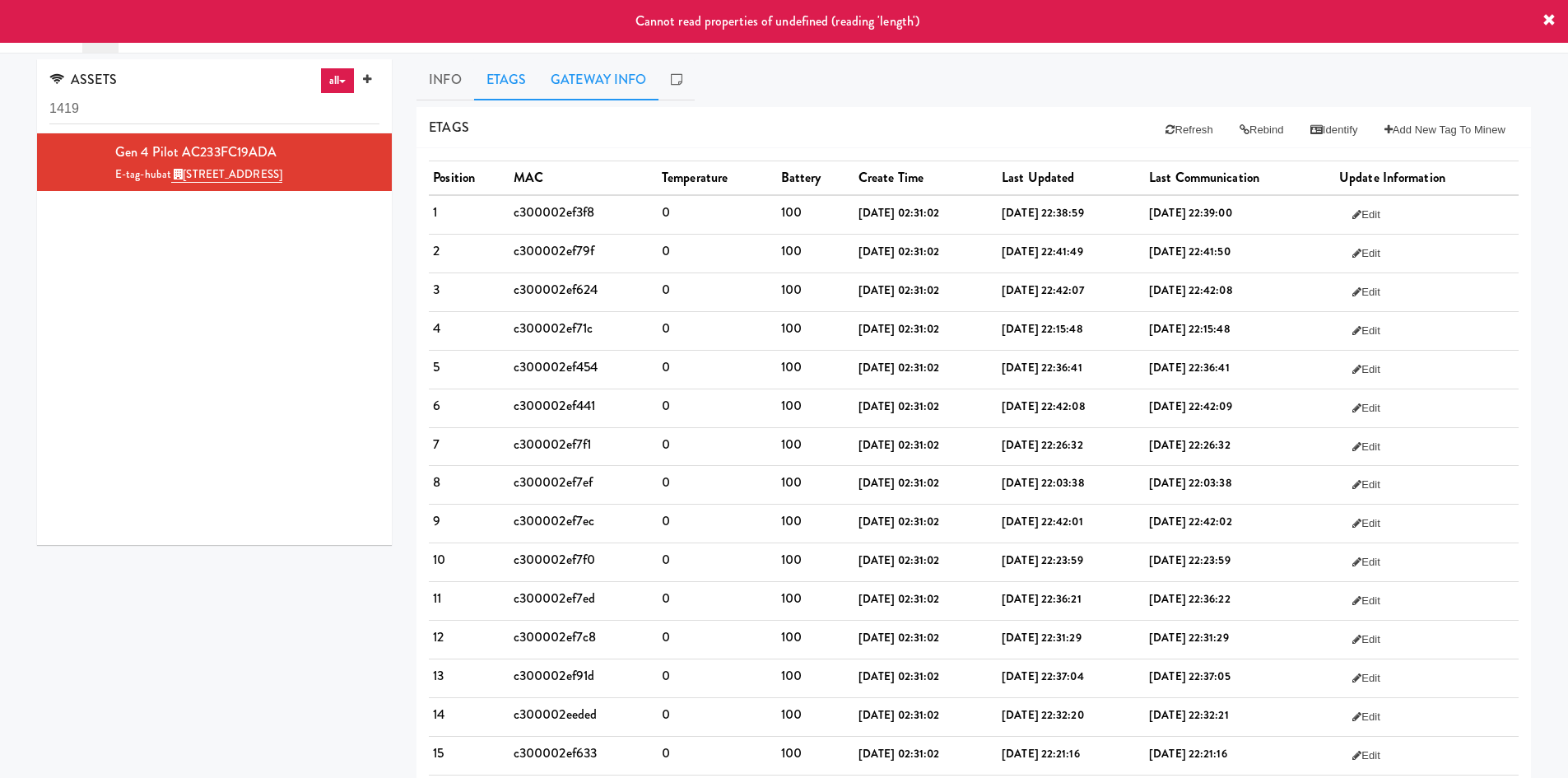
click at [574, 84] on link "Gateway Info" at bounding box center [599, 80] width 121 height 41
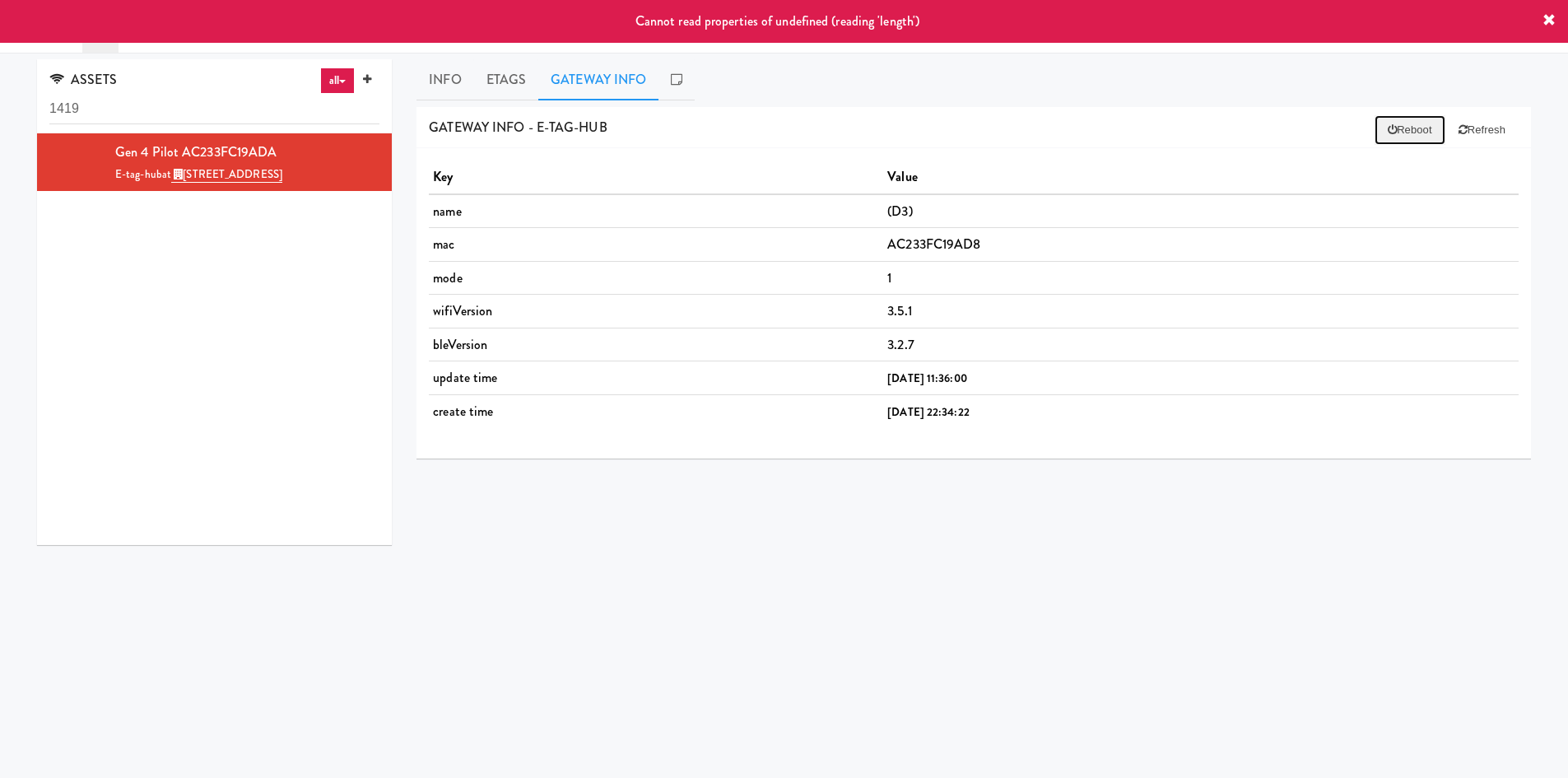
click at [983, 125] on button "Reboot" at bounding box center [1409, 130] width 71 height 30
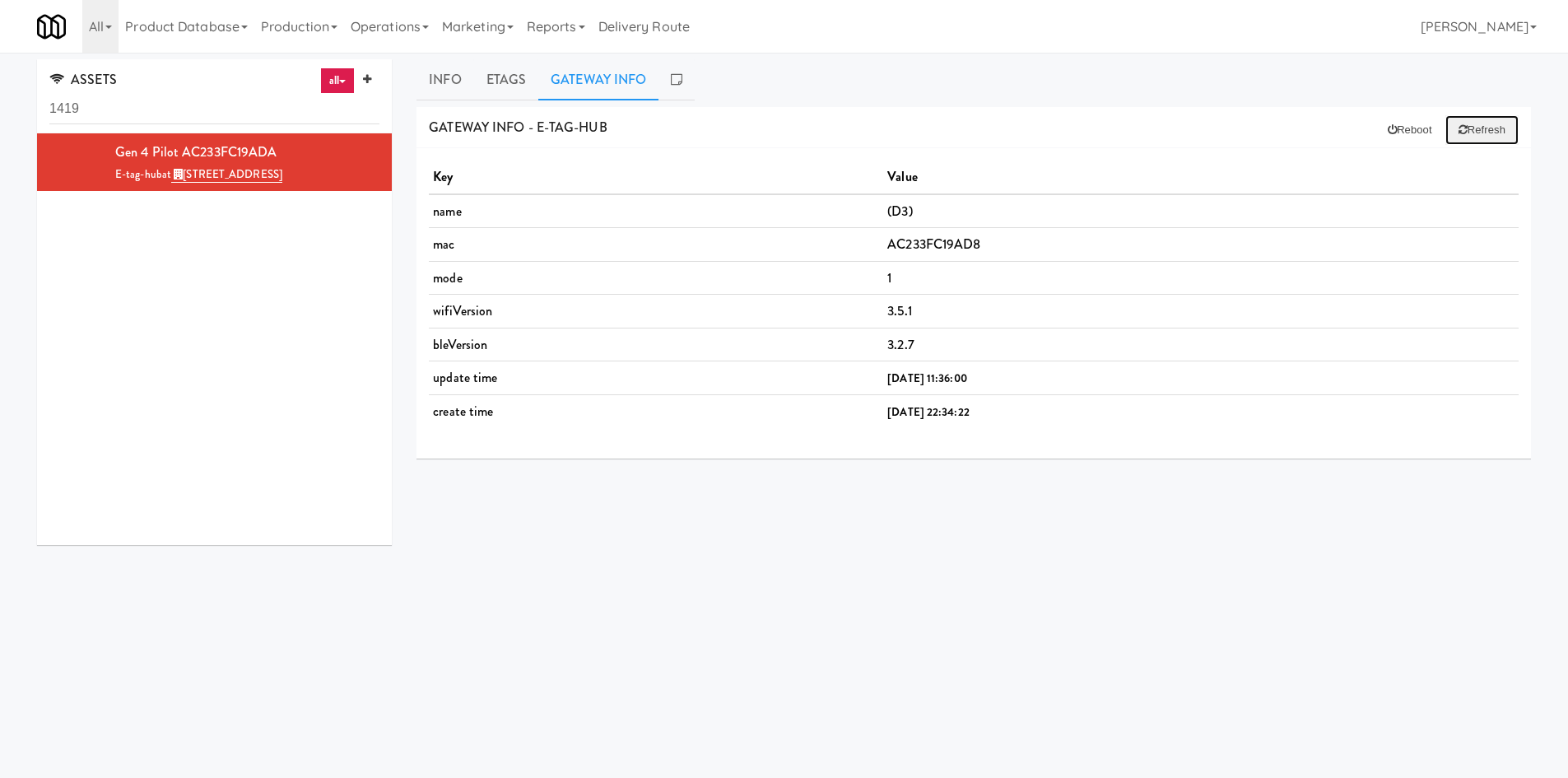
click at [983, 130] on button "Refresh" at bounding box center [1481, 130] width 73 height 30
click at [120, 50] on link "Product Database" at bounding box center [187, 26] width 135 height 53
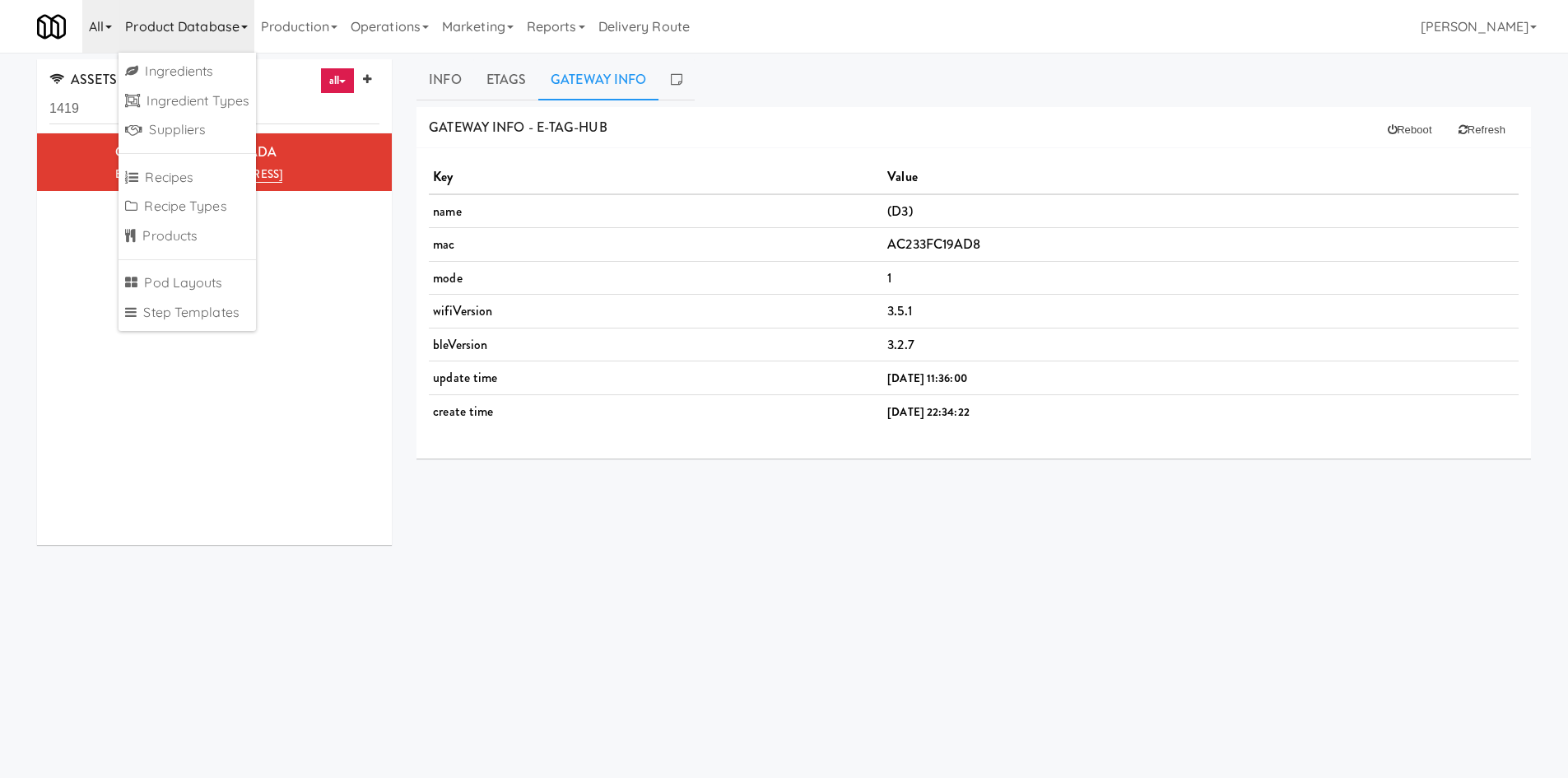
click at [92, 32] on link "All" at bounding box center [101, 26] width 36 height 53
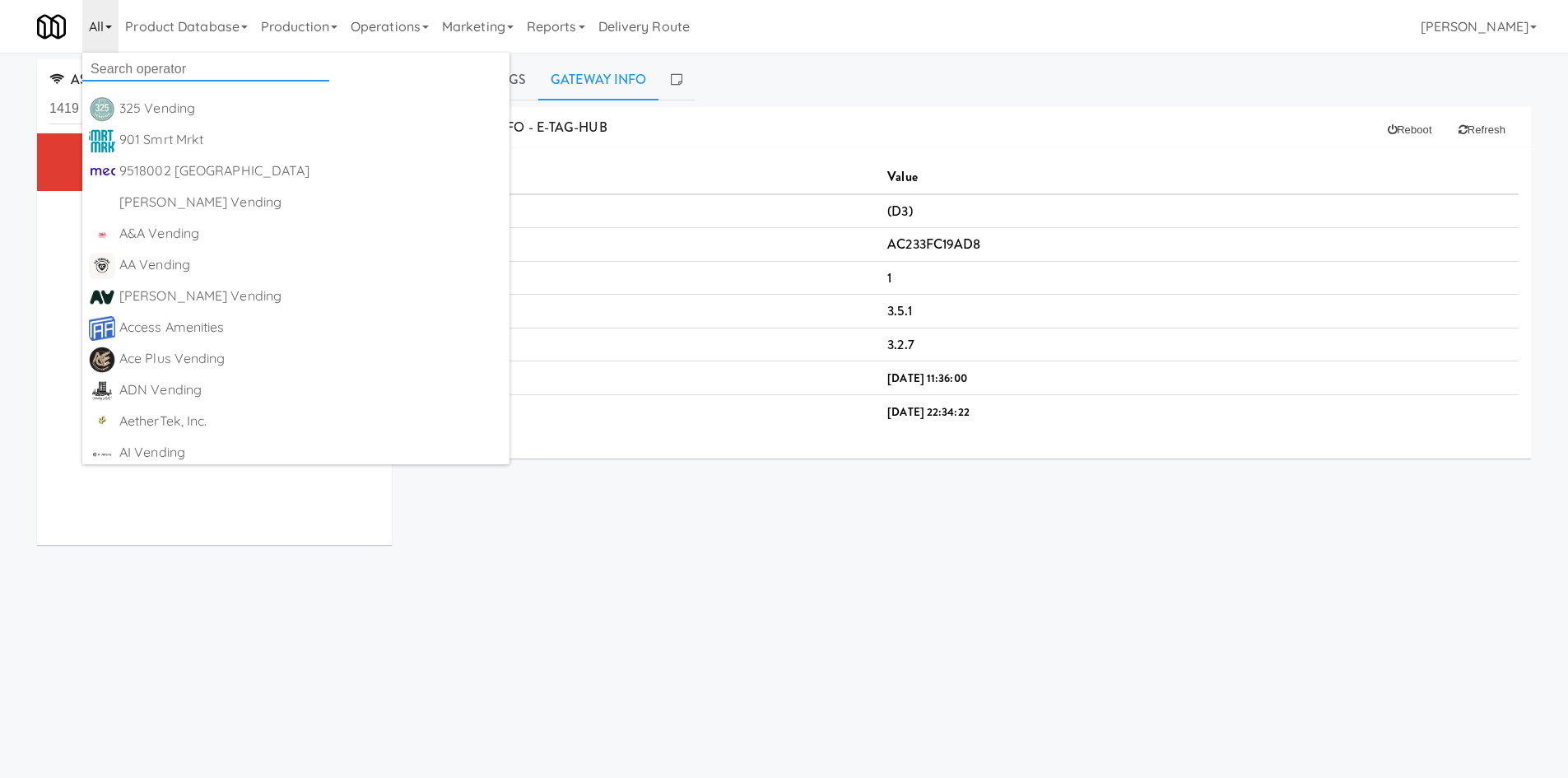
click at [120, 73] on input "text" at bounding box center [206, 69] width 247 height 25
click at [649, 598] on div "METADATA - e-tag-hub Edit Bind All Populate Identify Blank Planogram Clear Wake…" at bounding box center [973, 415] width 1114 height 617
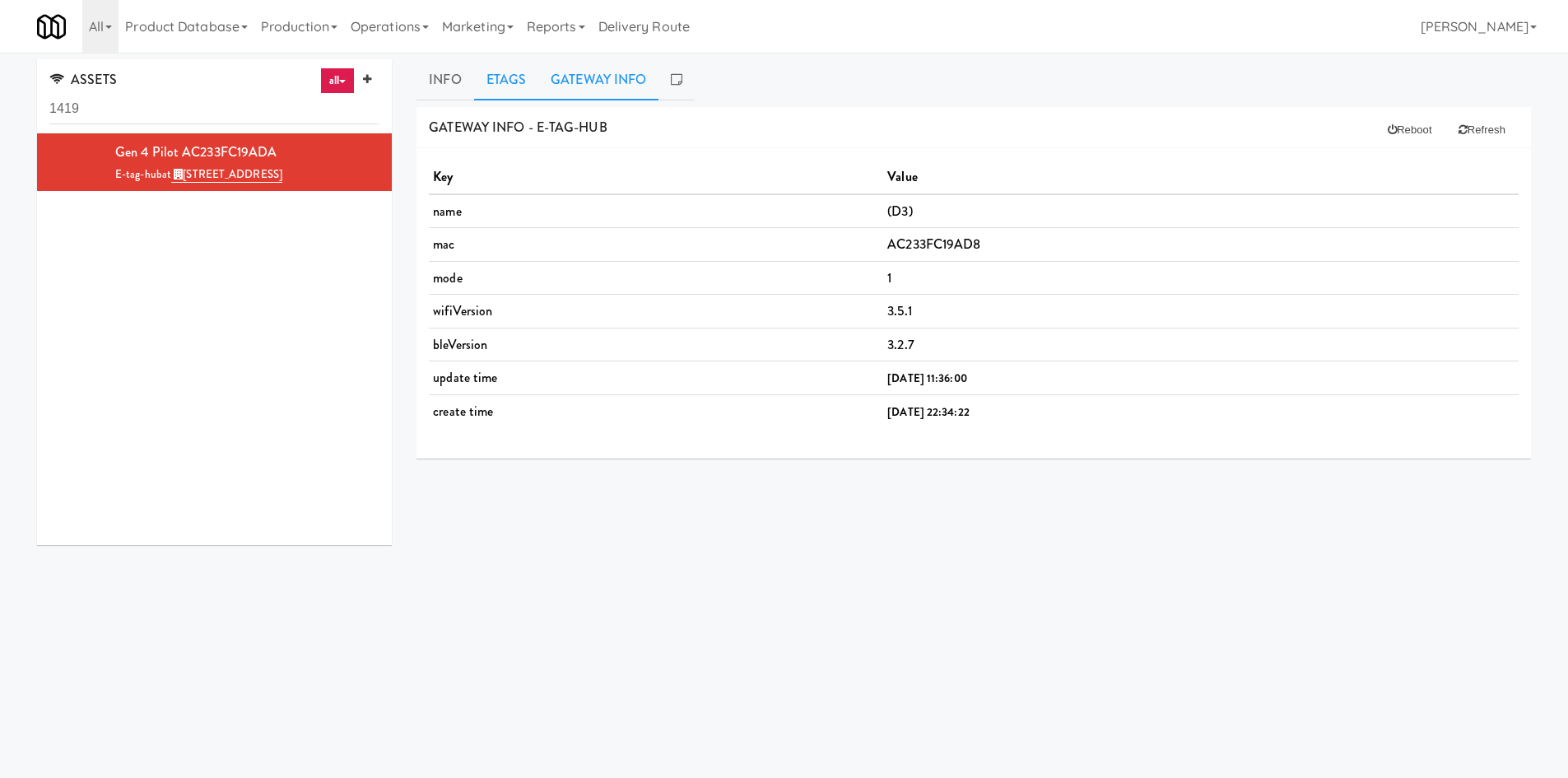
click at [520, 88] on link "Etags" at bounding box center [506, 80] width 65 height 41
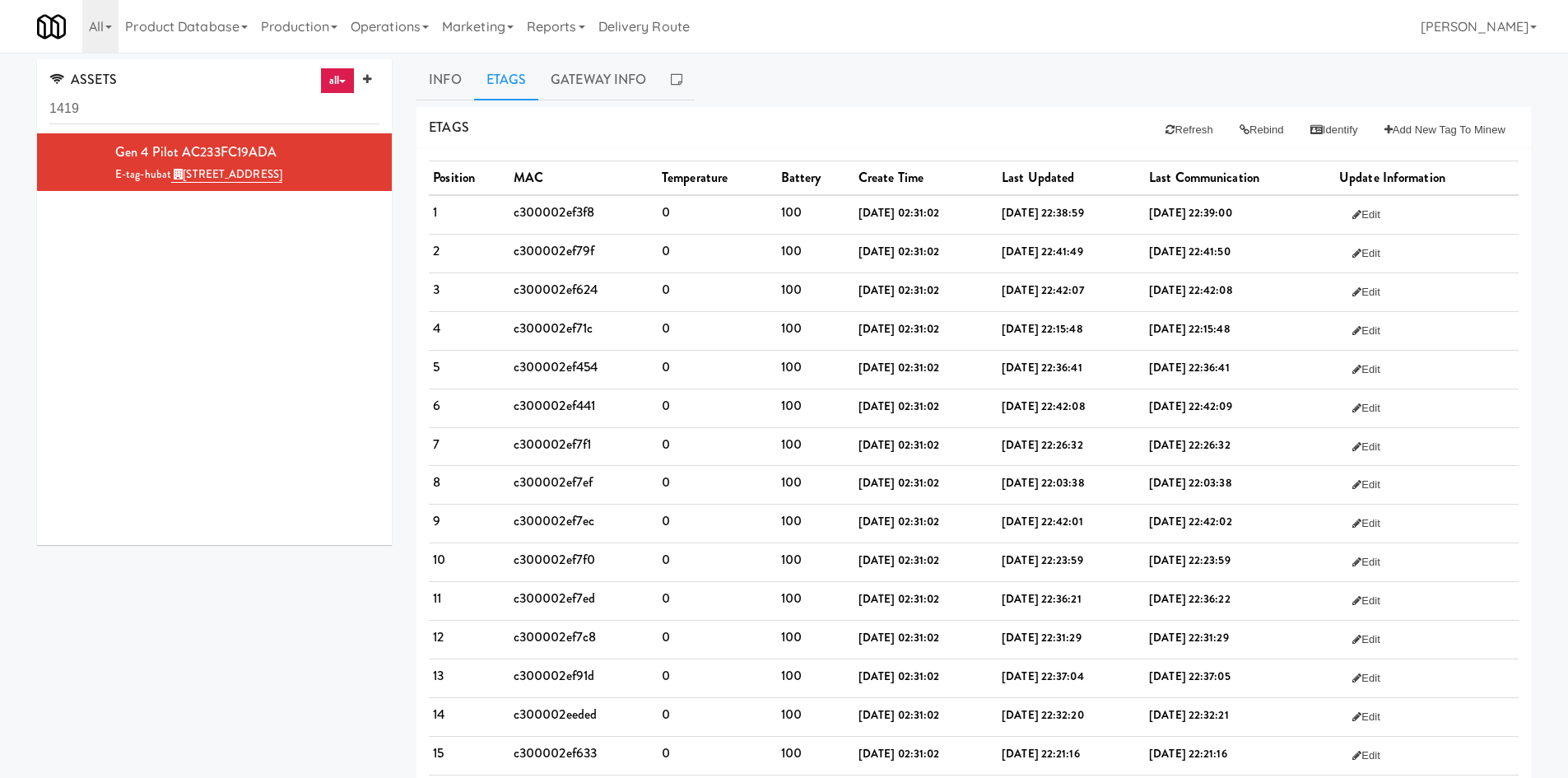
drag, startPoint x: 1283, startPoint y: 328, endPoint x: 1123, endPoint y: 348, distance: 161.2
click at [983, 348] on tr "4 c300002ef71c 0 100 2024-07-13 02:31:02 2025-08-27 22:15:48 2025-08-27 22:15:4…" at bounding box center [973, 330] width 1090 height 39
click at [456, 88] on link "Info" at bounding box center [444, 80] width 57 height 41
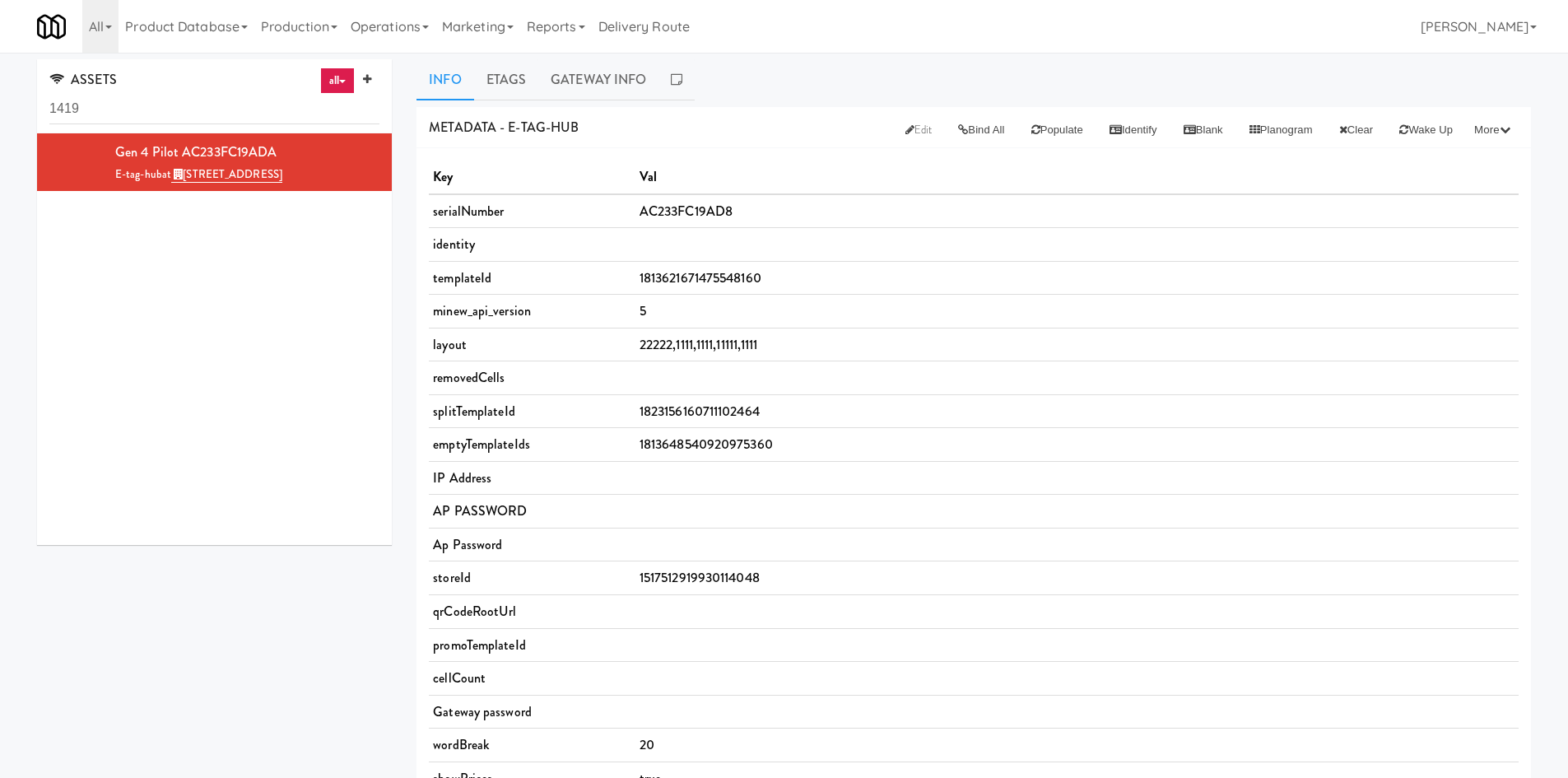
click at [333, 612] on div "ASSETS all all access-point adyen blank card-reader e-tag-hub fork-disp fridge …" at bounding box center [784, 684] width 1518 height 1250
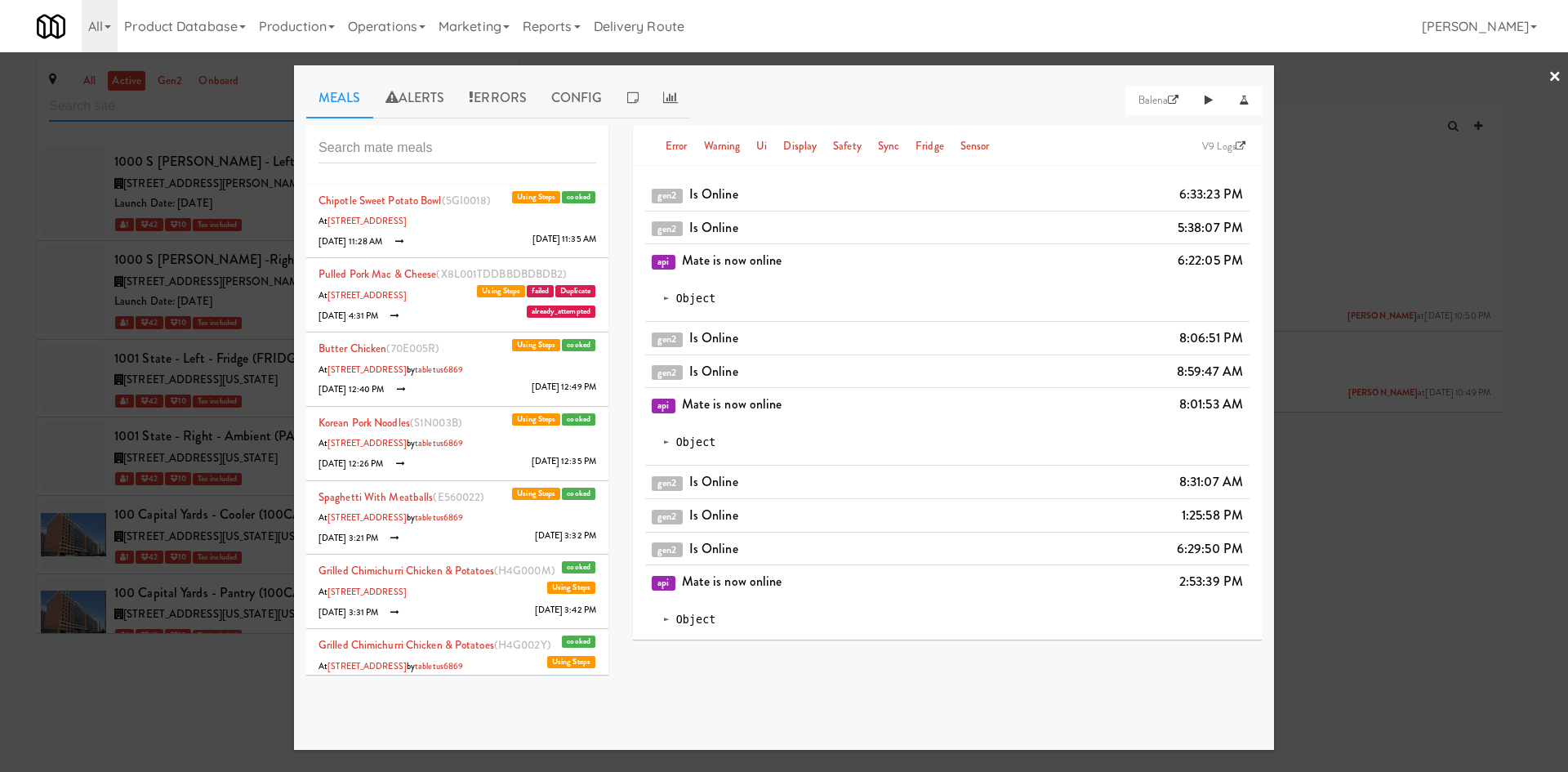
scroll to position [4931, 0]
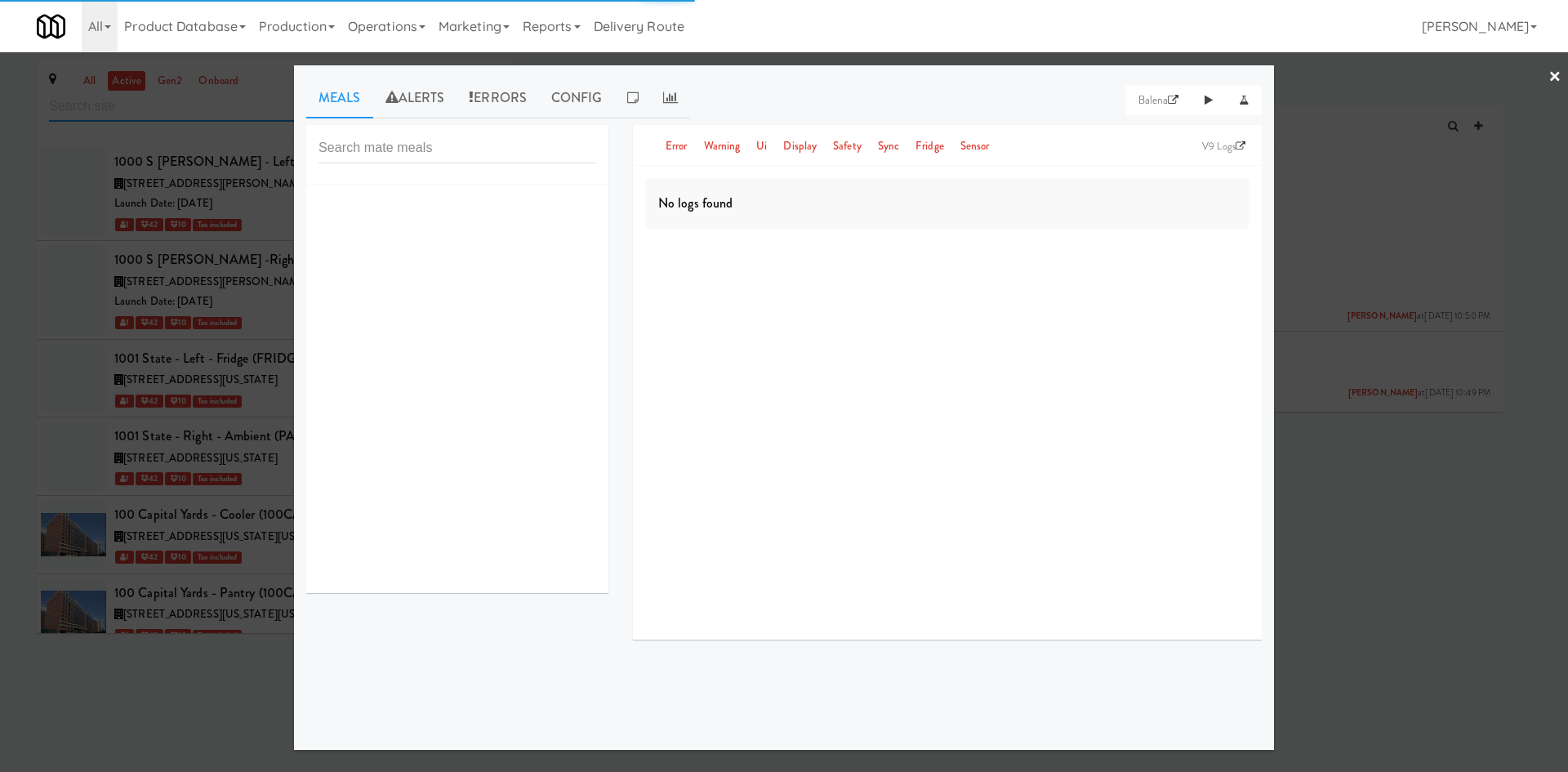
scroll to position [4931, 0]
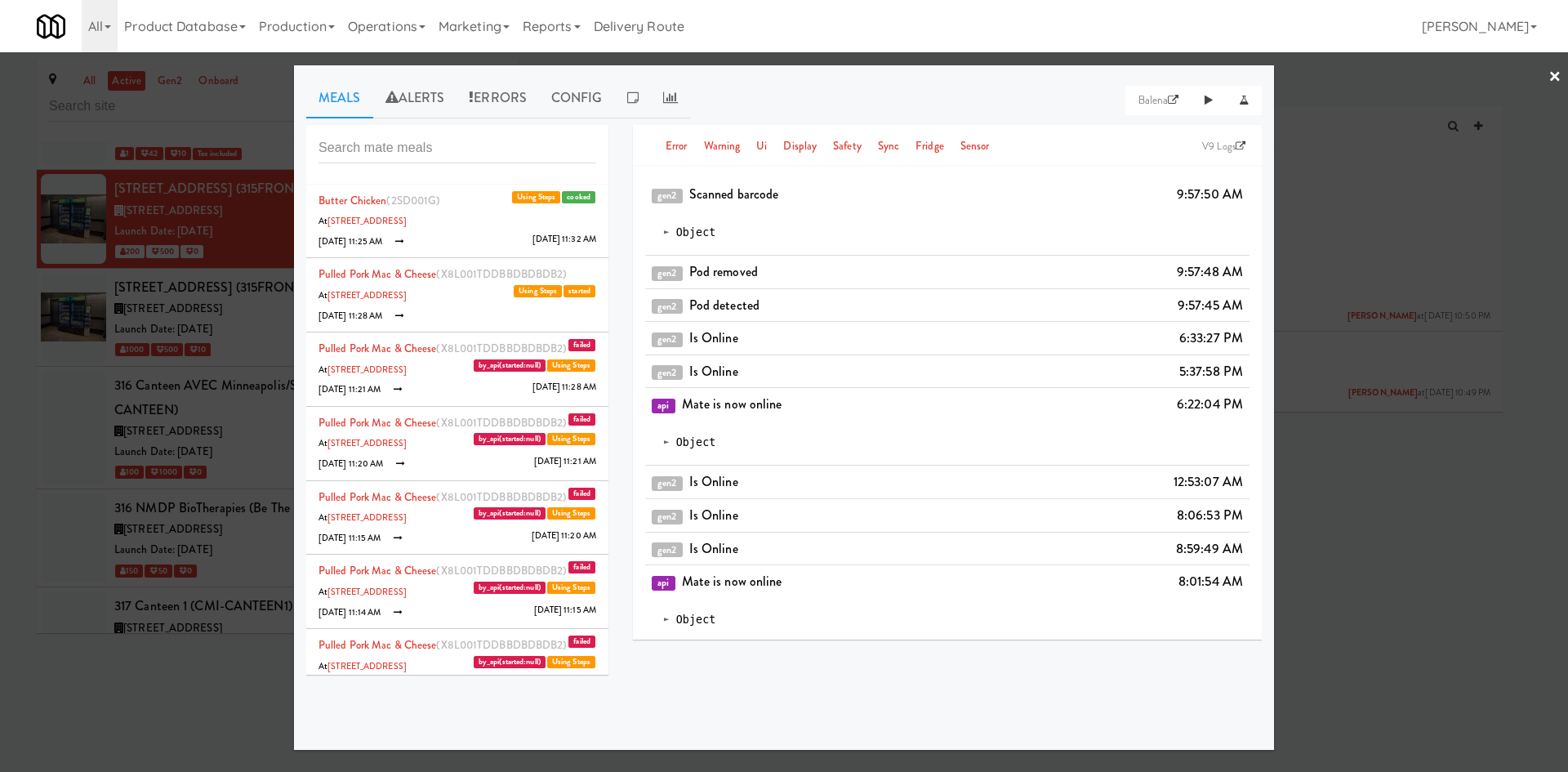
click at [462, 402] on li "Pulled Pork Mac & Cheese (X8L001TDDBBDBDBDB2) failed Using Steps At [STREET_ADD…" at bounding box center [457, 370] width 302 height 75
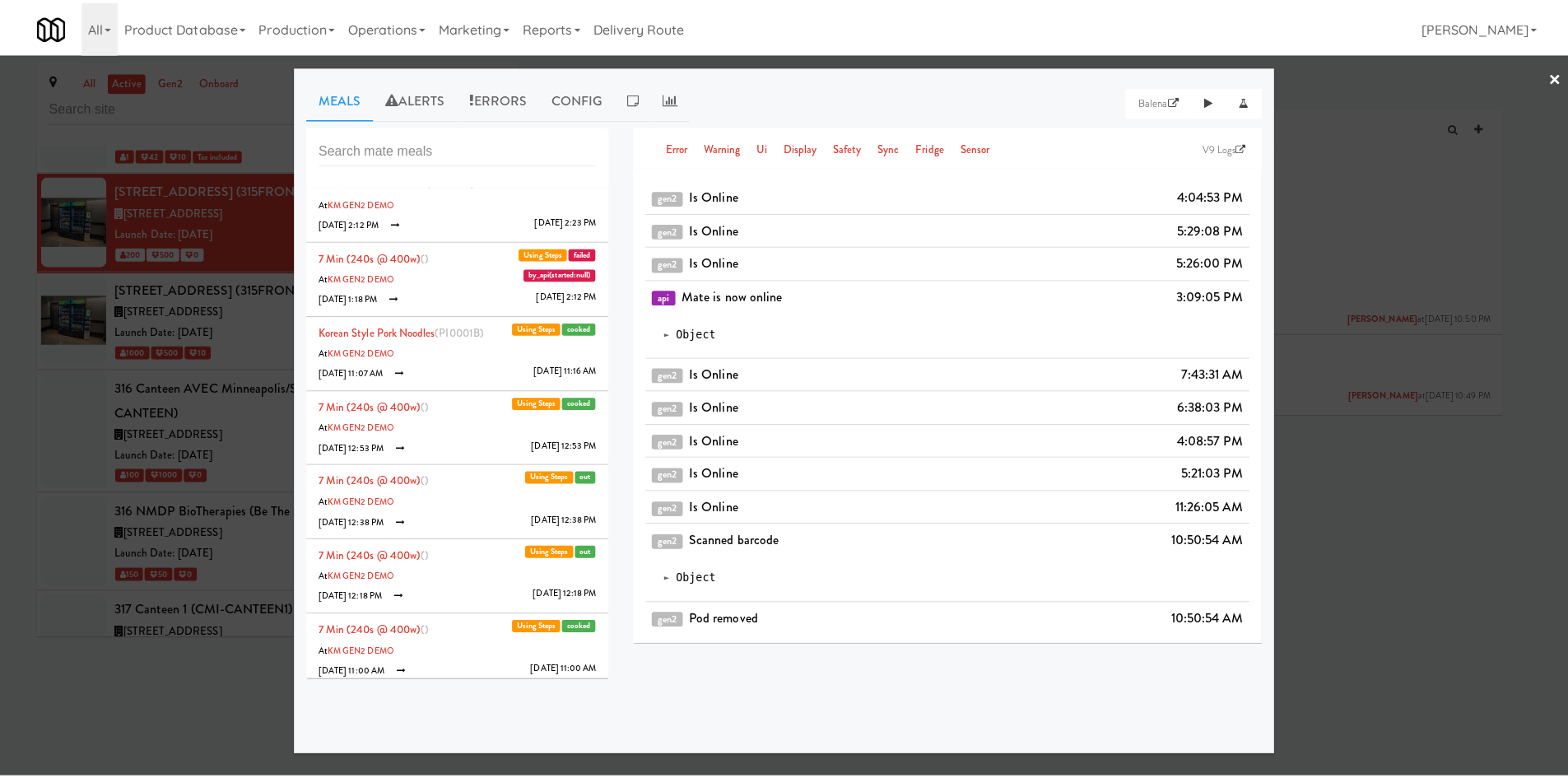
scroll to position [1152, 0]
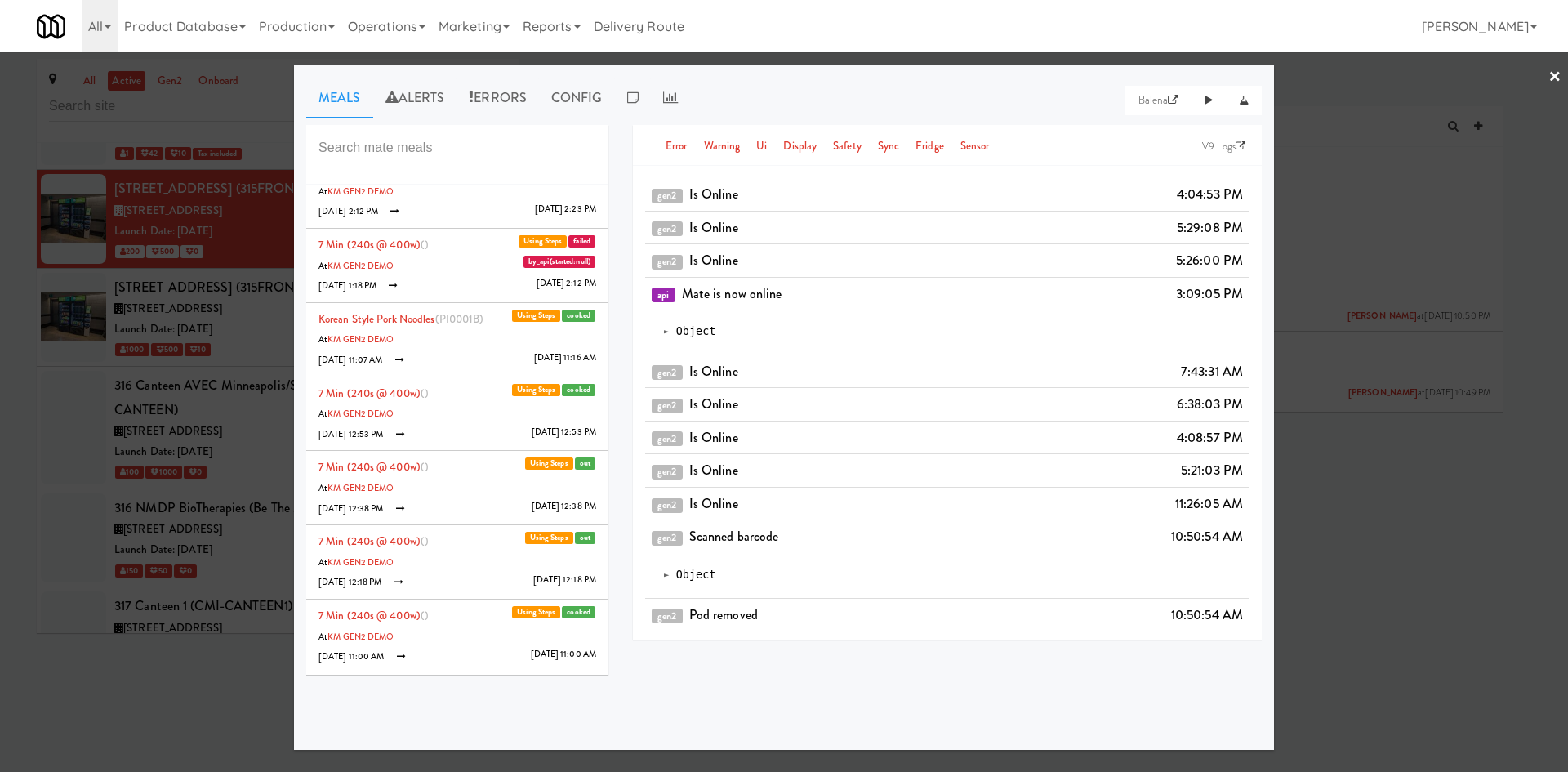
drag, startPoint x: 187, startPoint y: 709, endPoint x: 328, endPoint y: 696, distance: 141.6
click at [189, 706] on div at bounding box center [784, 386] width 1568 height 772
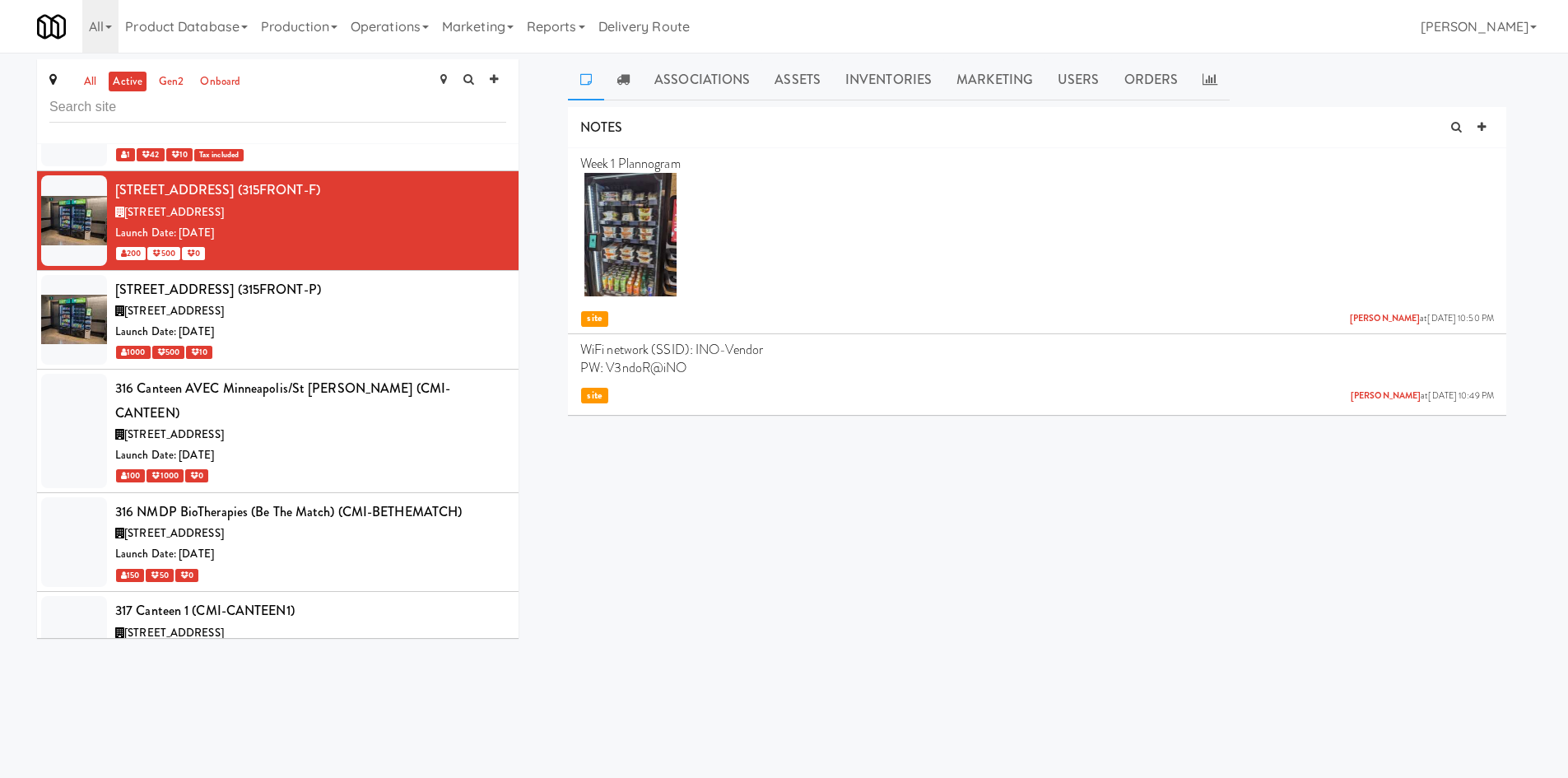
click at [377, 657] on body "Okay Okay Select date: previous 2025-Aug next Su Mo Tu We Th Fr Sa 27 28 29 30 …" at bounding box center [784, 442] width 1568 height 778
click at [632, 71] on link at bounding box center [623, 80] width 38 height 41
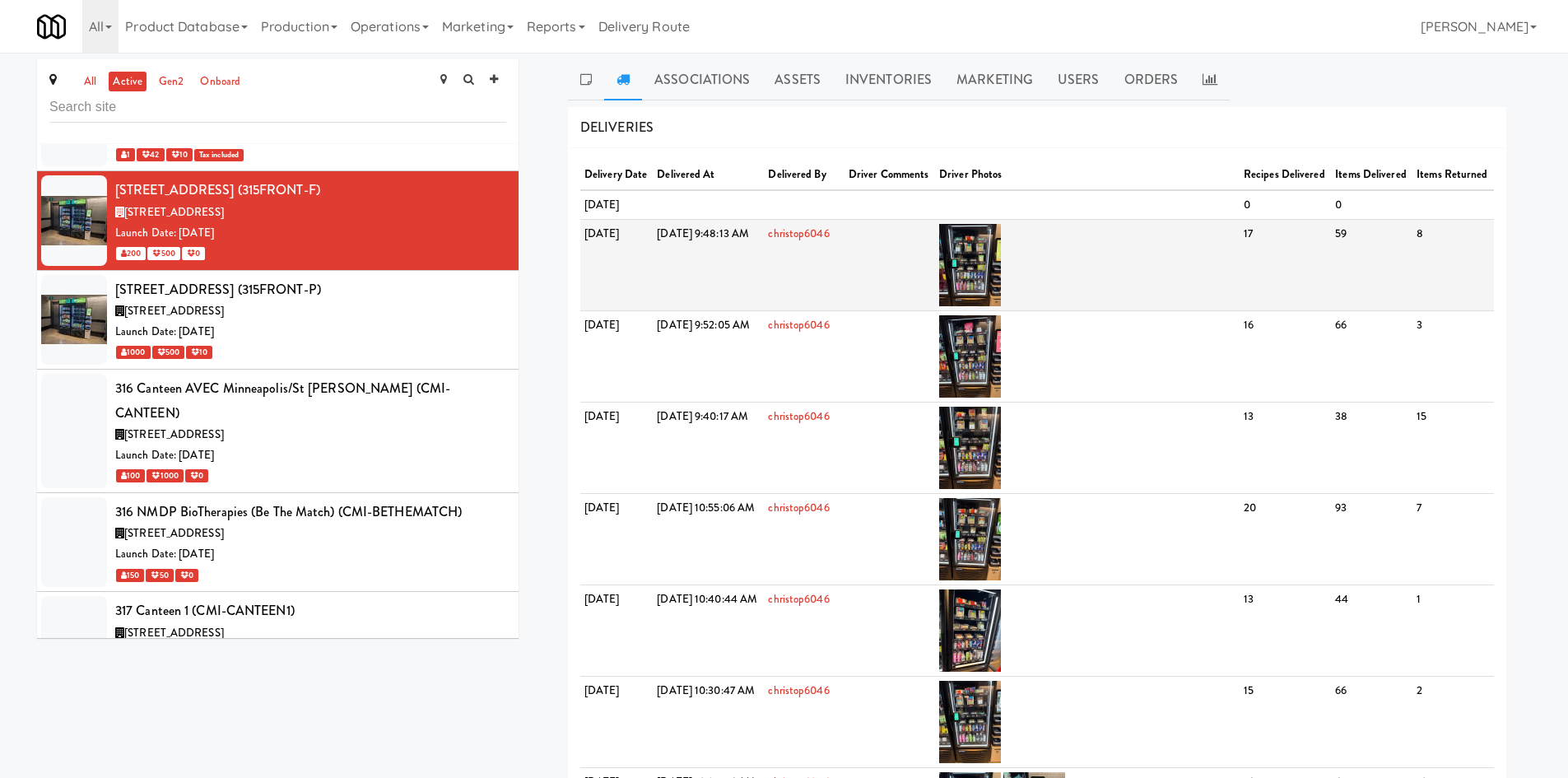
drag, startPoint x: 696, startPoint y: 260, endPoint x: 730, endPoint y: 286, distance: 42.8
click at [730, 286] on tr "[DATE] [DATE] 9:48:13 AM christop6046 17 59 8" at bounding box center [1037, 265] width 913 height 92
click at [730, 286] on td "[DATE] 9:48:13 AM" at bounding box center [708, 265] width 111 height 92
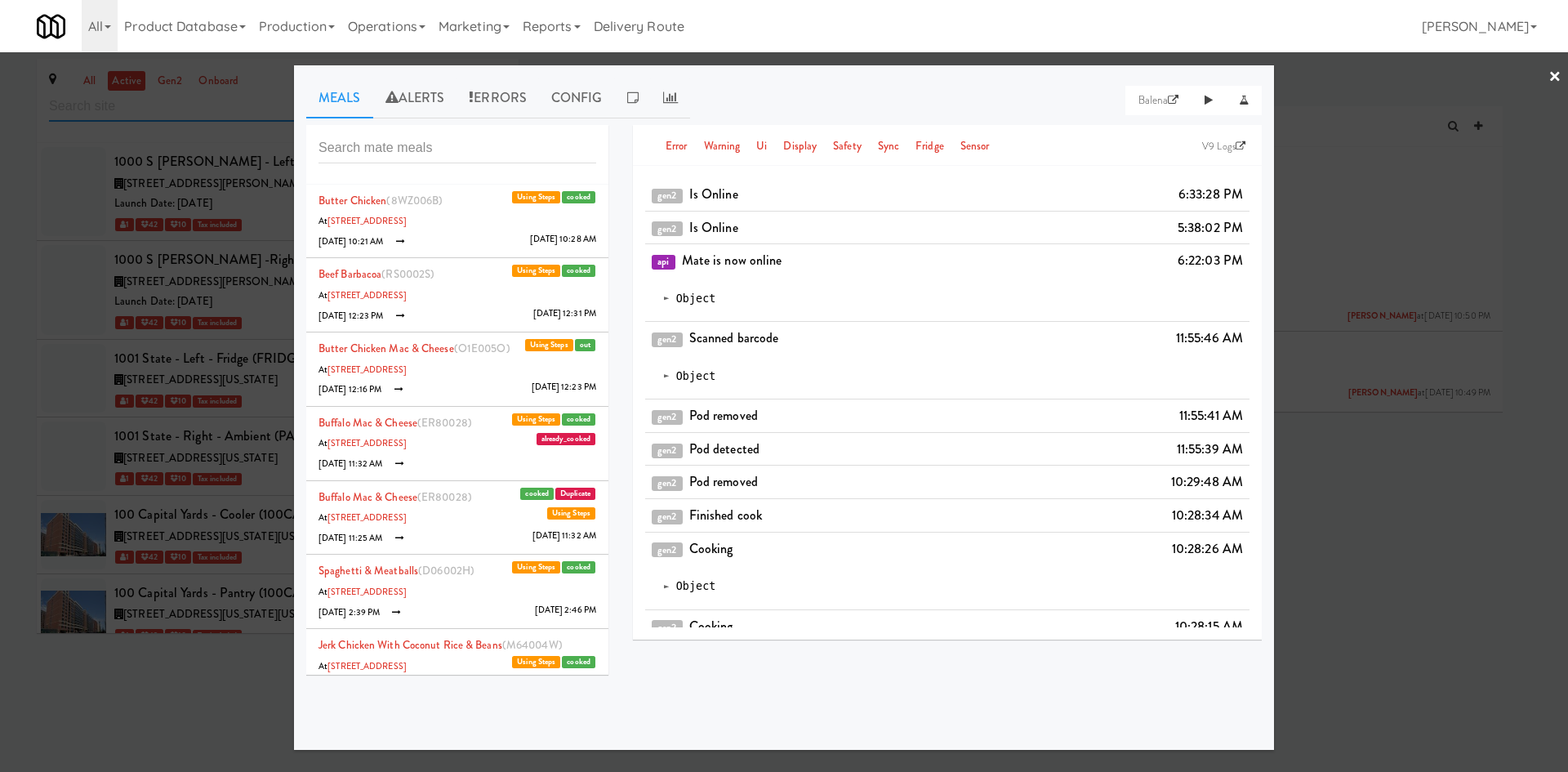
scroll to position [4931, 0]
